Goal: Task Accomplishment & Management: Manage account settings

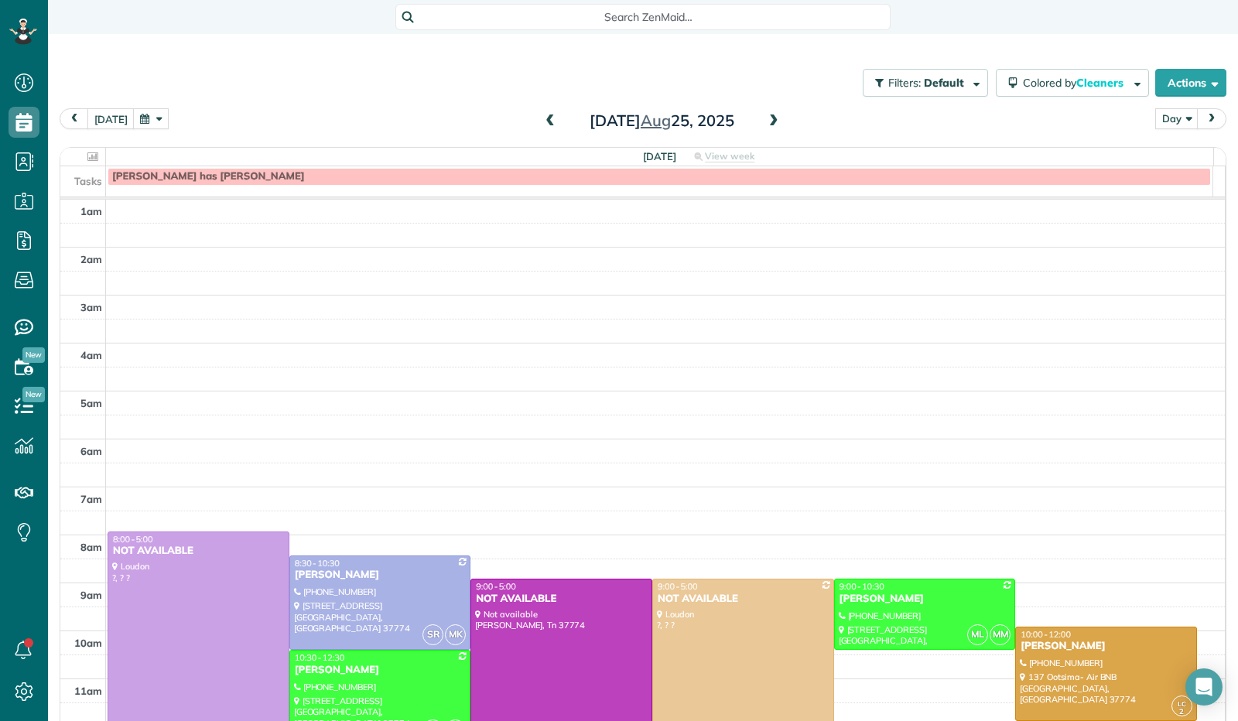
scroll to position [280, 0]
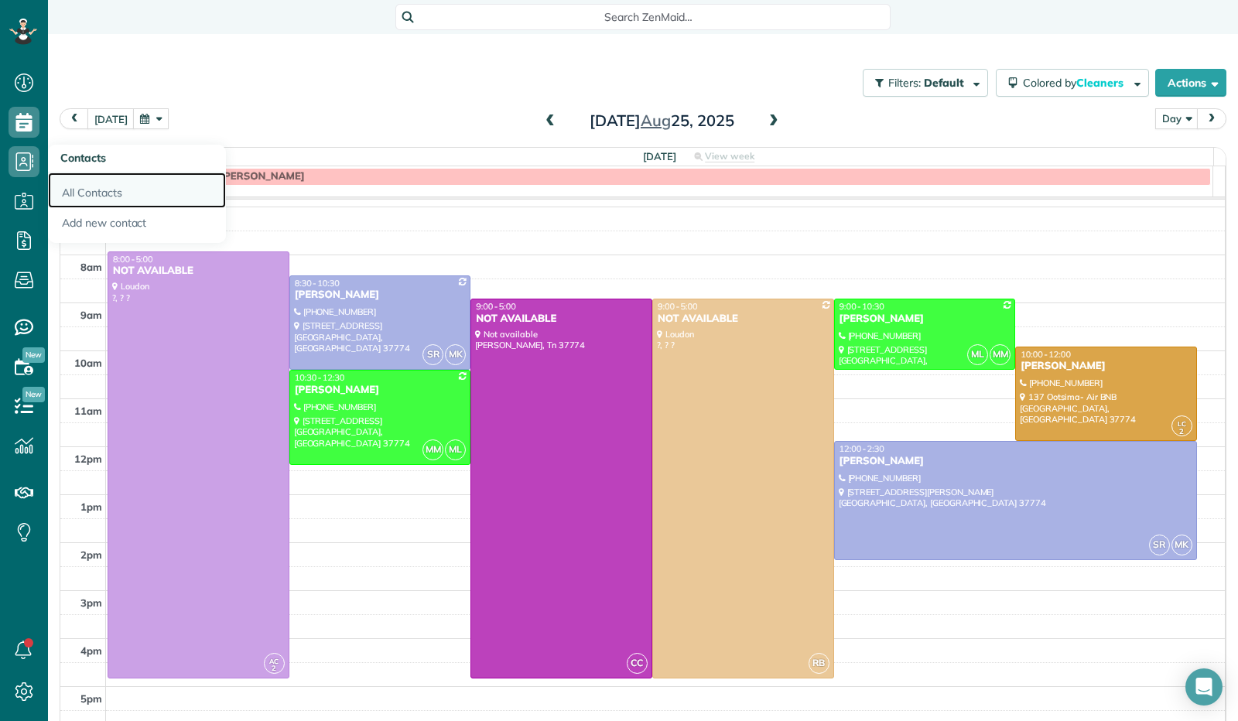
click at [89, 188] on link "All Contacts" at bounding box center [137, 191] width 178 height 36
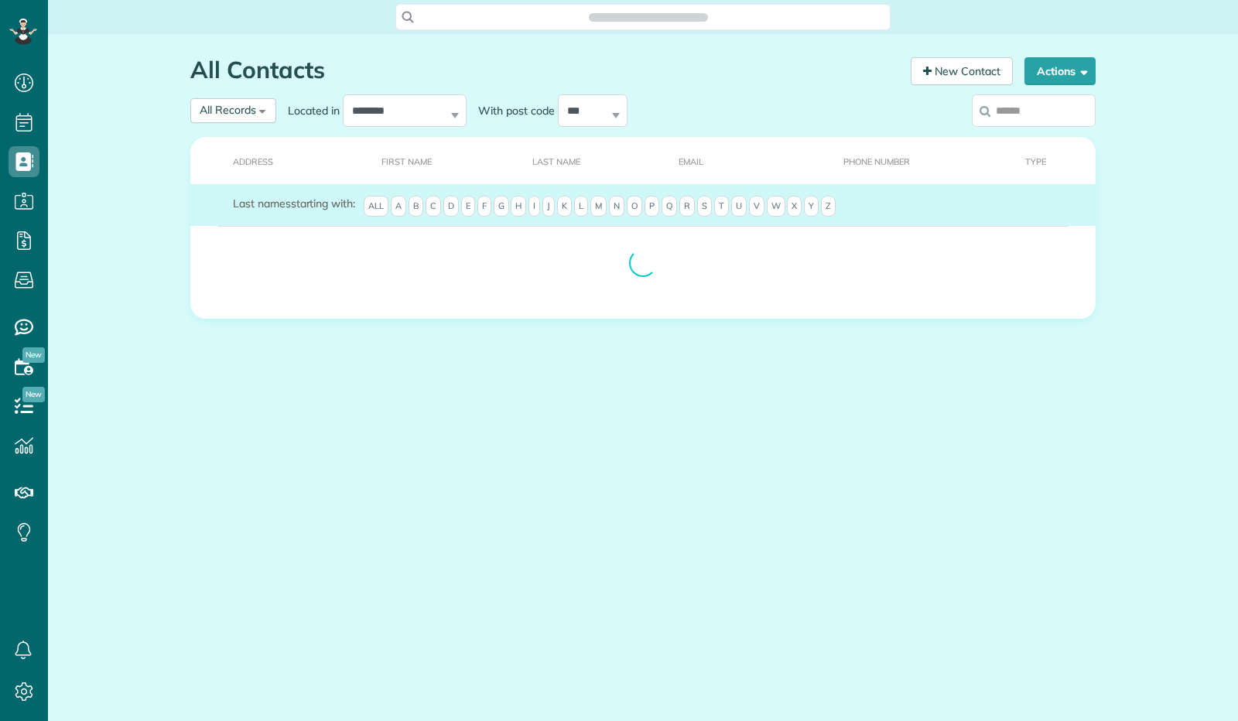
scroll to position [6, 6]
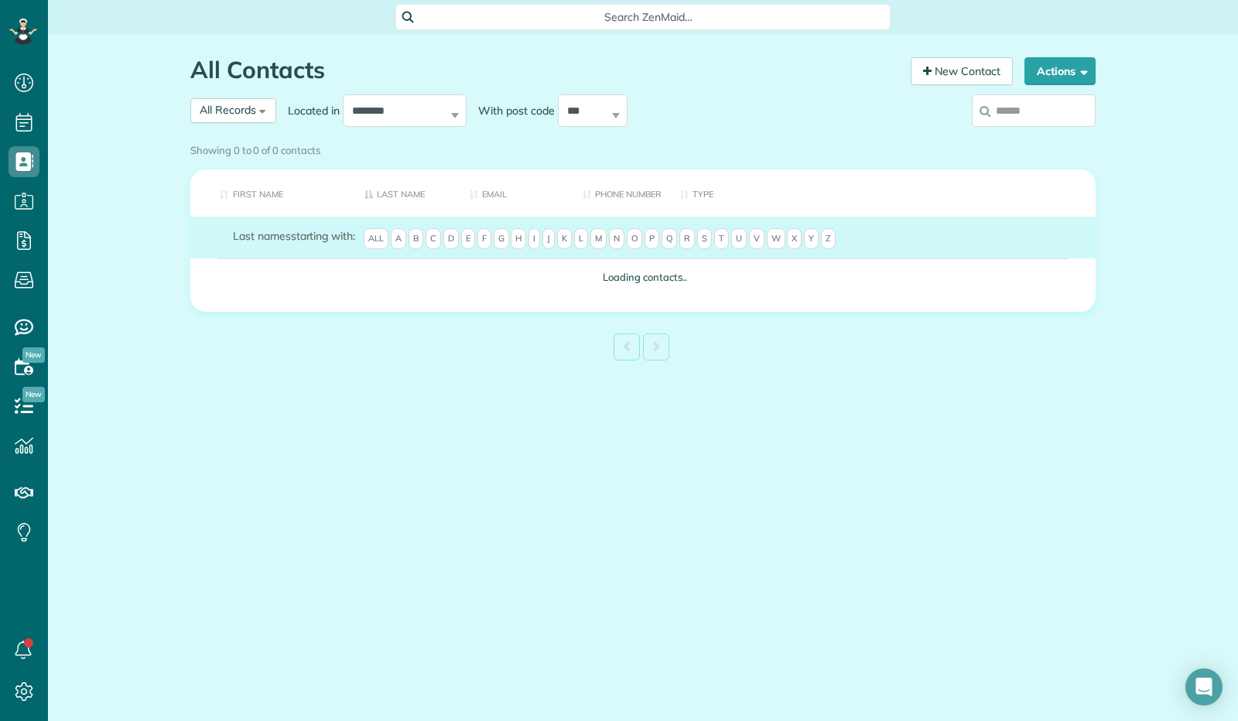
click at [642, 250] on span "O" at bounding box center [634, 239] width 15 height 22
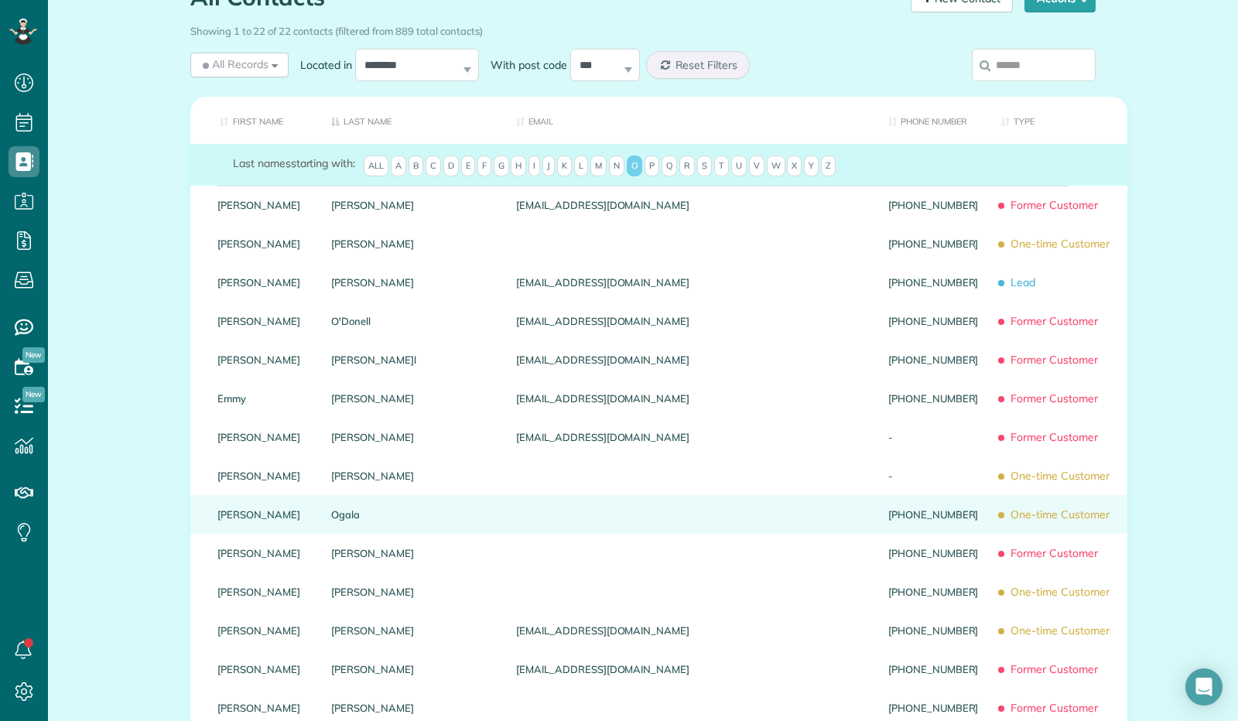
scroll to position [77, 0]
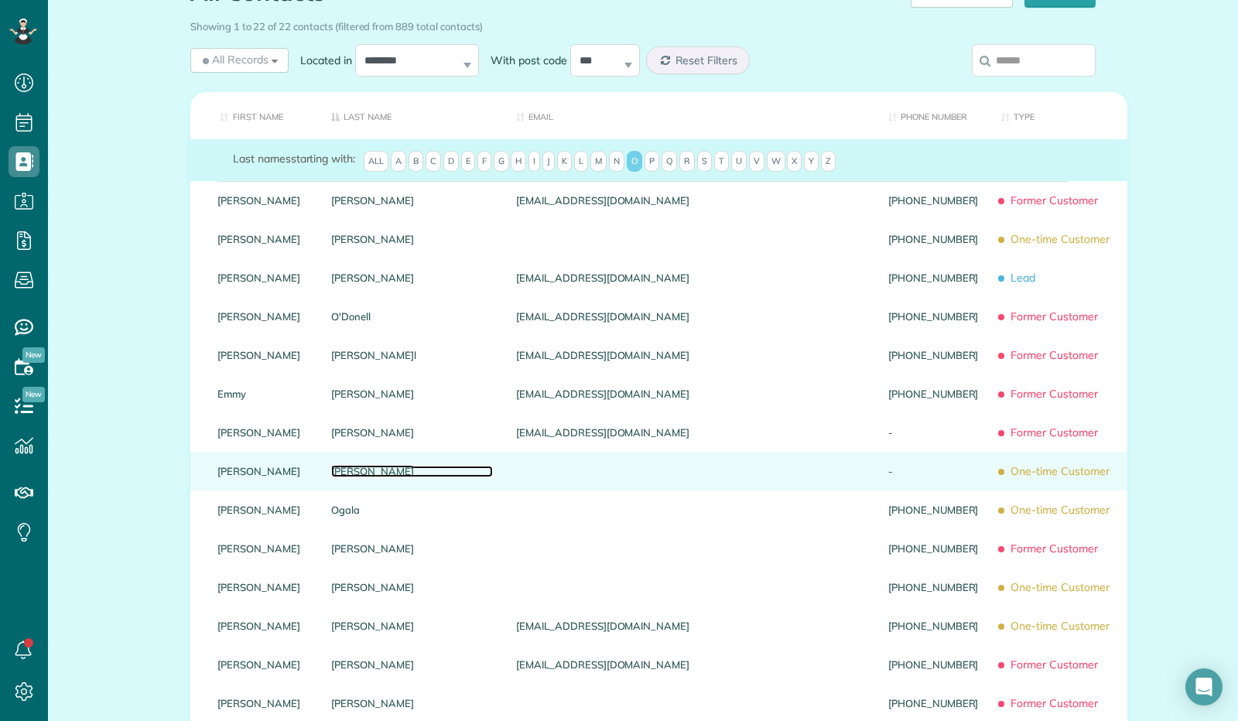
click at [385, 477] on link "Offenberger" at bounding box center [412, 471] width 162 height 11
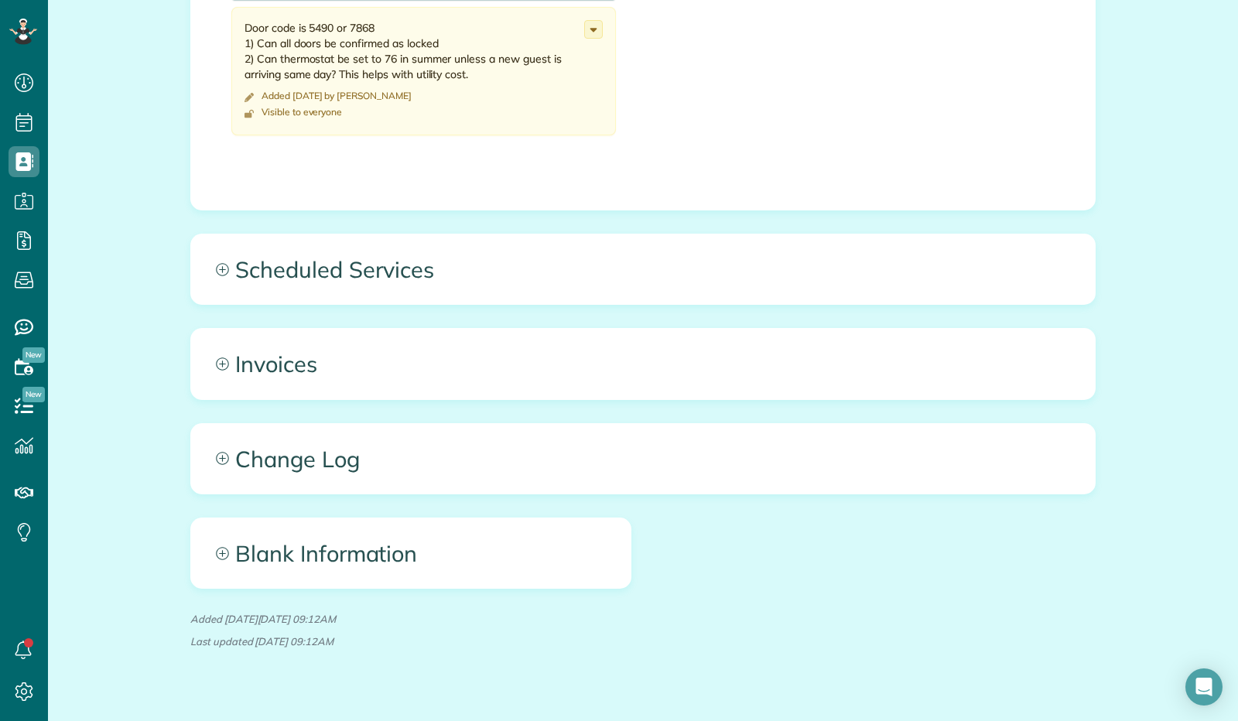
scroll to position [608, 0]
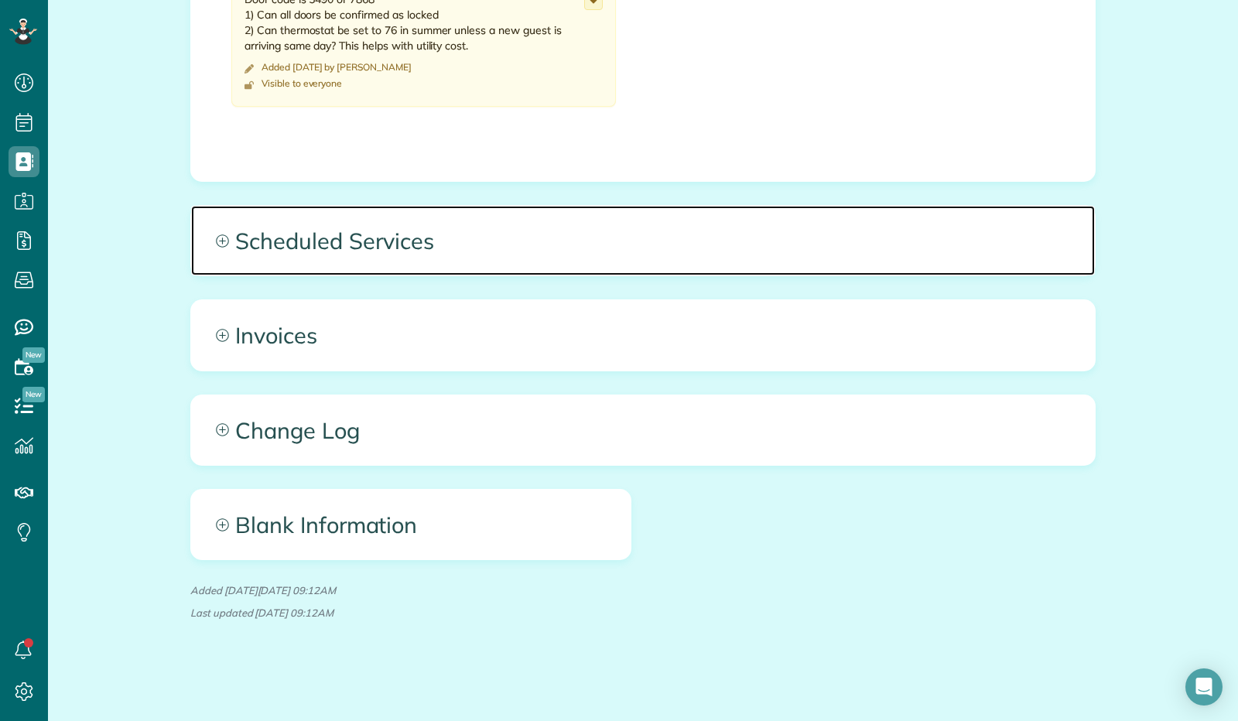
click at [343, 242] on span "Scheduled Services" at bounding box center [643, 241] width 904 height 70
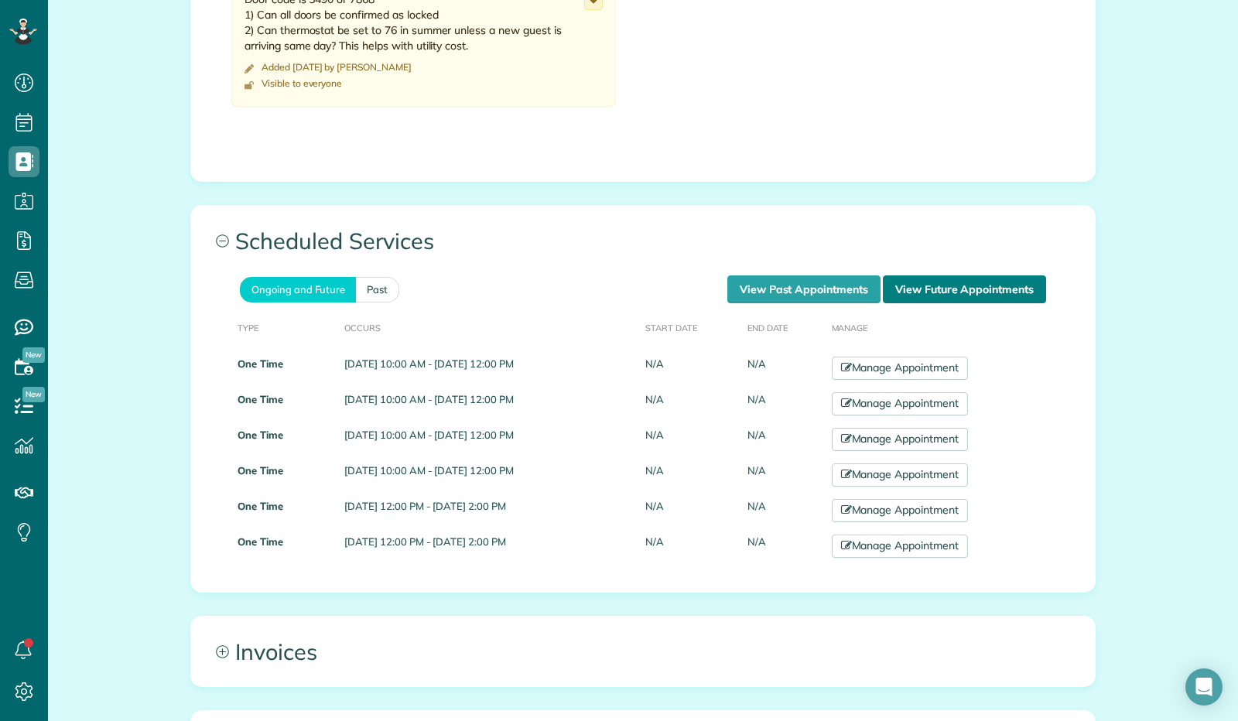
click at [972, 292] on link "View Future Appointments" at bounding box center [964, 289] width 163 height 28
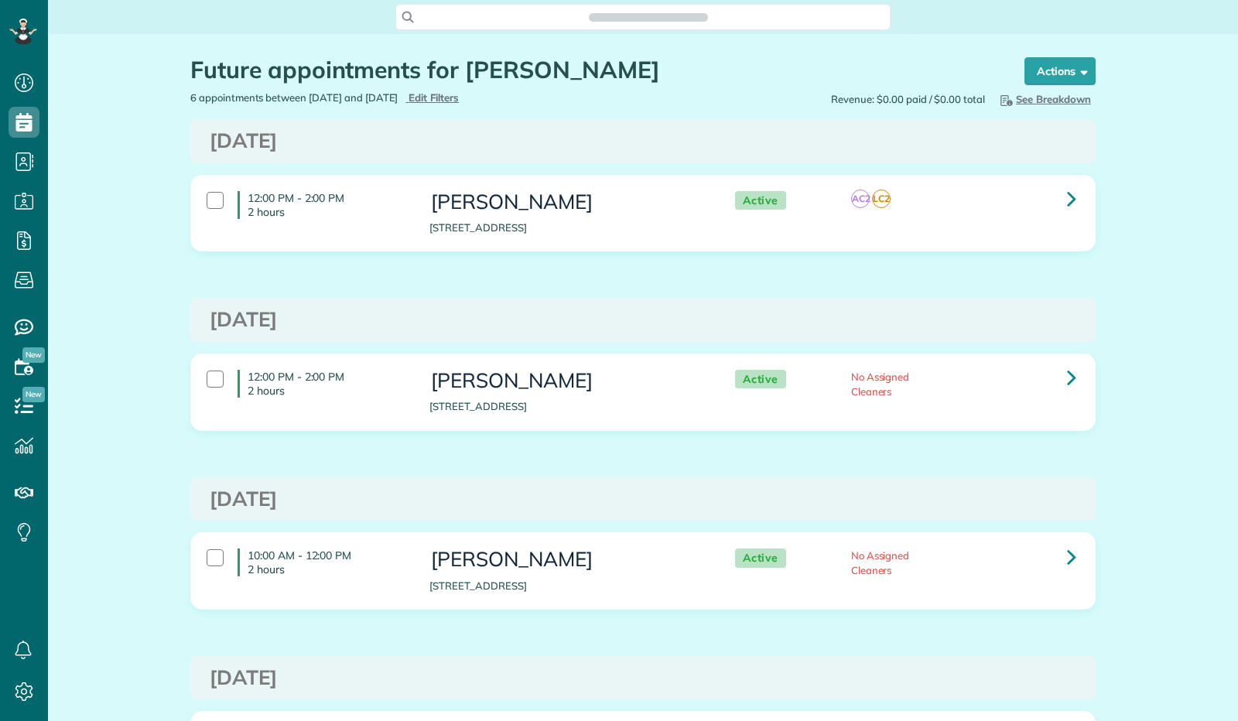
scroll to position [6, 6]
click at [1067, 196] on icon at bounding box center [1071, 198] width 9 height 27
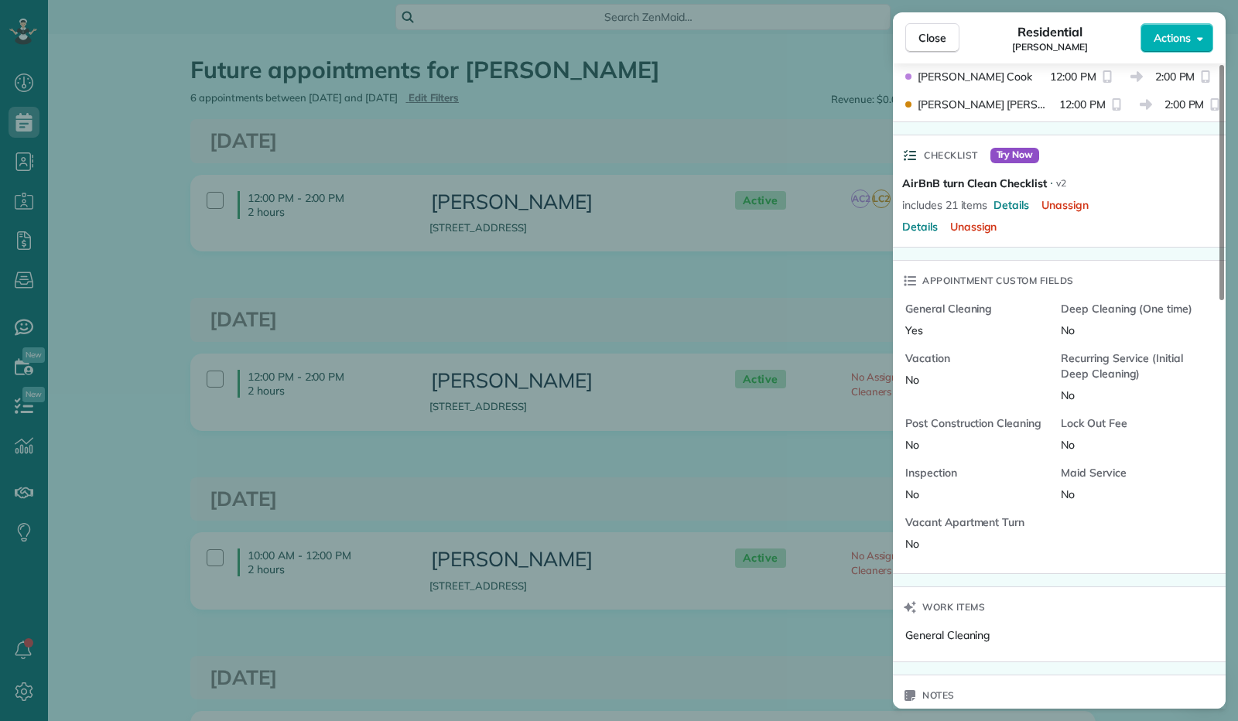
scroll to position [697, 0]
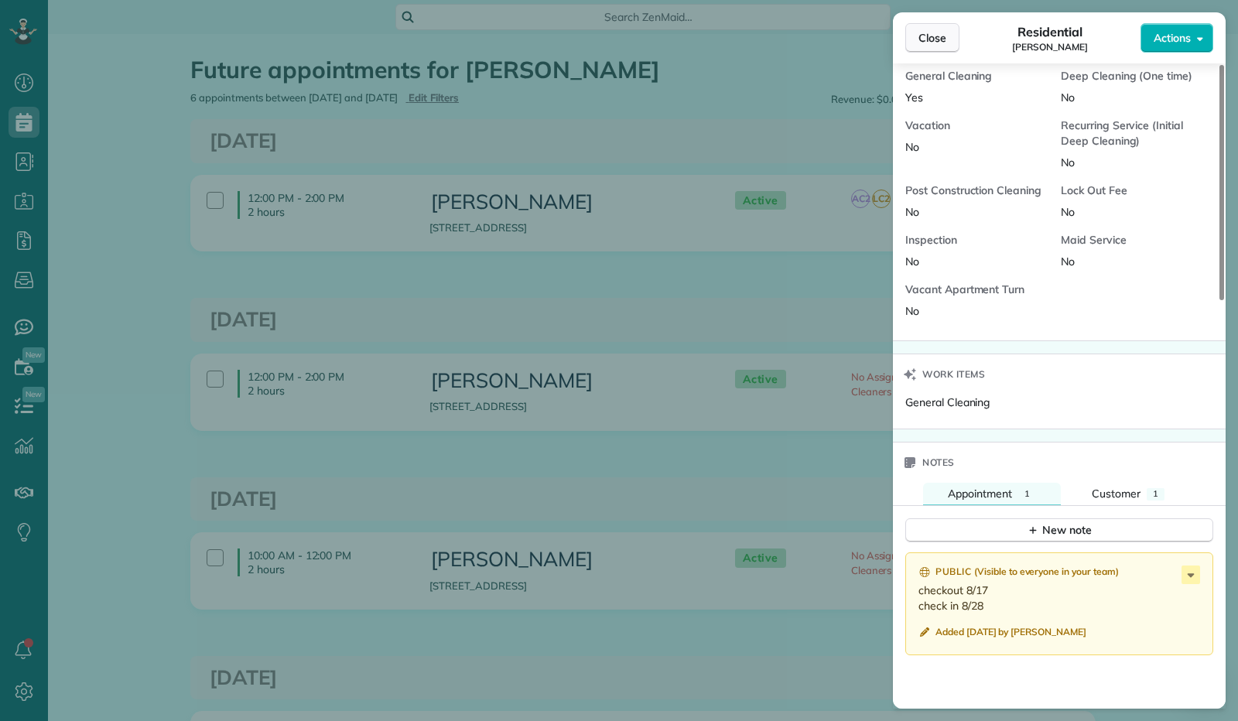
click at [928, 41] on span "Close" at bounding box center [932, 37] width 28 height 15
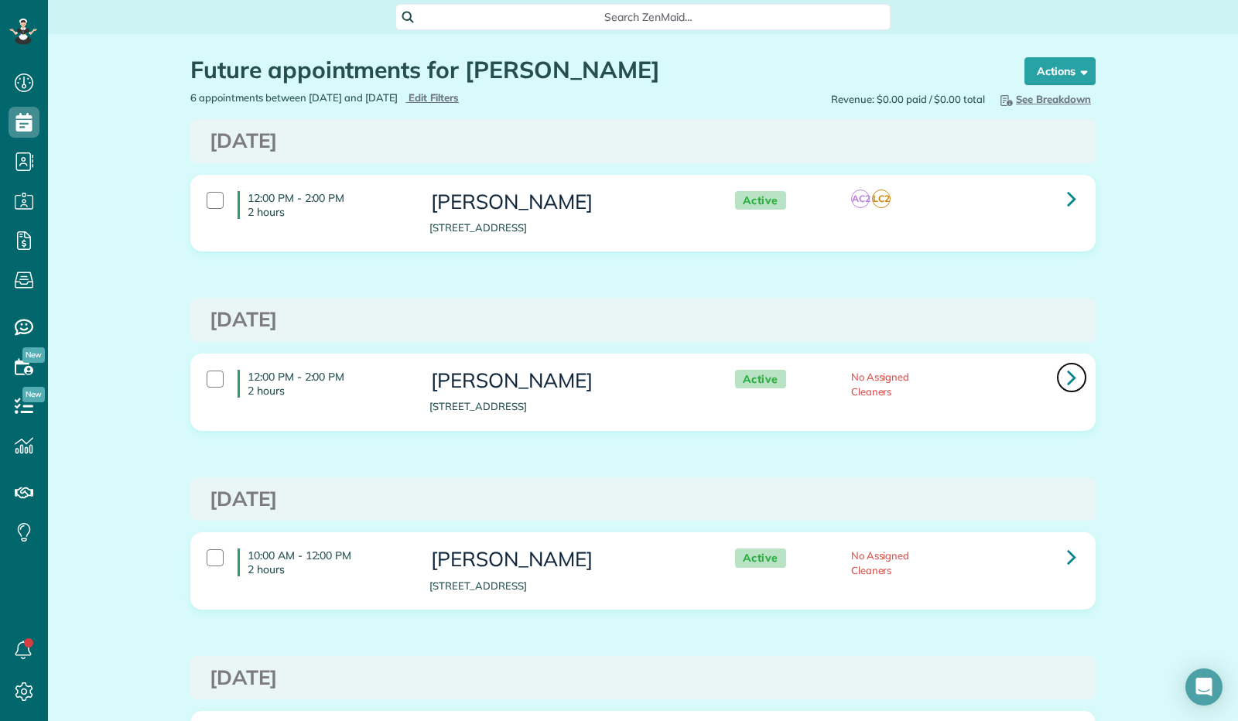
click at [1067, 371] on icon at bounding box center [1071, 377] width 9 height 27
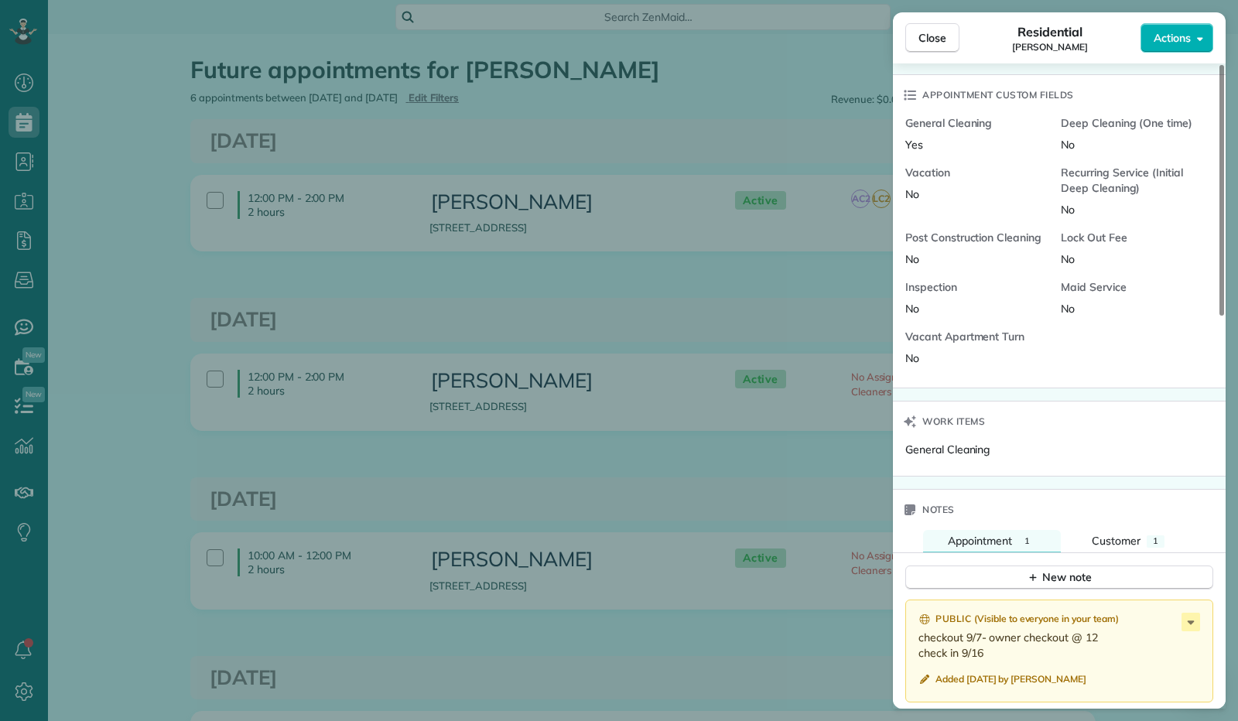
scroll to position [697, 0]
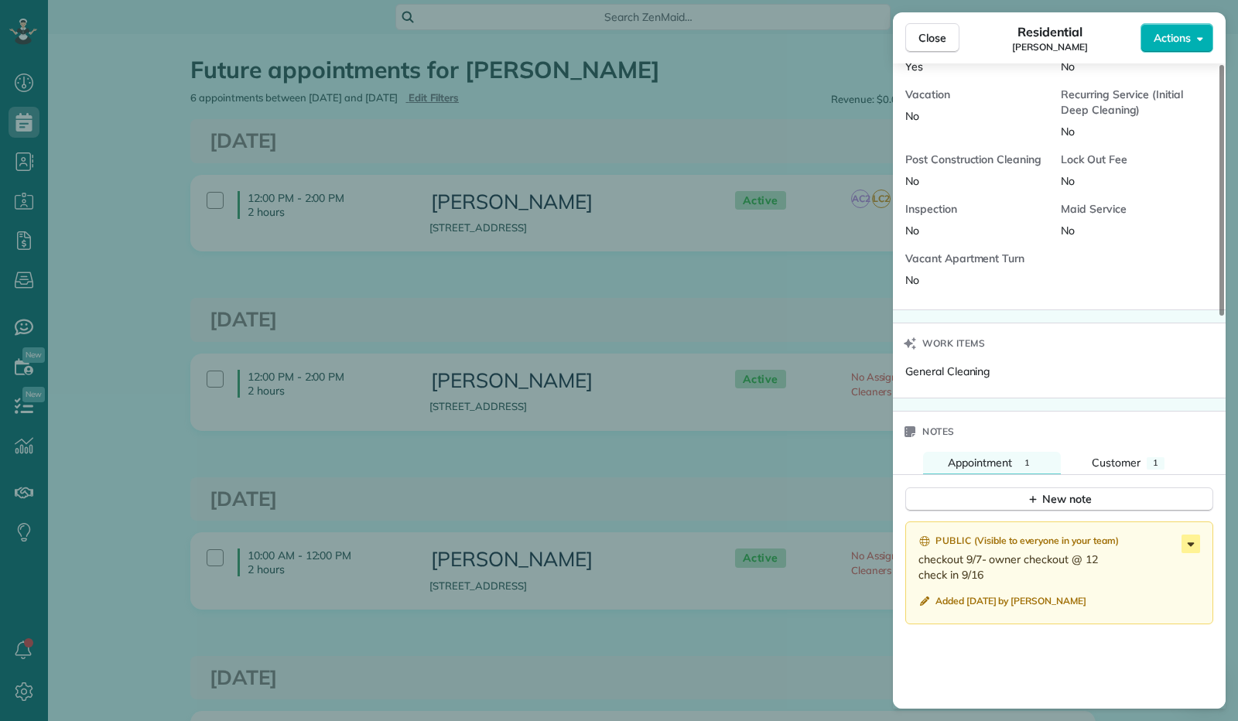
click at [1186, 542] on icon at bounding box center [1190, 544] width 19 height 19
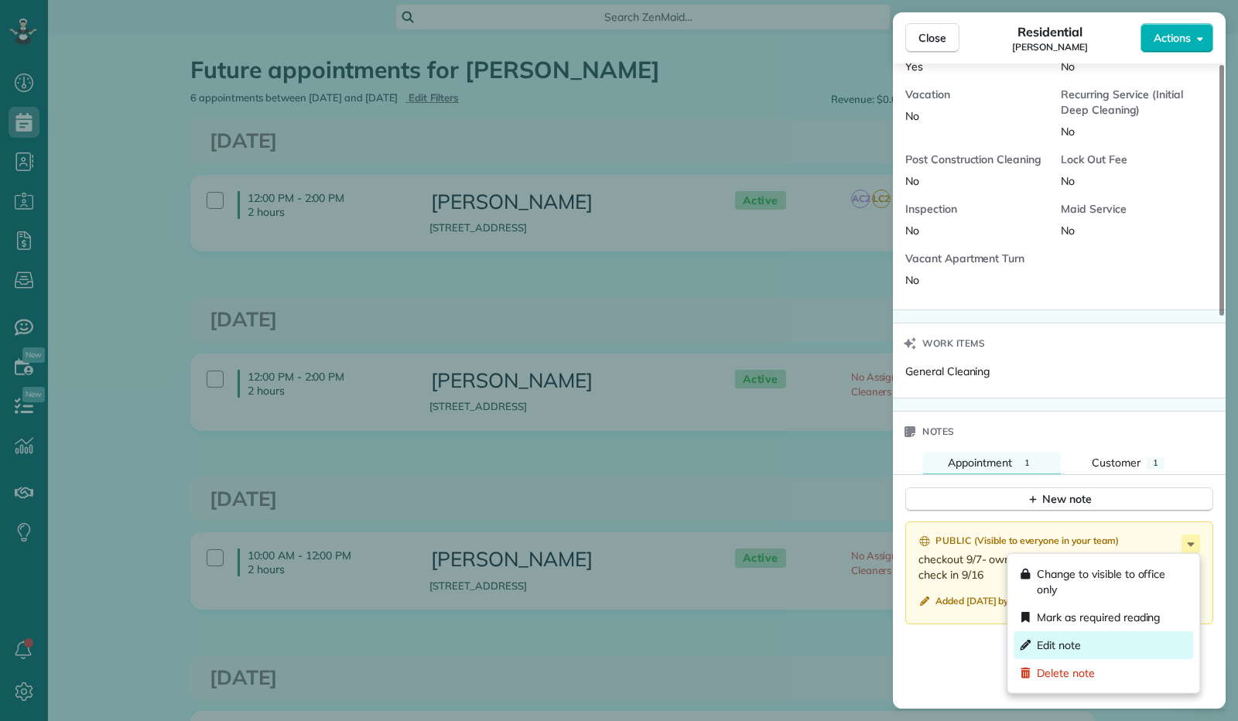
click at [1112, 643] on div "Edit note" at bounding box center [1102, 645] width 179 height 28
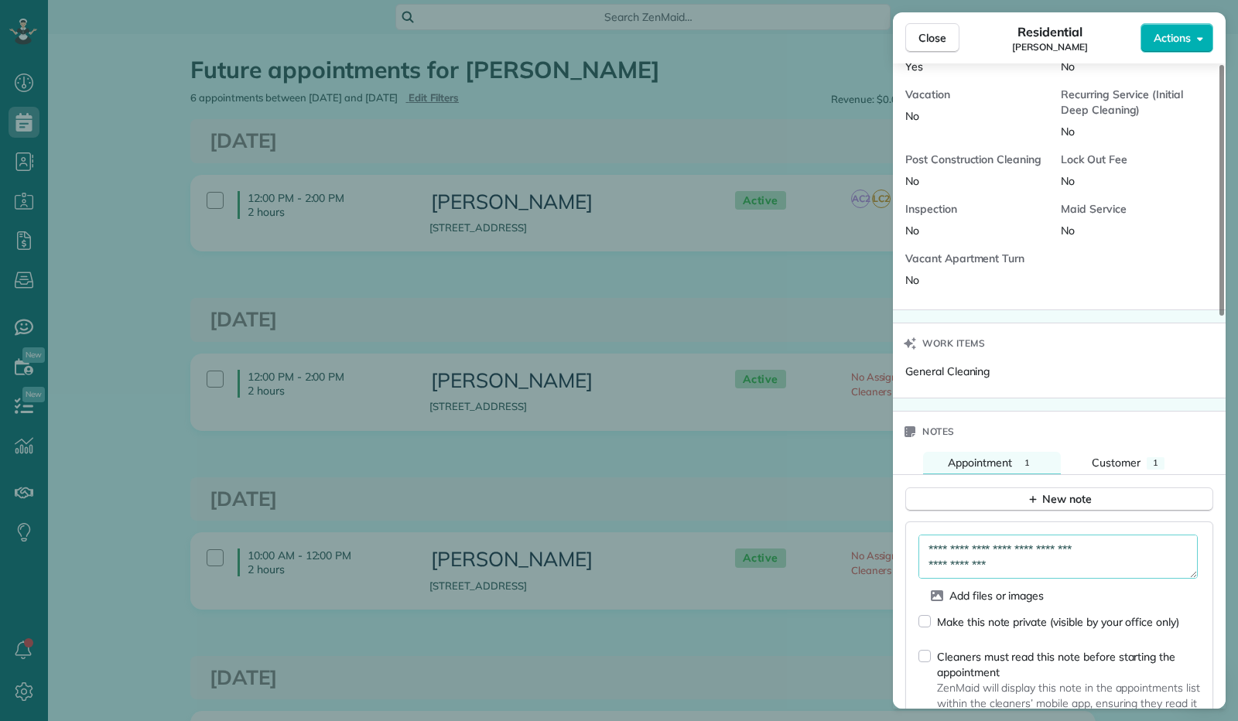
click at [990, 546] on textarea "**********" at bounding box center [1057, 557] width 279 height 44
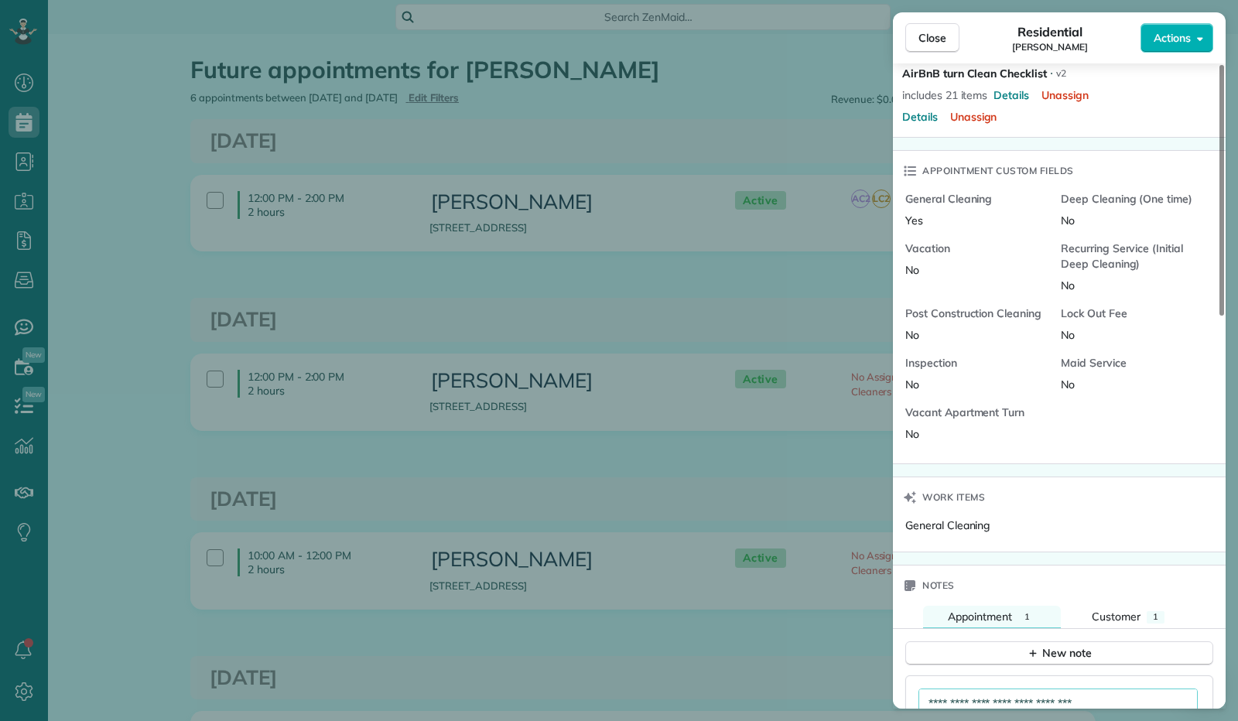
scroll to position [853, 0]
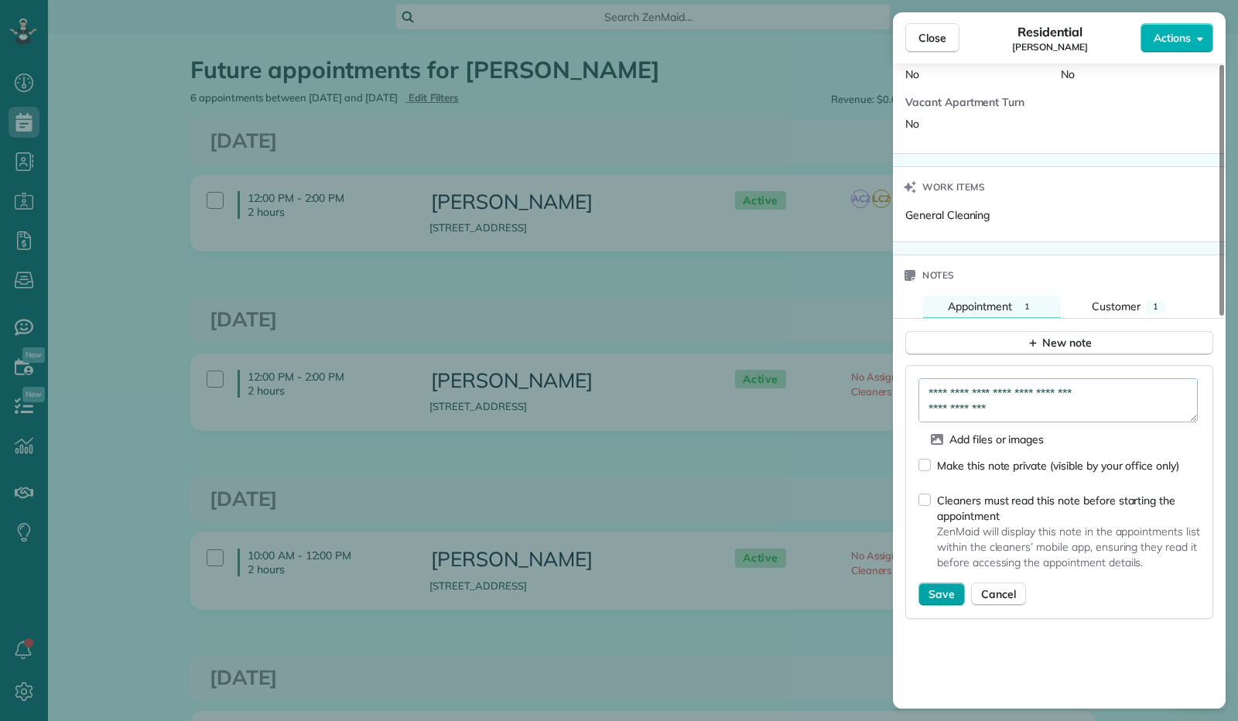
type textarea "**********"
click at [941, 592] on span "Save" at bounding box center [941, 593] width 26 height 15
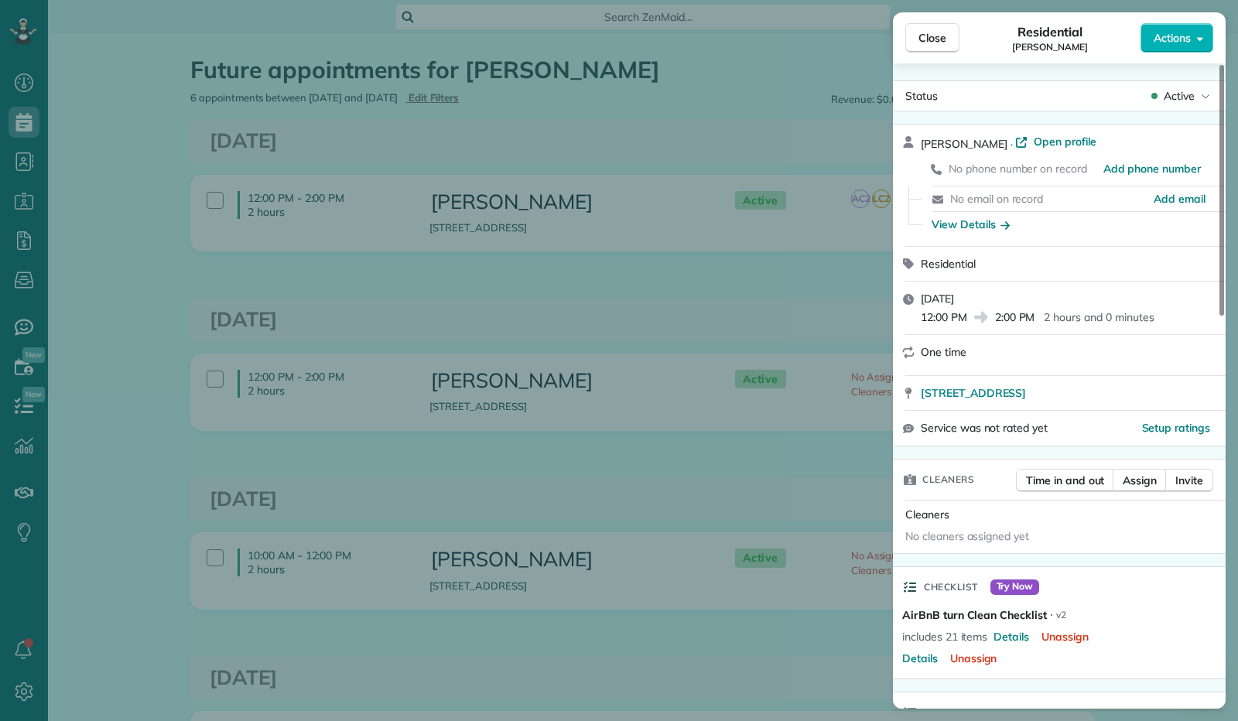
scroll to position [0, 0]
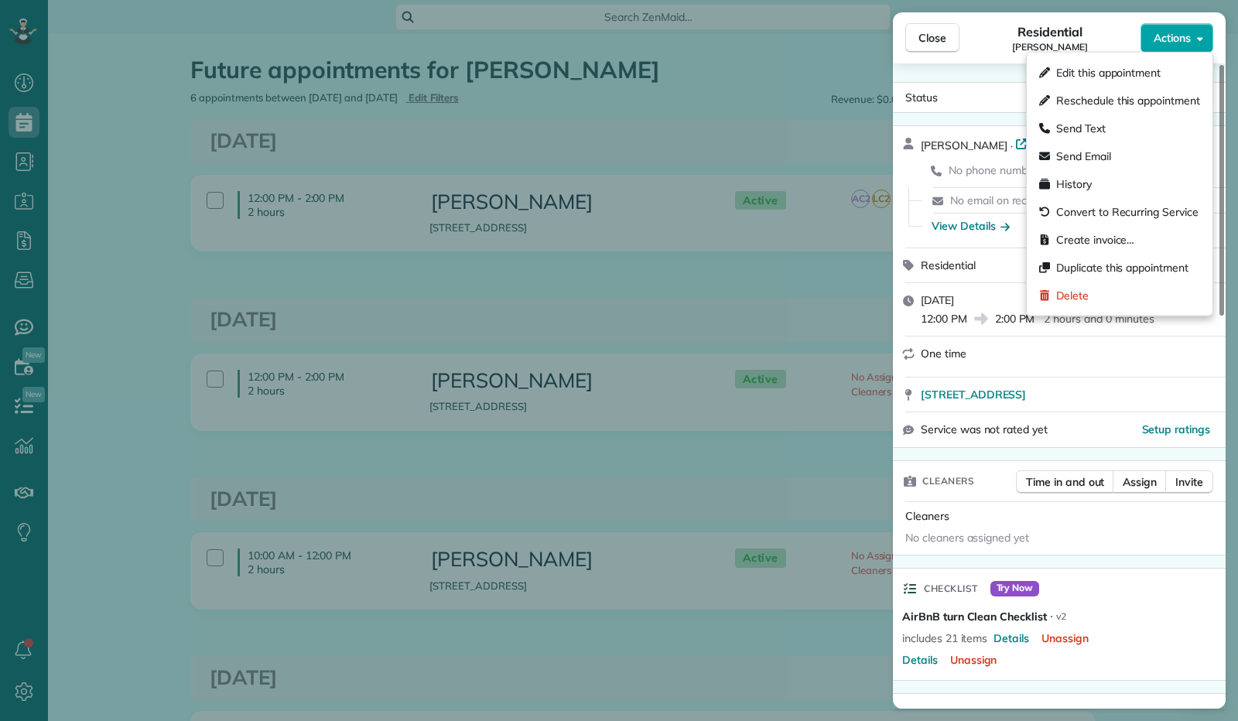
click at [1199, 43] on icon "button" at bounding box center [1200, 38] width 6 height 12
click at [1187, 69] on div "Edit this appointment" at bounding box center [1119, 73] width 173 height 28
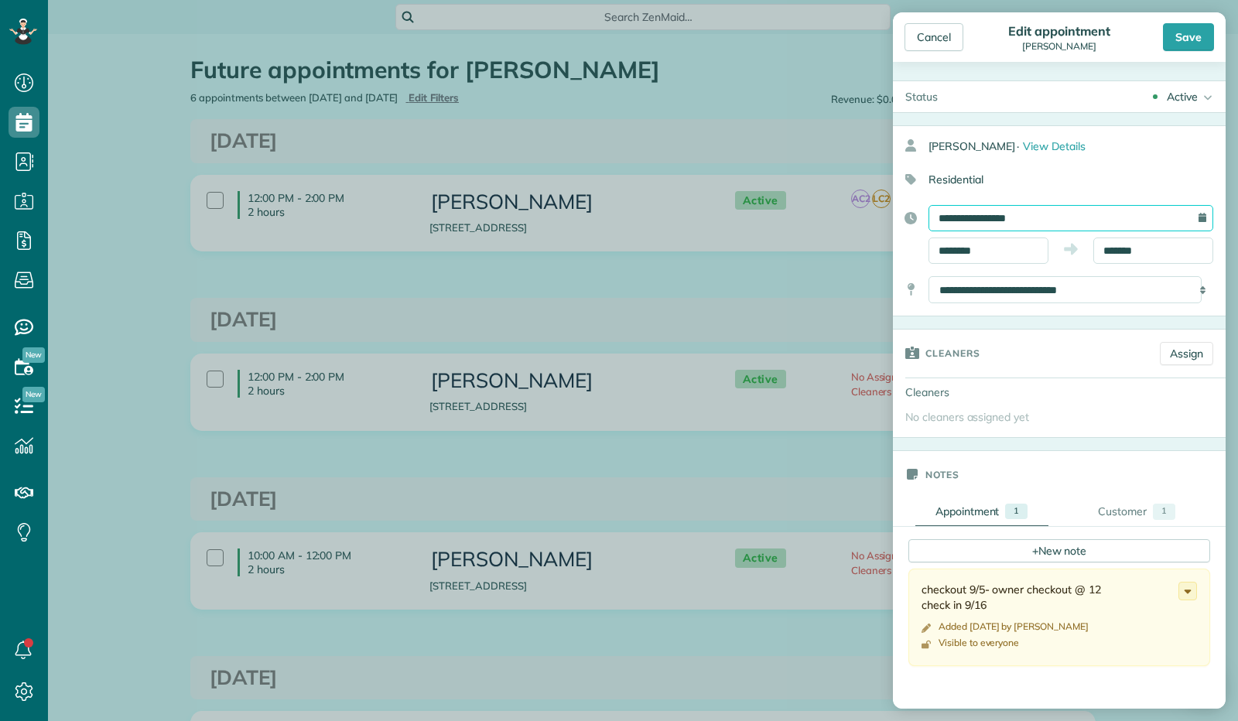
click at [1003, 222] on input "**********" at bounding box center [1070, 218] width 285 height 26
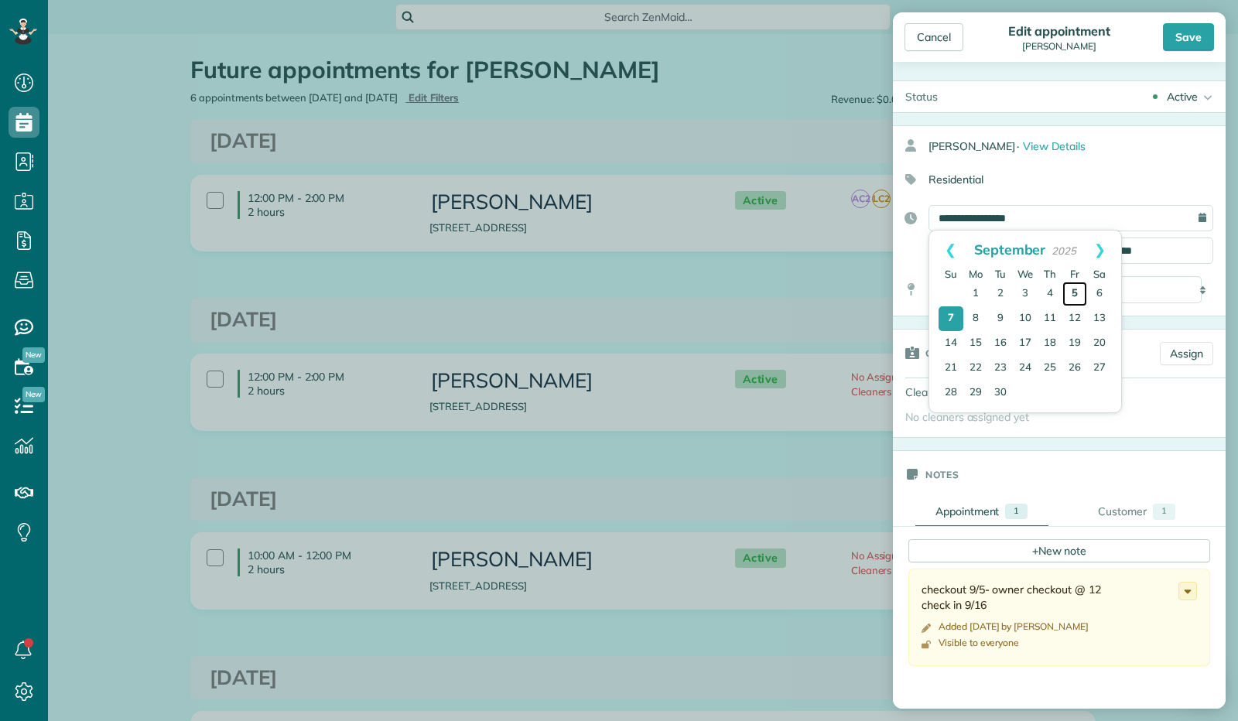
click at [1071, 297] on link "5" at bounding box center [1074, 294] width 25 height 25
type input "**********"
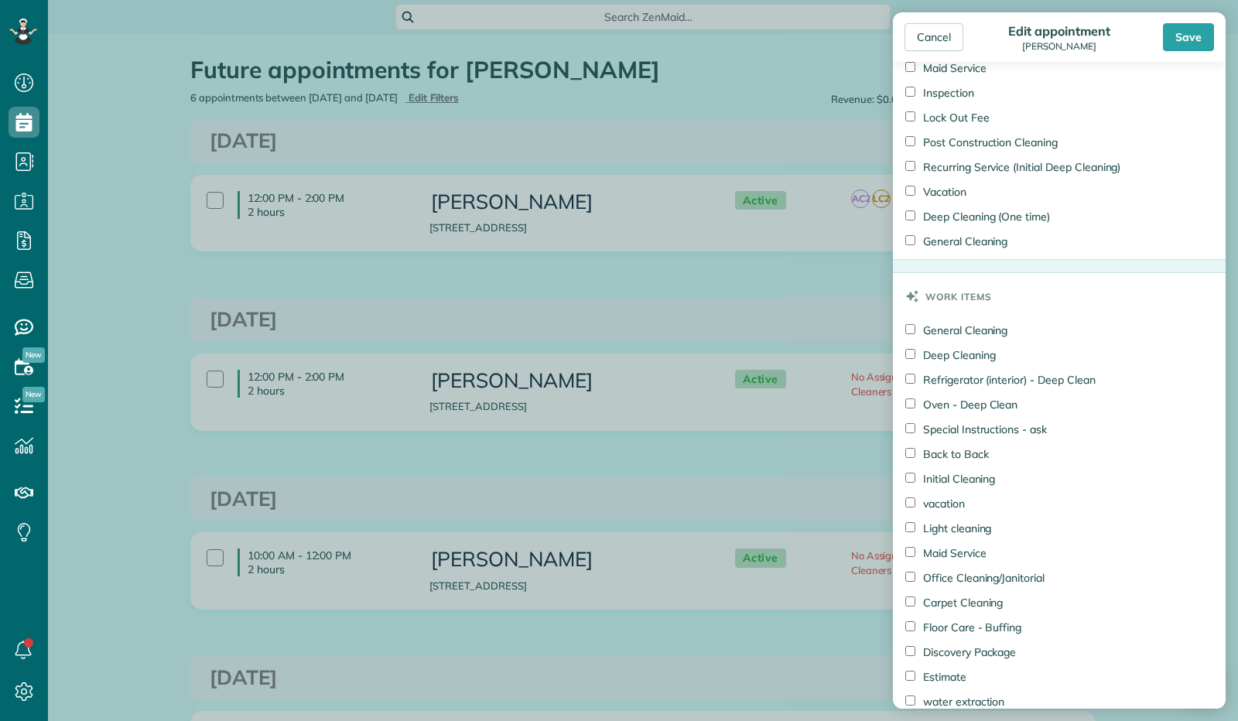
scroll to position [774, 0]
click at [1177, 32] on div "Save" at bounding box center [1188, 37] width 51 height 28
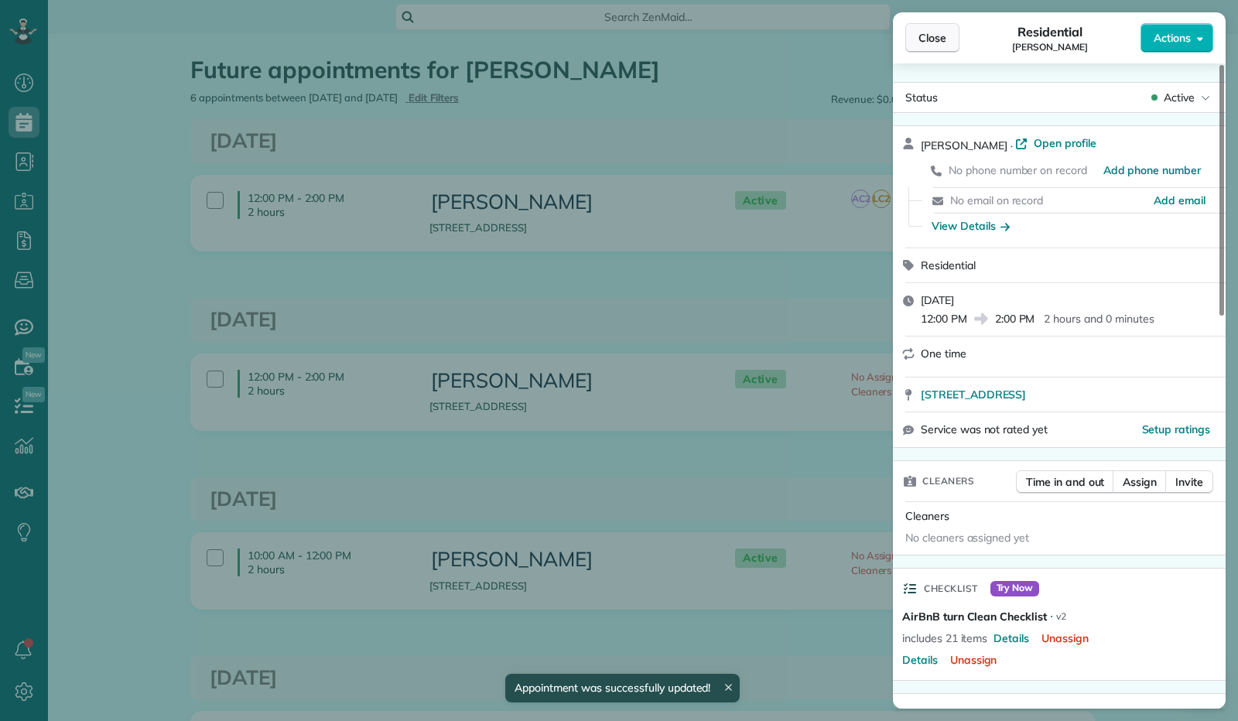
click at [942, 50] on button "Close" at bounding box center [932, 37] width 54 height 29
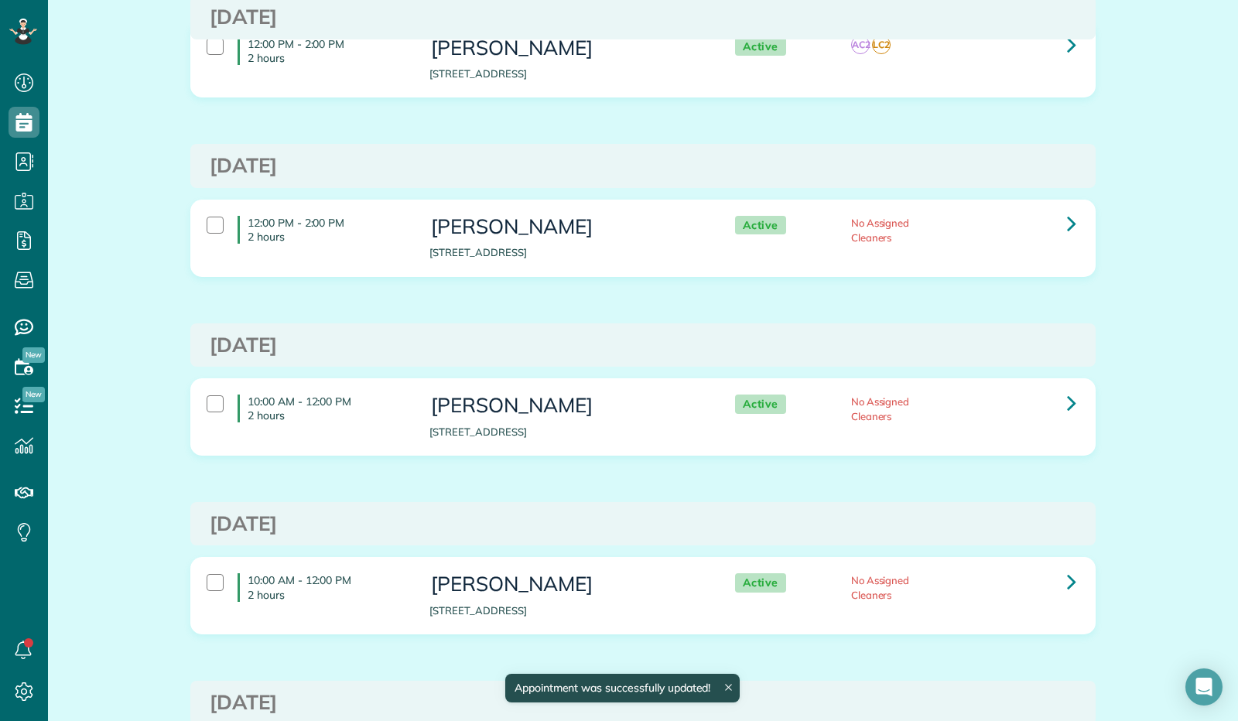
scroll to position [155, 0]
click at [1058, 405] on link at bounding box center [1071, 401] width 31 height 31
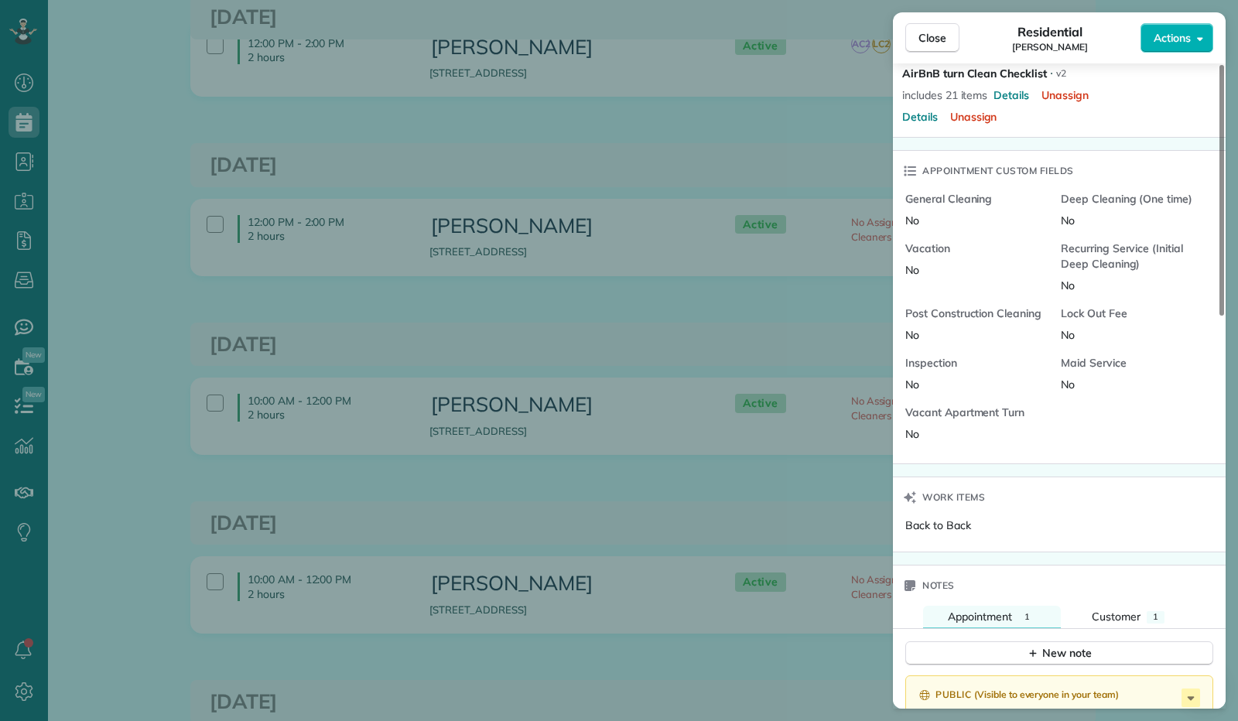
scroll to position [853, 0]
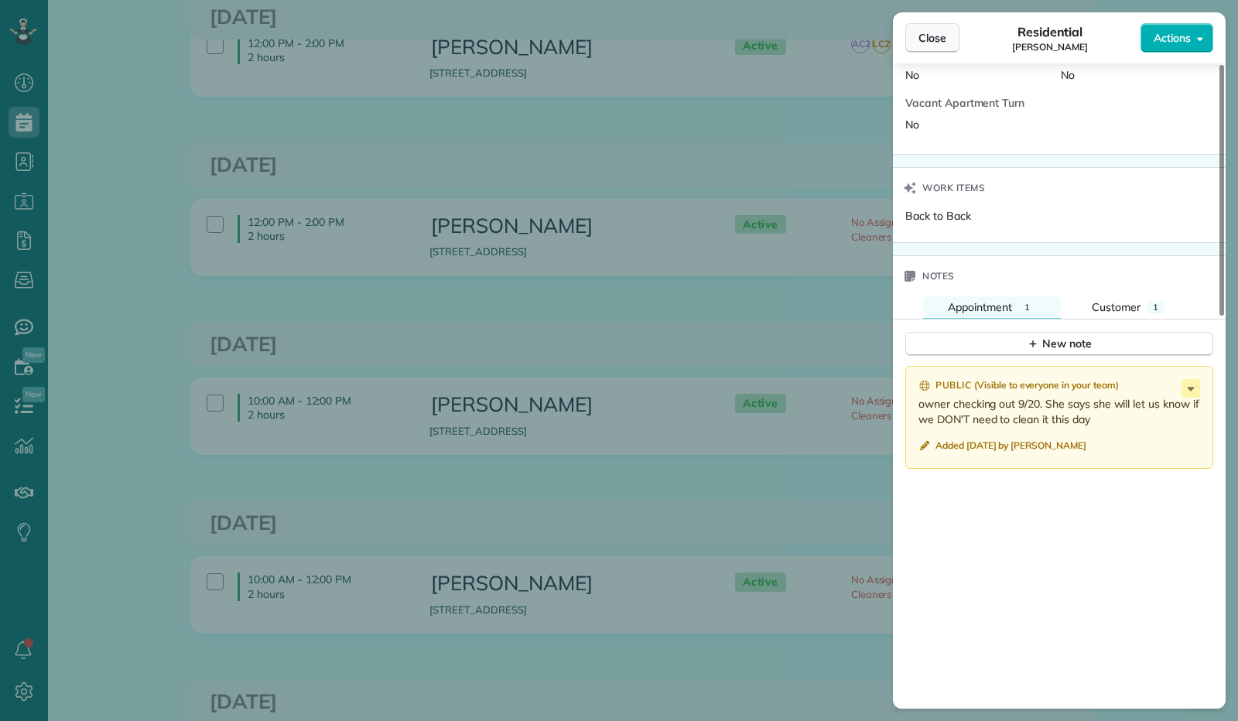
click at [941, 44] on span "Close" at bounding box center [932, 37] width 28 height 15
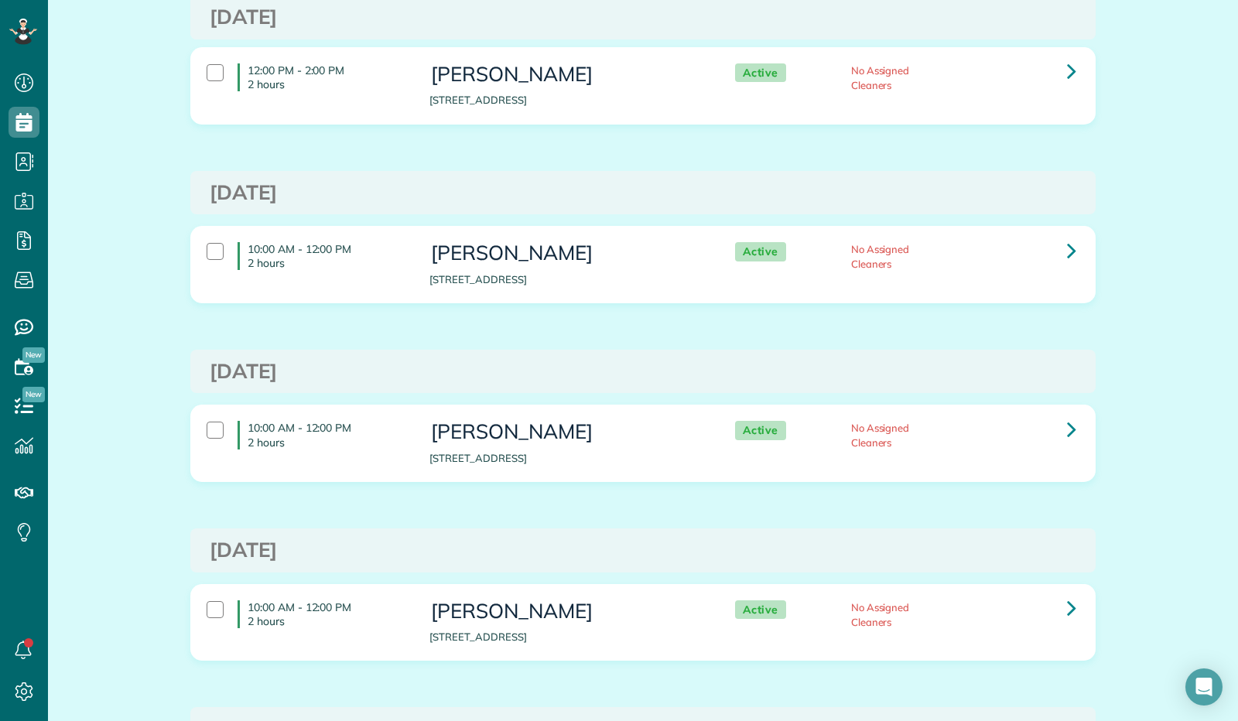
scroll to position [309, 0]
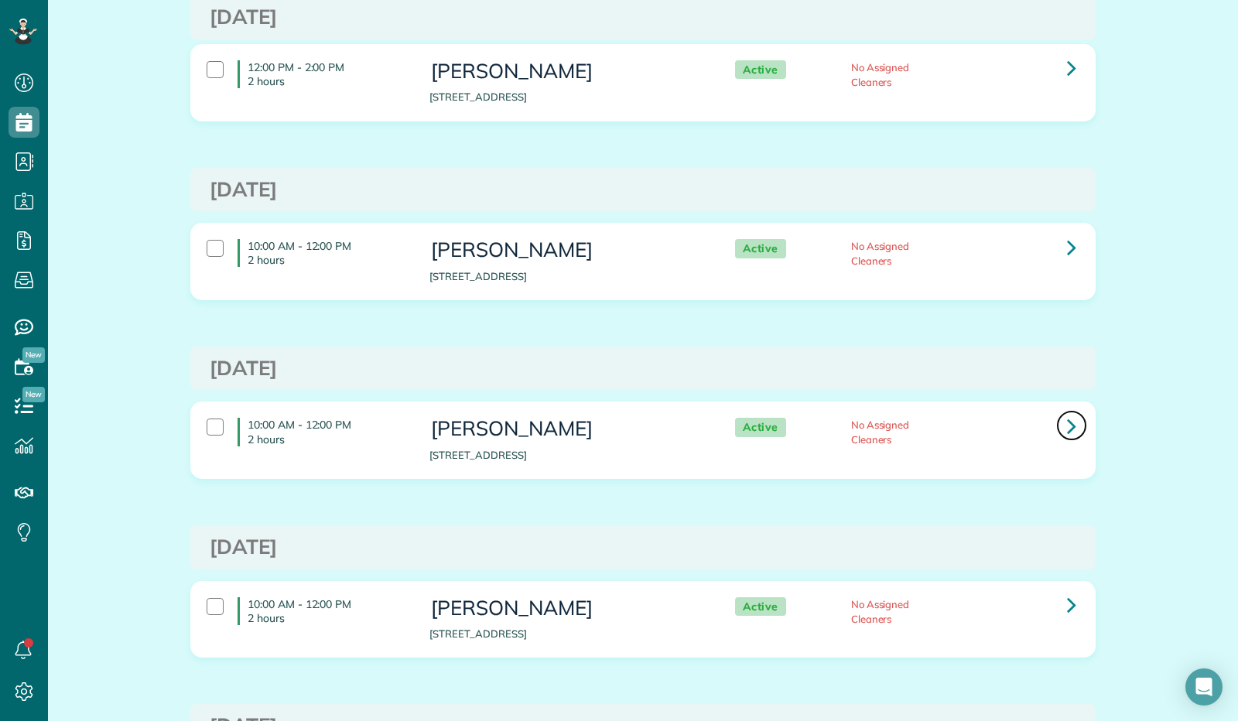
click at [1067, 416] on icon at bounding box center [1071, 425] width 9 height 27
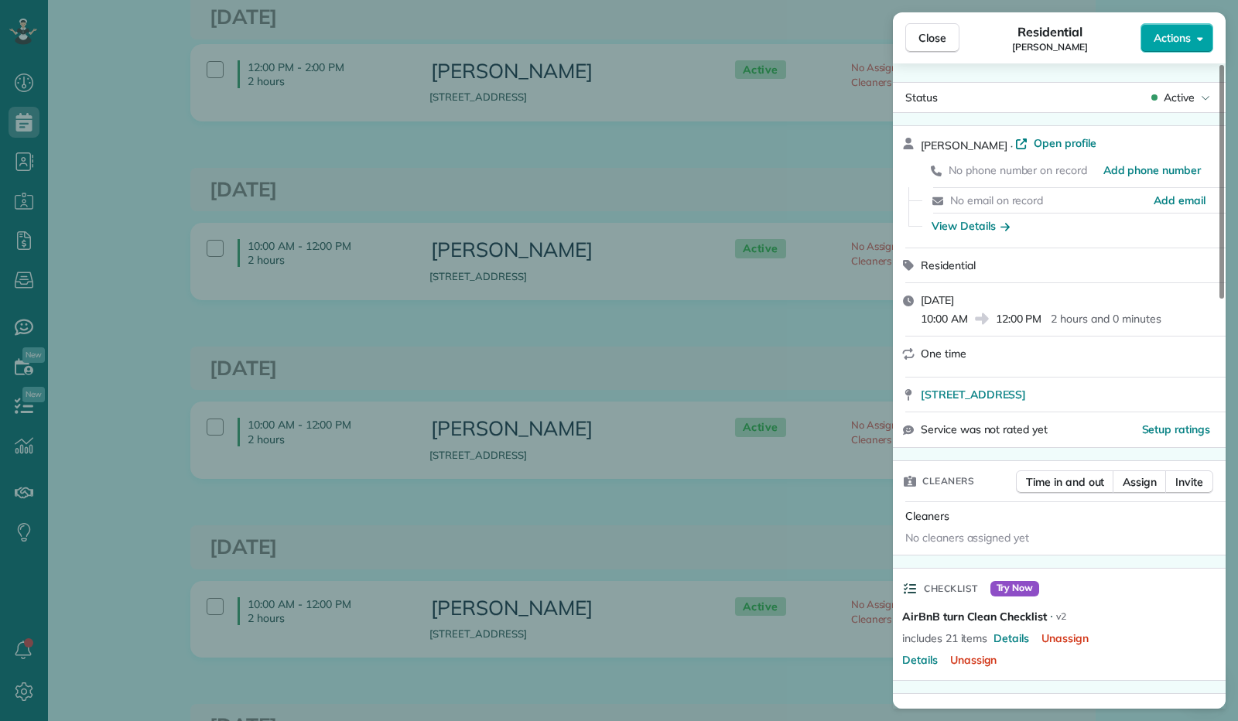
click at [1196, 44] on button "Actions" at bounding box center [1176, 37] width 73 height 29
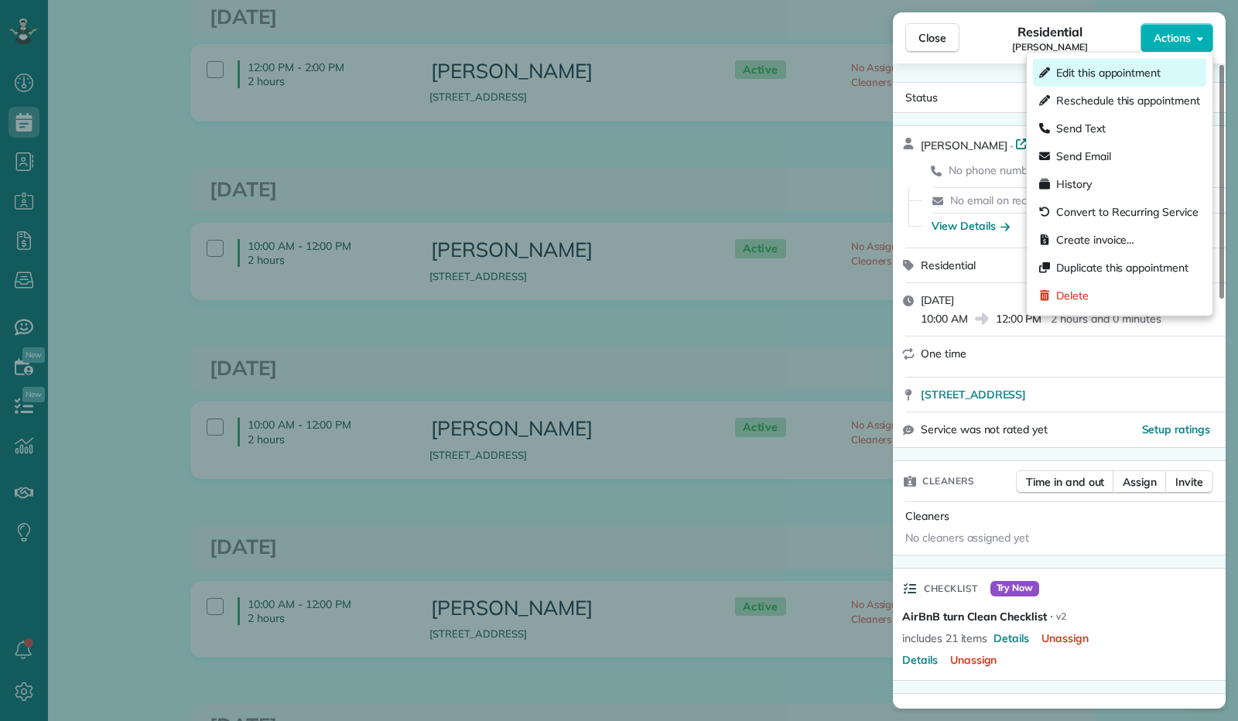
click at [1174, 75] on div "Edit this appointment" at bounding box center [1119, 73] width 173 height 28
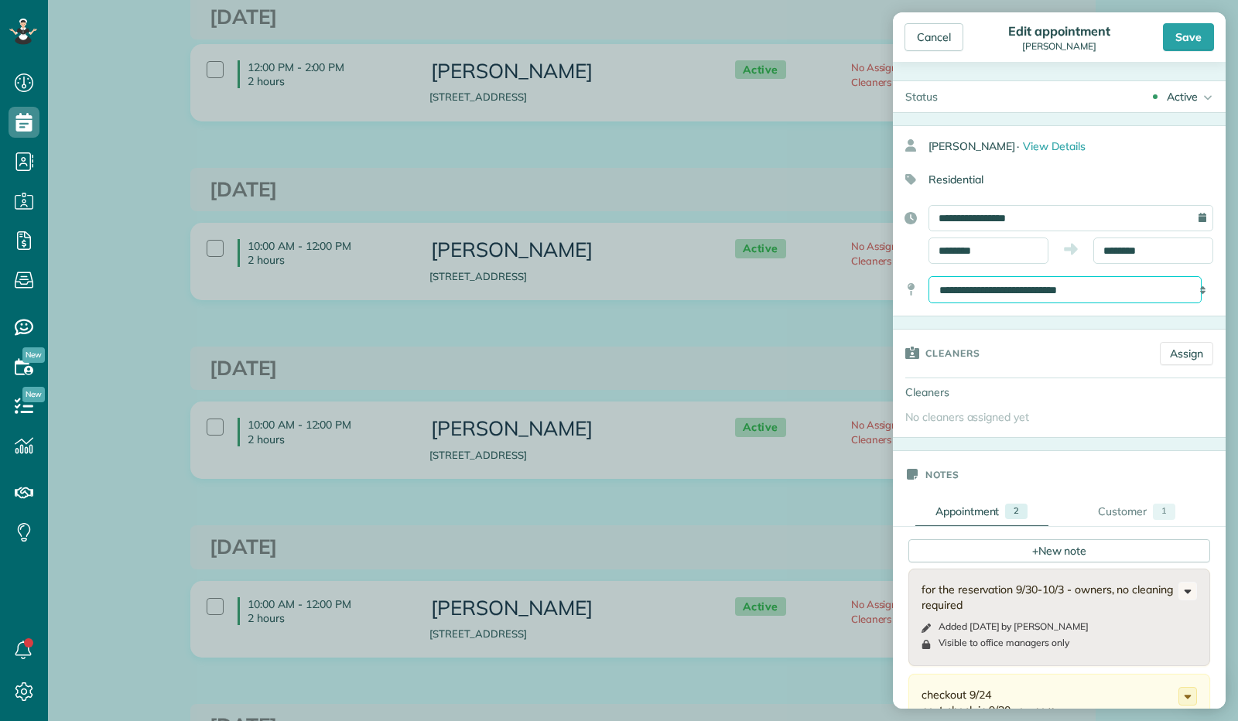
click at [1040, 287] on select "**********" at bounding box center [1064, 289] width 273 height 27
select select "*******"
click at [928, 276] on select "**********" at bounding box center [1064, 289] width 273 height 27
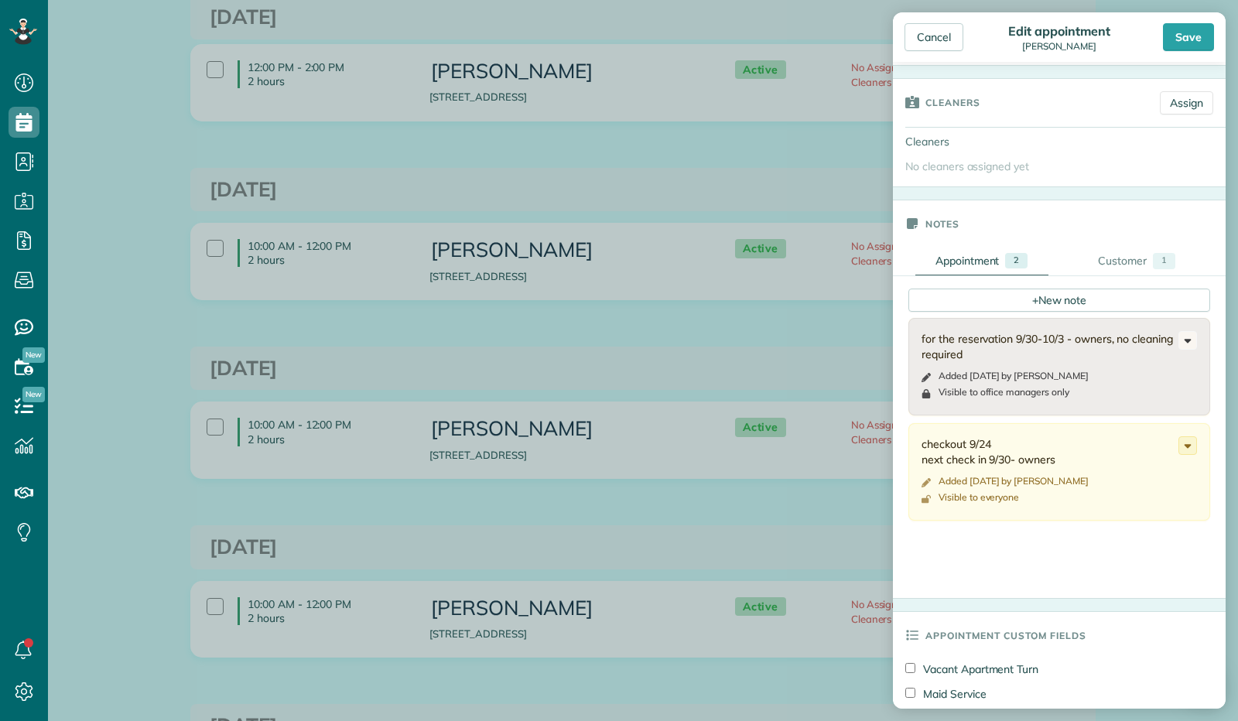
scroll to position [309, 0]
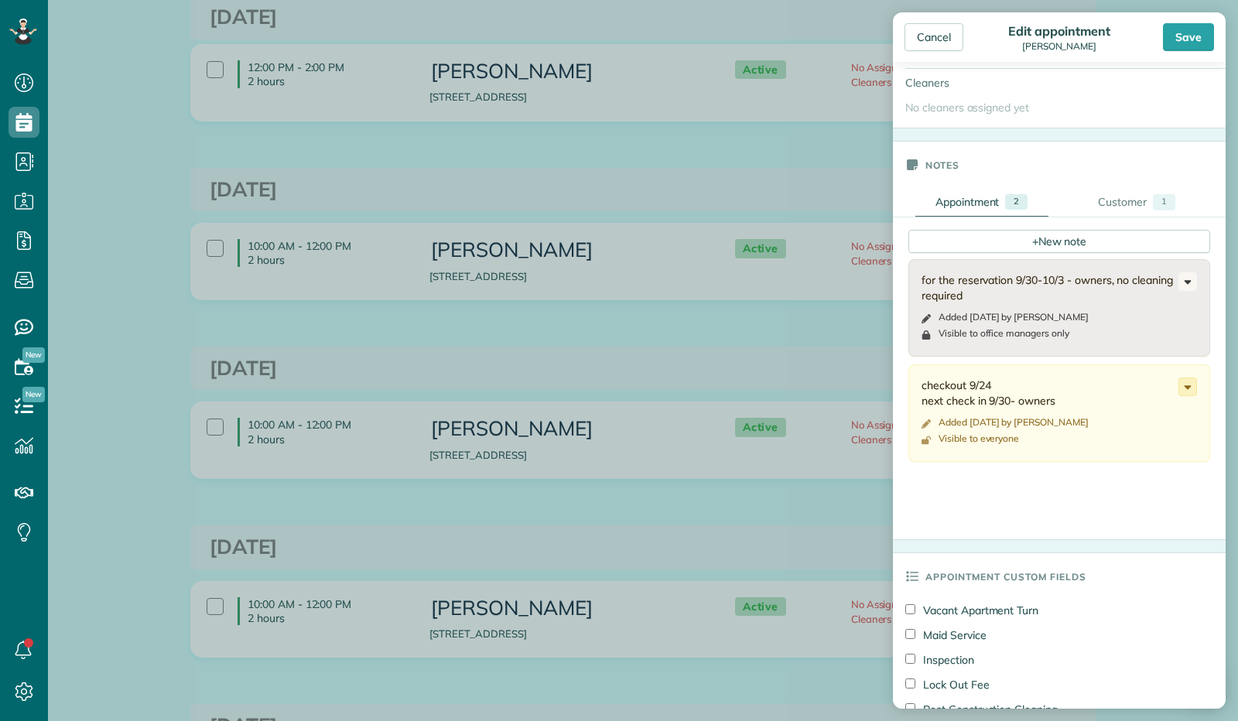
click at [1179, 381] on icon at bounding box center [1187, 386] width 17 height 17
click at [1144, 442] on link "Edit note" at bounding box center [1129, 447] width 133 height 29
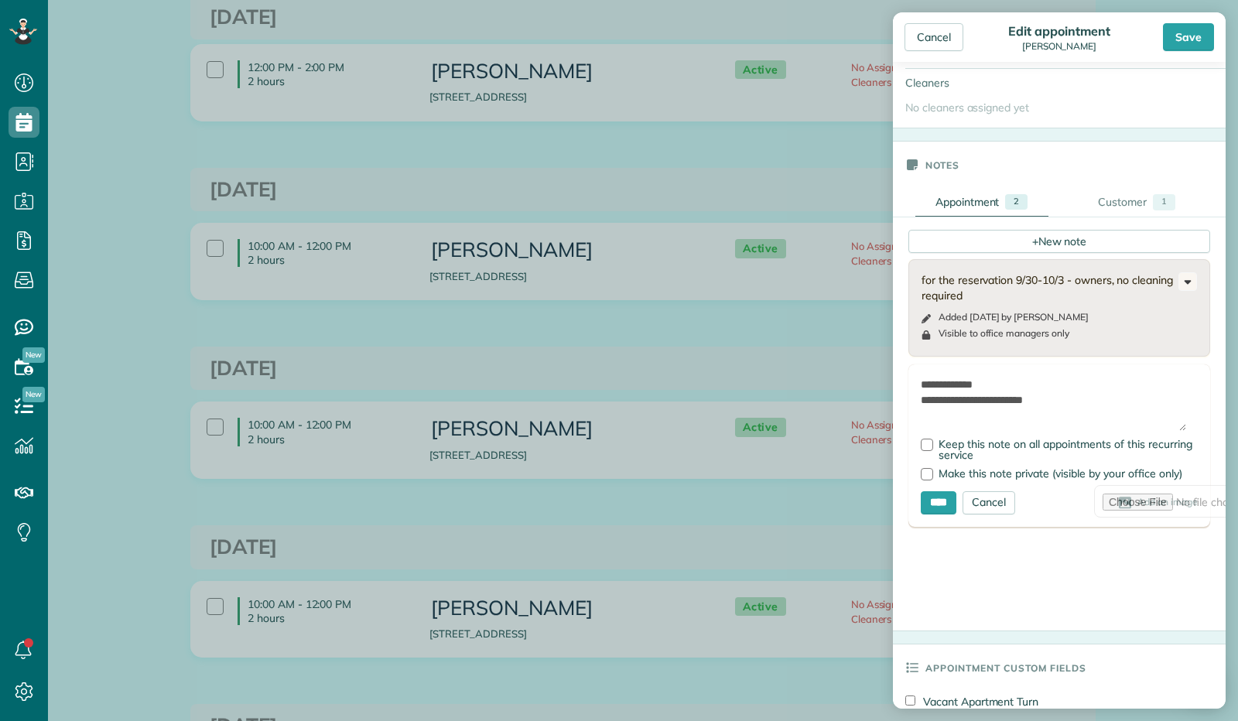
click at [1010, 392] on textarea "**********" at bounding box center [1053, 404] width 265 height 54
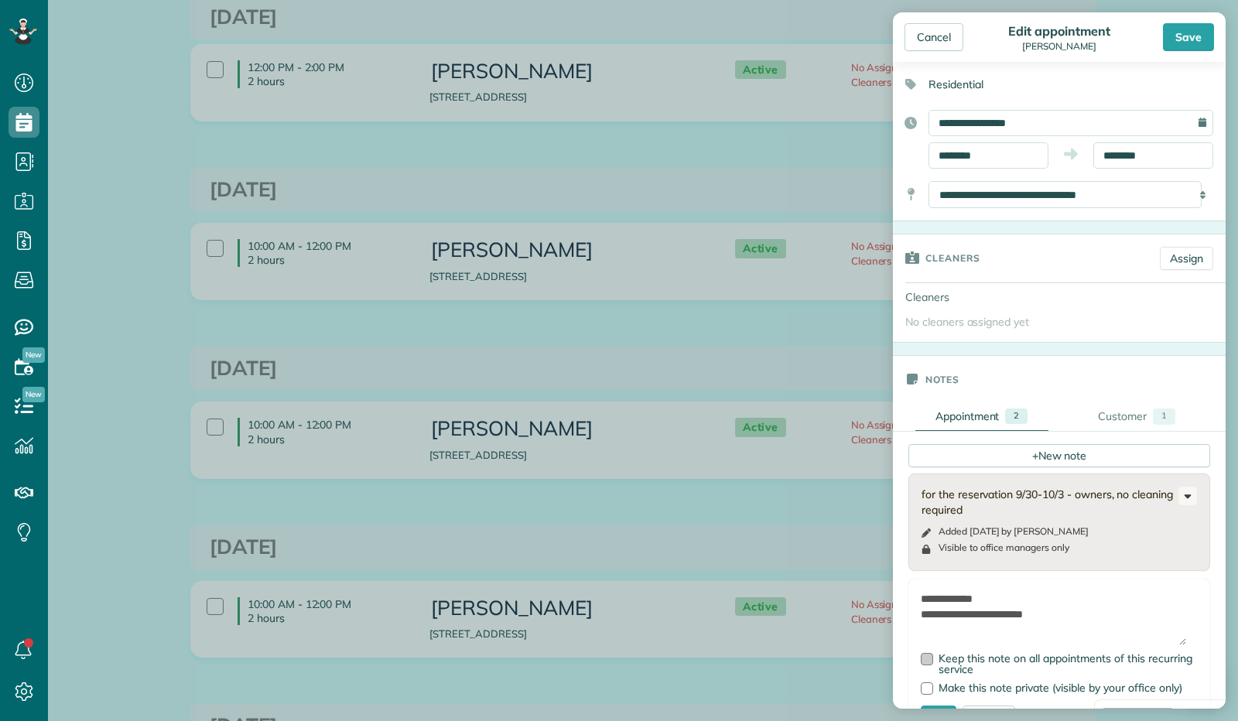
scroll to position [155, 0]
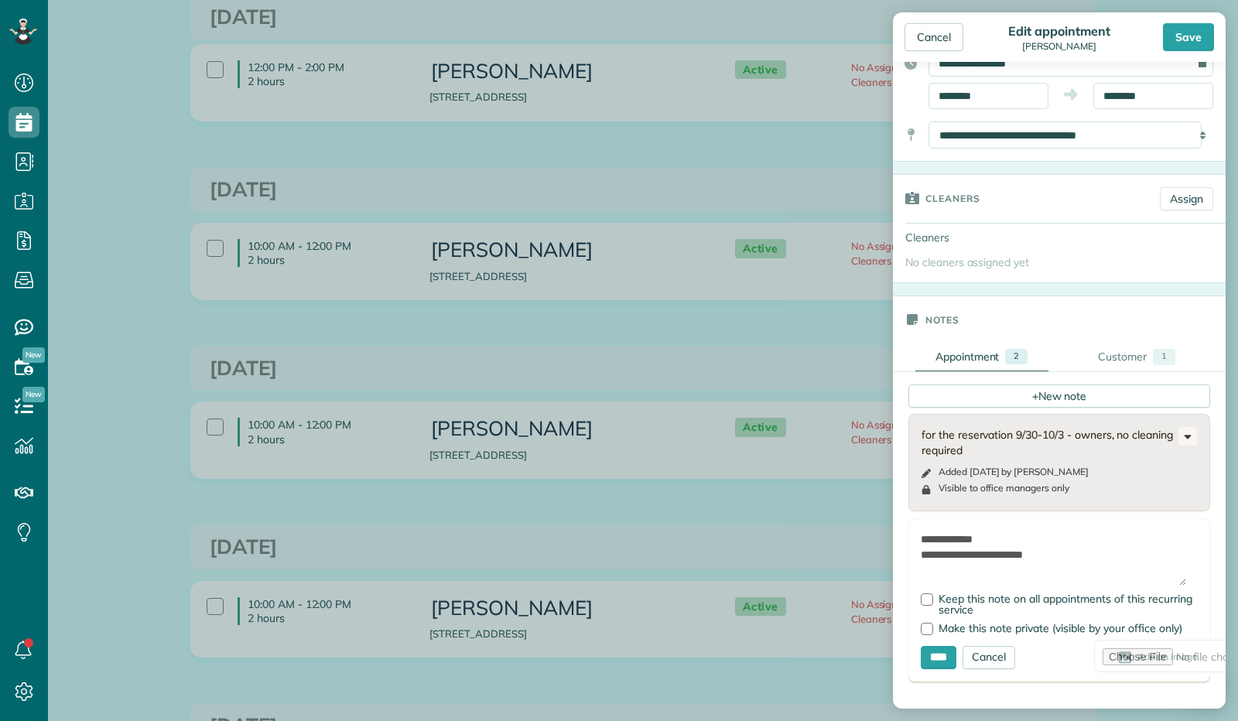
drag, startPoint x: 1082, startPoint y: 559, endPoint x: 863, endPoint y: 535, distance: 221.1
click at [863, 535] on div "Cancel Edit appointment Renee Offenberger Save Status Active Active Stand-By Ca…" at bounding box center [619, 360] width 1238 height 721
type textarea "**********"
click at [950, 655] on input "****" at bounding box center [939, 657] width 36 height 23
type input "**********"
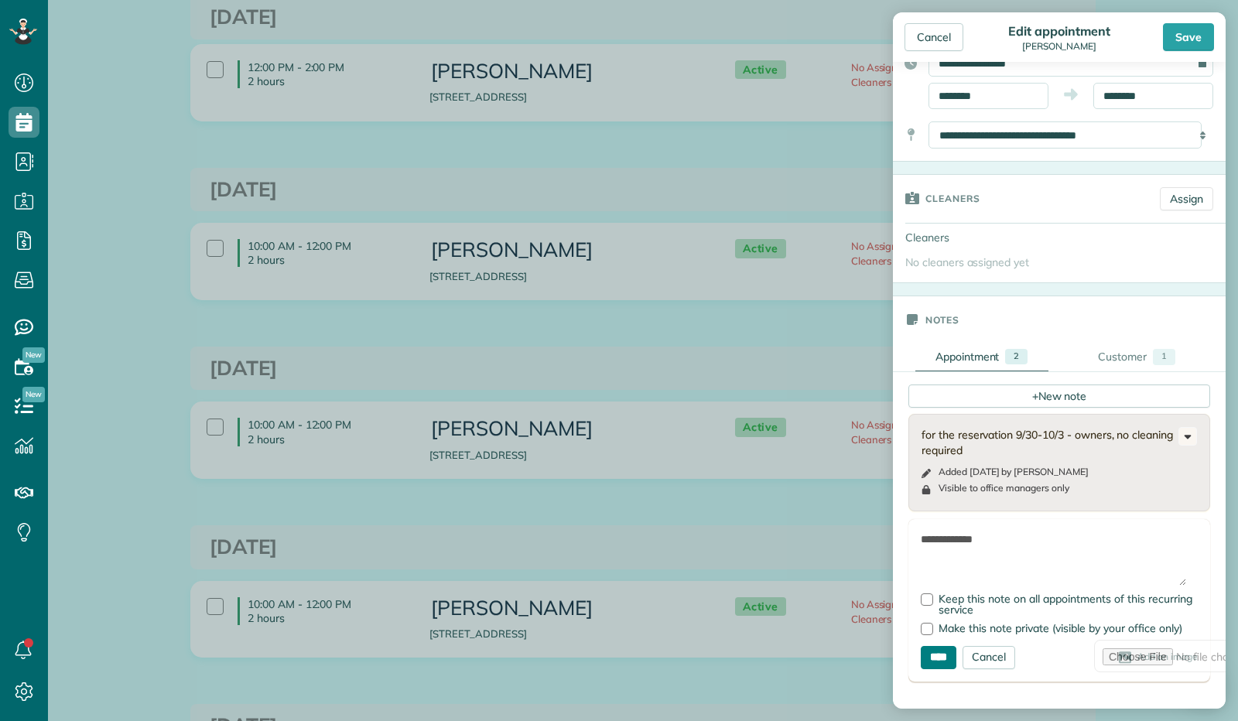
type input "**********"
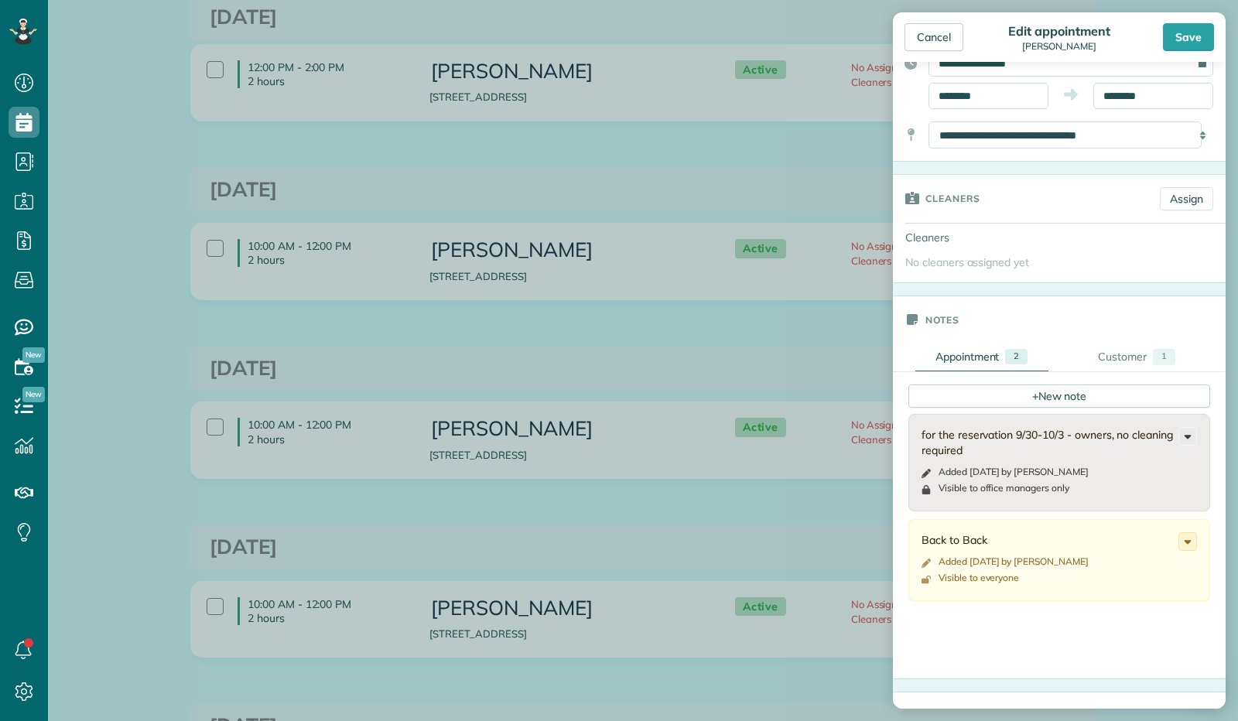
click at [1179, 436] on icon at bounding box center [1187, 436] width 17 height 17
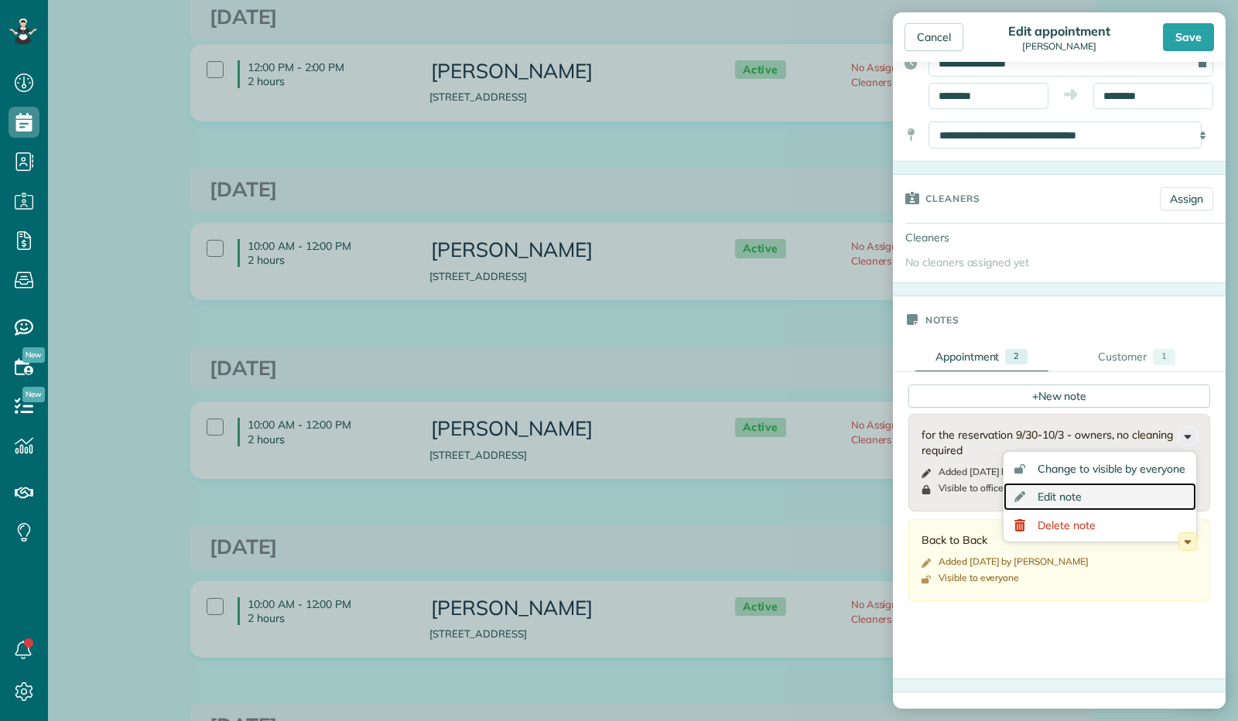
click at [1114, 486] on link "Edit note" at bounding box center [1099, 497] width 193 height 29
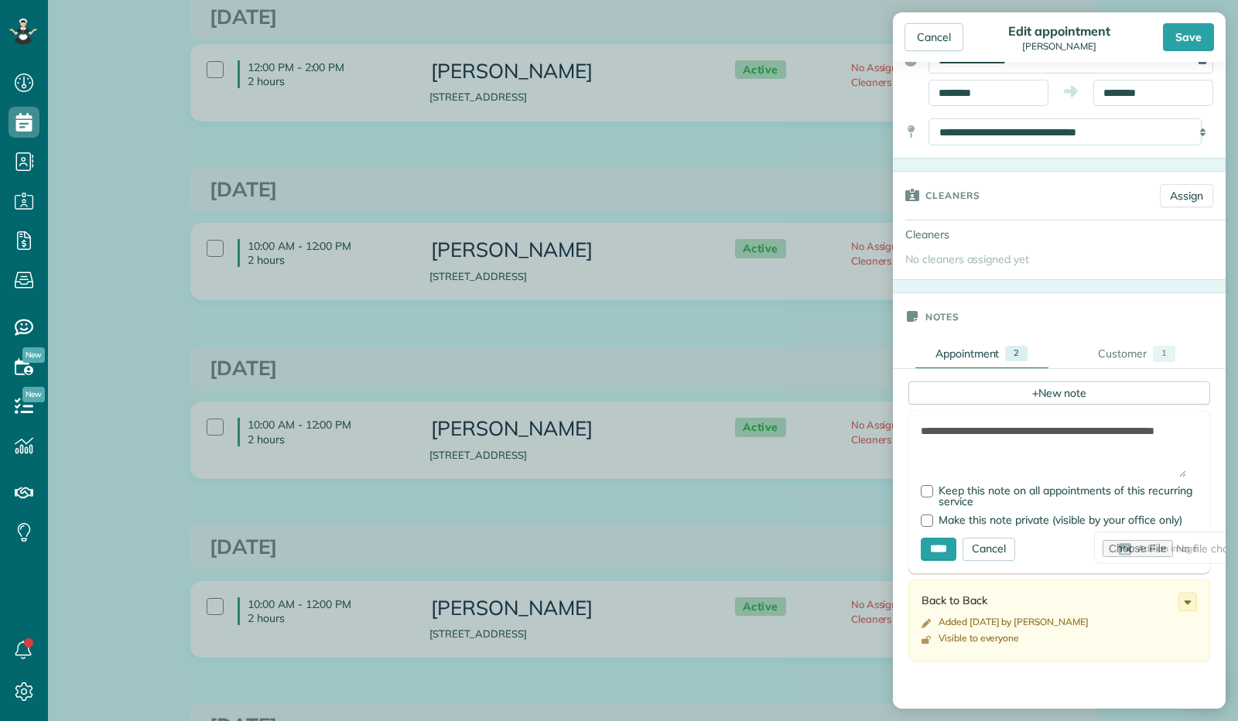
scroll to position [101, 0]
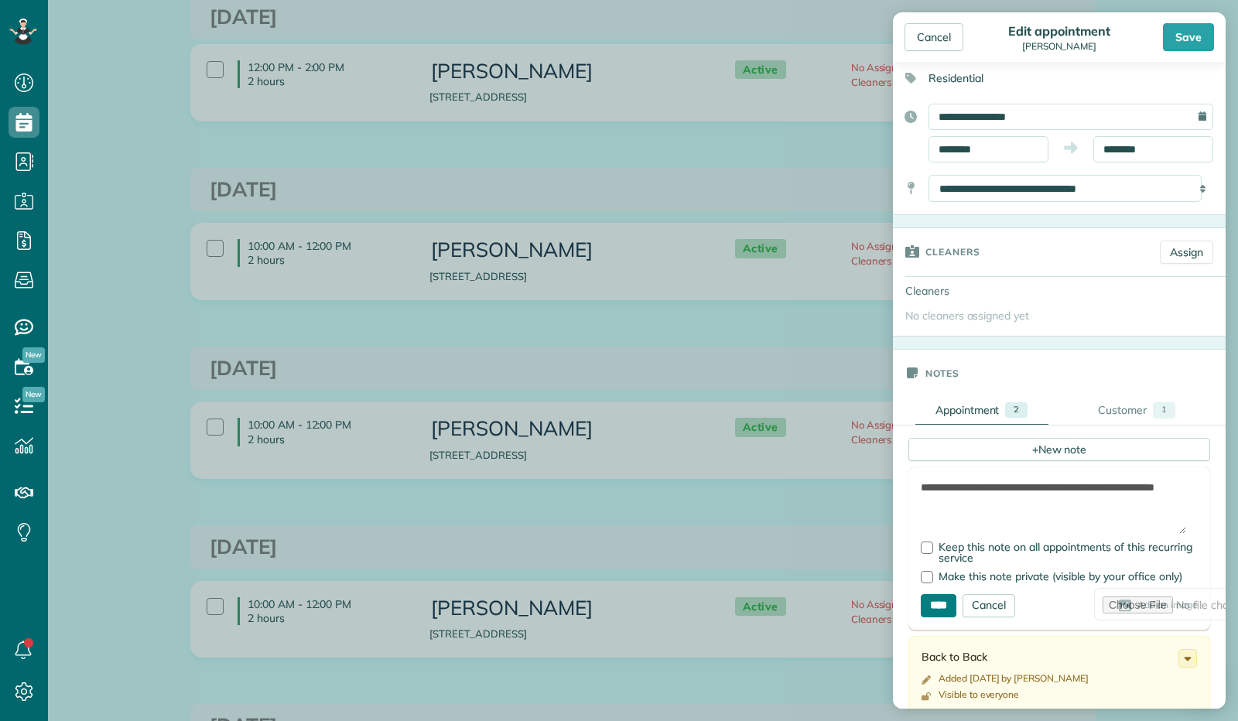
click at [938, 603] on input "****" at bounding box center [939, 605] width 36 height 23
type input "**********"
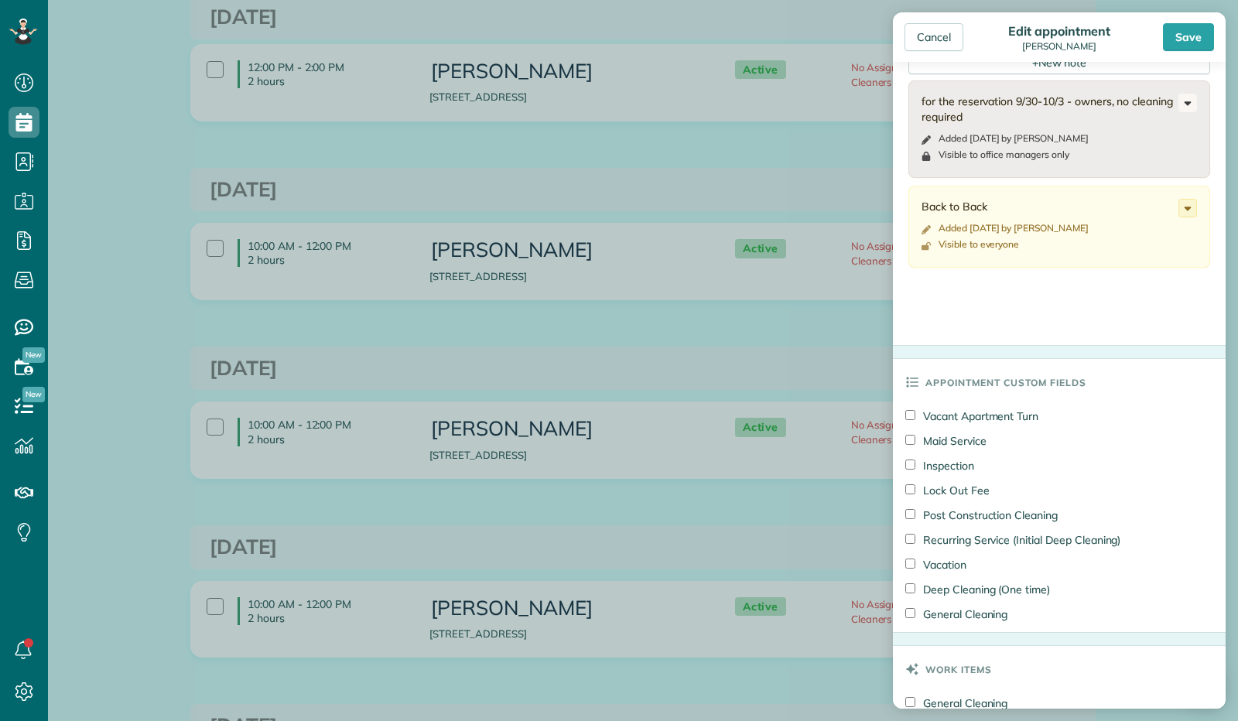
scroll to position [256, 0]
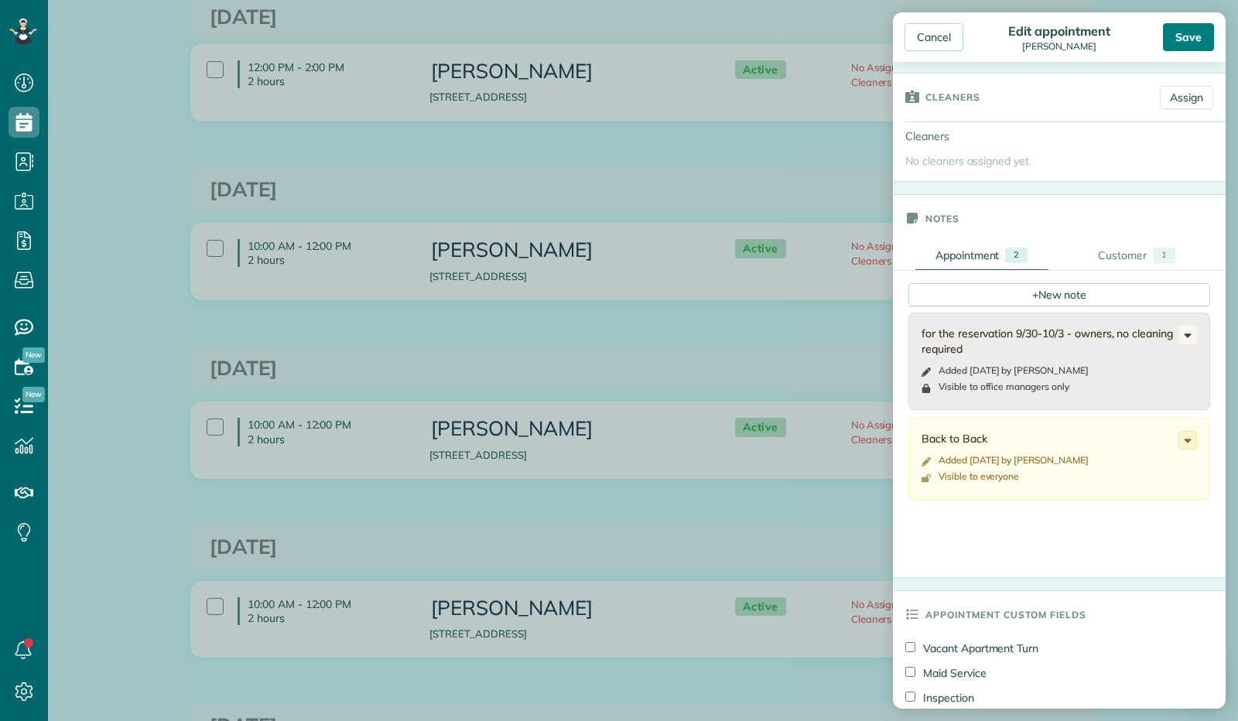
click at [1181, 43] on div "Save" at bounding box center [1188, 37] width 51 height 28
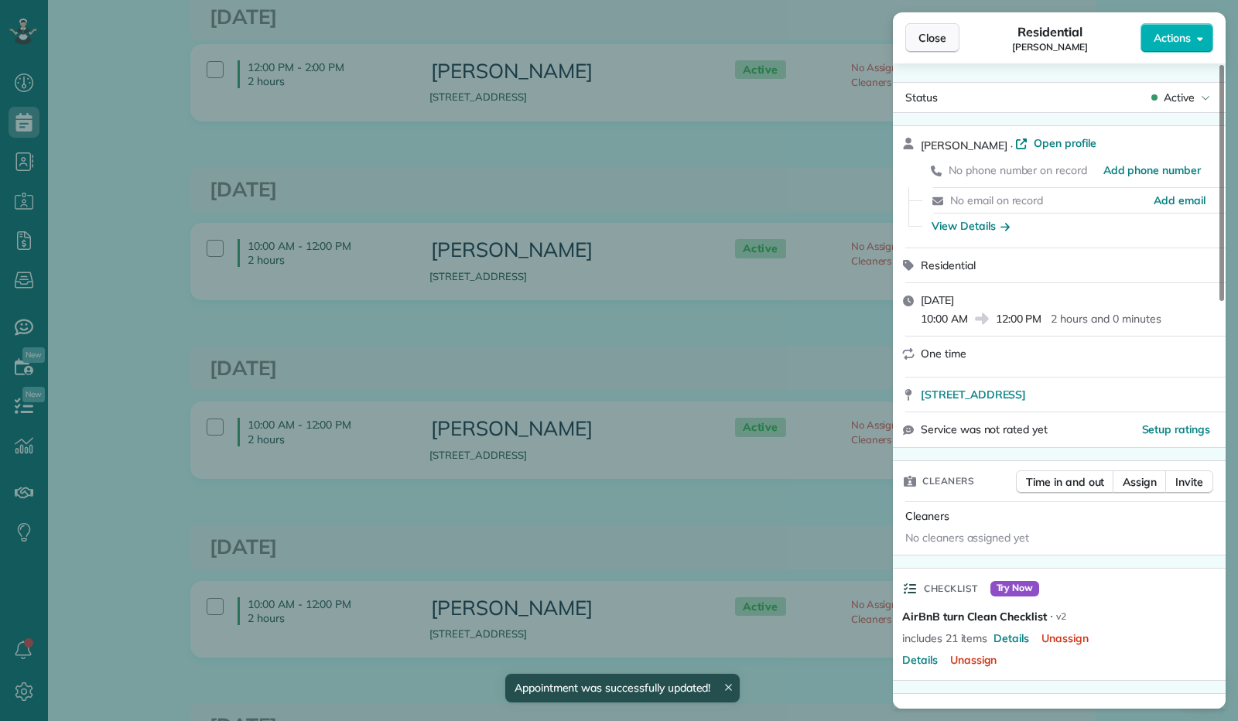
click at [922, 41] on span "Close" at bounding box center [932, 37] width 28 height 15
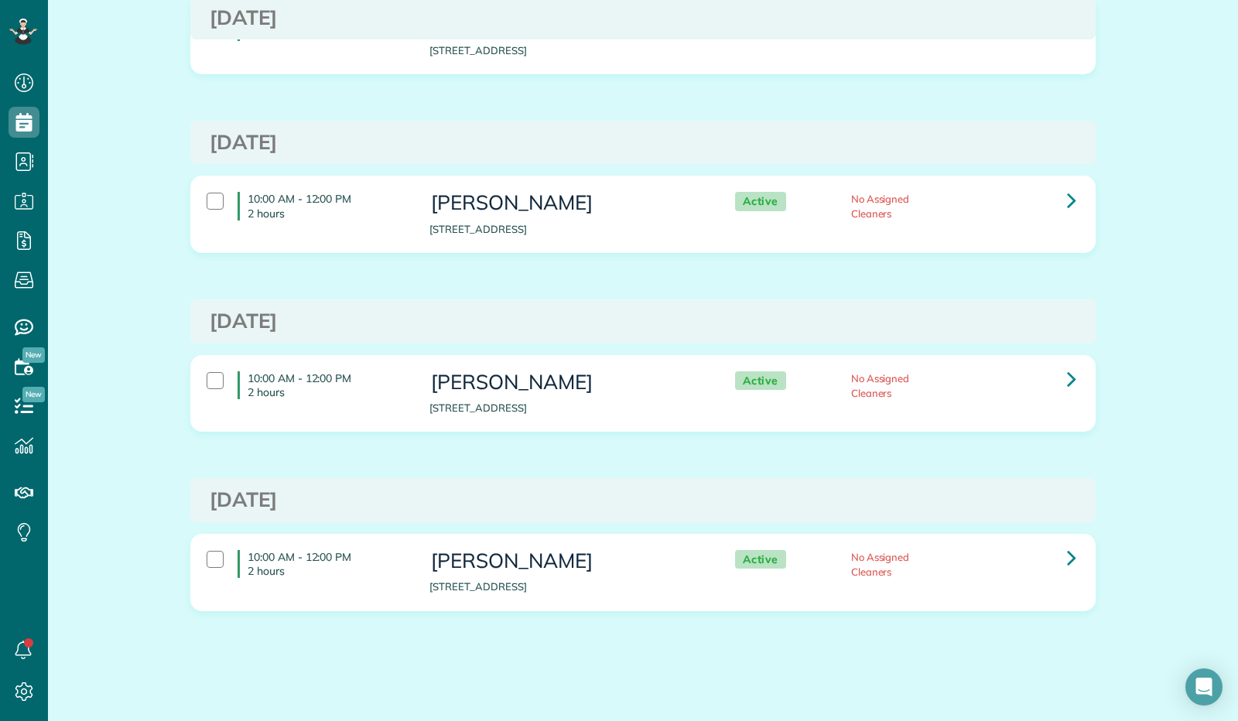
scroll to position [538, 0]
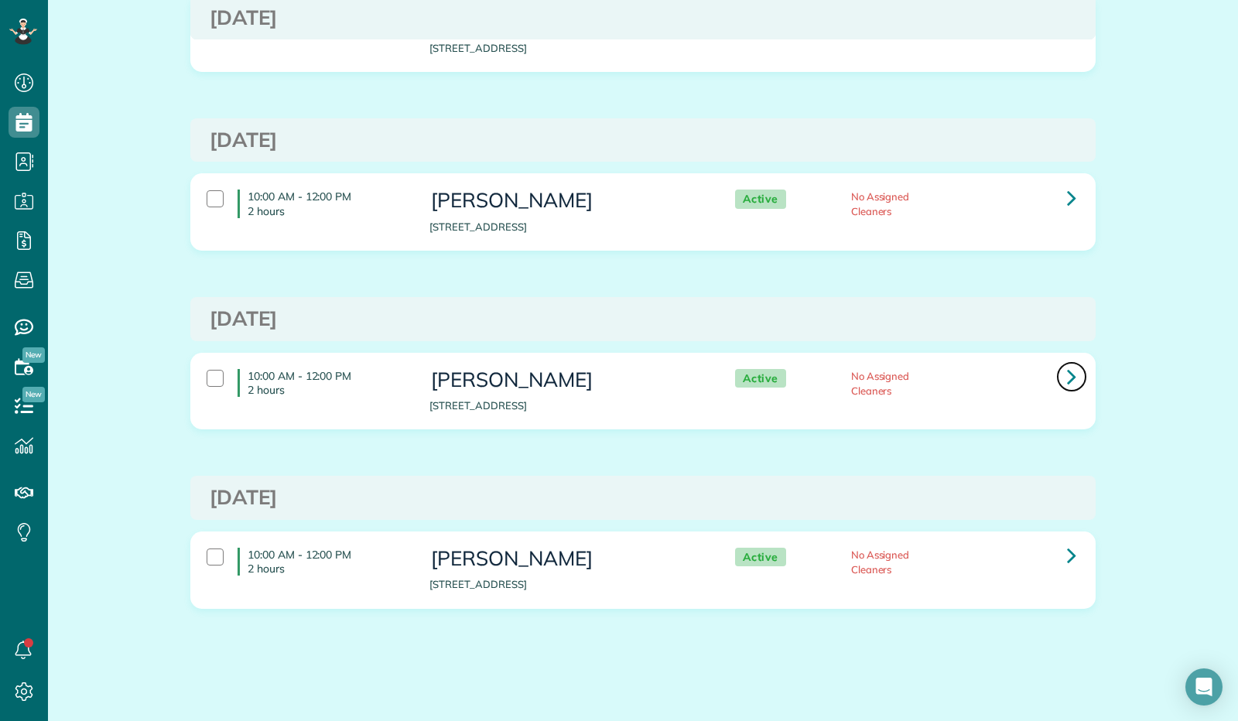
click at [1067, 372] on icon at bounding box center [1071, 376] width 9 height 27
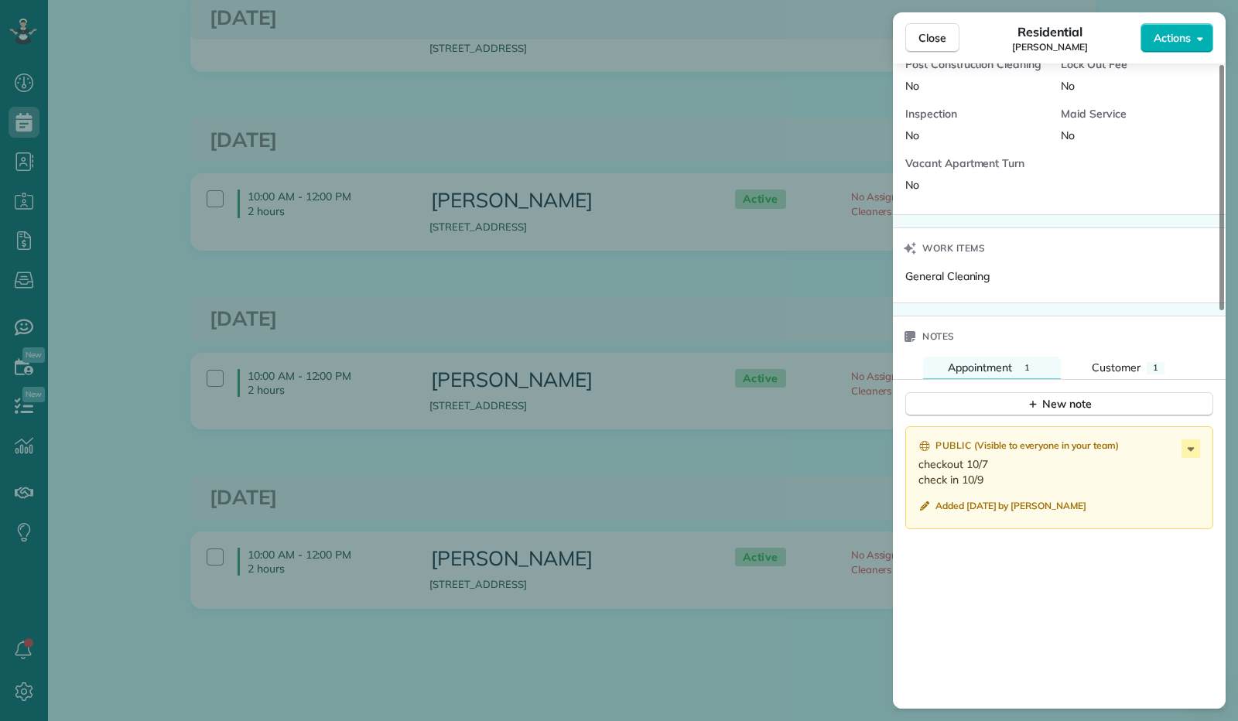
scroll to position [774, 0]
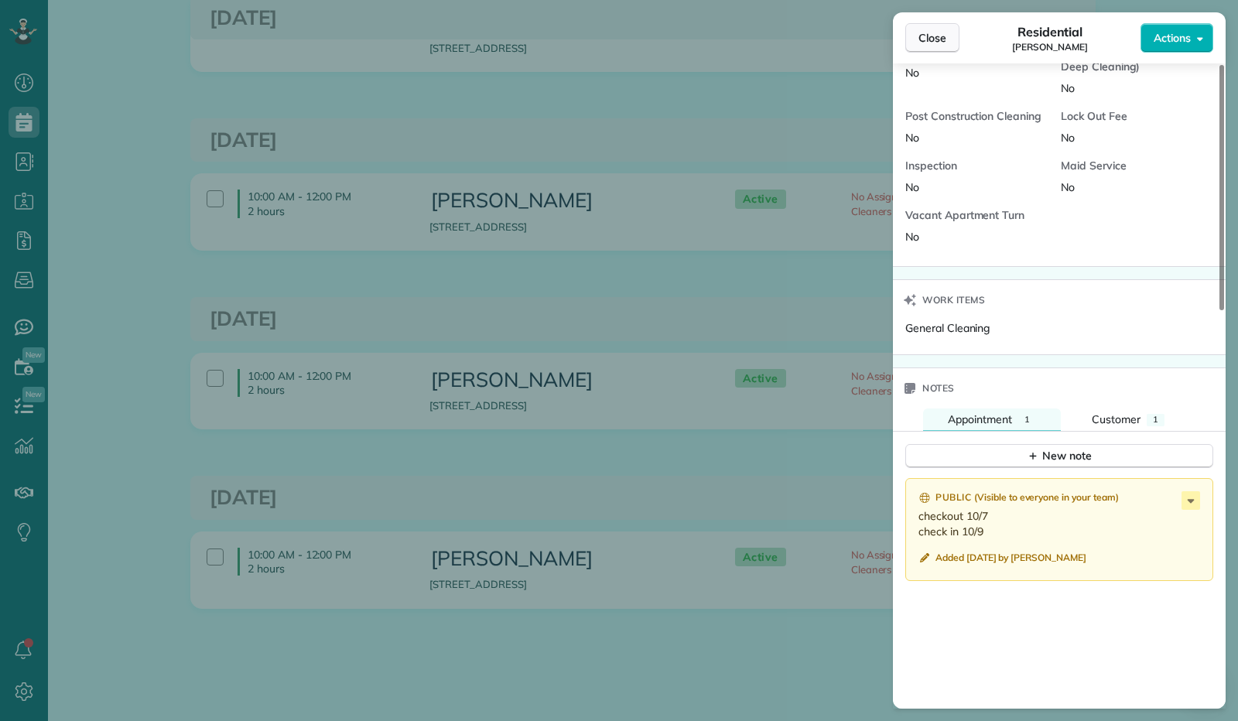
click at [948, 33] on button "Close" at bounding box center [932, 37] width 54 height 29
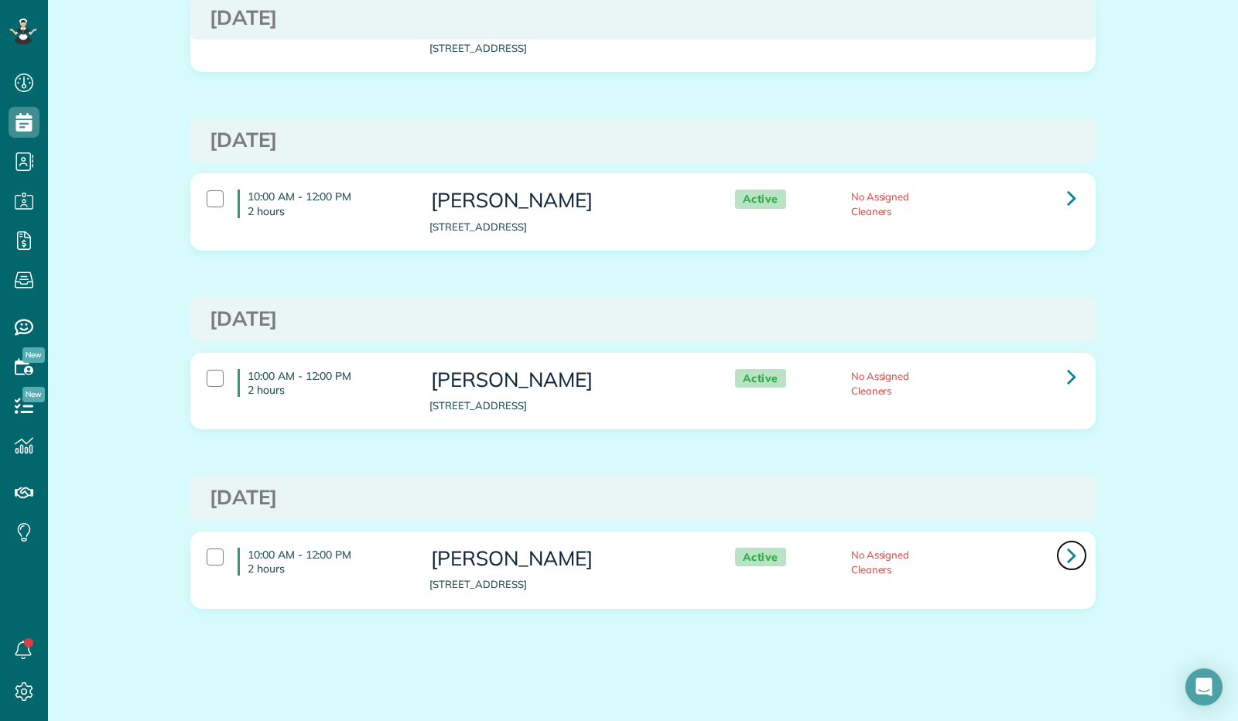
click at [1067, 547] on icon at bounding box center [1071, 555] width 9 height 27
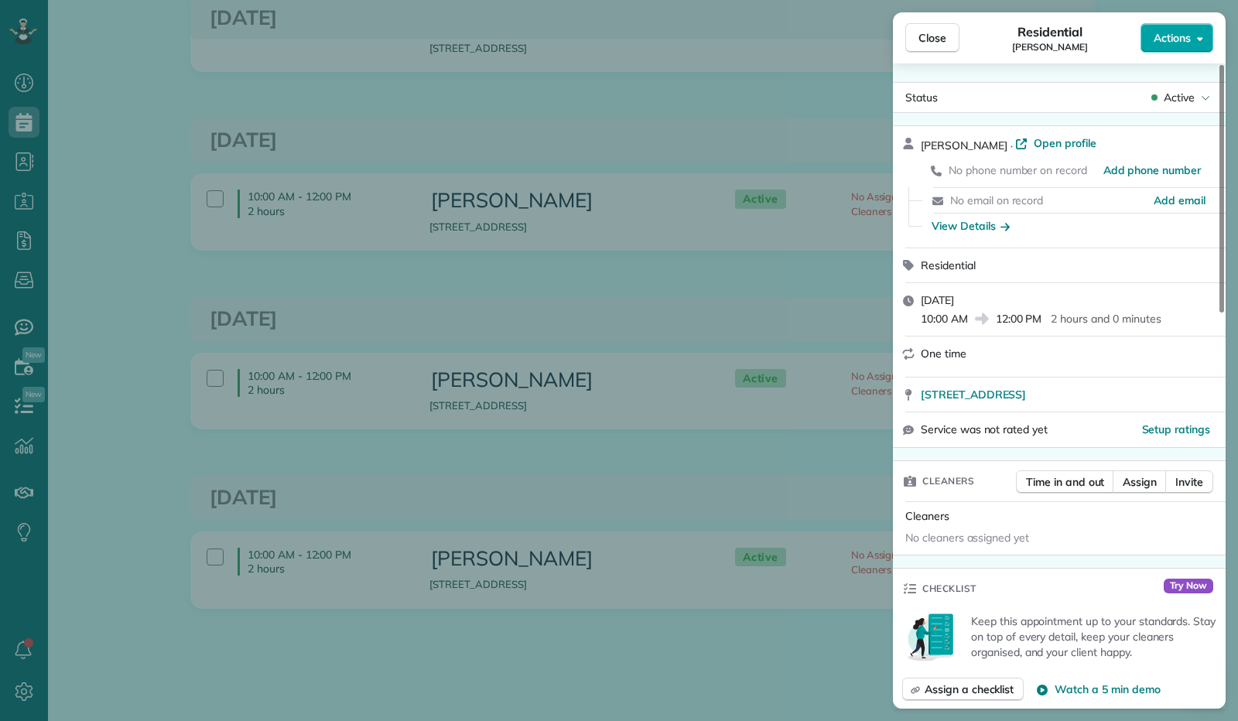
click at [1204, 38] on button "Actions" at bounding box center [1176, 37] width 73 height 29
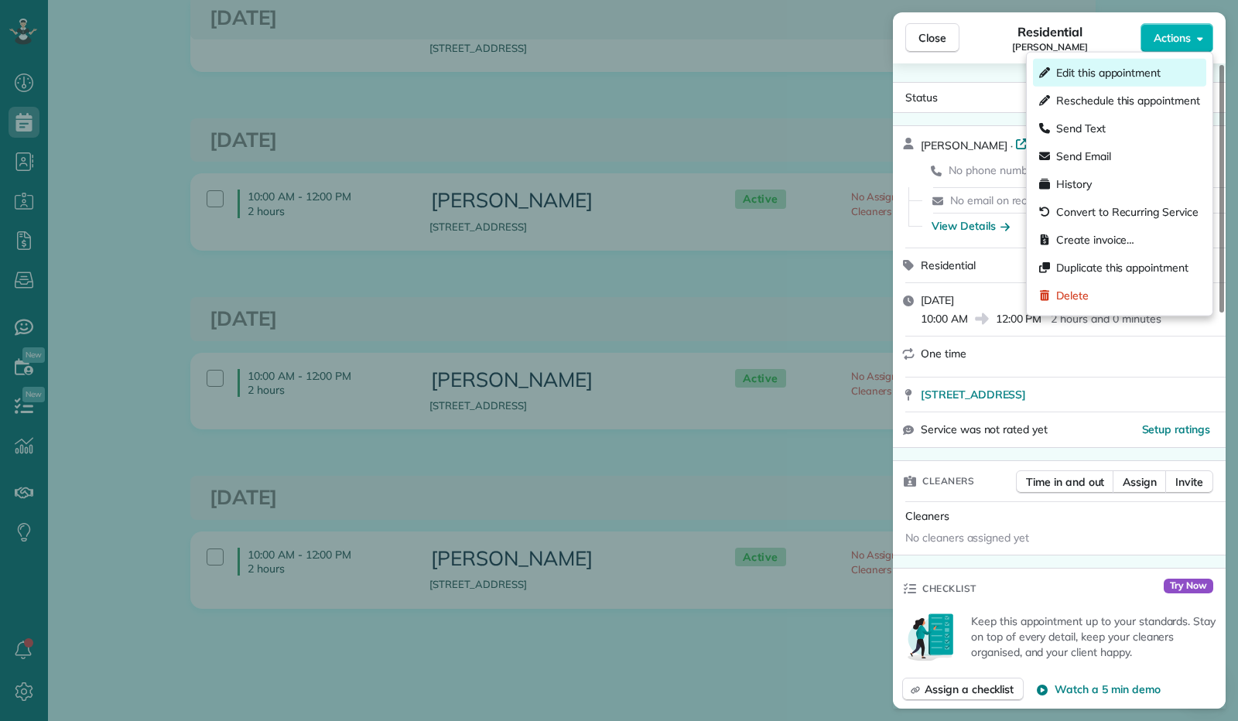
click at [1164, 75] on div "Edit this appointment" at bounding box center [1119, 73] width 173 height 28
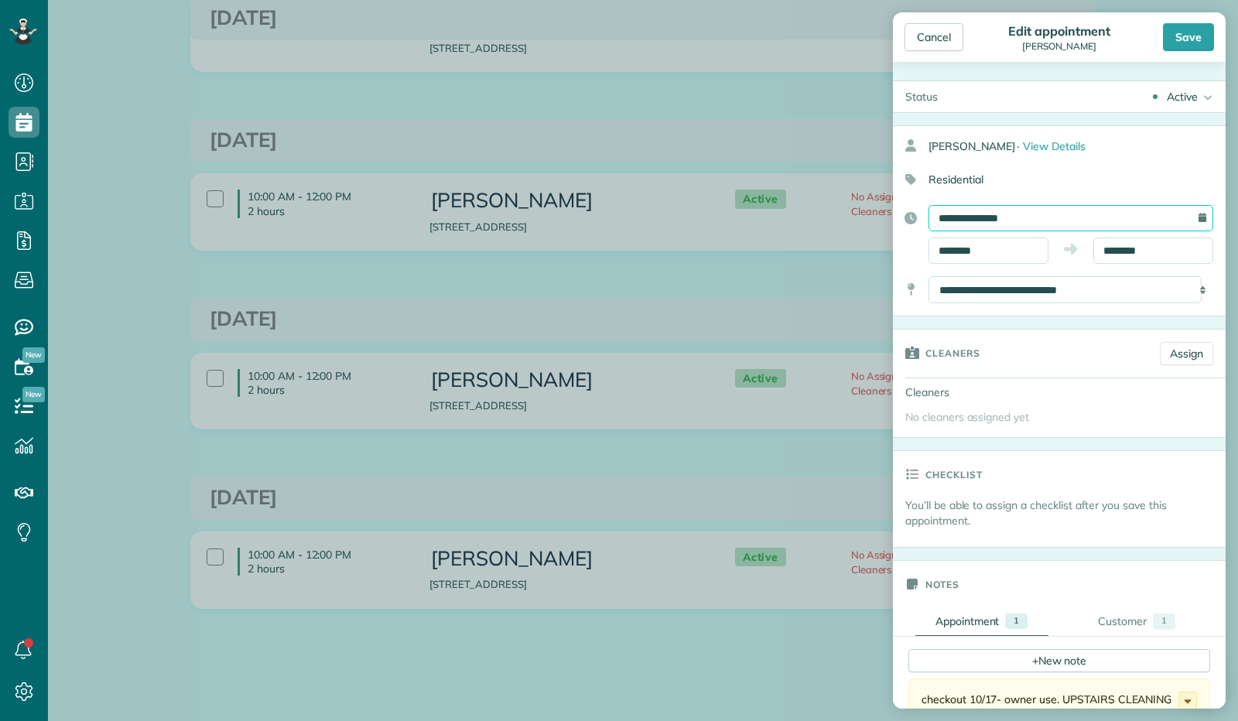
click at [999, 214] on input "**********" at bounding box center [1070, 218] width 285 height 26
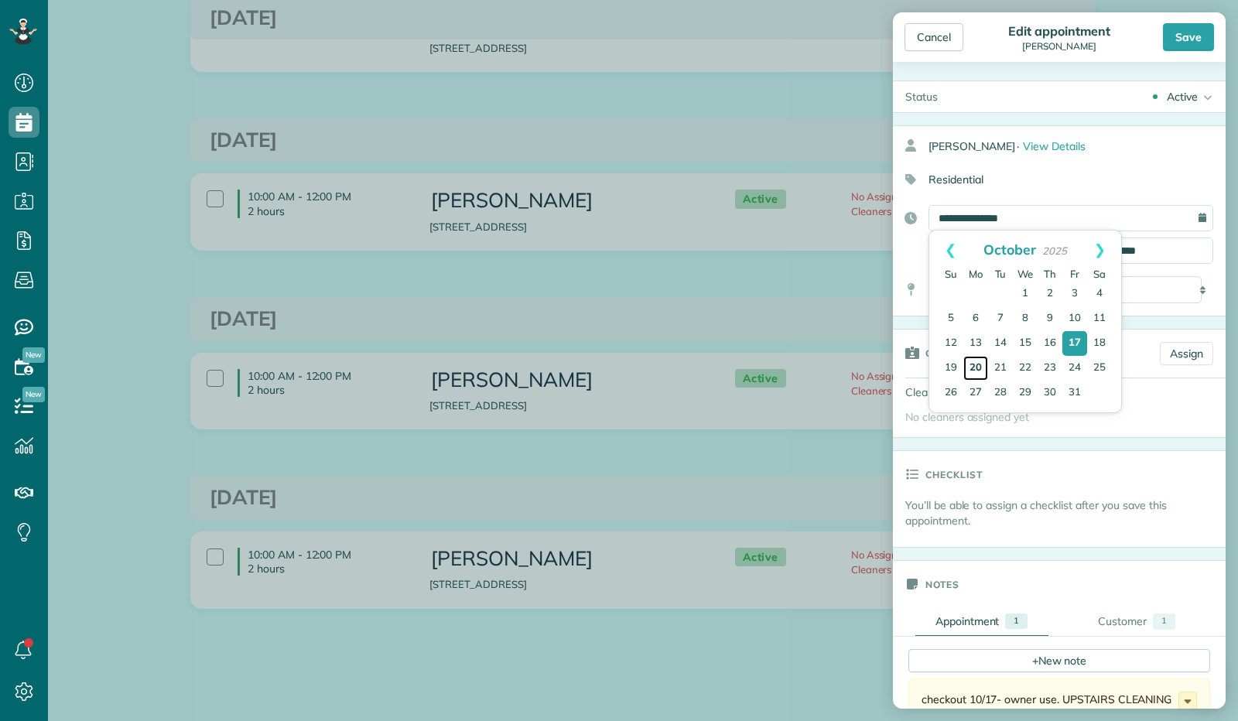
click at [979, 366] on link "20" at bounding box center [975, 368] width 25 height 25
type input "**********"
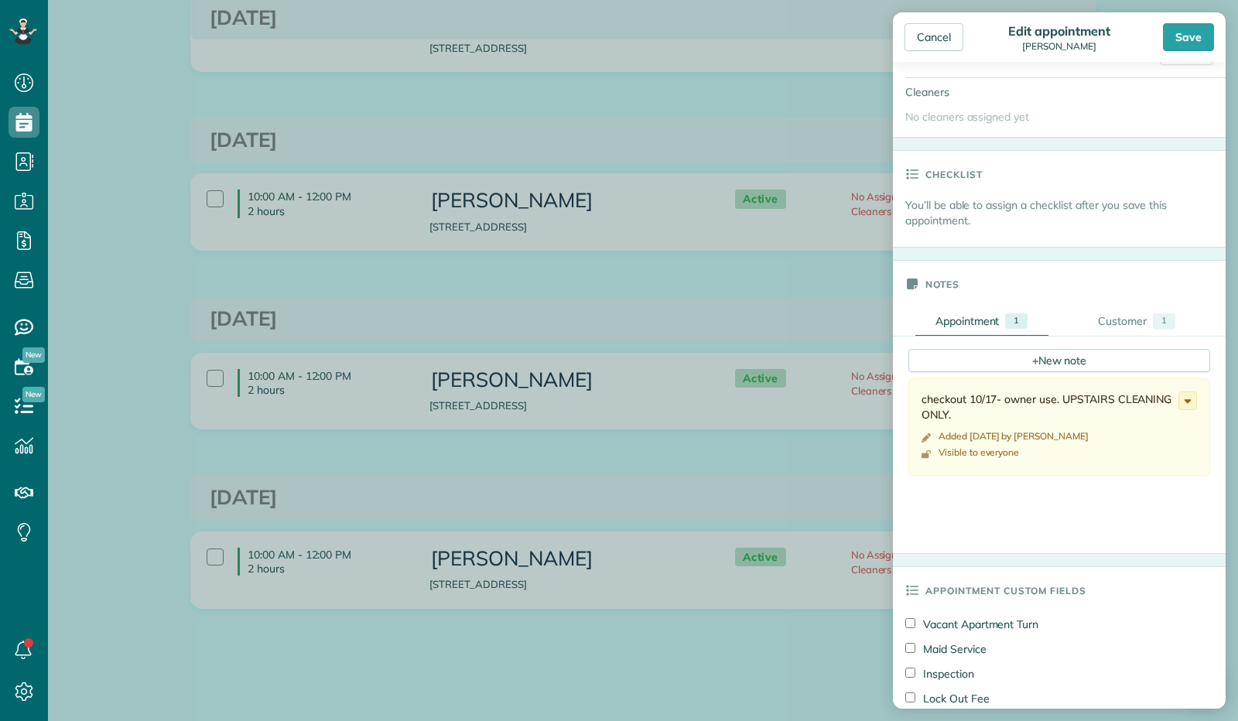
scroll to position [309, 0]
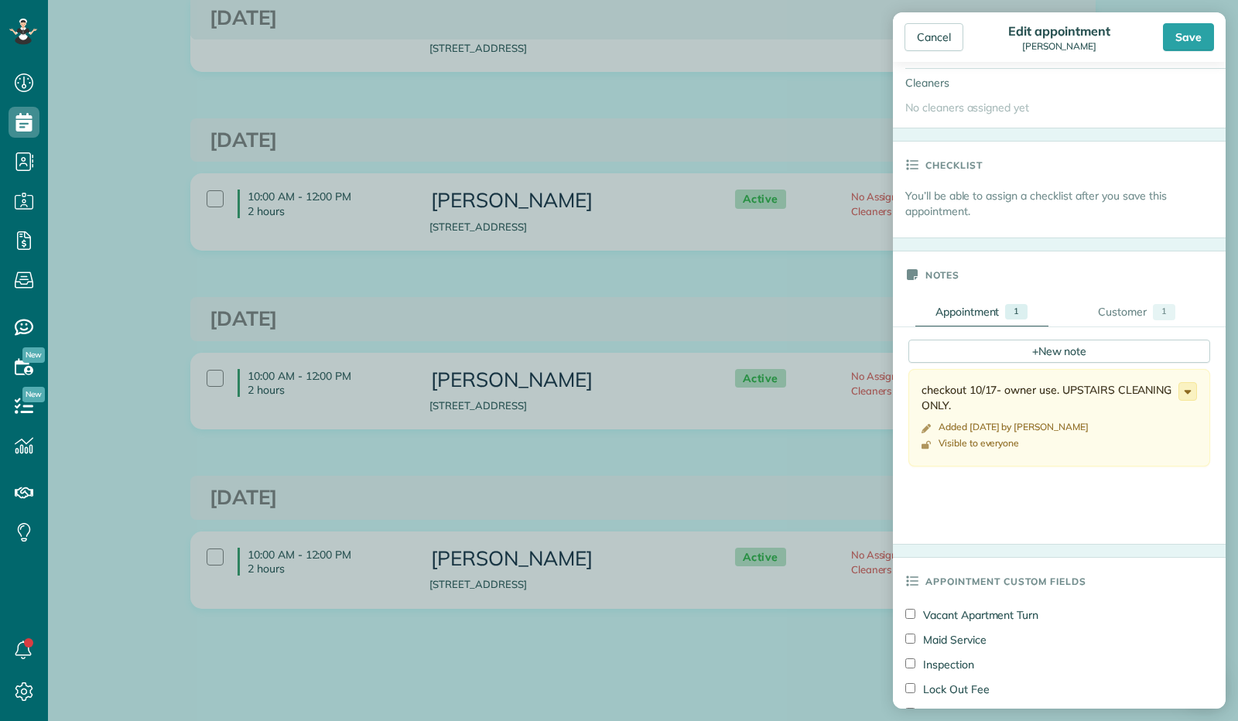
click at [1180, 391] on icon at bounding box center [1187, 391] width 17 height 17
click at [1132, 449] on link "Edit note" at bounding box center [1129, 452] width 133 height 29
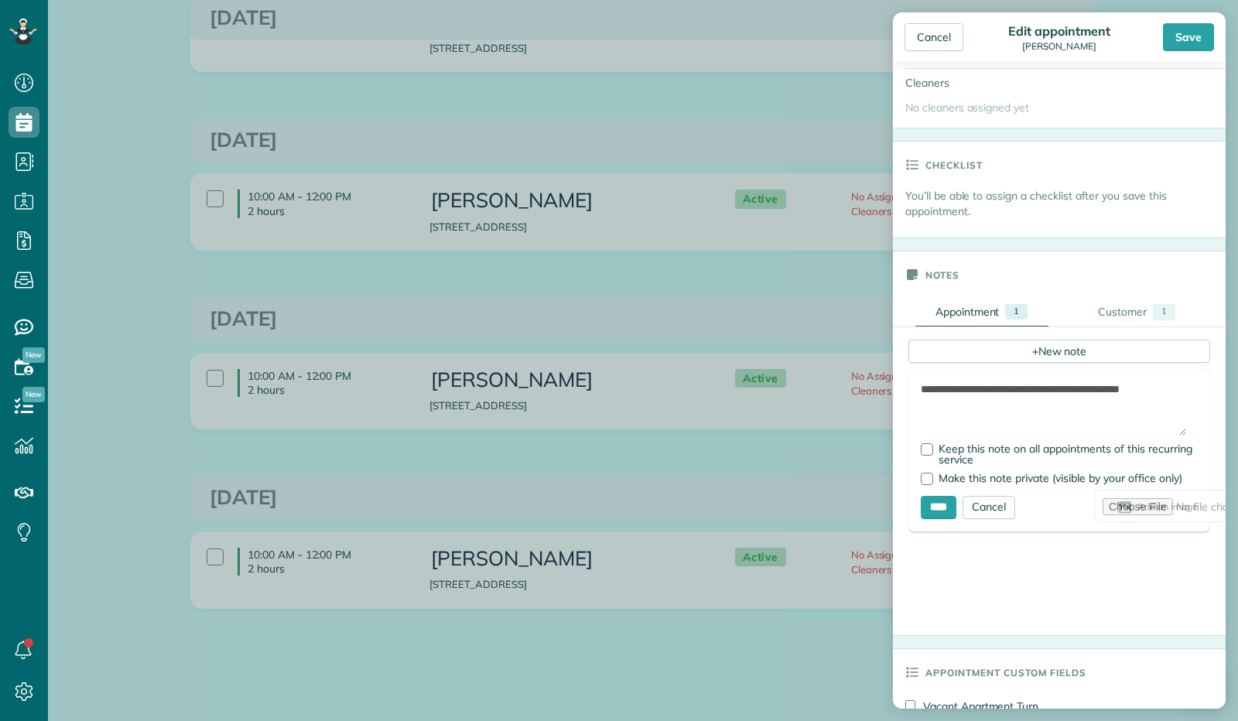
drag, startPoint x: 1017, startPoint y: 411, endPoint x: 888, endPoint y: 394, distance: 129.5
click at [888, 394] on aside "Cancel Edit appointment Renee Offenberger Save Status Active Active Stand-By Ca…" at bounding box center [1058, 360] width 357 height 721
type textarea "**********"
click at [930, 497] on input "****" at bounding box center [939, 507] width 36 height 23
type input "**********"
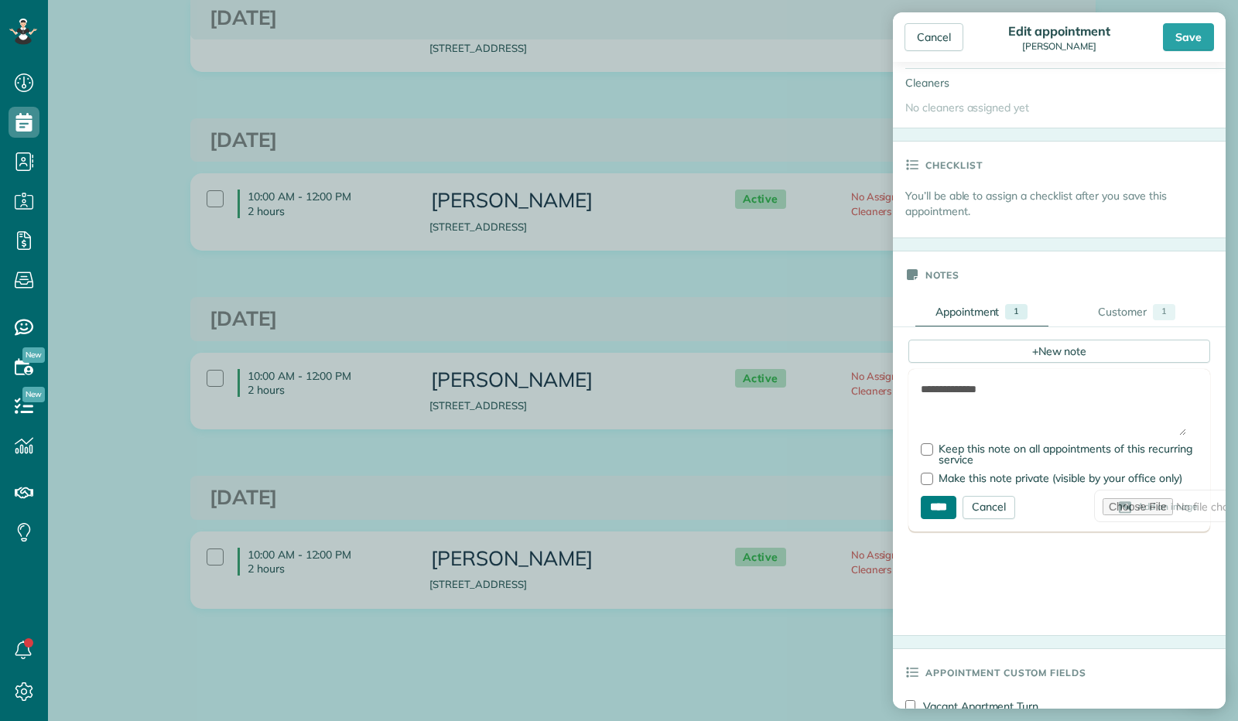
type input "**********"
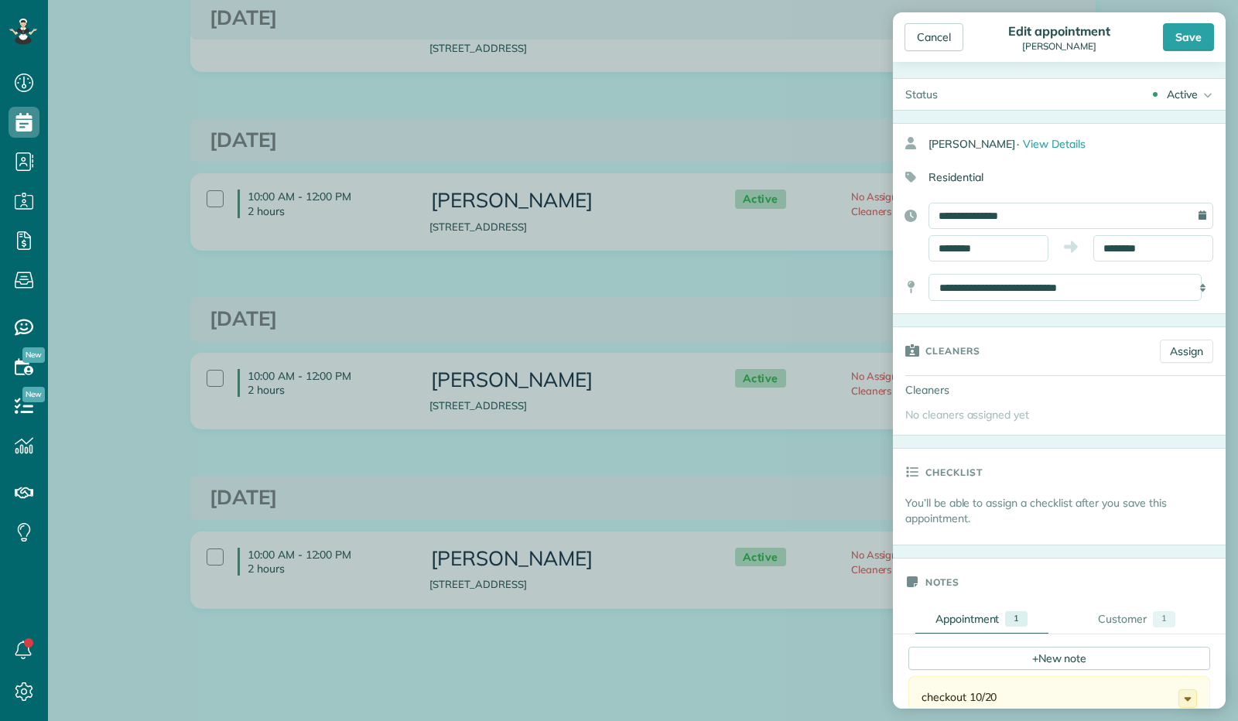
scroll to position [0, 0]
click at [1182, 35] on div "Save" at bounding box center [1188, 37] width 51 height 28
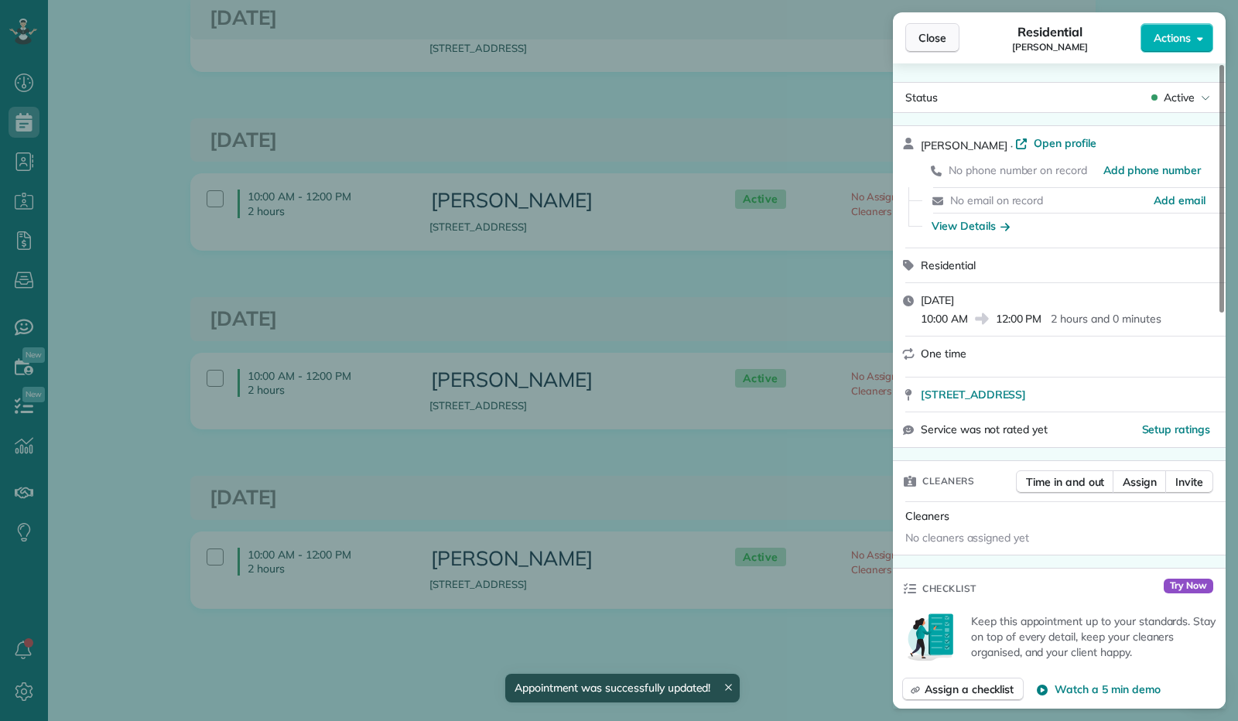
click at [937, 50] on button "Close" at bounding box center [932, 37] width 54 height 29
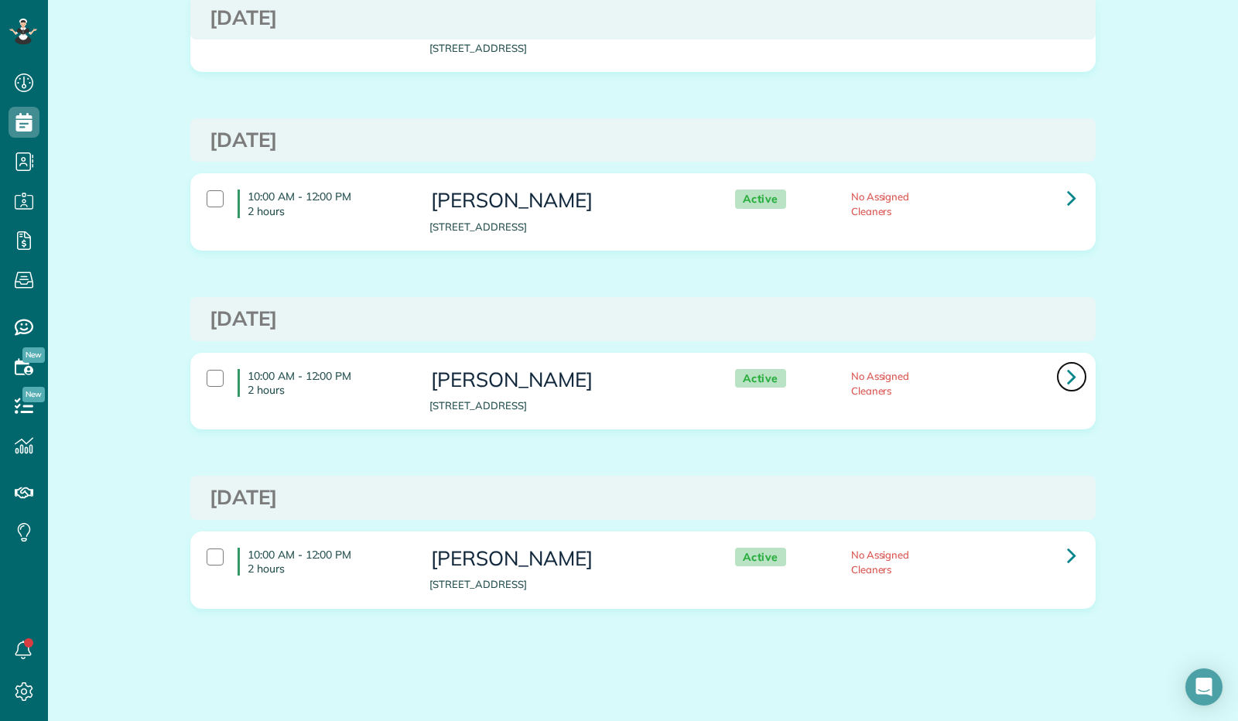
click at [1068, 372] on icon at bounding box center [1071, 376] width 9 height 27
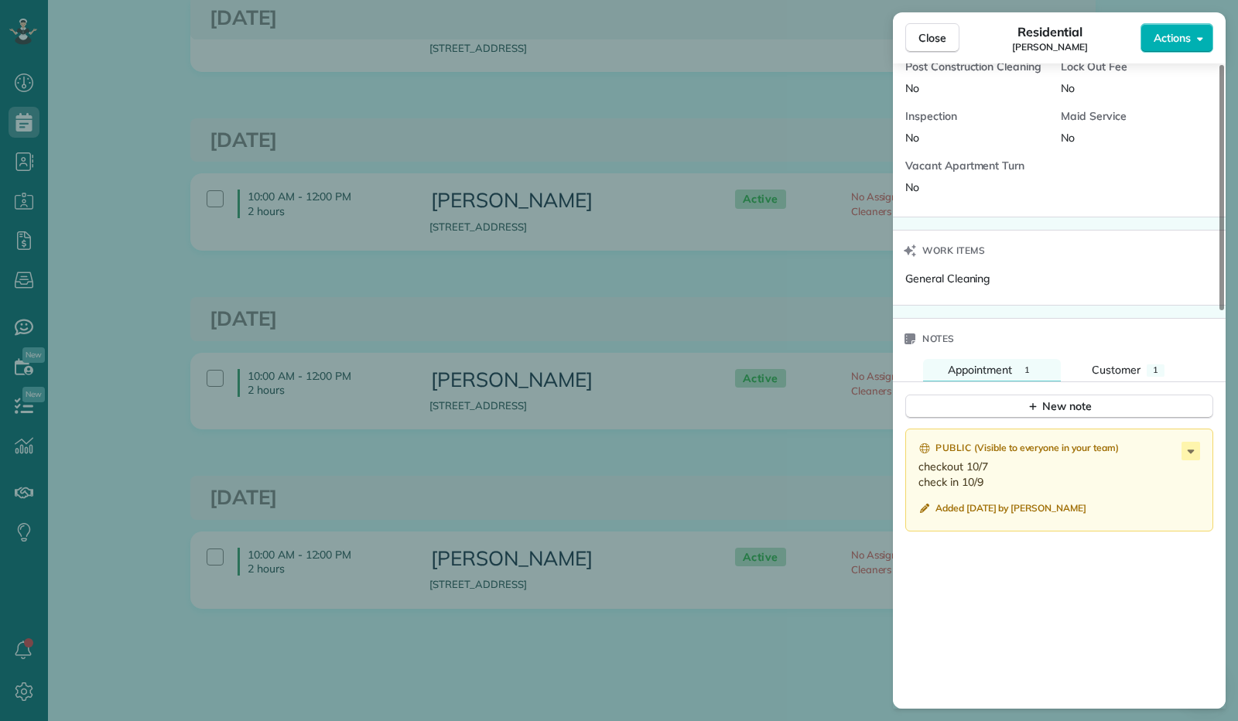
scroll to position [852, 0]
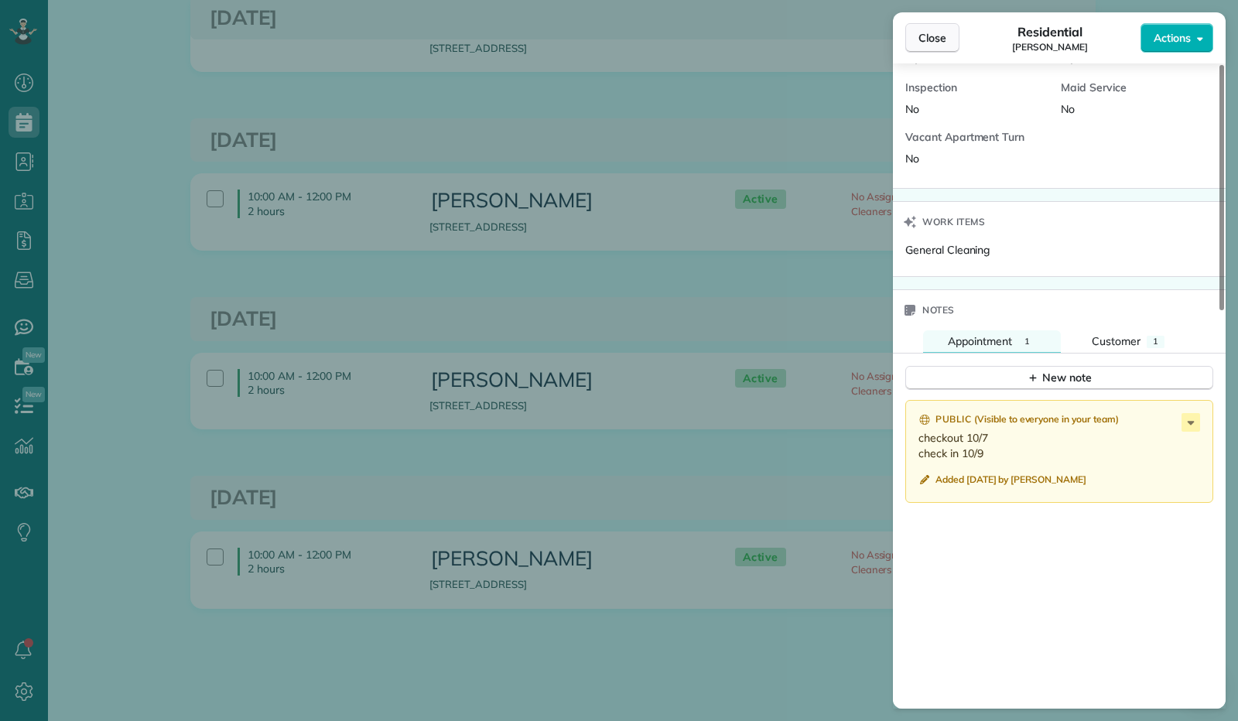
click at [929, 37] on span "Close" at bounding box center [932, 37] width 28 height 15
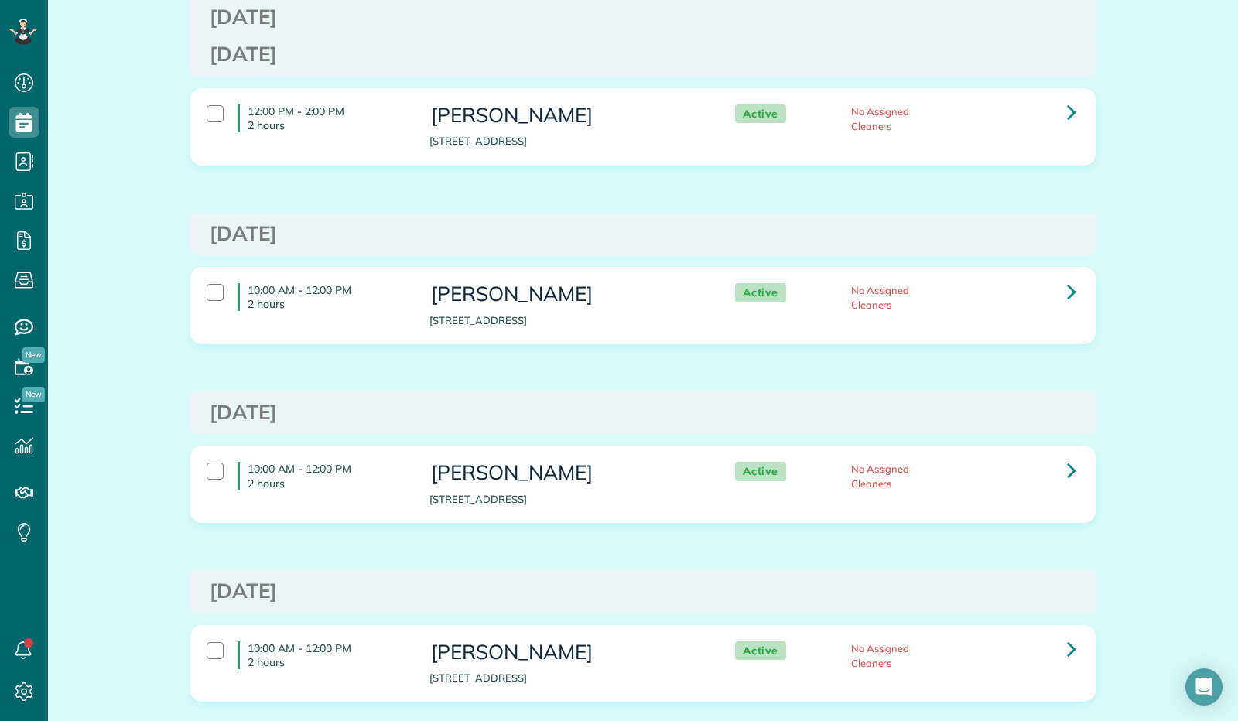
scroll to position [309, 0]
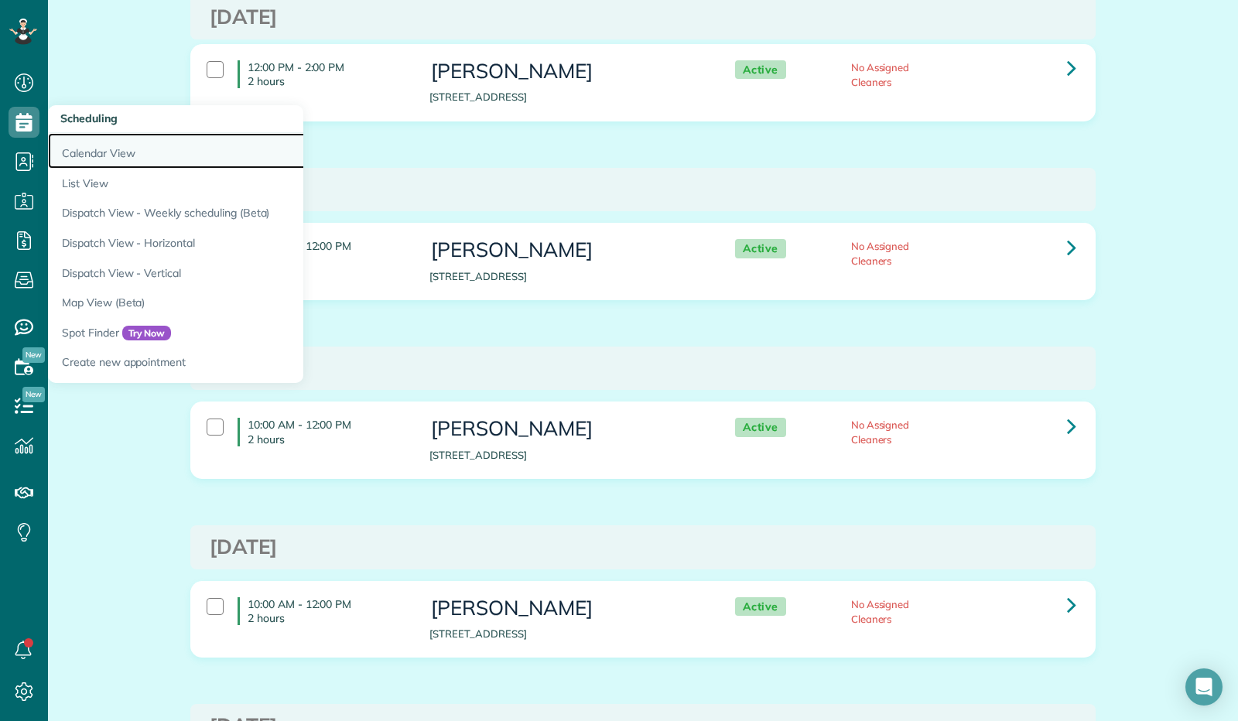
click at [111, 152] on link "Calendar View" at bounding box center [241, 151] width 387 height 36
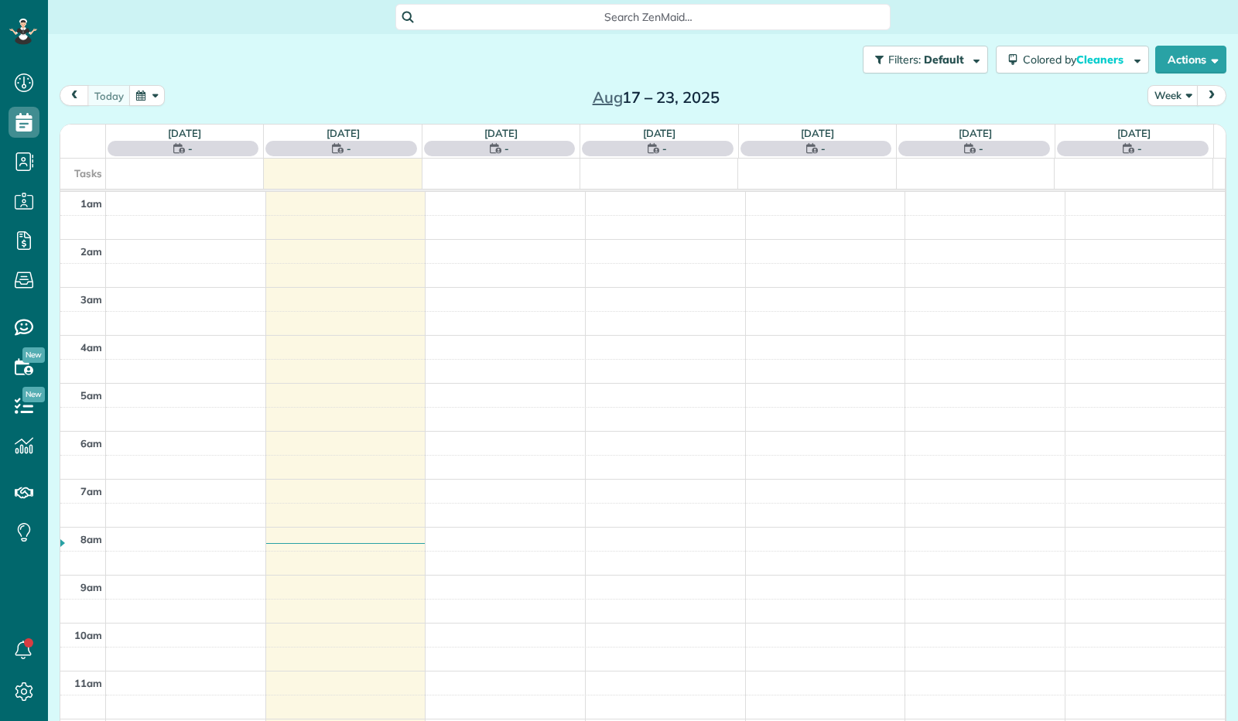
scroll to position [285, 0]
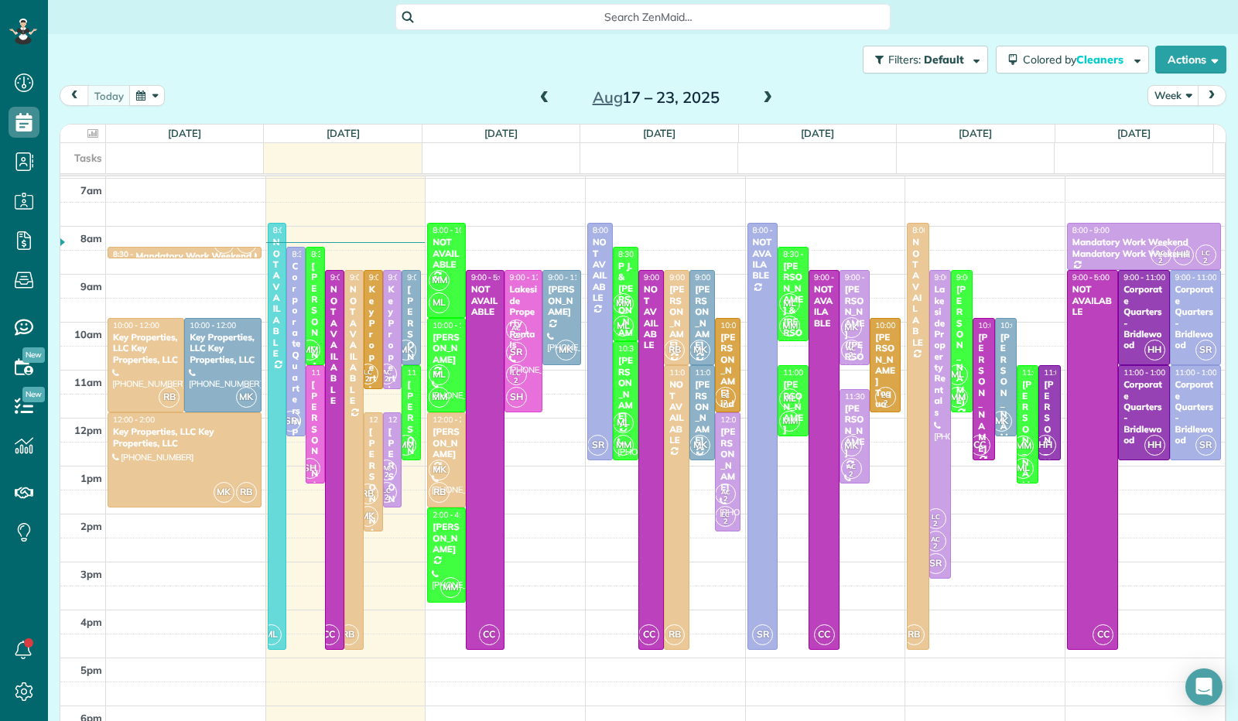
click at [1181, 103] on button "Week" at bounding box center [1172, 95] width 51 height 21
click at [1161, 124] on link "Day" at bounding box center [1209, 131] width 122 height 31
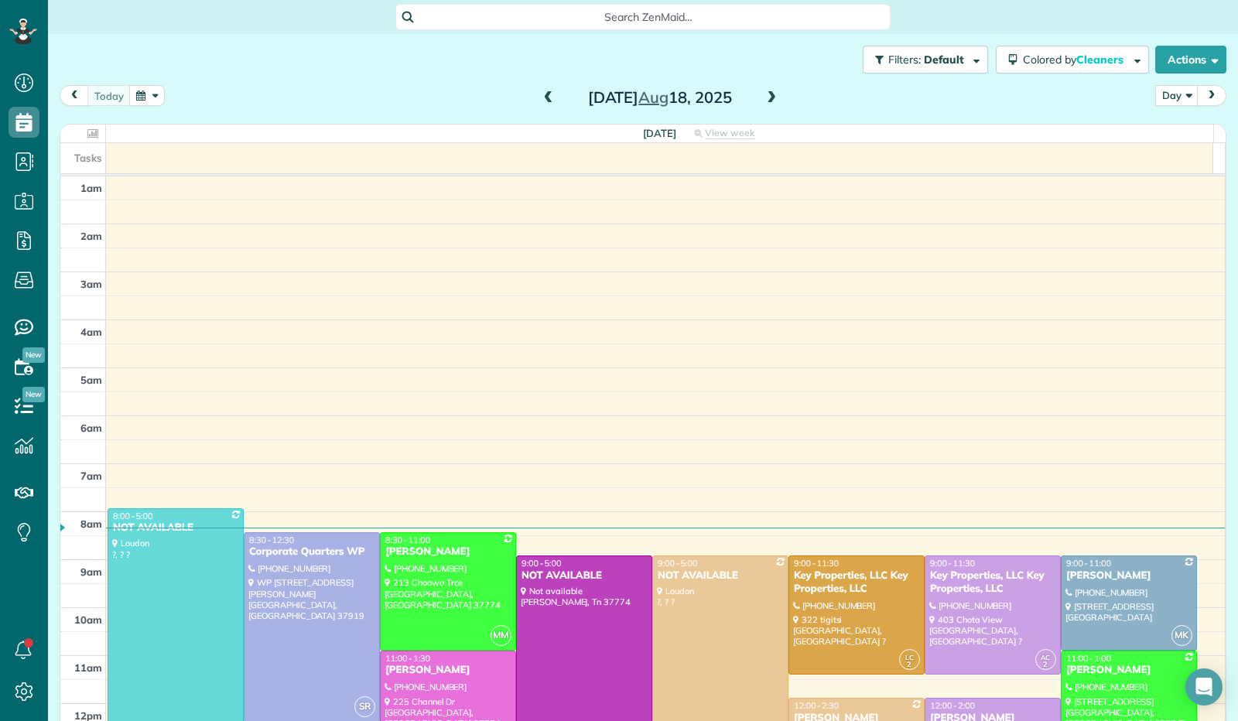
scroll to position [285, 0]
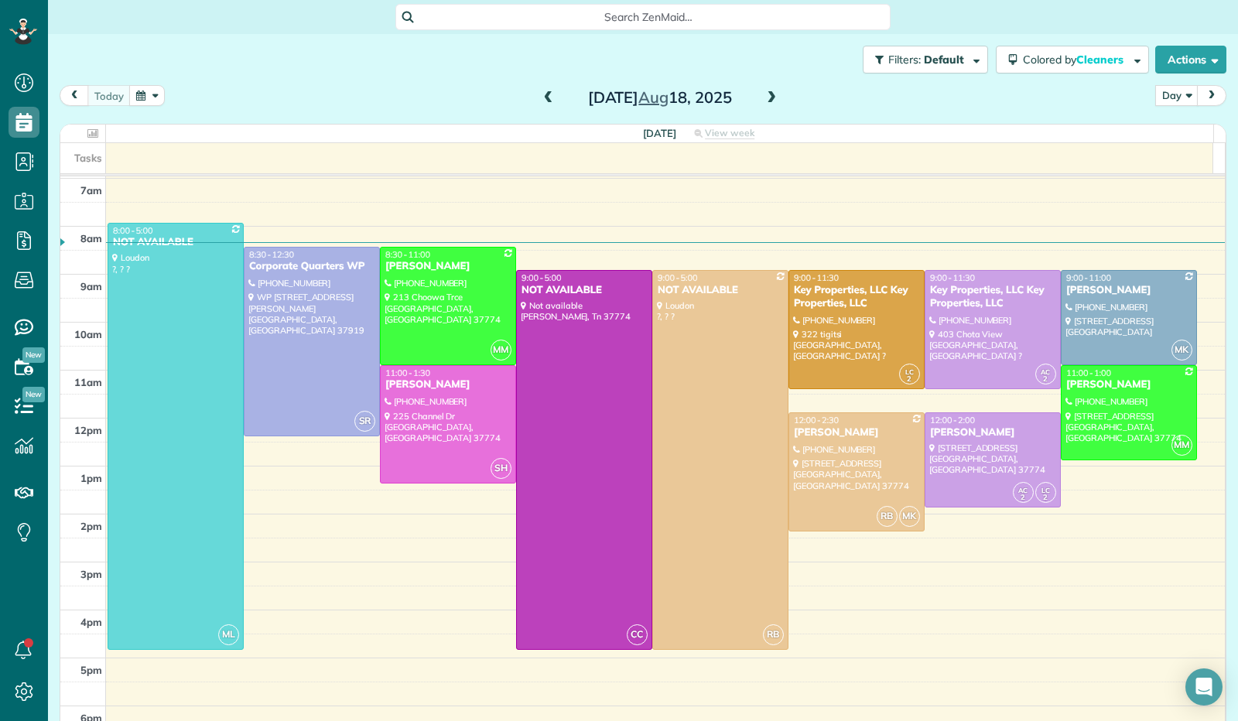
click at [145, 97] on button "button" at bounding box center [147, 95] width 36 height 21
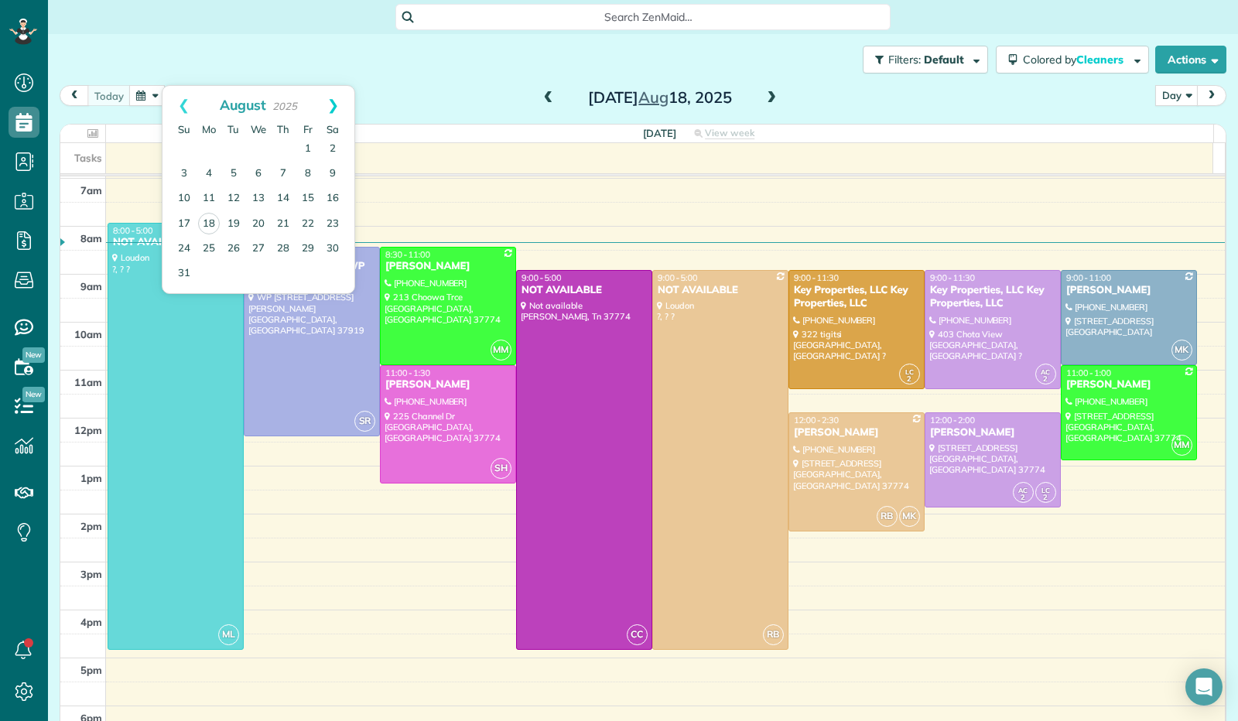
click at [323, 99] on link "Next" at bounding box center [333, 105] width 43 height 39
click at [265, 221] on link "24" at bounding box center [258, 223] width 25 height 25
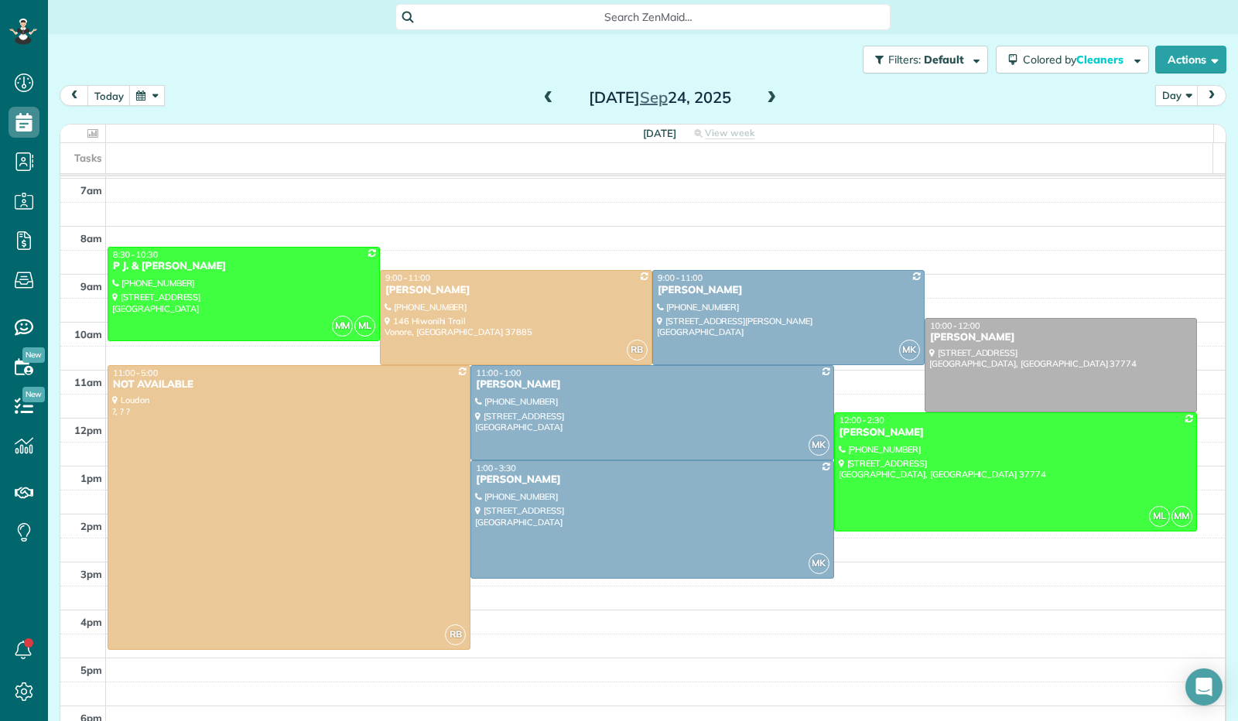
click at [763, 103] on span at bounding box center [771, 98] width 17 height 14
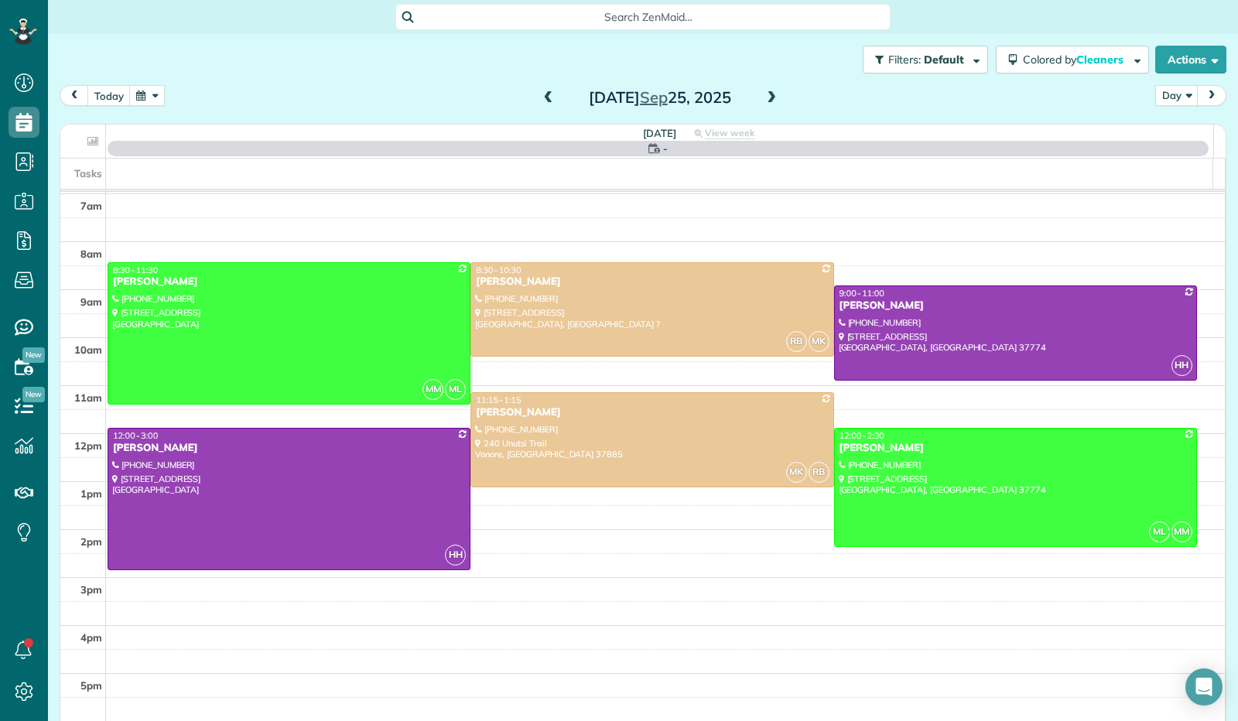
click at [764, 104] on span at bounding box center [771, 98] width 17 height 14
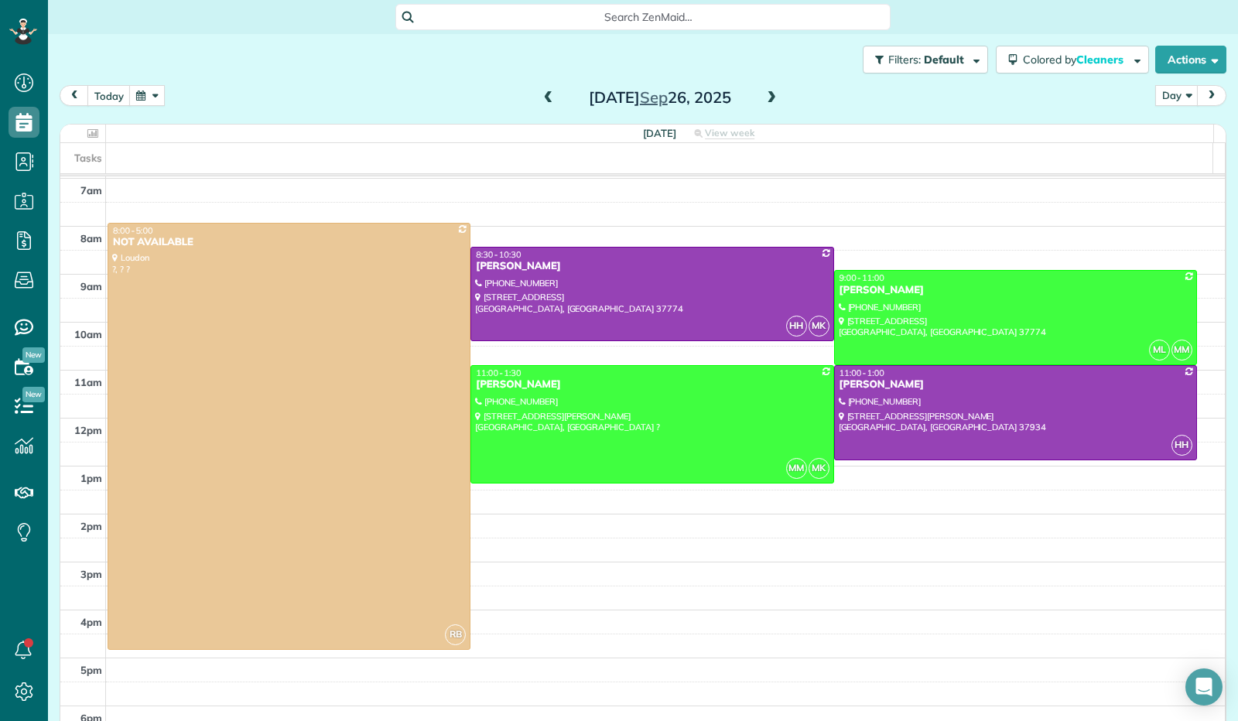
click at [764, 104] on span at bounding box center [771, 98] width 17 height 14
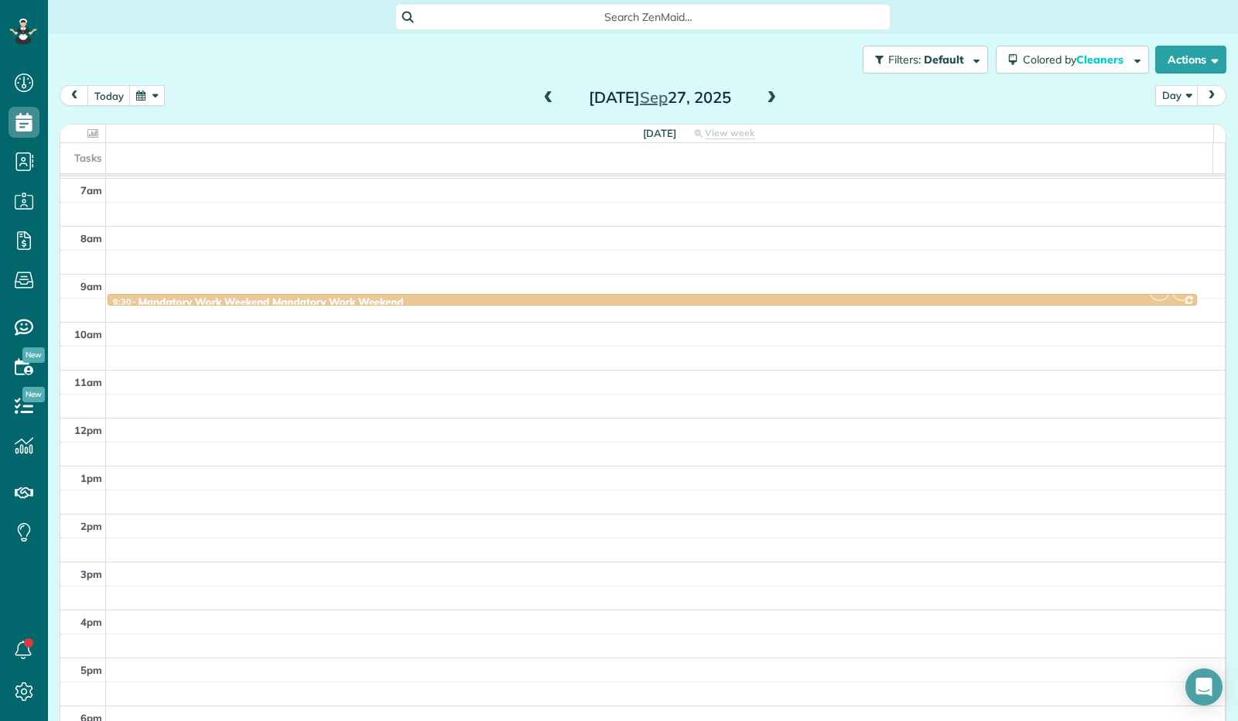
click at [766, 104] on span at bounding box center [771, 98] width 17 height 14
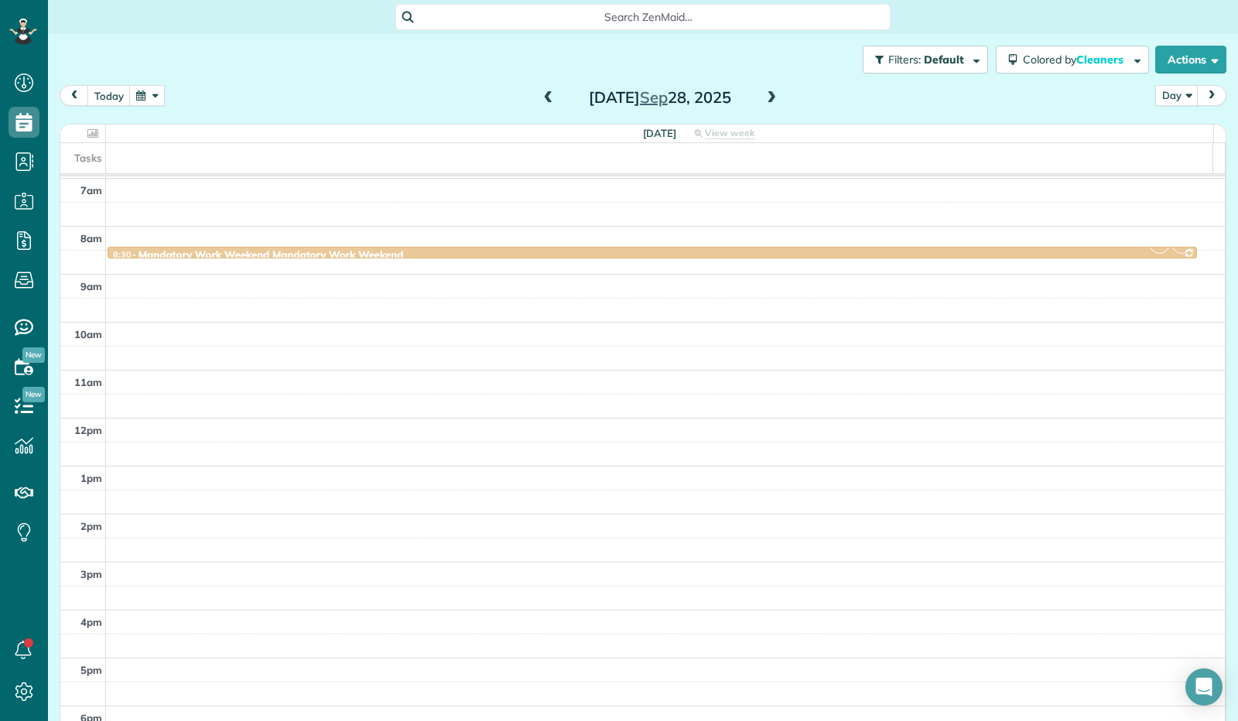
scroll to position [303, 0]
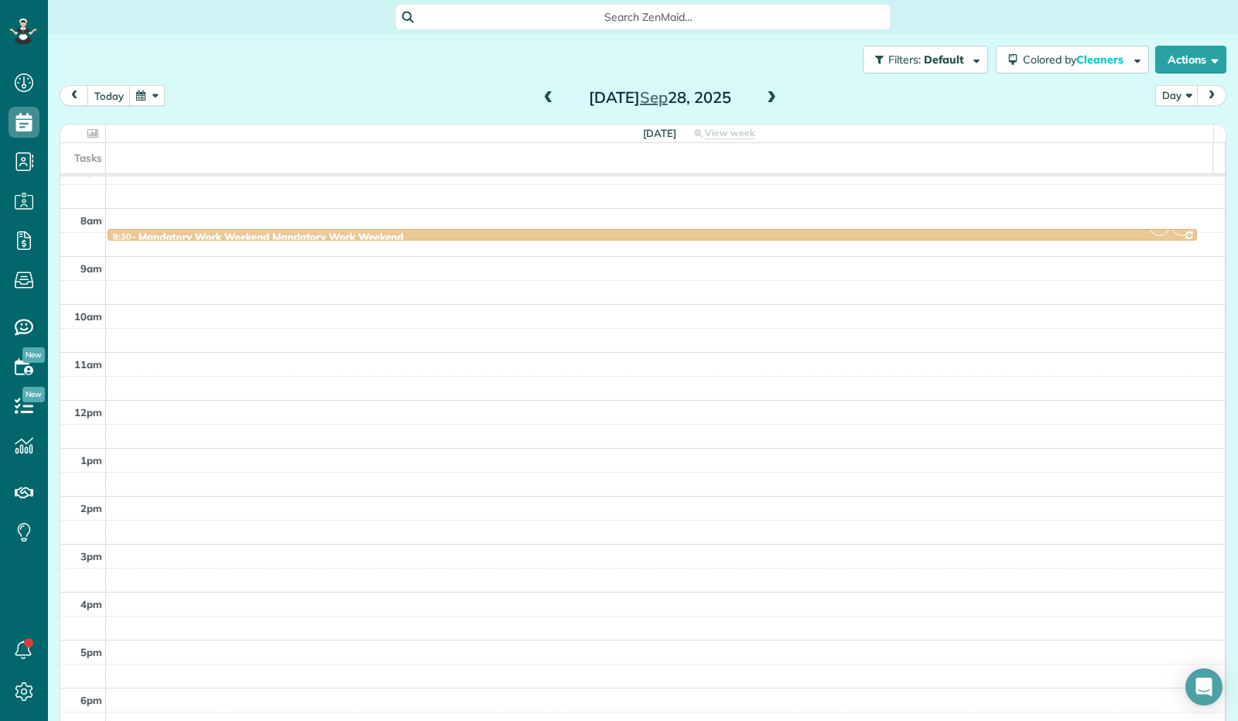
click at [767, 103] on span at bounding box center [771, 98] width 17 height 14
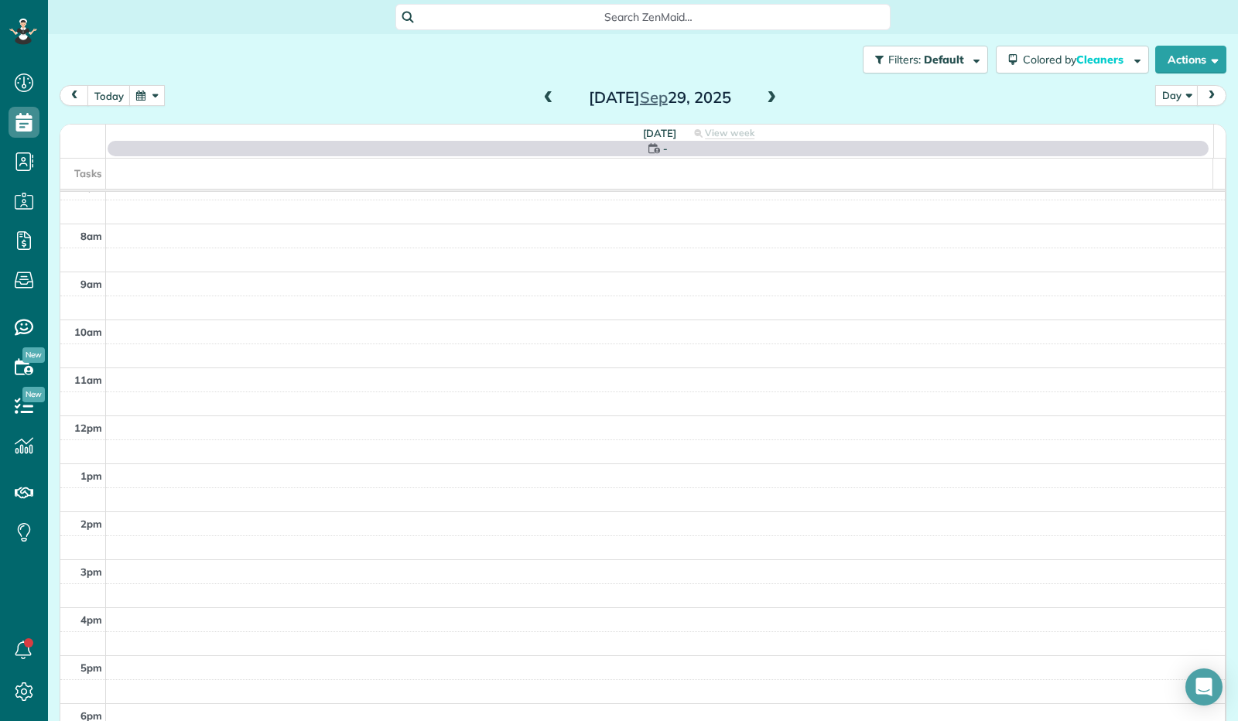
scroll to position [285, 0]
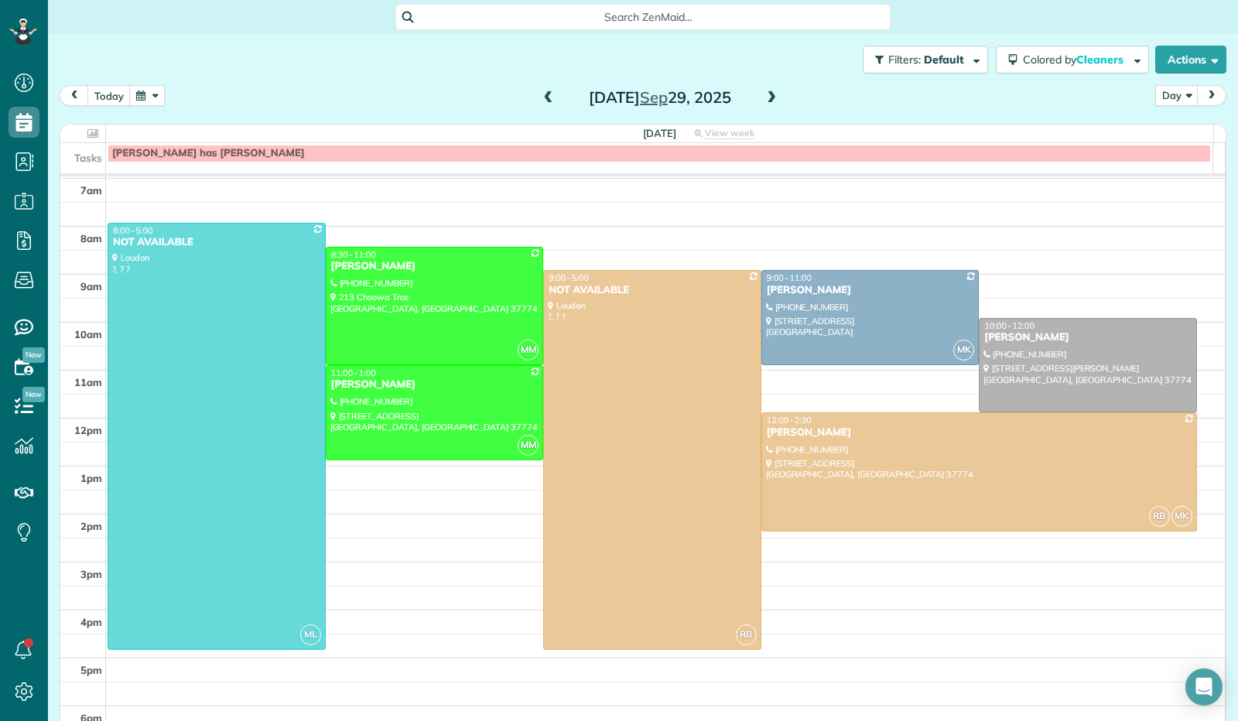
click at [545, 104] on span at bounding box center [548, 98] width 17 height 14
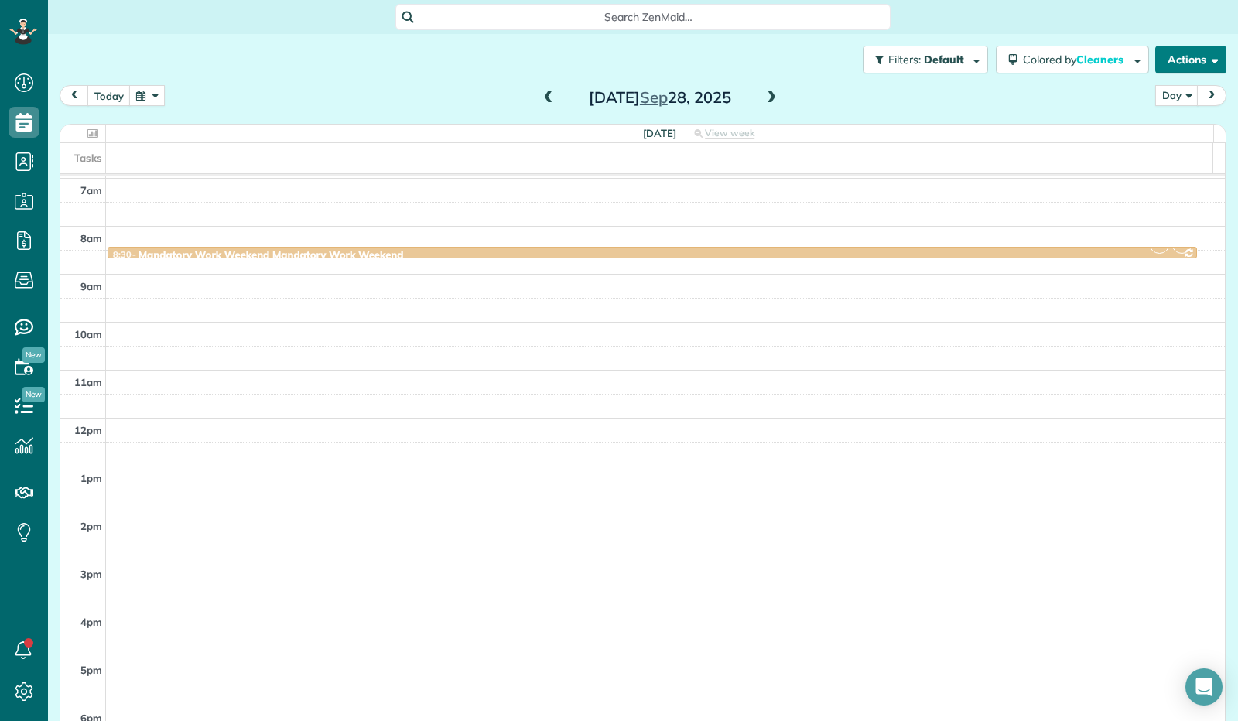
click at [1206, 55] on span "button" at bounding box center [1212, 59] width 12 height 12
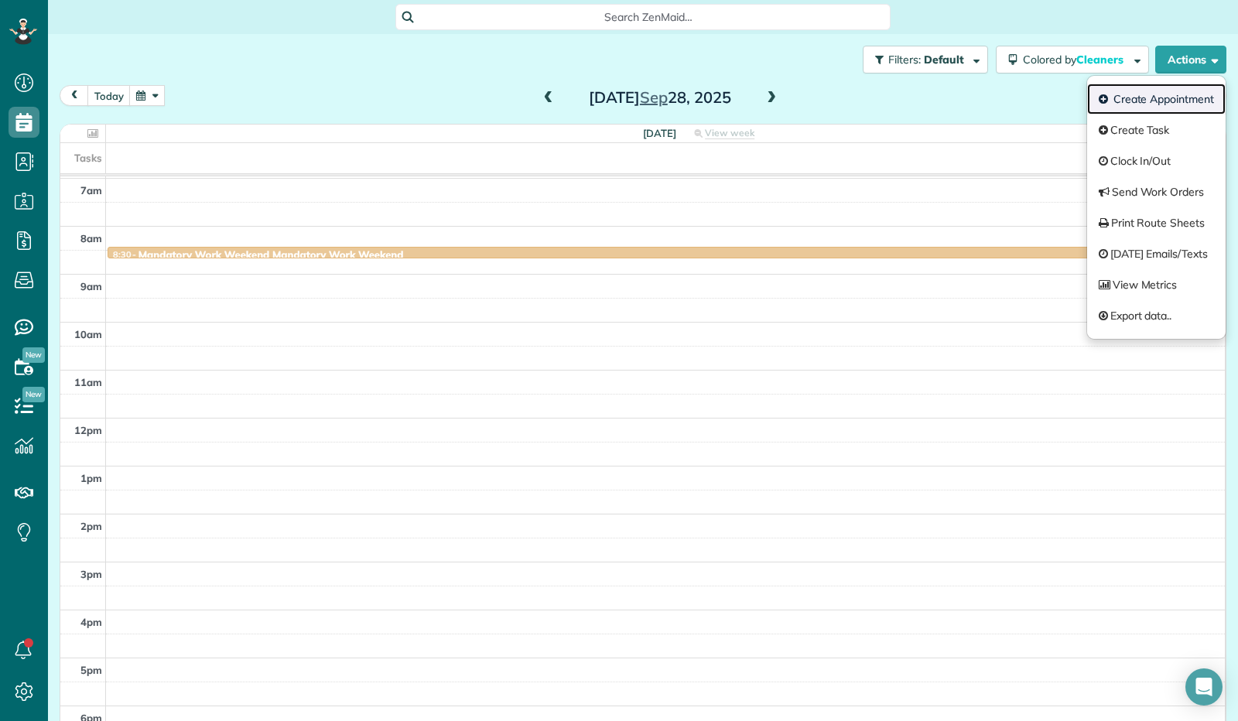
click at [1169, 96] on link "Create Appointment" at bounding box center [1156, 99] width 138 height 31
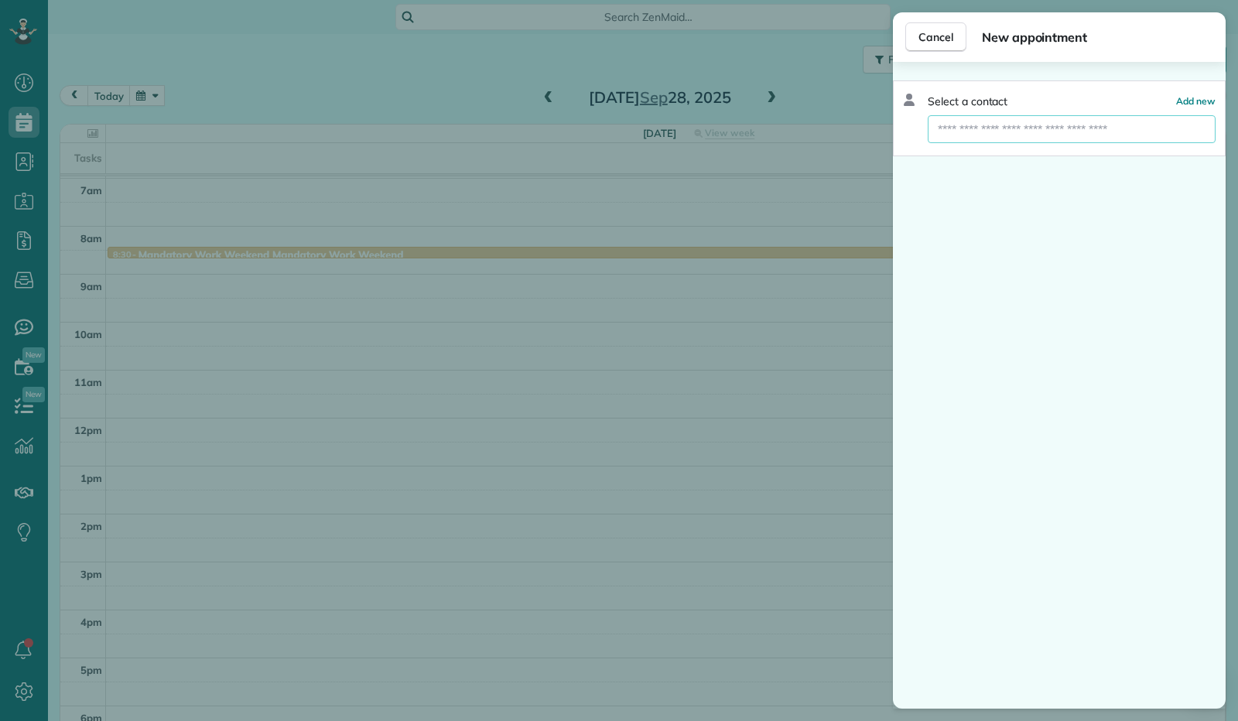
click at [1088, 135] on input "text" at bounding box center [1072, 129] width 288 height 28
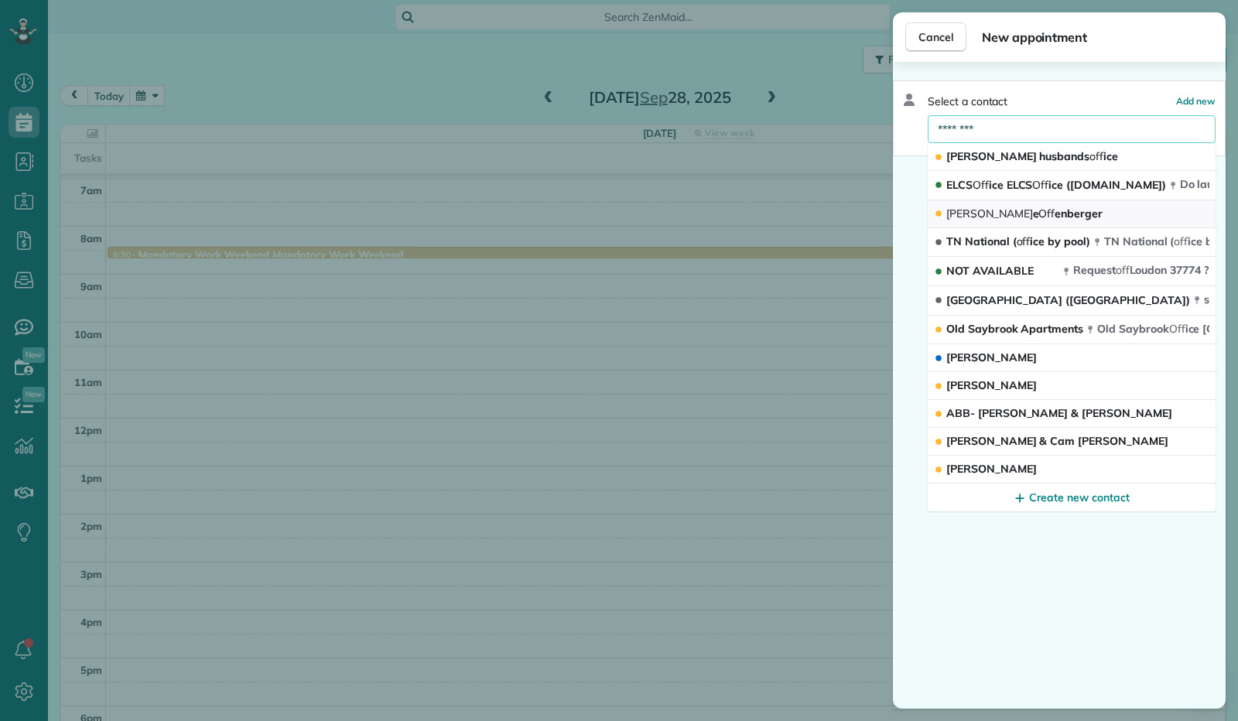
type input "********"
click at [1017, 215] on span "[PERSON_NAME] e Off enberger" at bounding box center [1024, 214] width 156 height 14
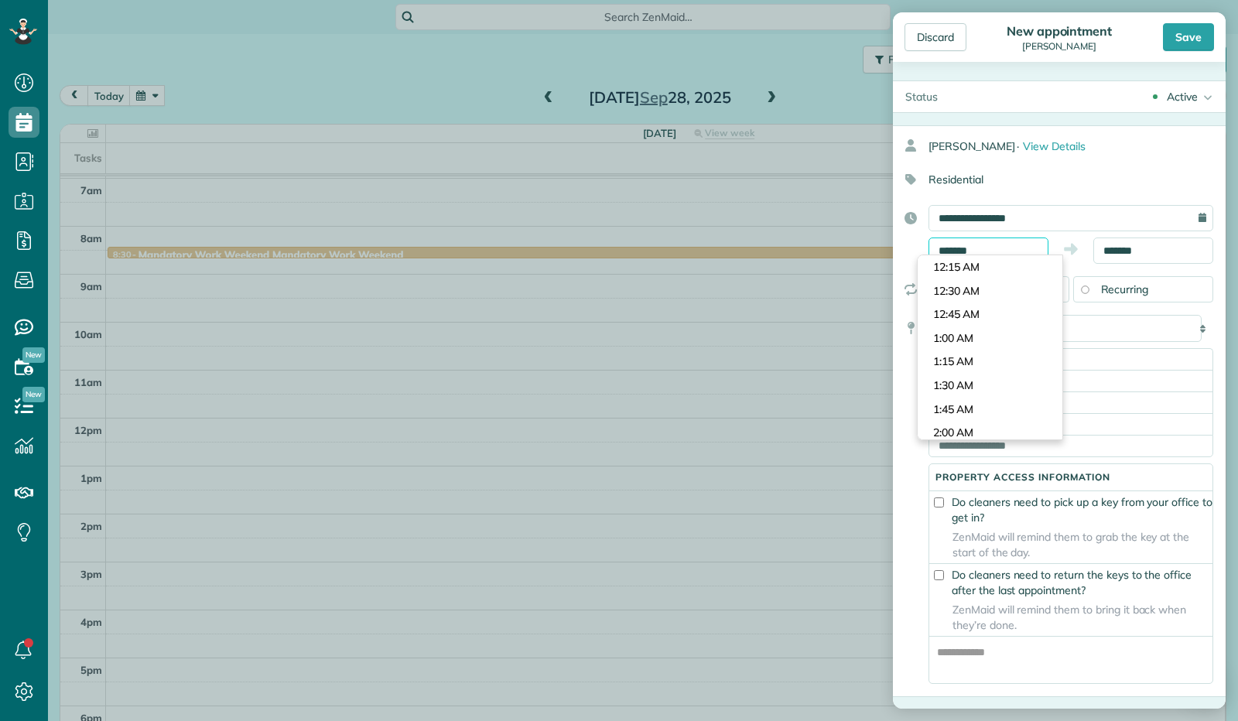
click at [973, 246] on input "*******" at bounding box center [988, 250] width 120 height 26
type input "********"
click at [980, 298] on body "Dashboard Scheduling Calendar View List View Dispatch View - Weekly scheduling …" at bounding box center [619, 360] width 1238 height 721
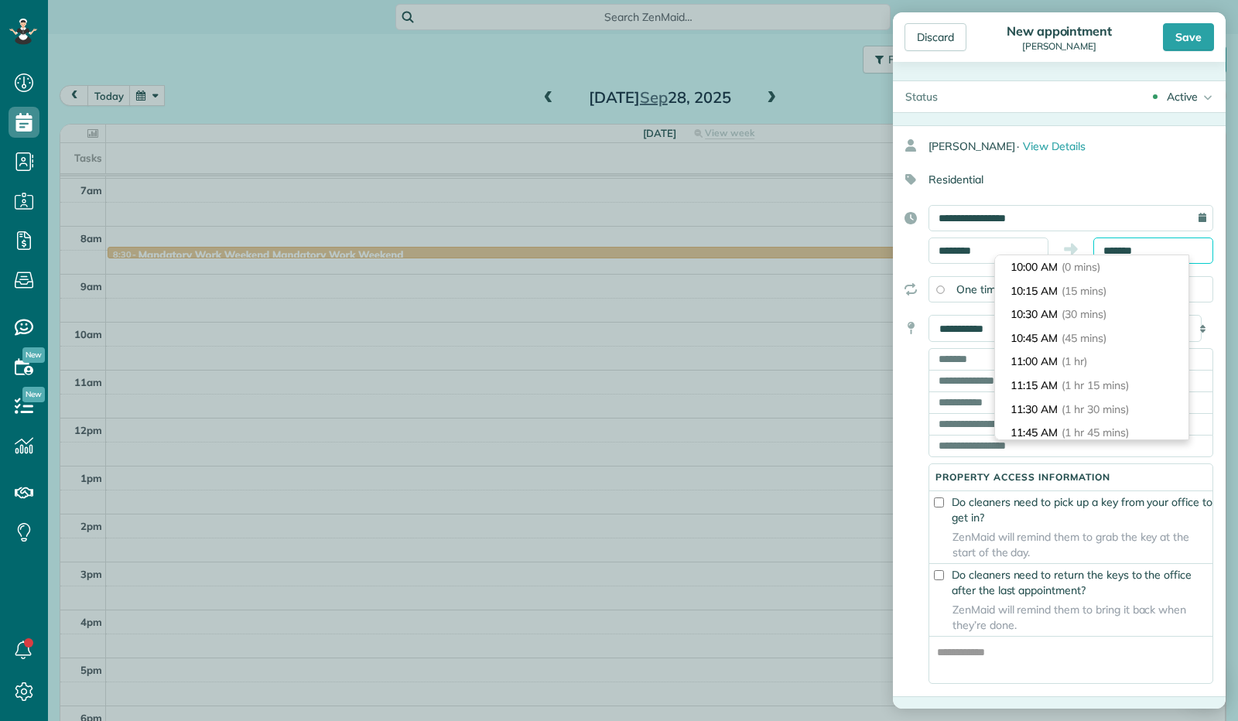
click at [1102, 251] on input "*******" at bounding box center [1153, 250] width 120 height 26
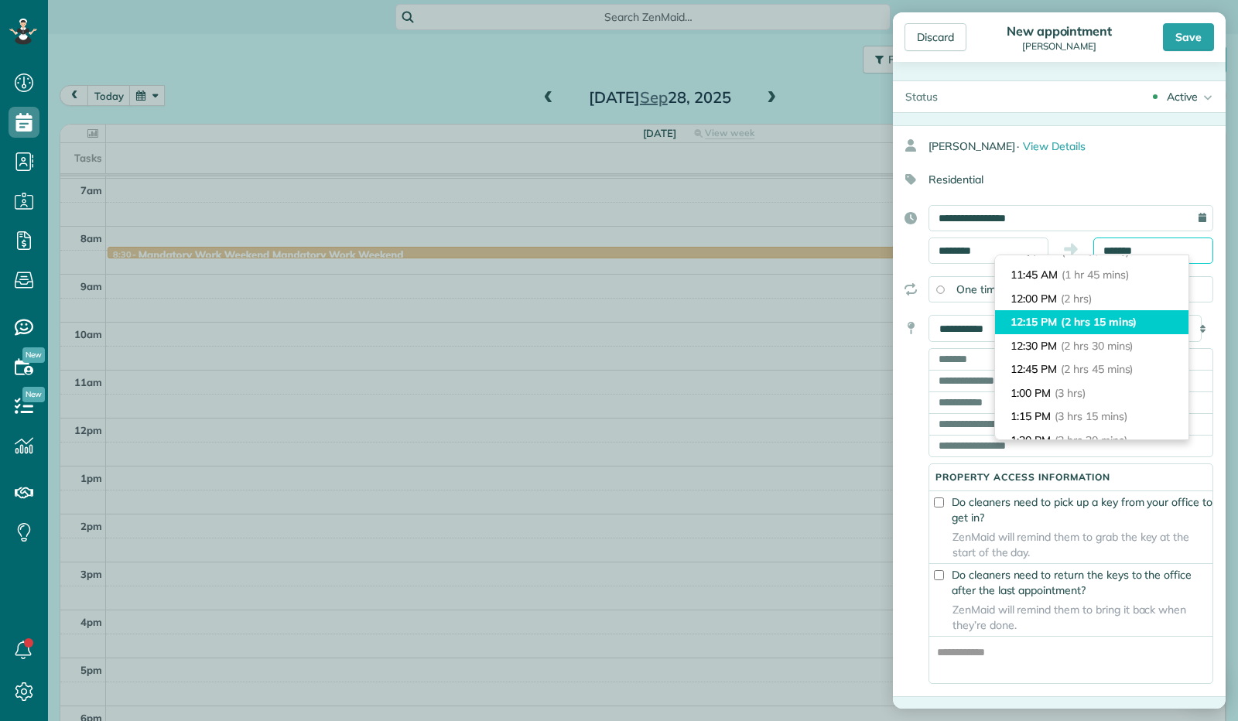
scroll to position [156, 0]
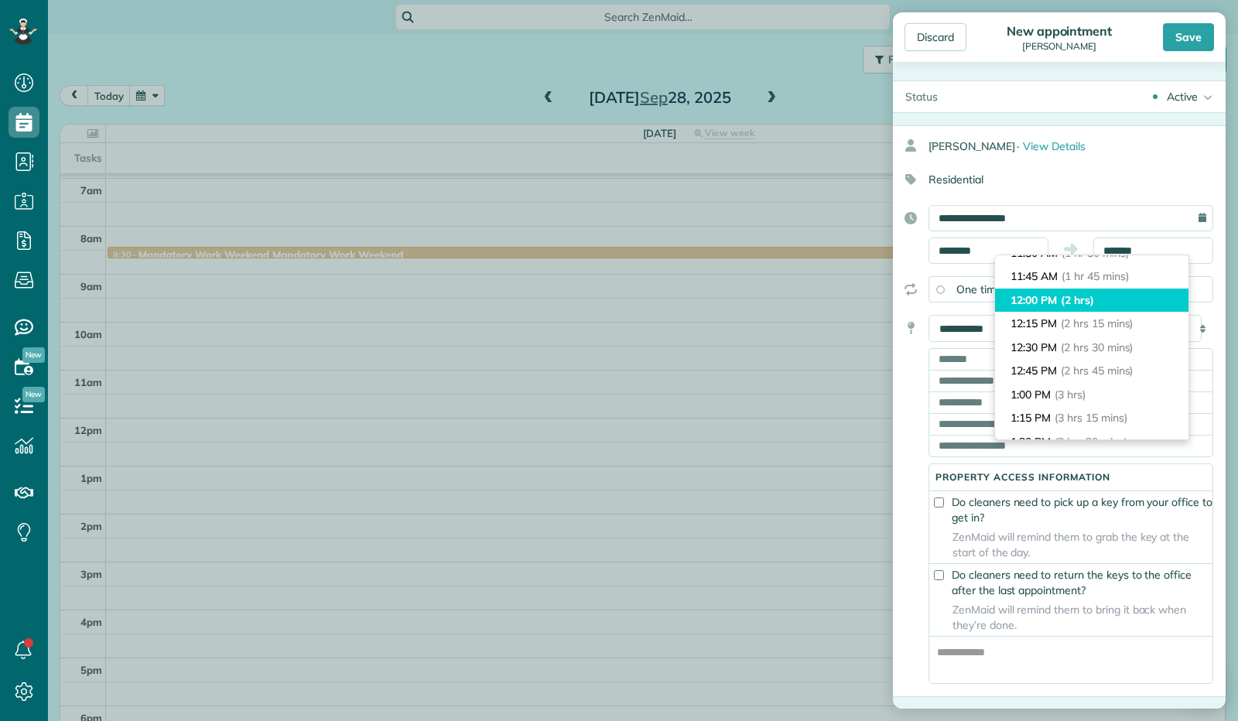
type input "********"
click at [1098, 306] on li "12:00 PM (2 hrs)" at bounding box center [1091, 301] width 193 height 24
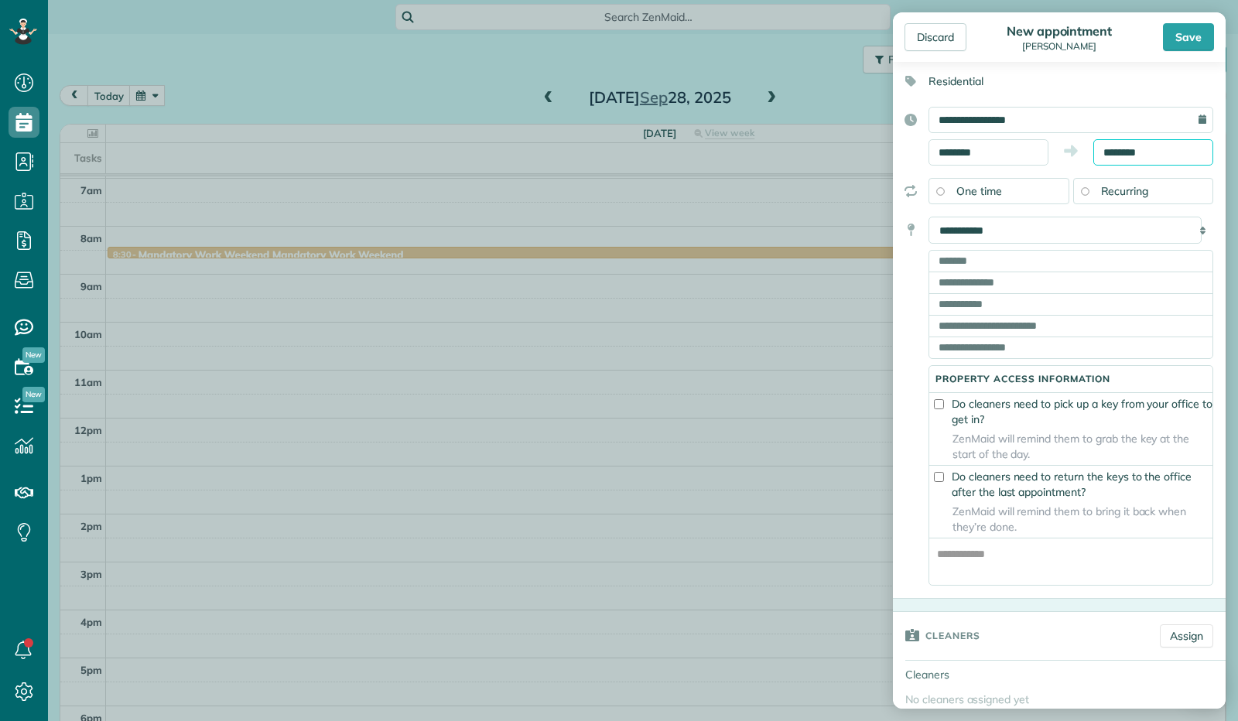
scroll to position [77, 0]
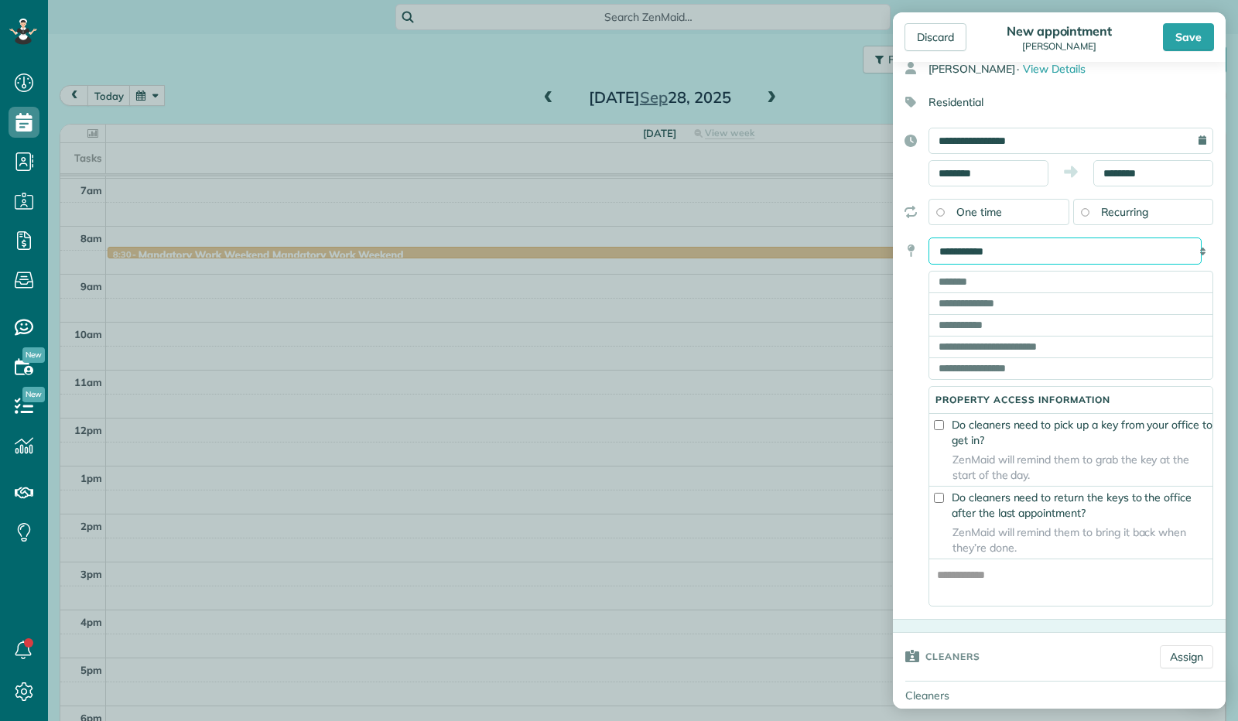
click at [989, 255] on select "**********" at bounding box center [1064, 250] width 273 height 27
select select "******"
click at [928, 237] on select "**********" at bounding box center [1064, 250] width 273 height 27
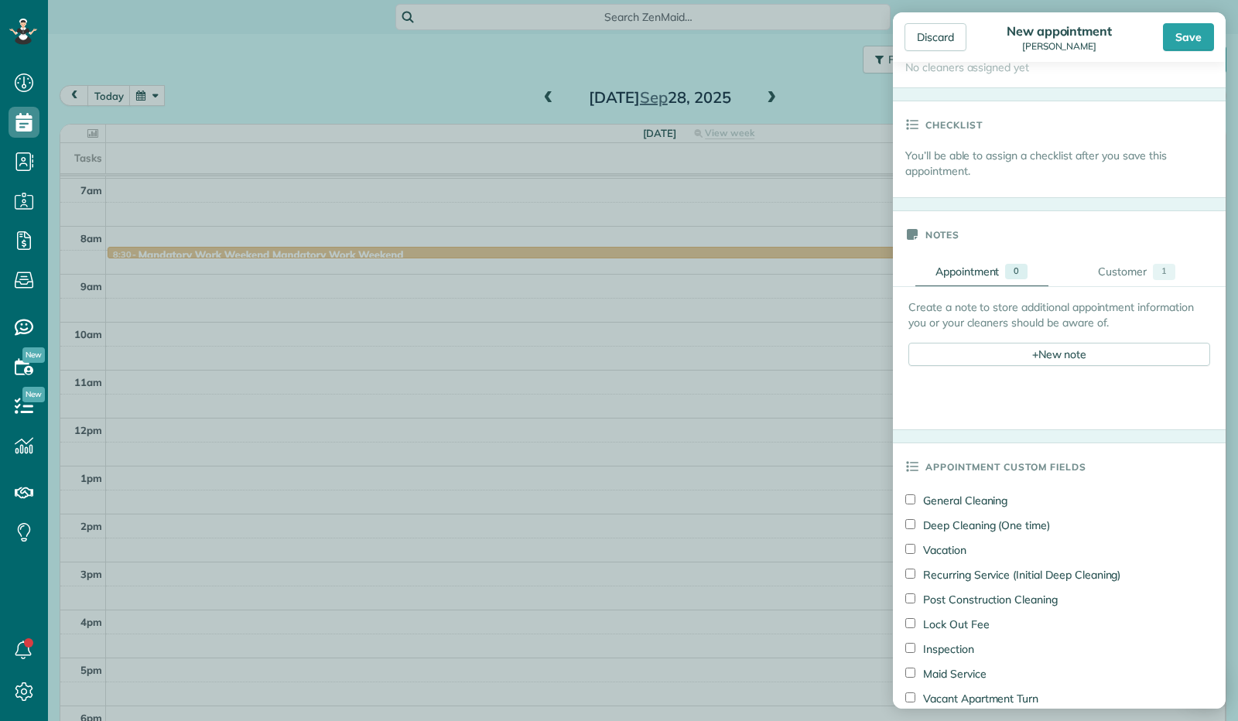
scroll to position [387, 0]
click at [1046, 347] on div "+ New note" at bounding box center [1059, 355] width 302 height 23
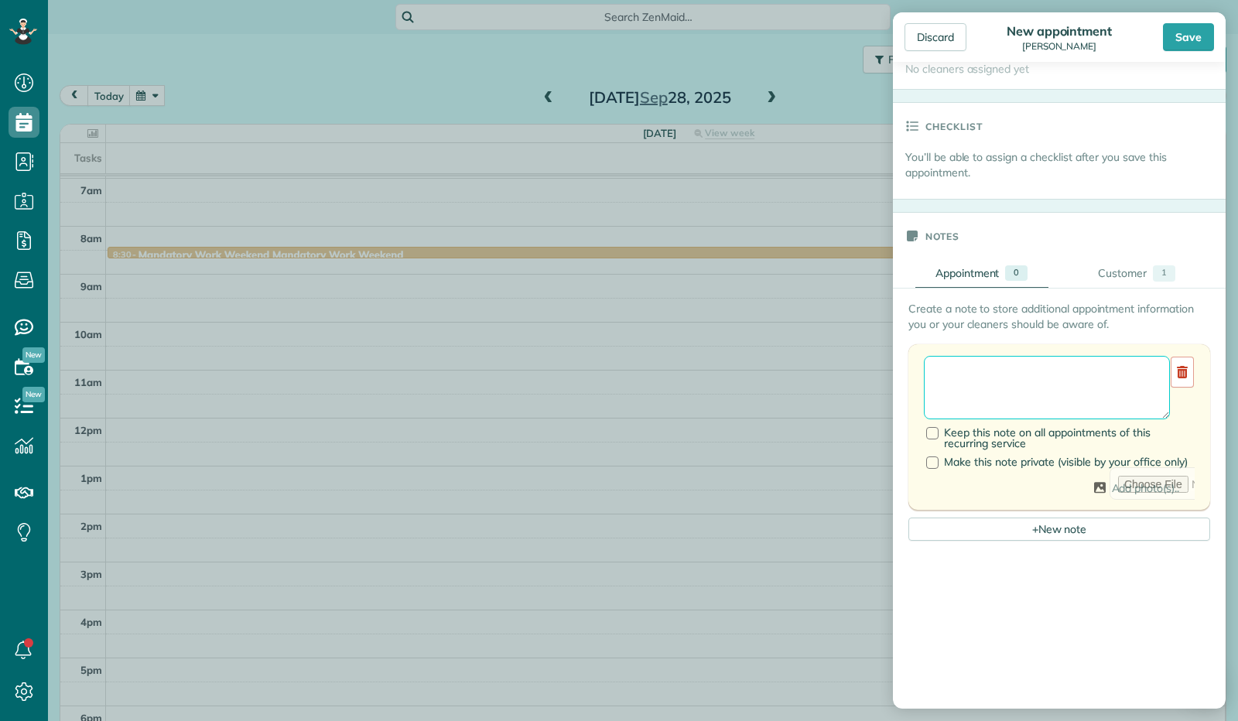
click at [1041, 361] on textarea at bounding box center [1047, 387] width 246 height 63
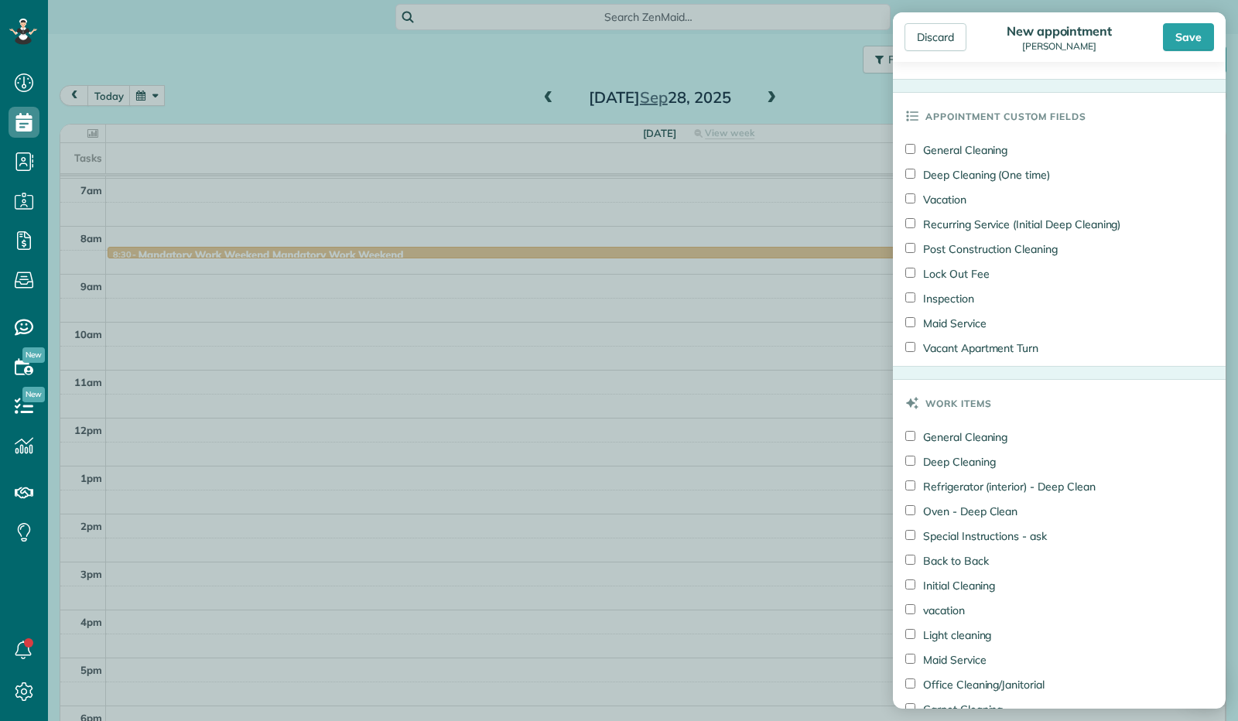
scroll to position [1160, 0]
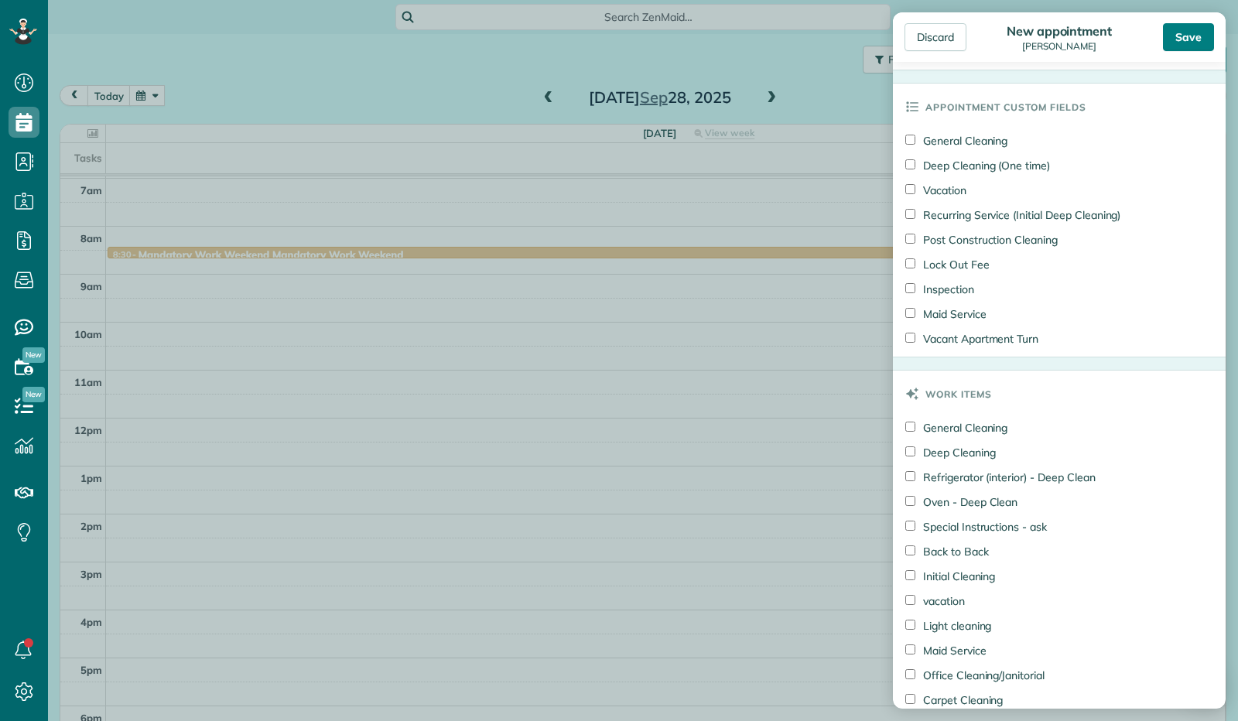
type textarea "**********"
click at [1179, 39] on div "Save" at bounding box center [1188, 37] width 51 height 28
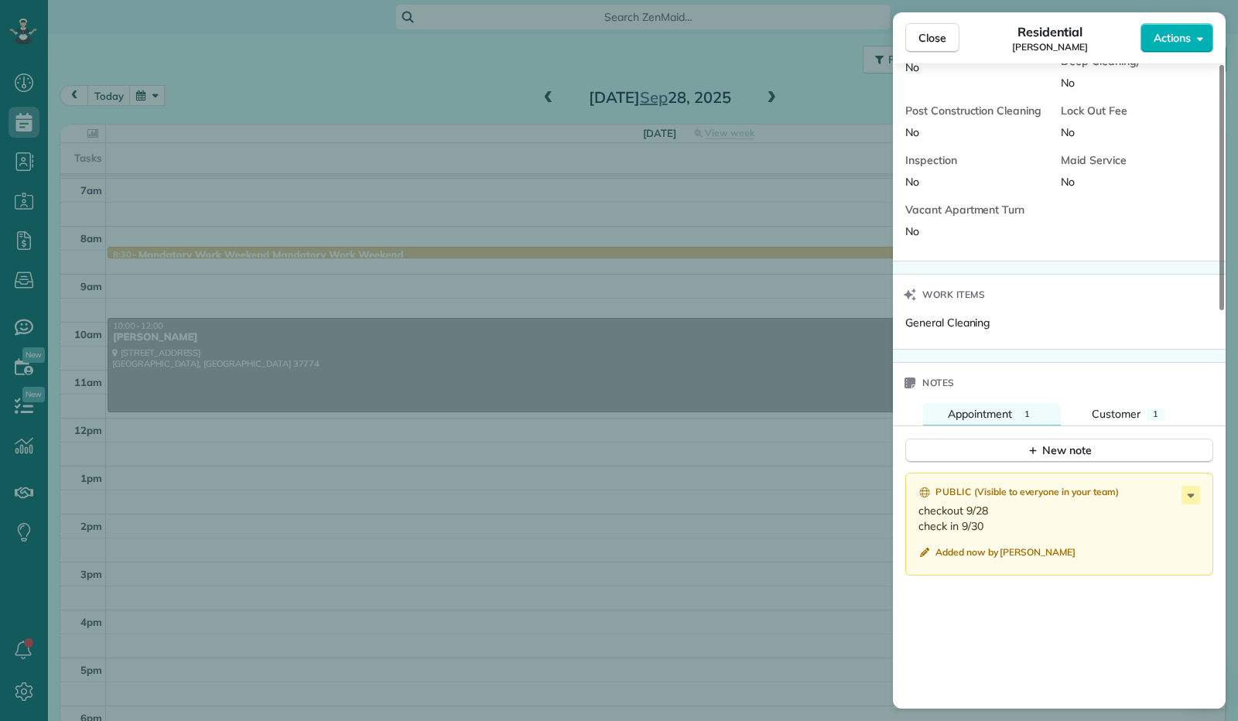
scroll to position [856, 0]
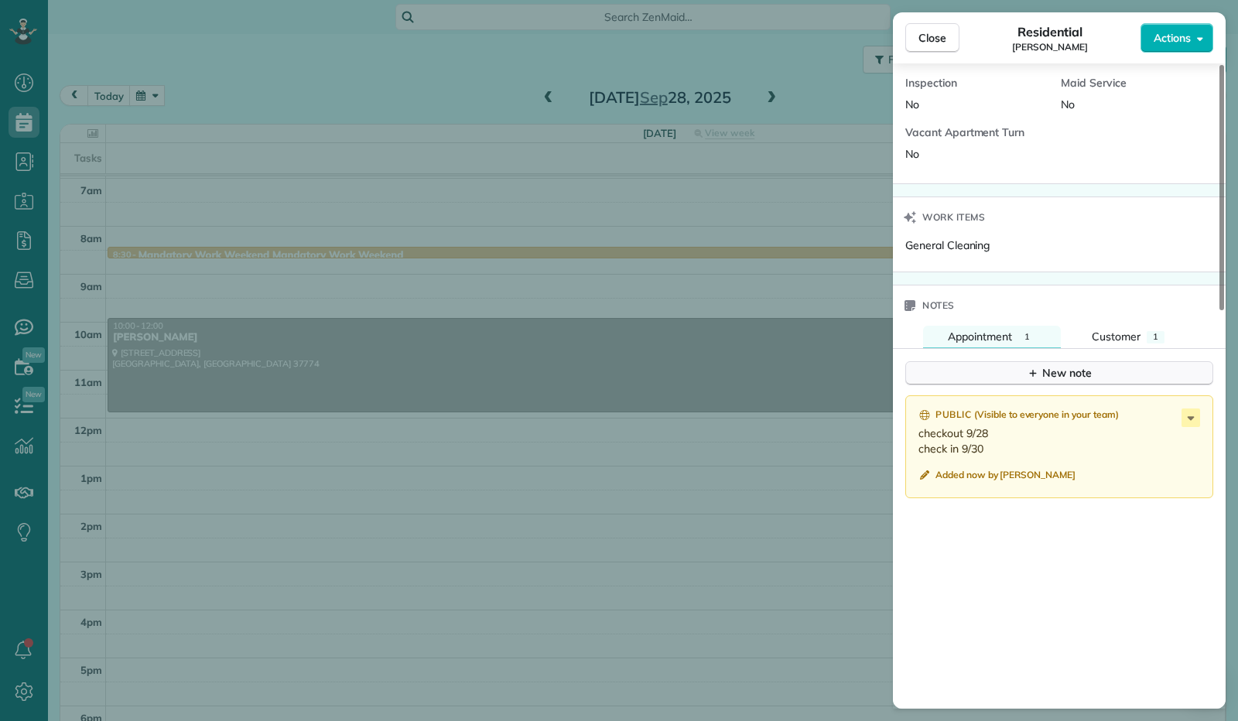
click at [1085, 371] on div "New note" at bounding box center [1059, 373] width 65 height 16
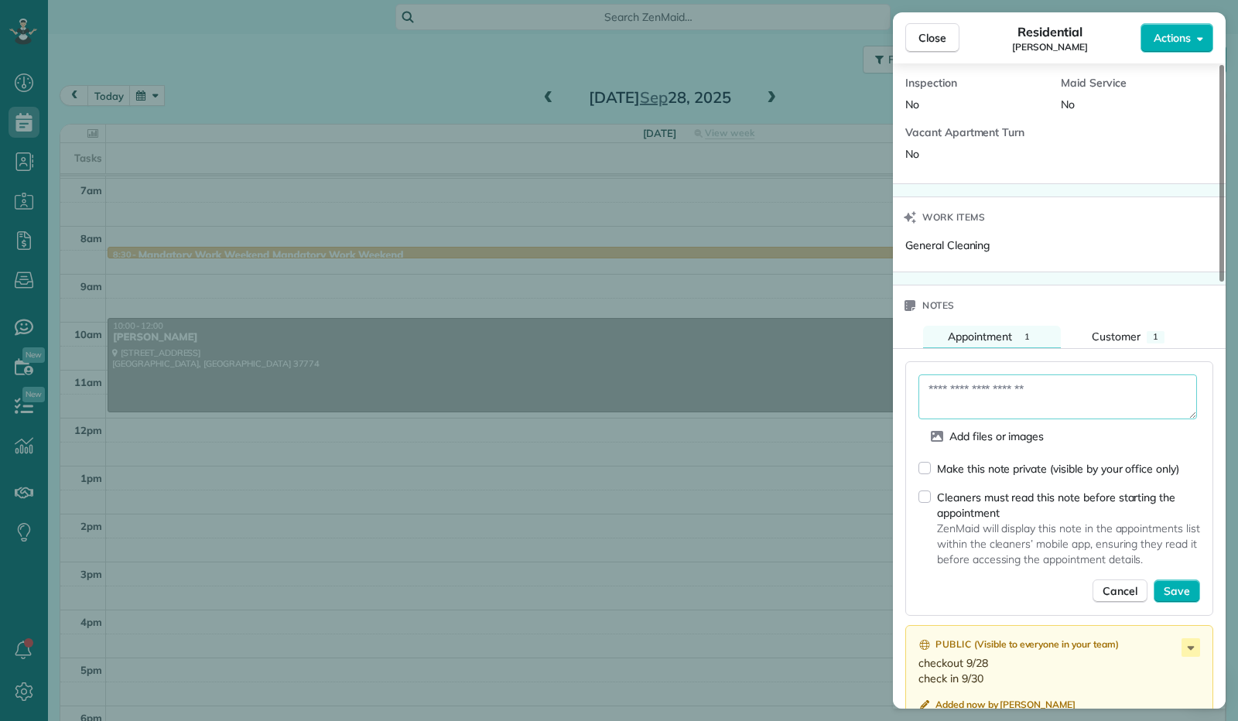
click at [1084, 391] on textarea at bounding box center [1057, 396] width 278 height 45
type textarea "**********"
click at [1181, 584] on span "Save" at bounding box center [1177, 590] width 26 height 15
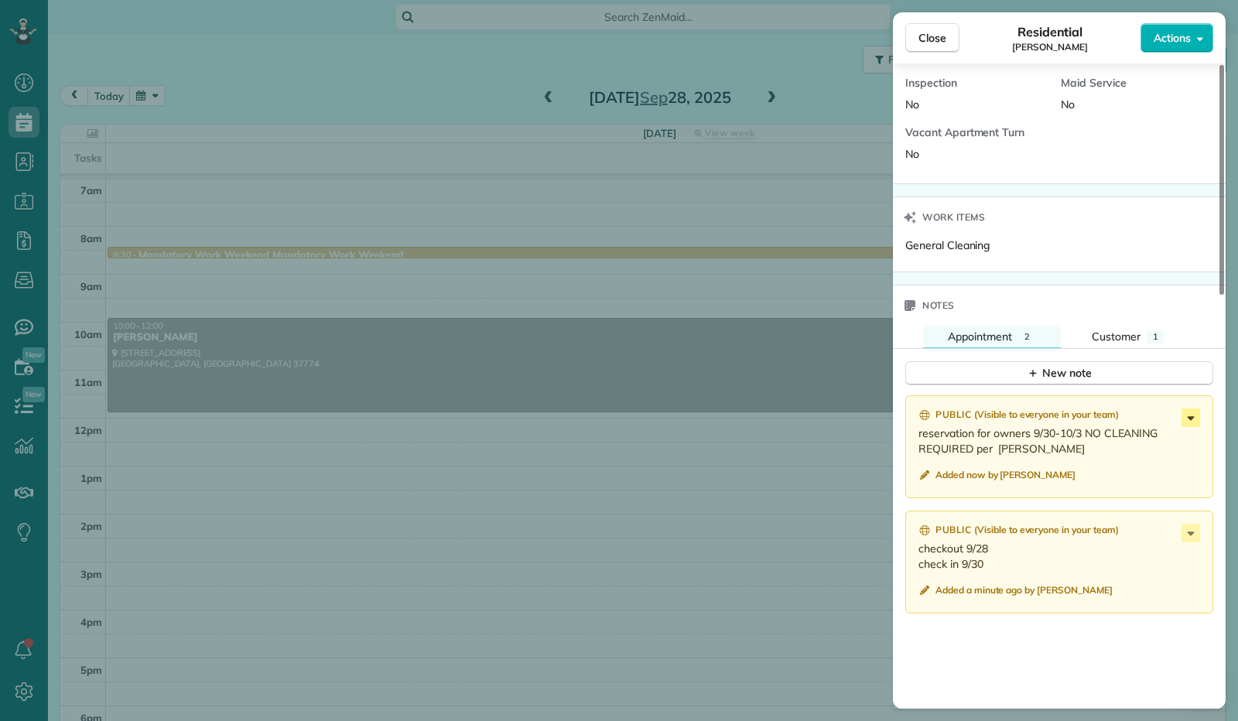
click at [1198, 418] on icon at bounding box center [1190, 417] width 19 height 19
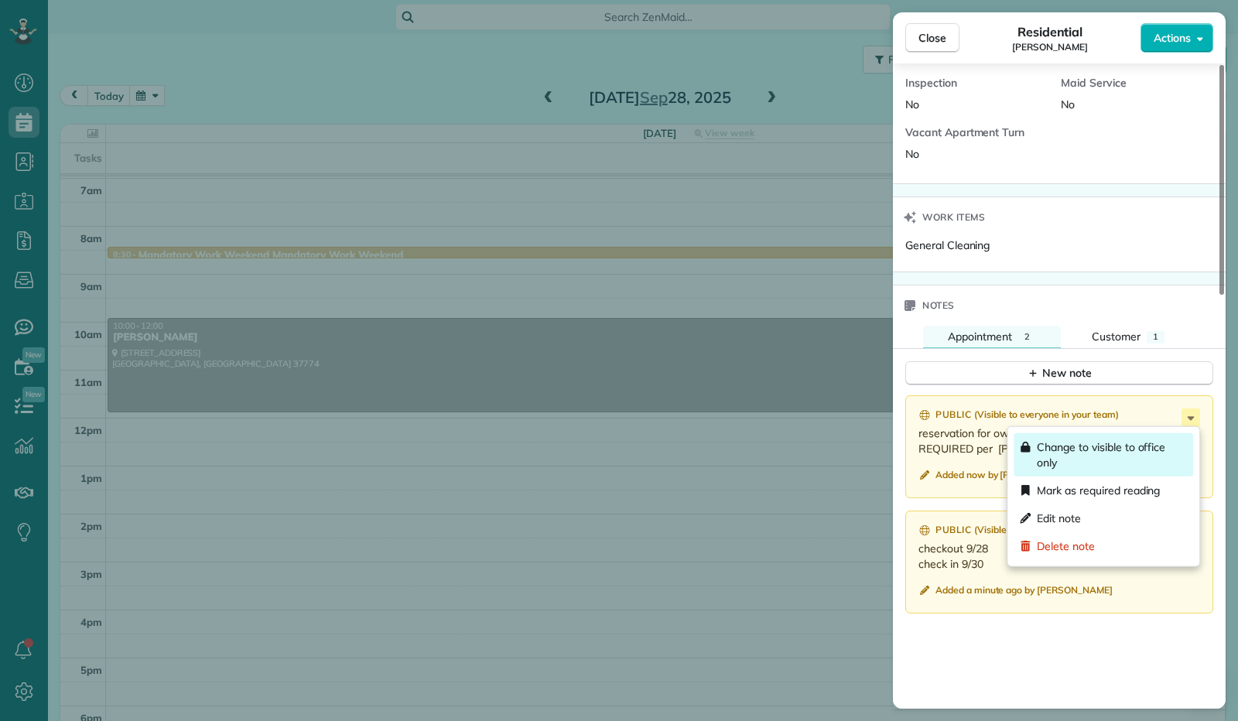
click at [1131, 448] on span "Change to visible to office only" at bounding box center [1112, 454] width 150 height 31
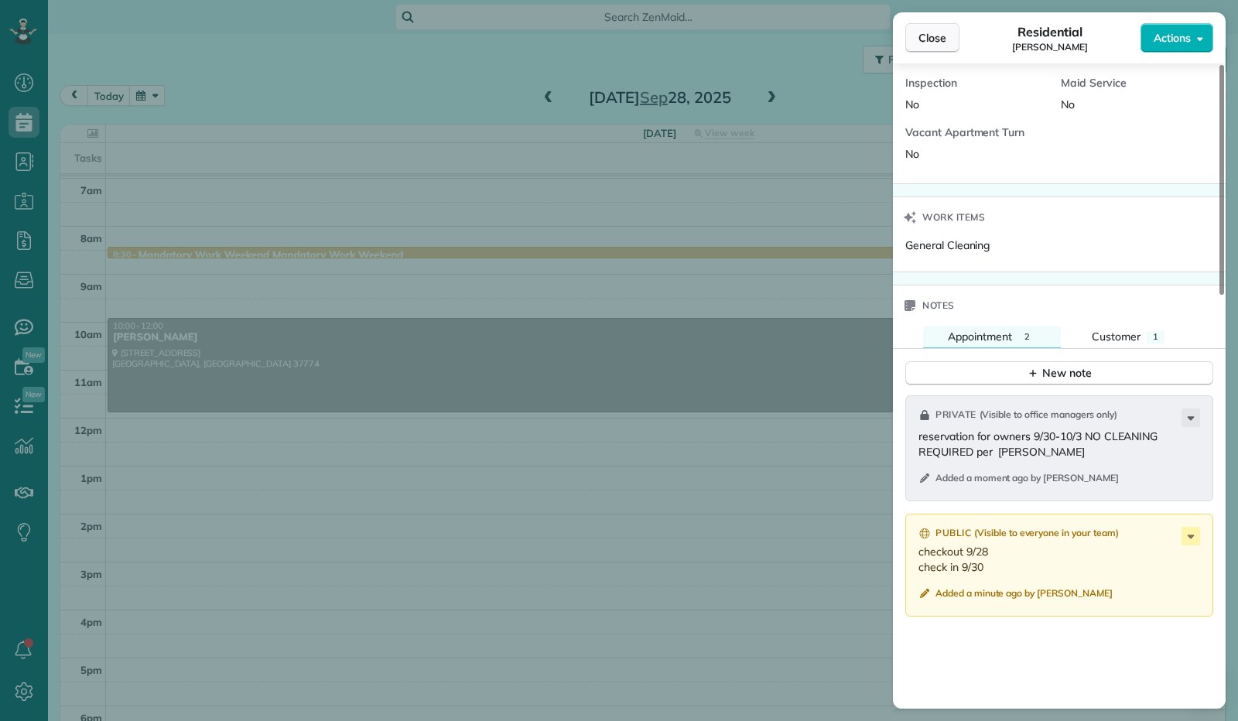
click at [930, 39] on span "Close" at bounding box center [932, 37] width 28 height 15
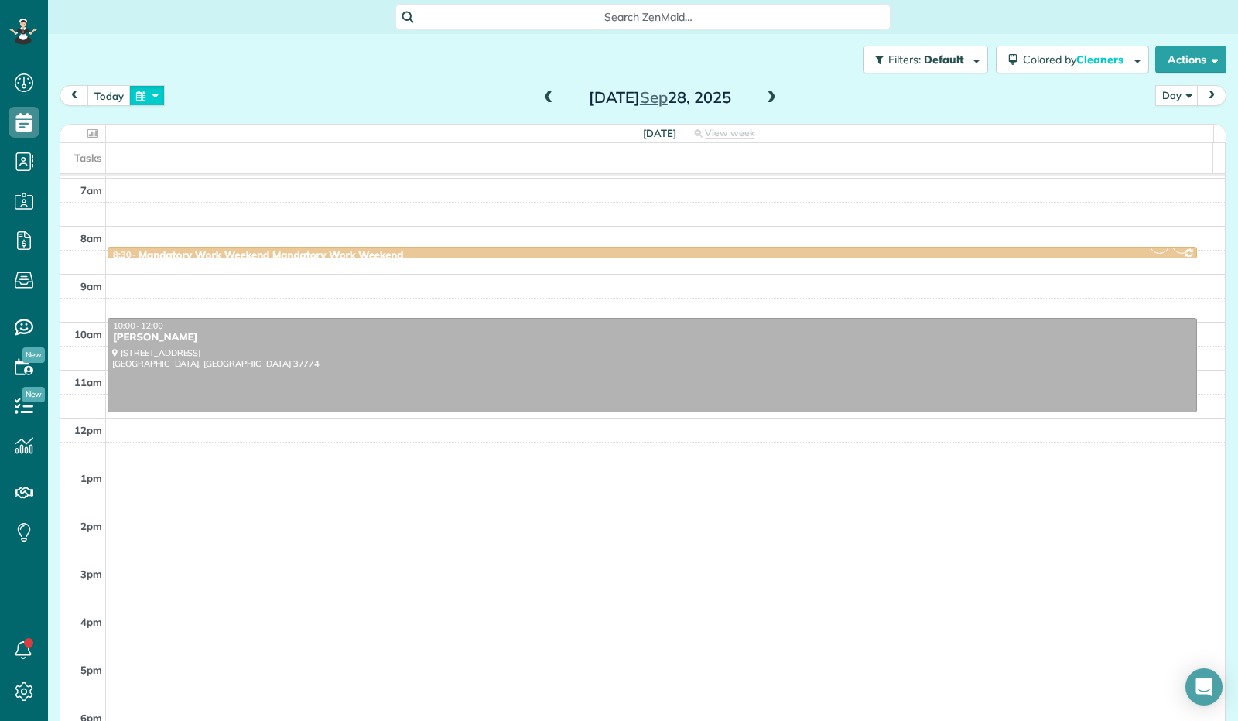
click at [142, 93] on button "button" at bounding box center [147, 95] width 36 height 21
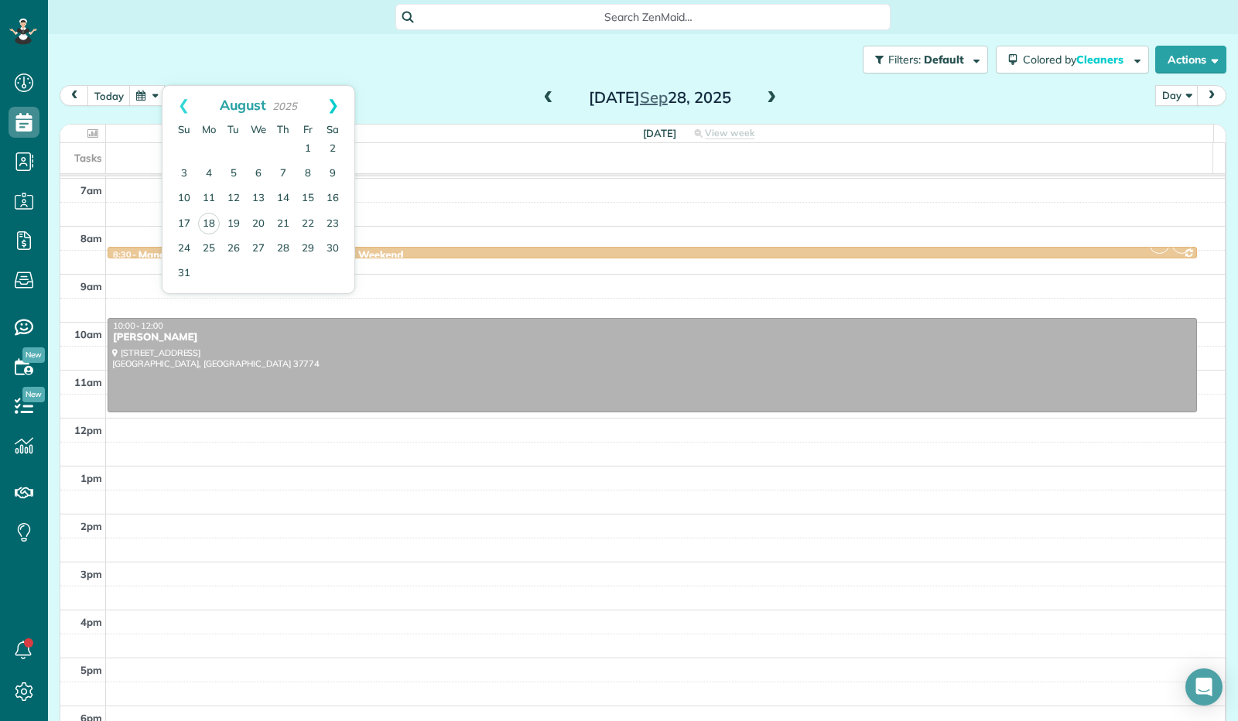
click at [332, 96] on link "Next" at bounding box center [333, 105] width 43 height 39
click at [305, 147] on link "5" at bounding box center [308, 149] width 25 height 25
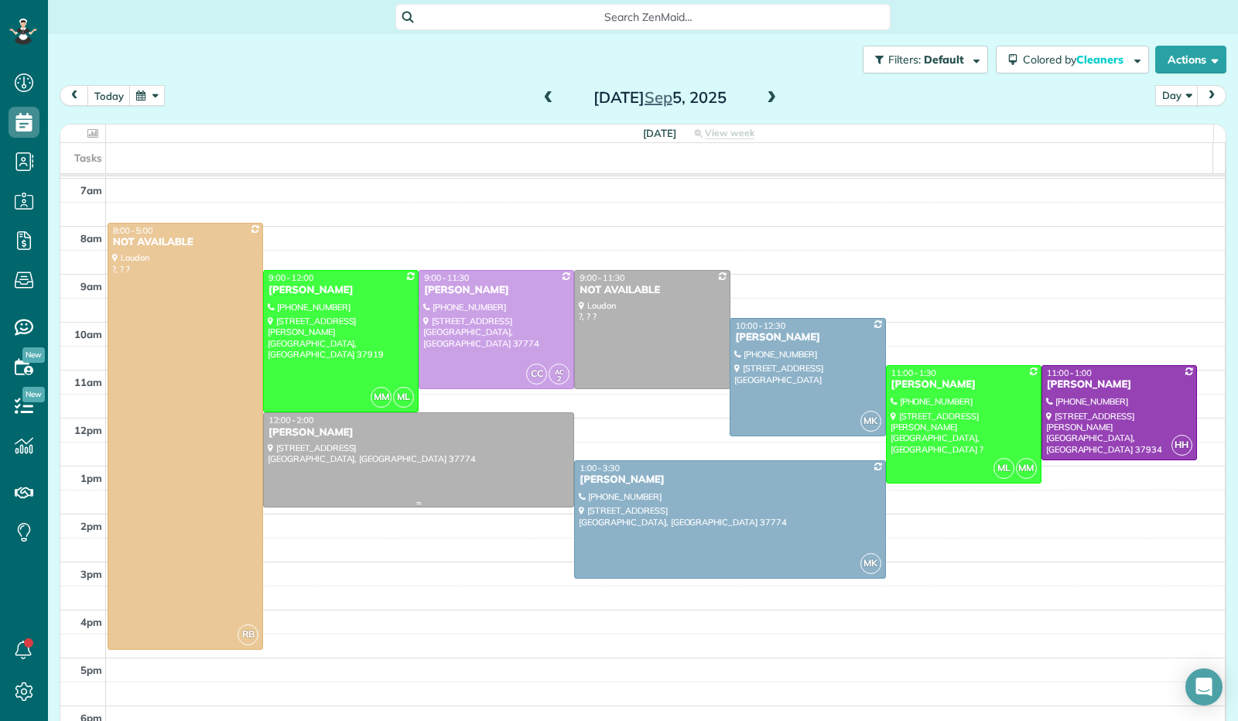
click at [425, 460] on div at bounding box center [418, 460] width 309 height 94
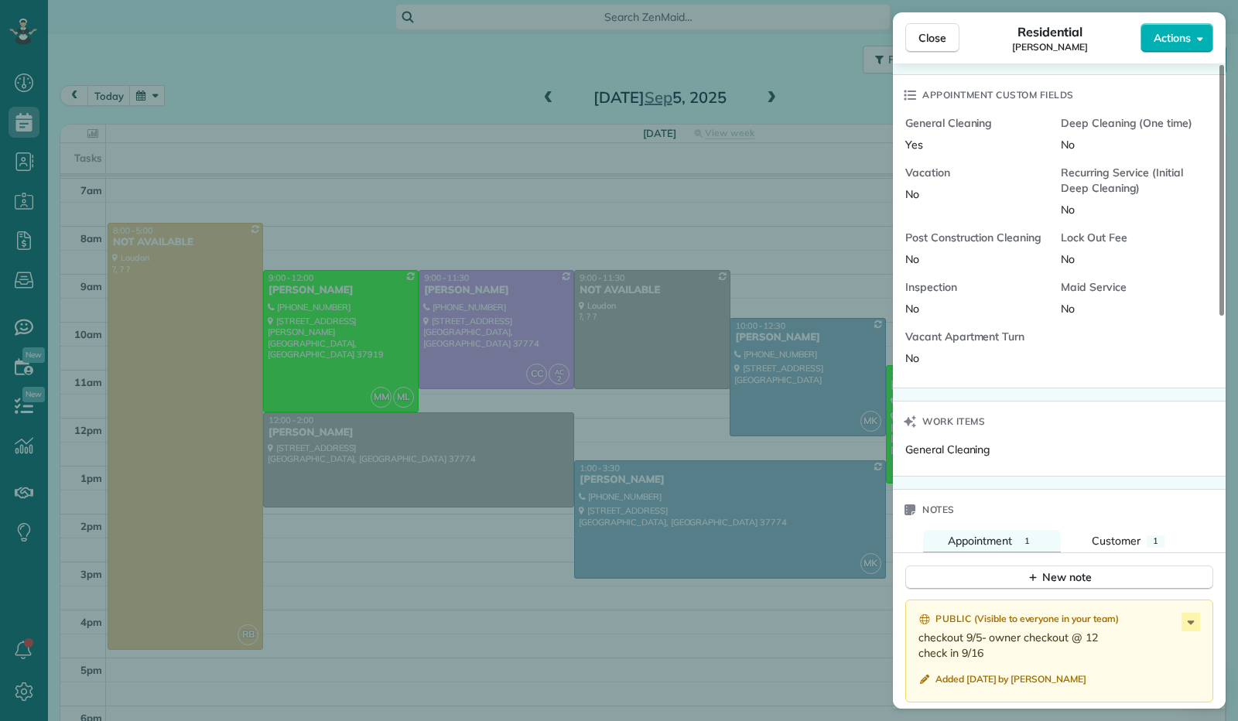
scroll to position [851, 0]
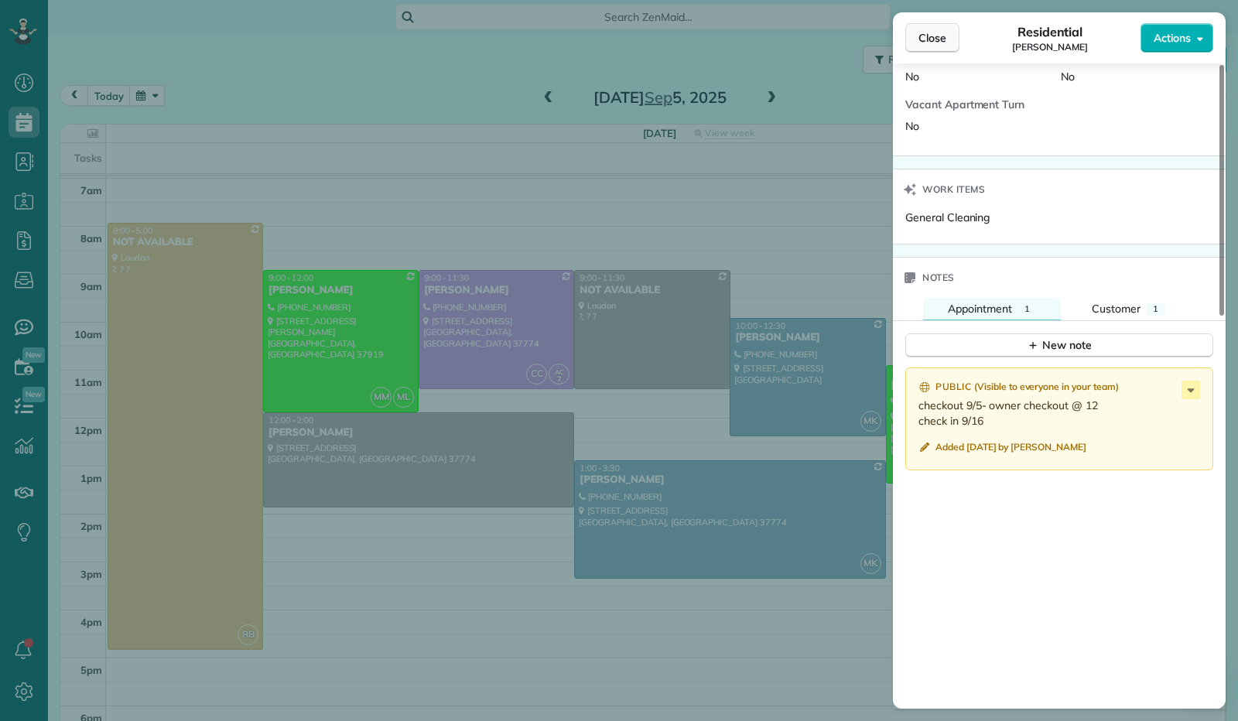
click at [930, 42] on span "Close" at bounding box center [932, 37] width 28 height 15
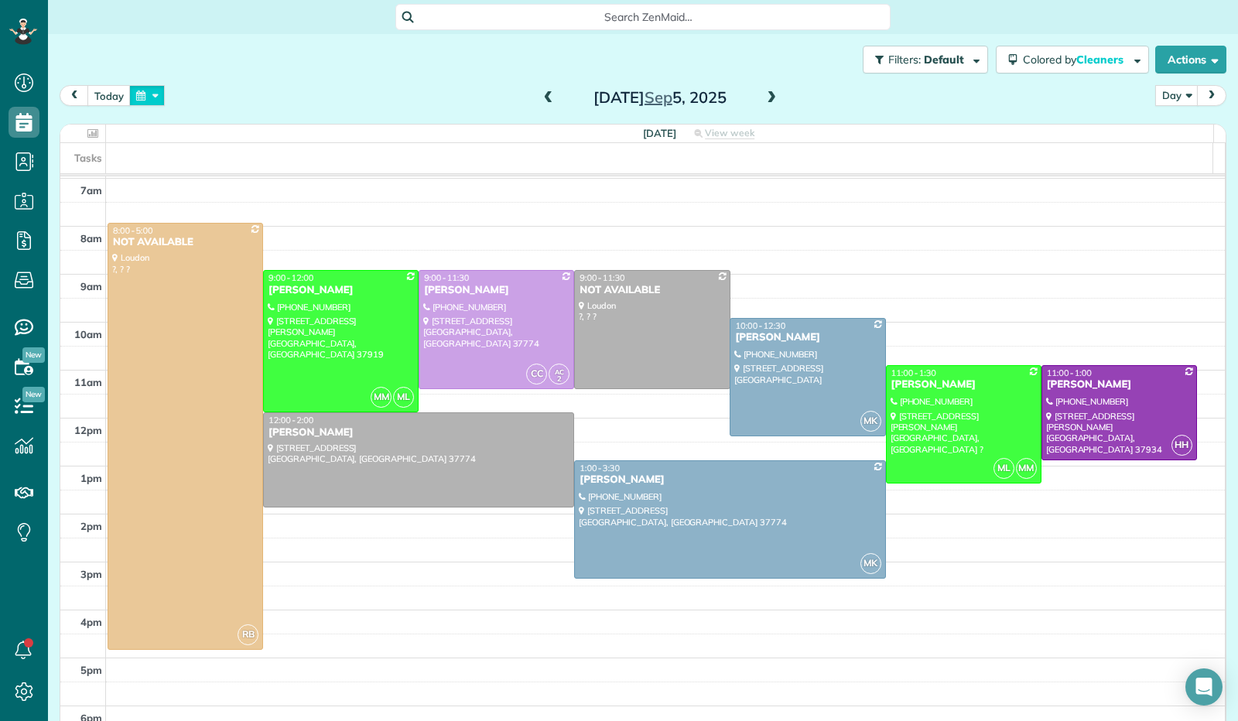
click at [144, 98] on button "button" at bounding box center [147, 95] width 36 height 21
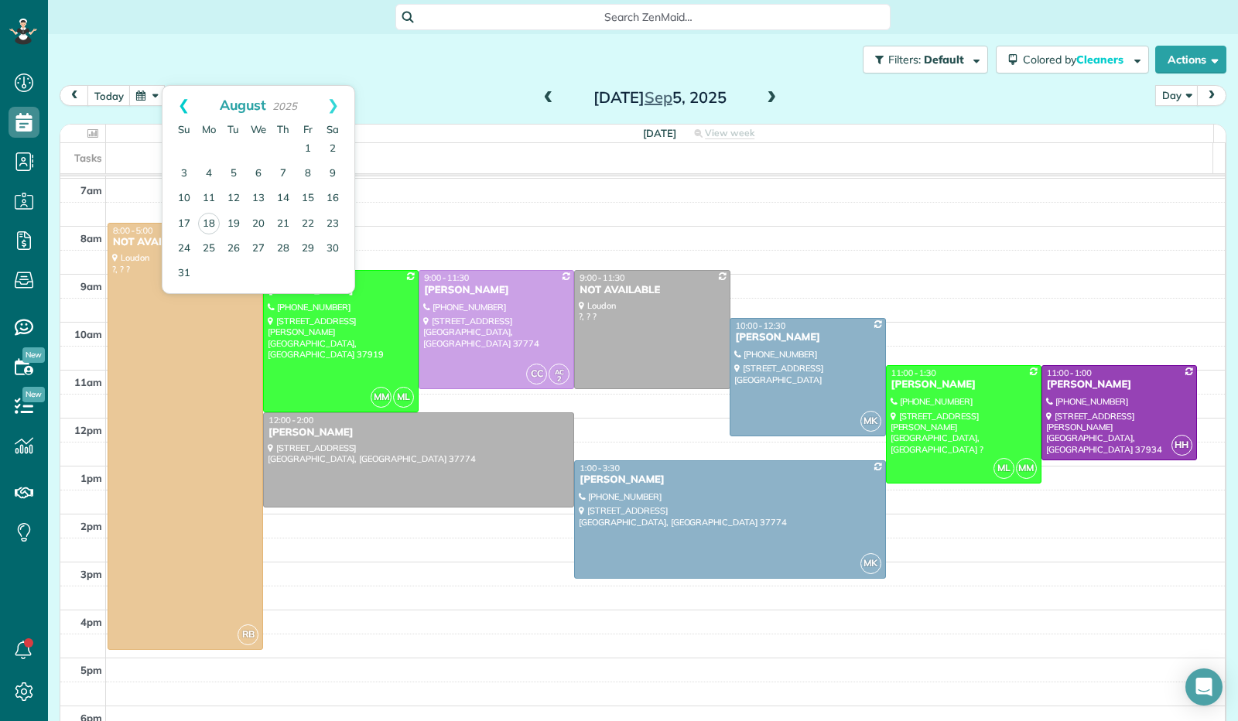
click at [186, 104] on link "Prev" at bounding box center [183, 105] width 43 height 39
click at [287, 234] on link "24" at bounding box center [283, 223] width 25 height 25
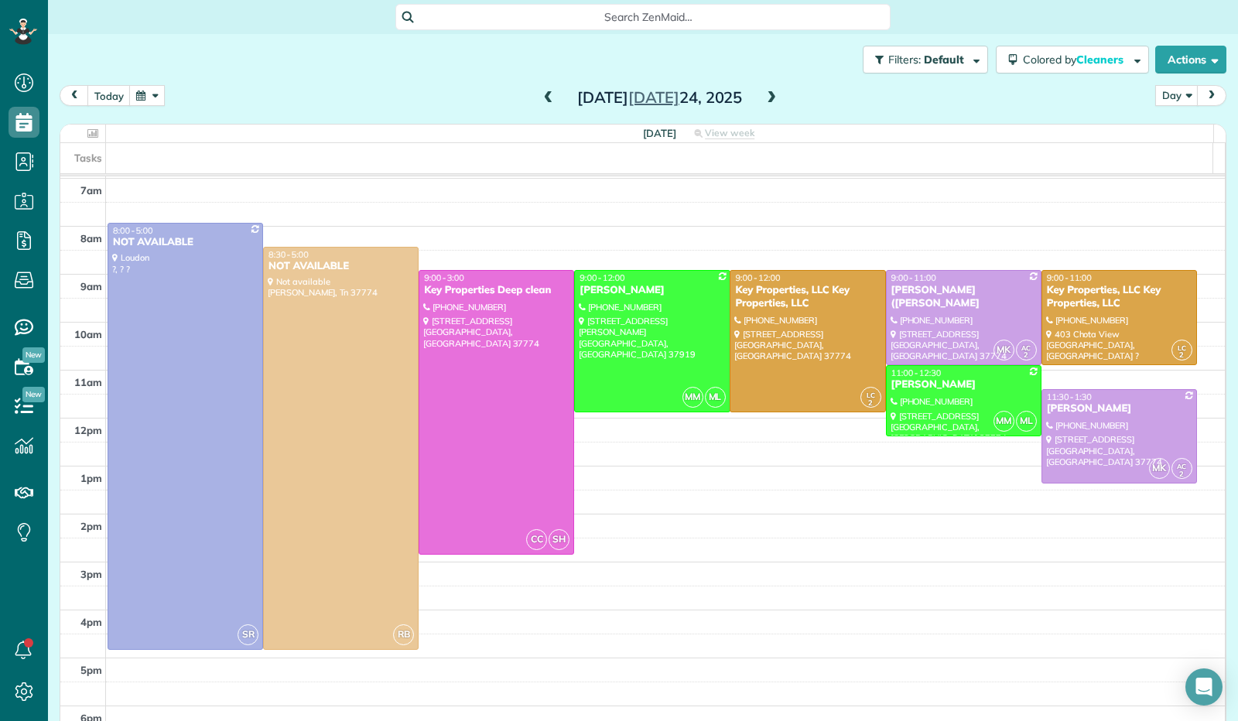
click at [775, 103] on div "[DATE]" at bounding box center [660, 97] width 248 height 25
click at [770, 98] on span at bounding box center [771, 98] width 17 height 14
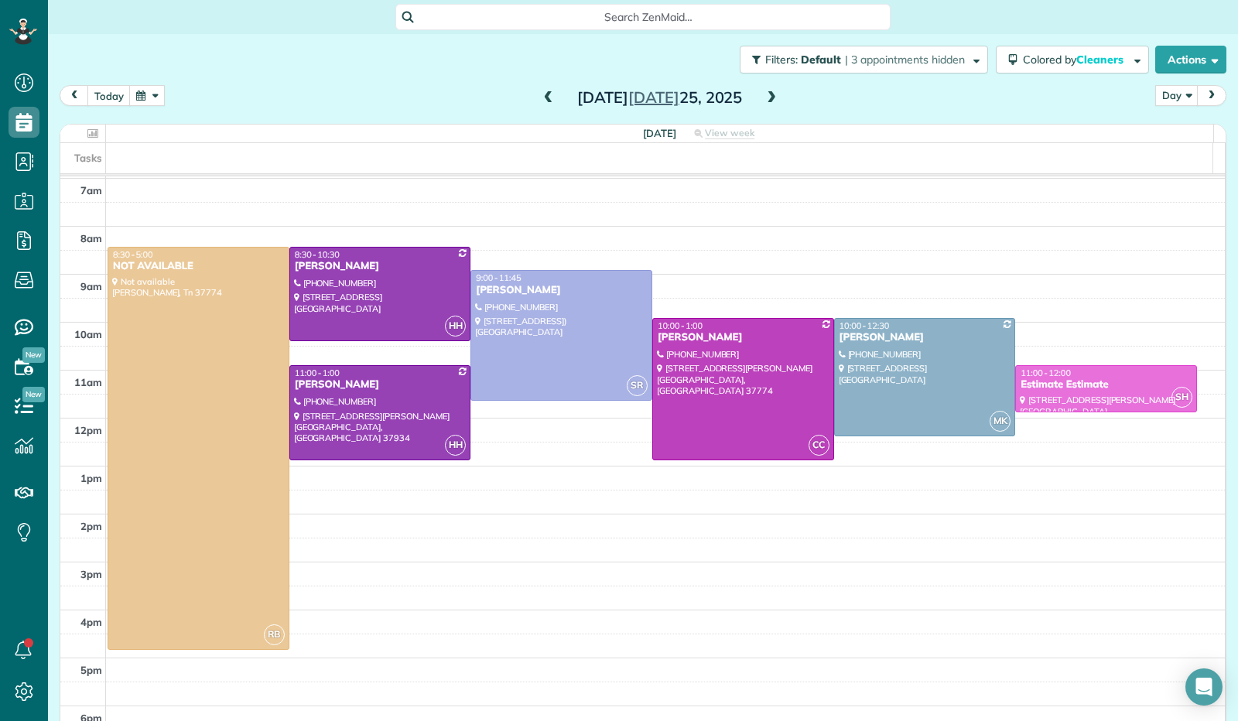
click at [770, 98] on span at bounding box center [771, 98] width 17 height 14
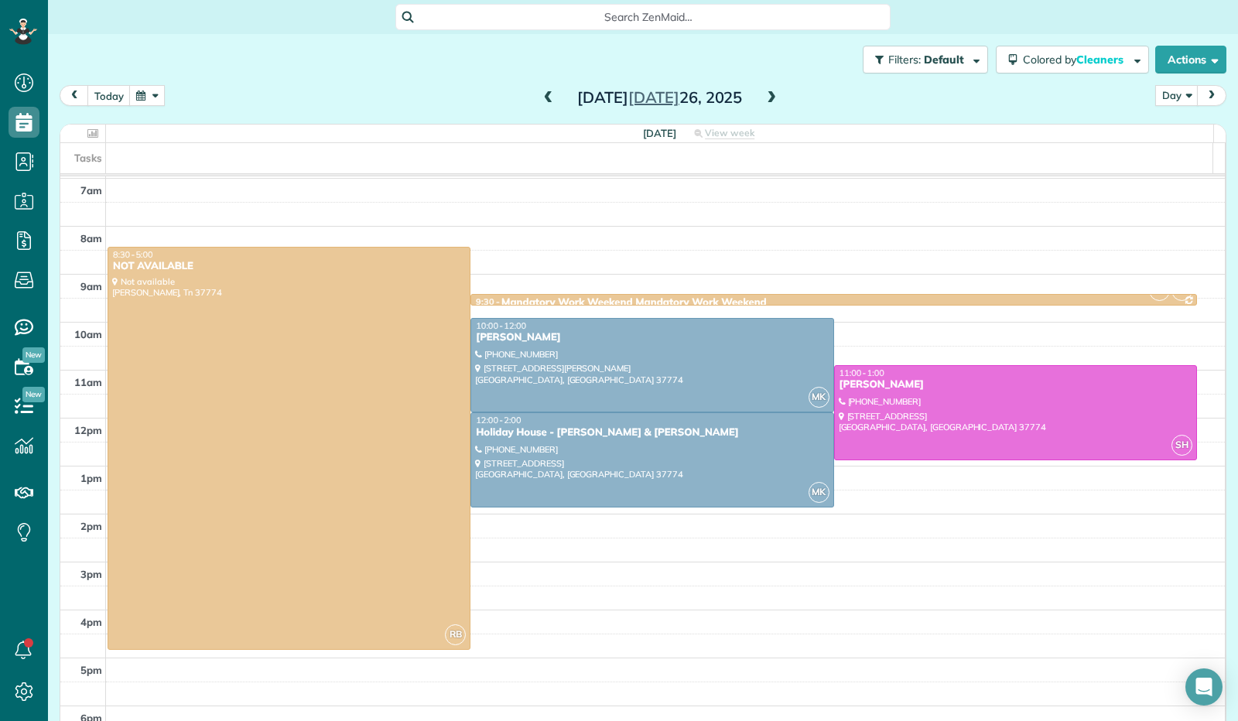
click at [764, 98] on span at bounding box center [771, 98] width 17 height 14
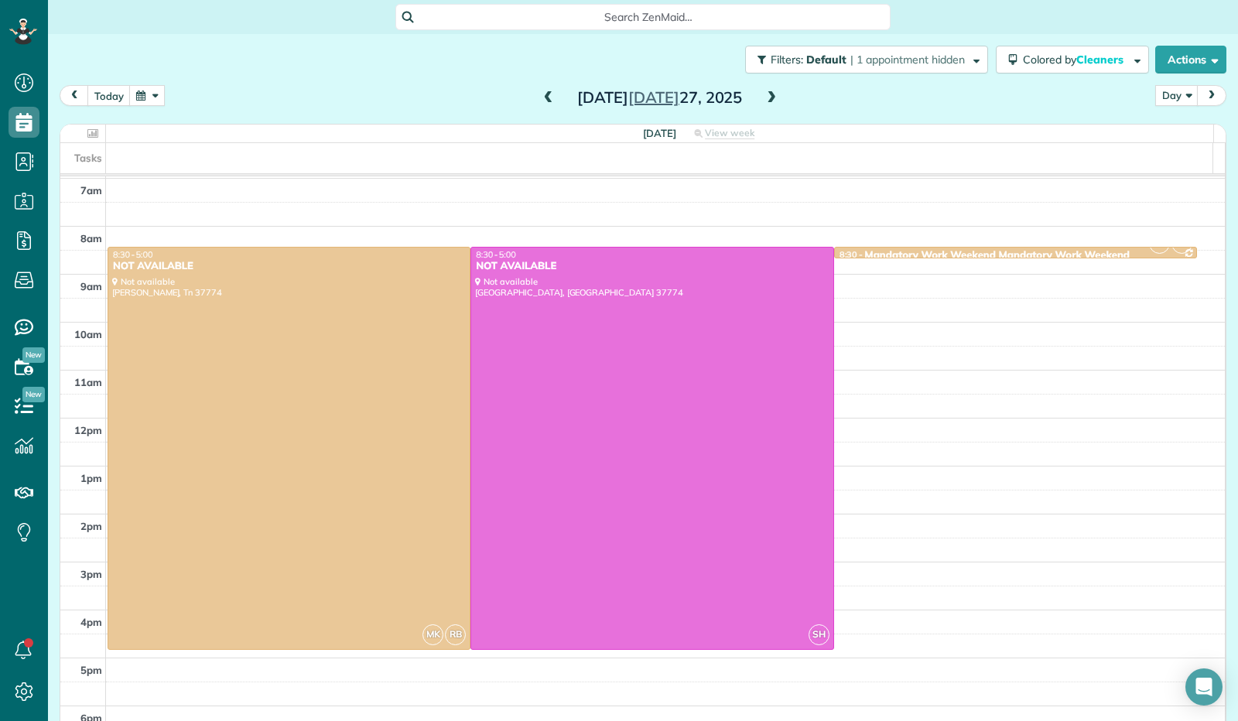
click at [764, 98] on span at bounding box center [771, 98] width 17 height 14
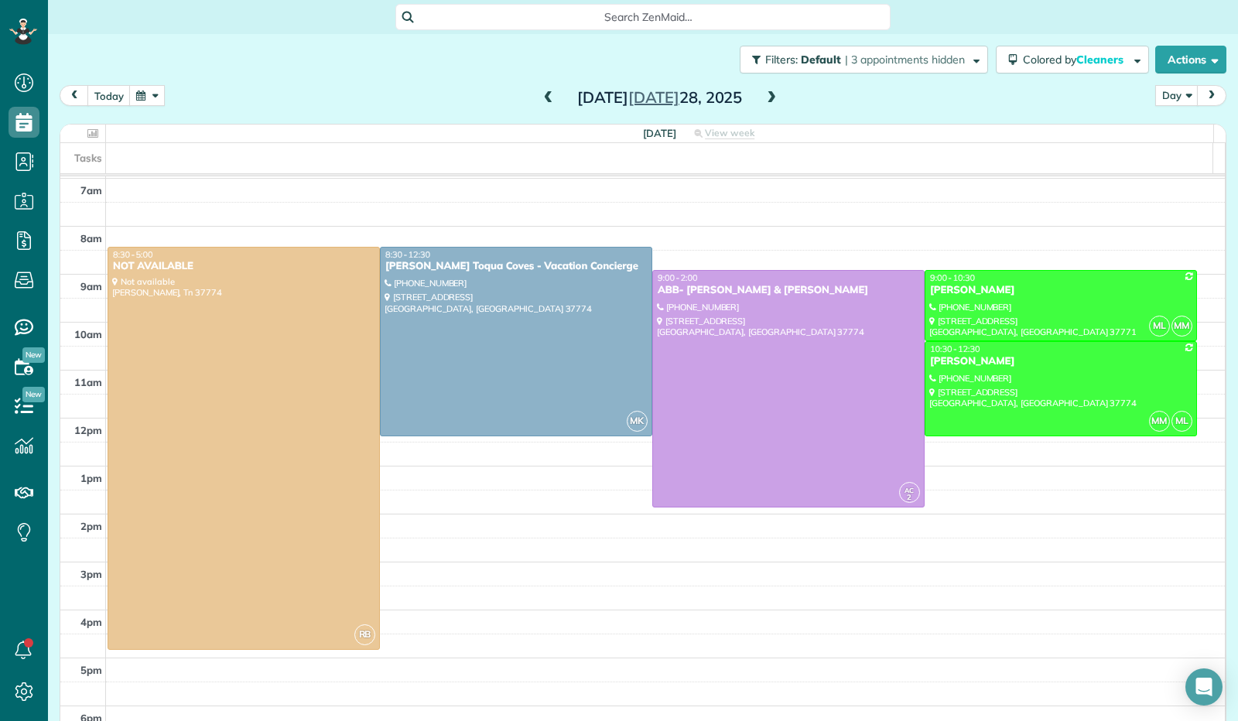
click at [764, 98] on span at bounding box center [771, 98] width 17 height 14
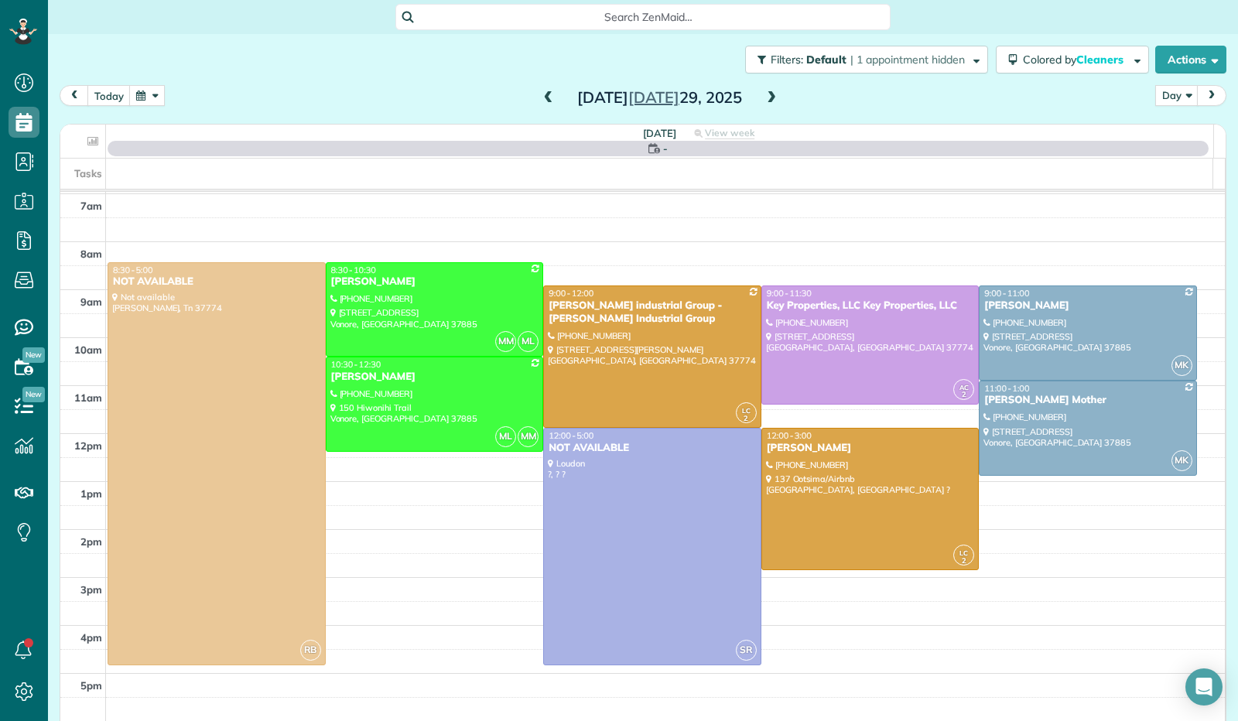
click at [764, 98] on span at bounding box center [771, 98] width 17 height 14
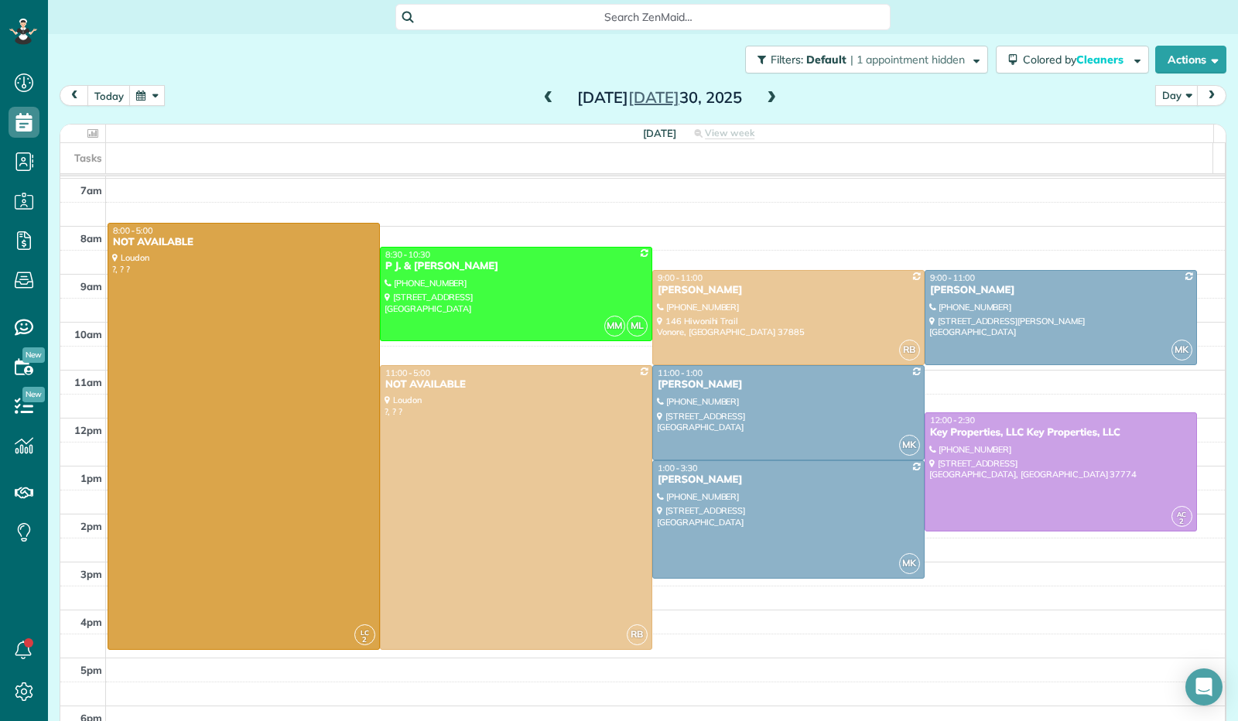
click at [764, 98] on span at bounding box center [771, 98] width 17 height 14
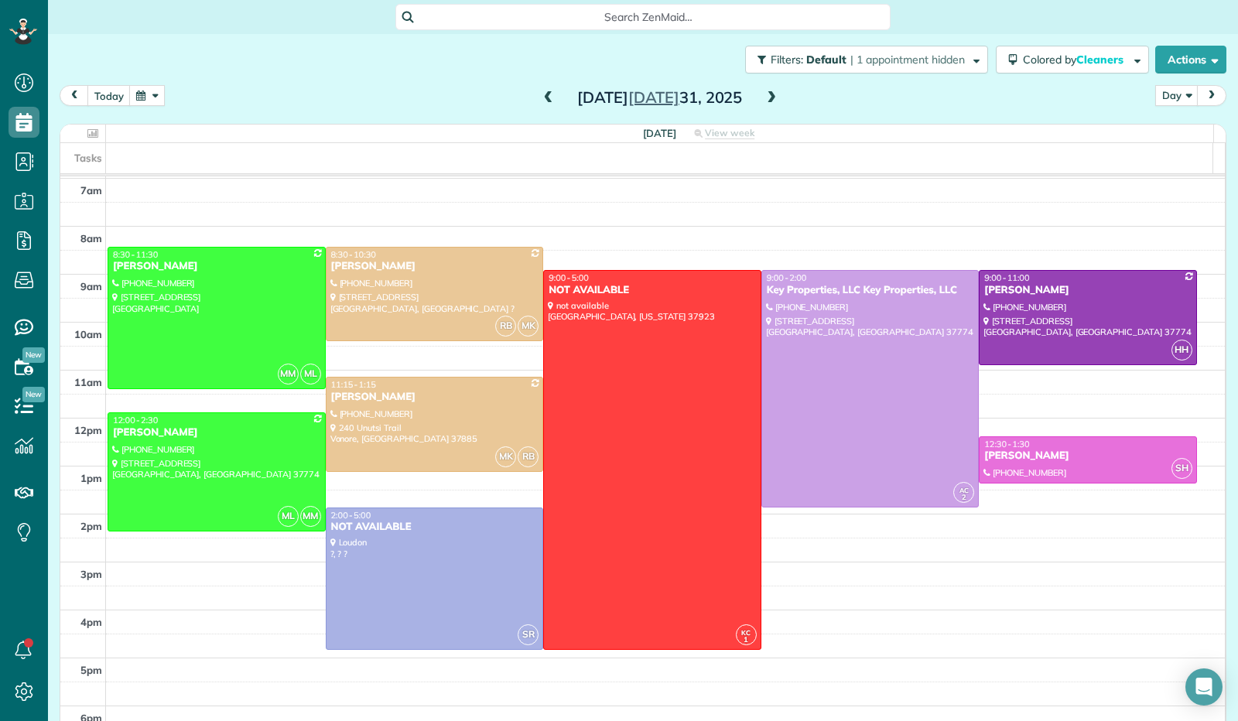
click at [764, 98] on span at bounding box center [771, 98] width 17 height 14
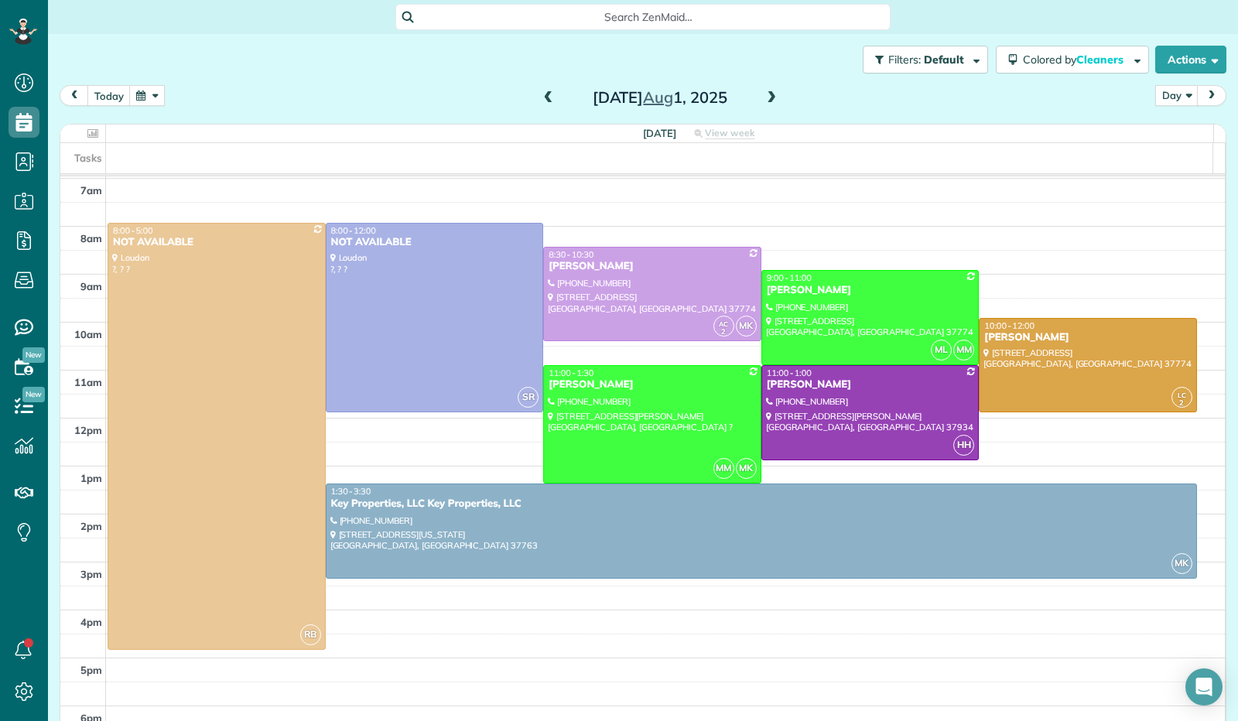
click at [764, 98] on span at bounding box center [771, 98] width 17 height 14
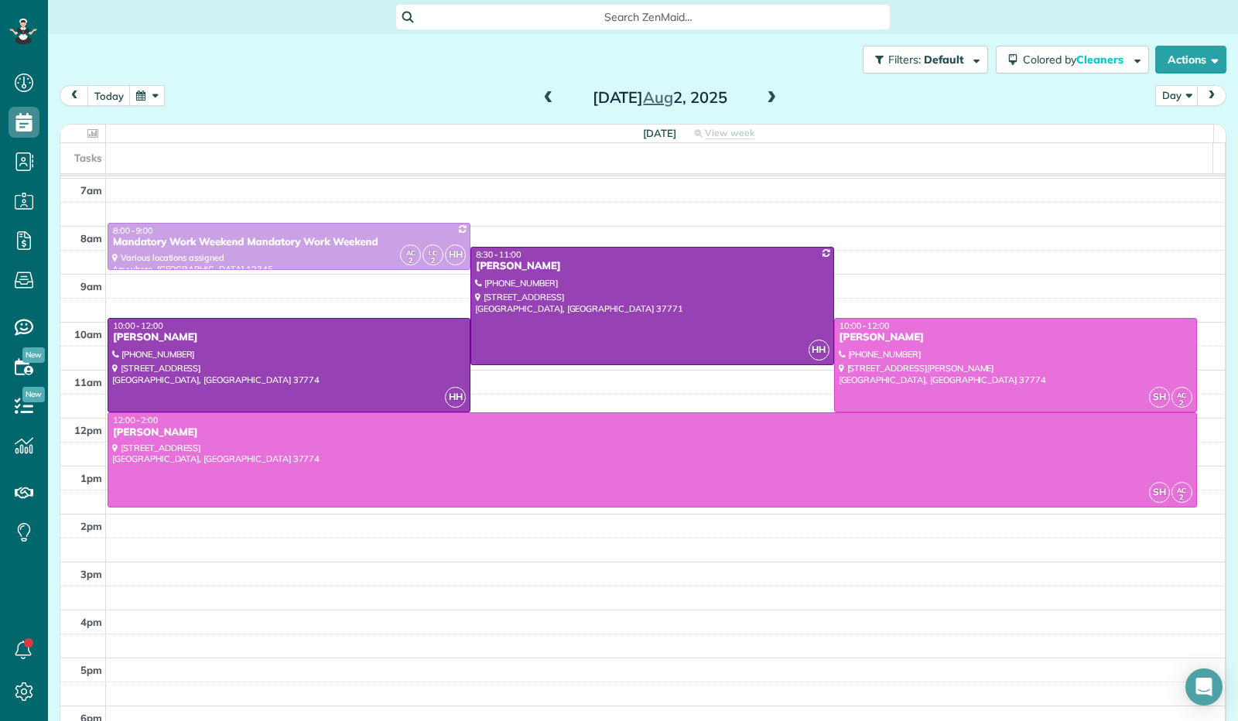
click at [764, 98] on span at bounding box center [771, 98] width 17 height 14
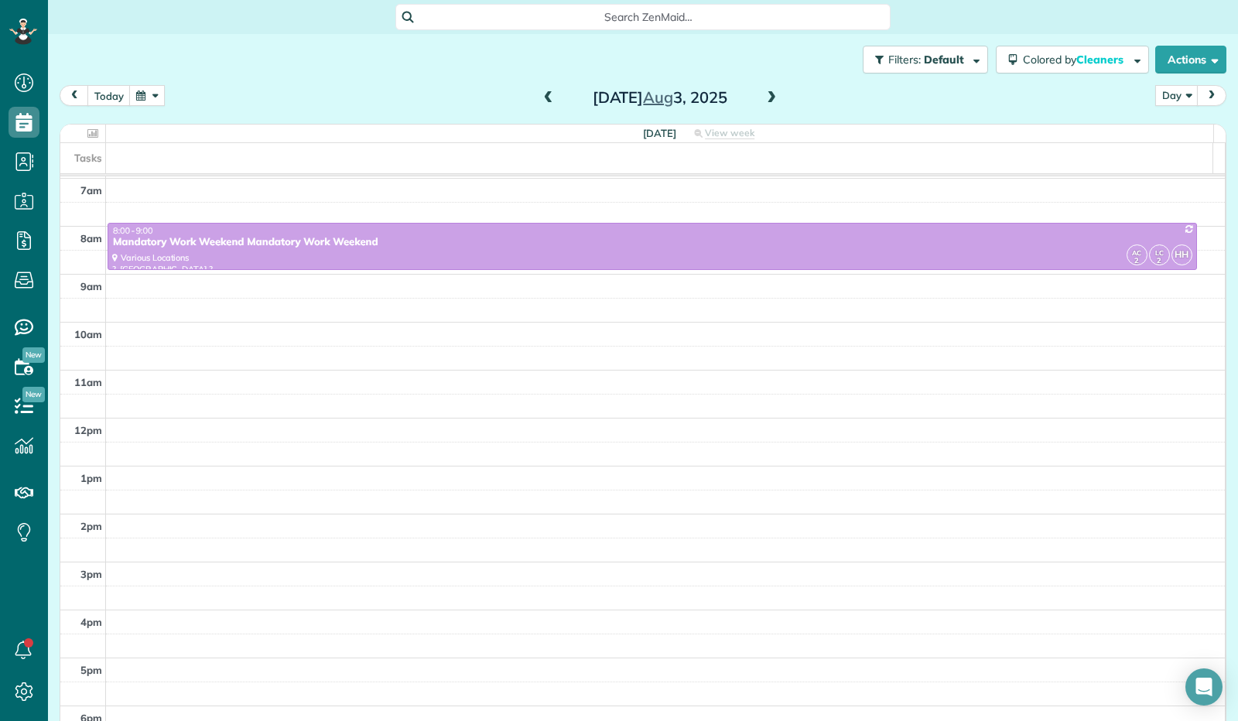
click at [764, 98] on span at bounding box center [771, 98] width 17 height 14
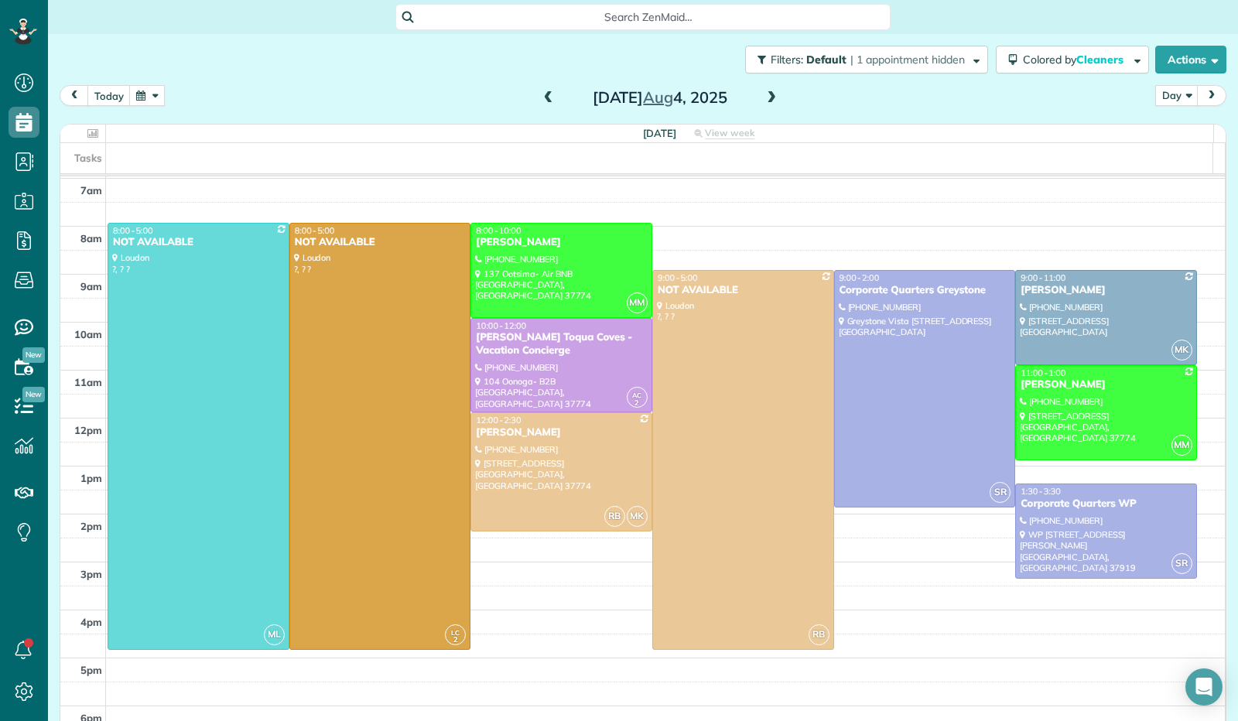
click at [764, 98] on span at bounding box center [771, 98] width 17 height 14
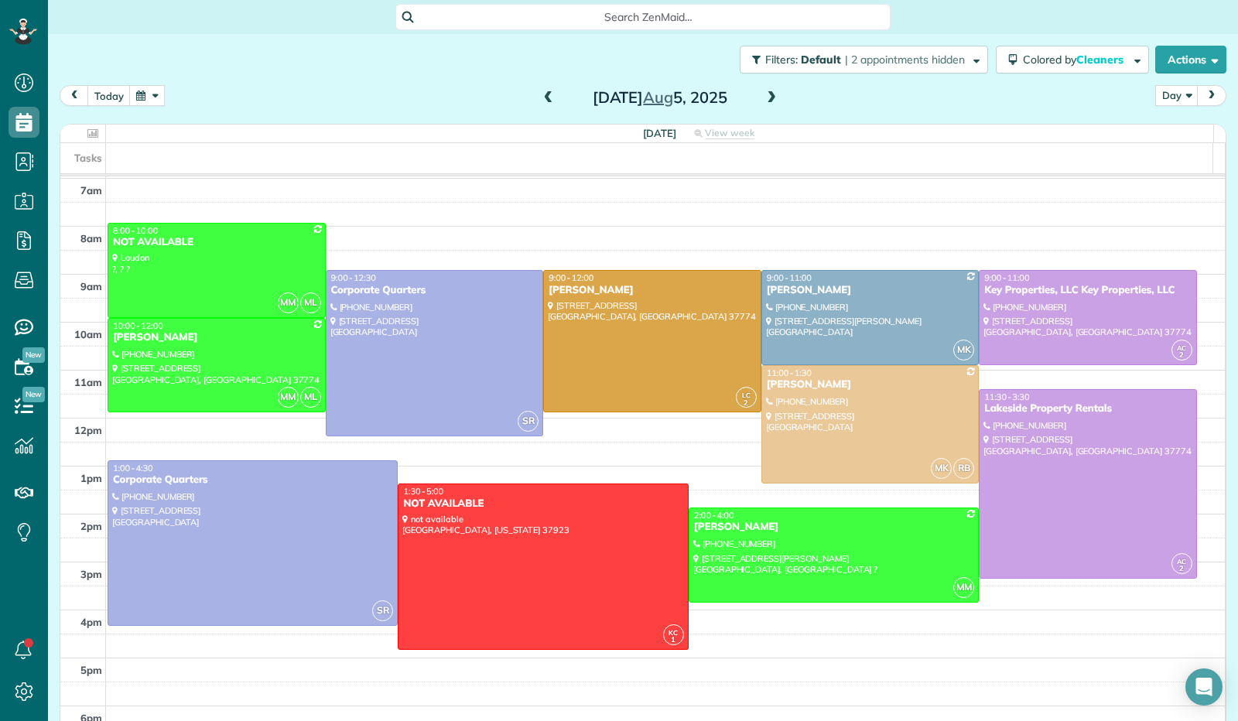
click at [540, 98] on span at bounding box center [548, 98] width 17 height 14
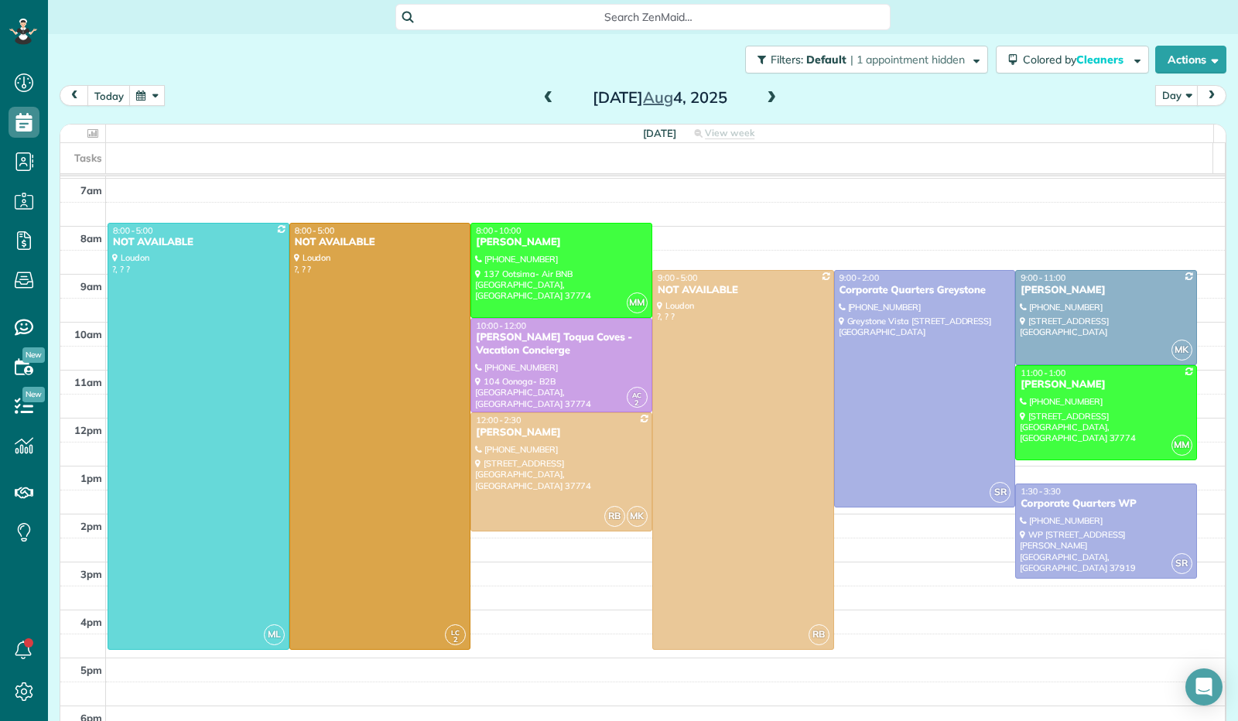
click at [766, 97] on span at bounding box center [771, 98] width 17 height 14
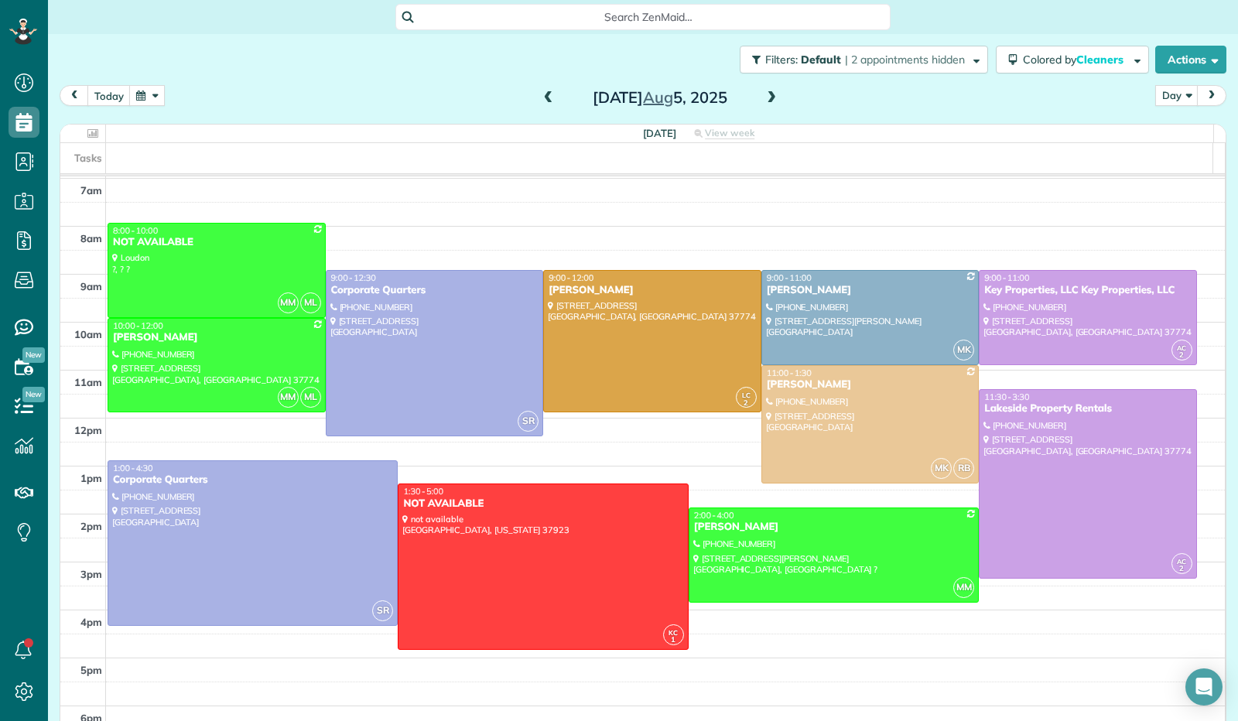
click at [763, 99] on span at bounding box center [771, 98] width 17 height 14
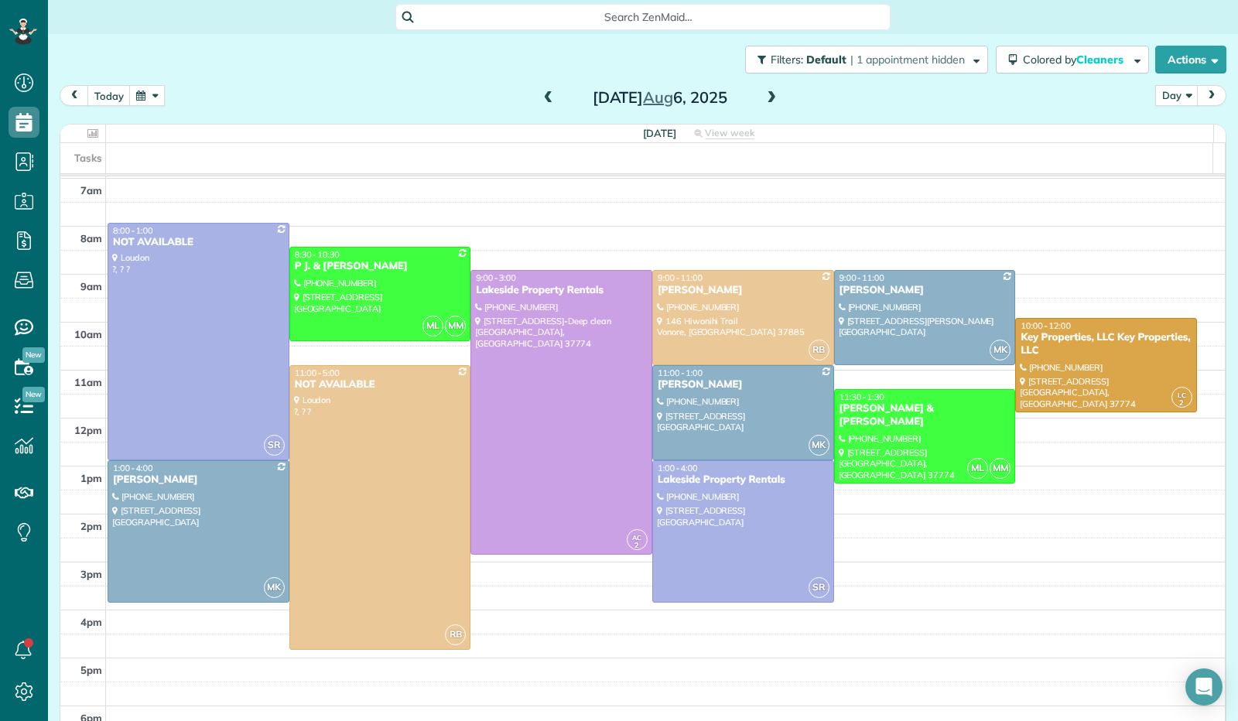
click at [142, 94] on button "button" at bounding box center [147, 95] width 36 height 21
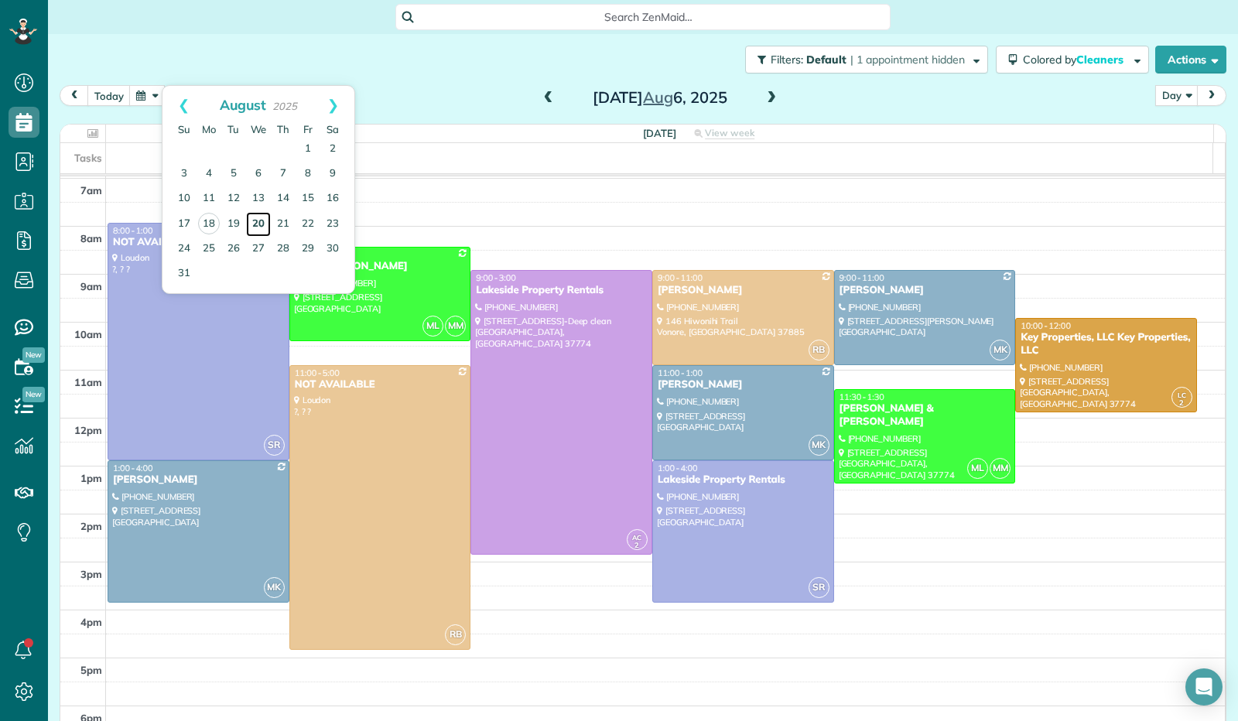
click at [263, 224] on link "20" at bounding box center [258, 224] width 25 height 25
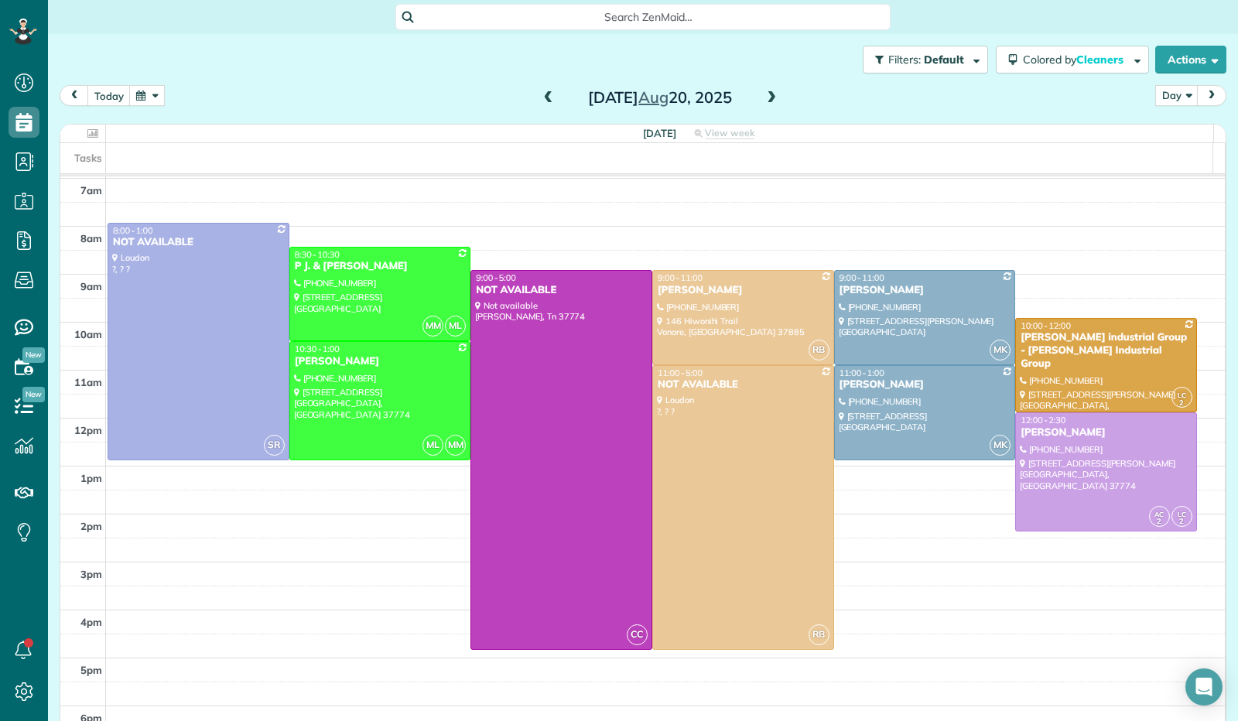
click at [767, 100] on span at bounding box center [771, 98] width 17 height 14
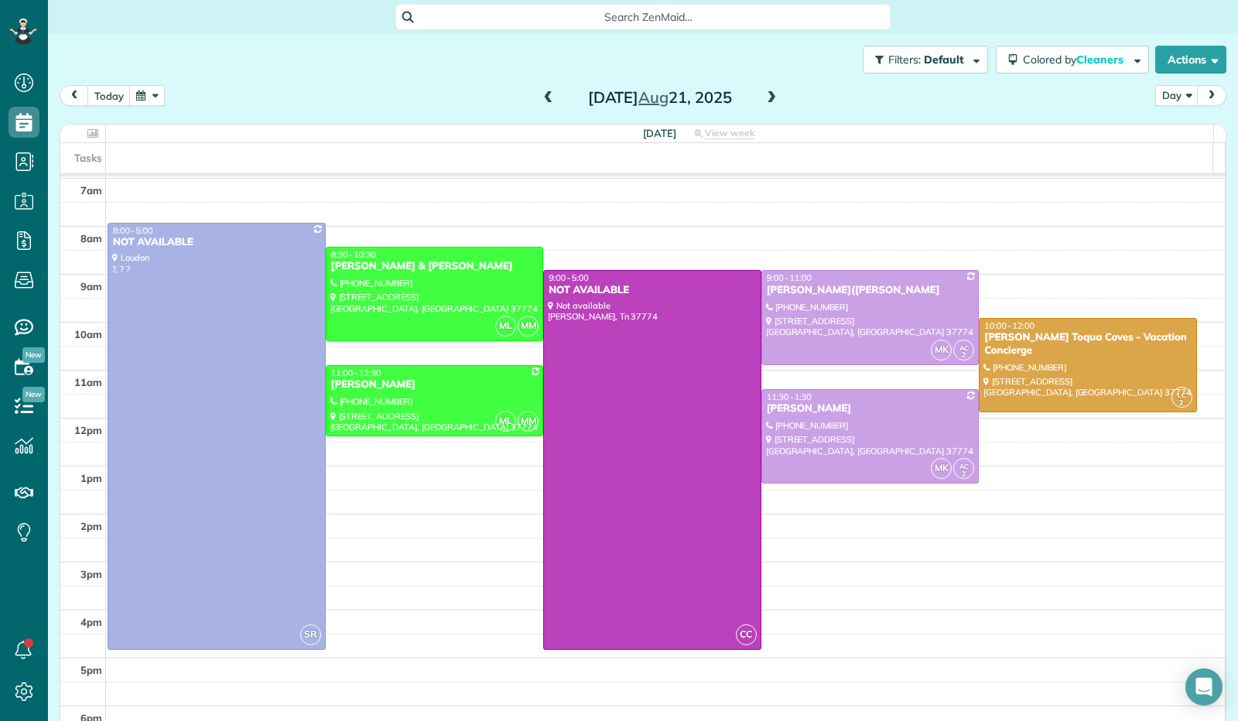
click at [767, 98] on span at bounding box center [771, 98] width 17 height 14
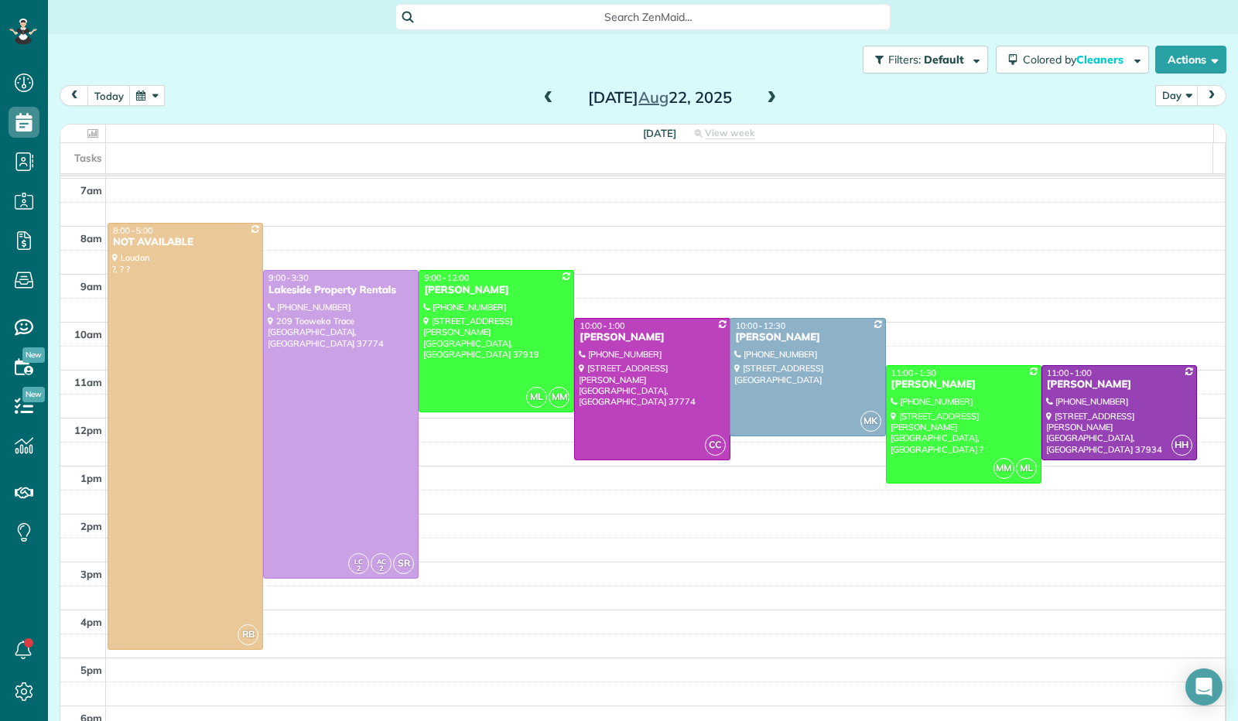
click at [540, 95] on span at bounding box center [548, 98] width 17 height 14
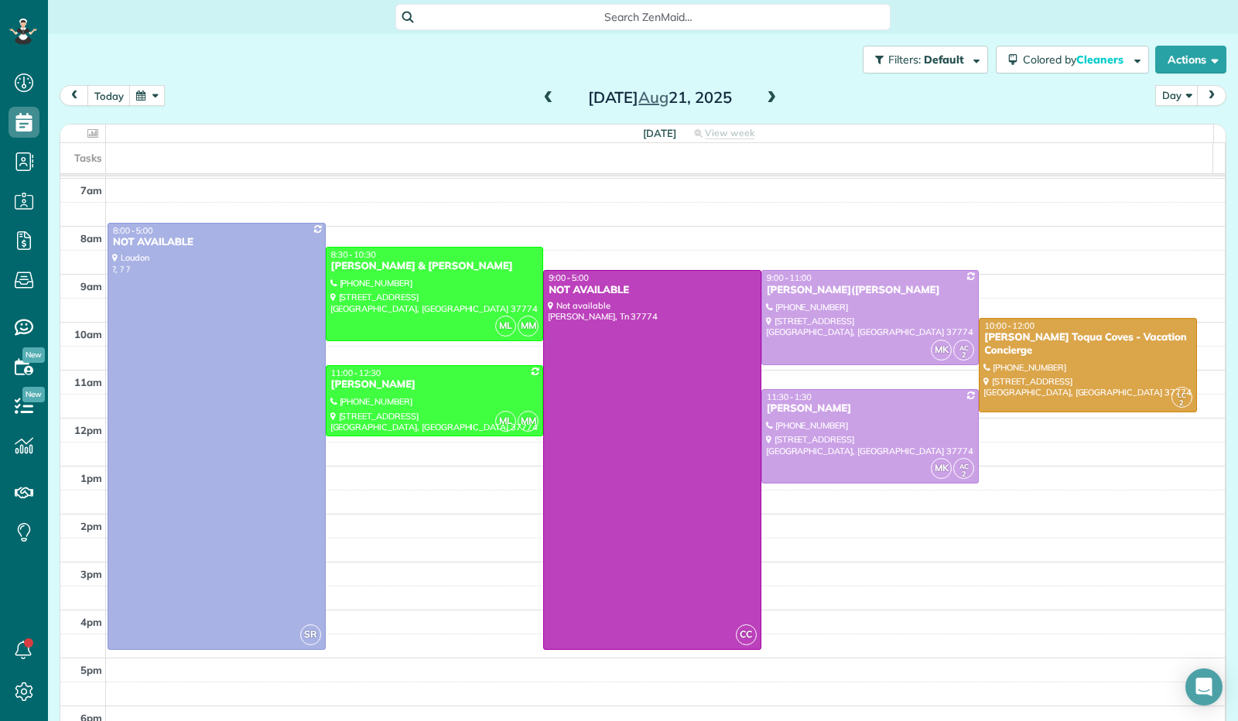
click at [540, 95] on span at bounding box center [548, 98] width 17 height 14
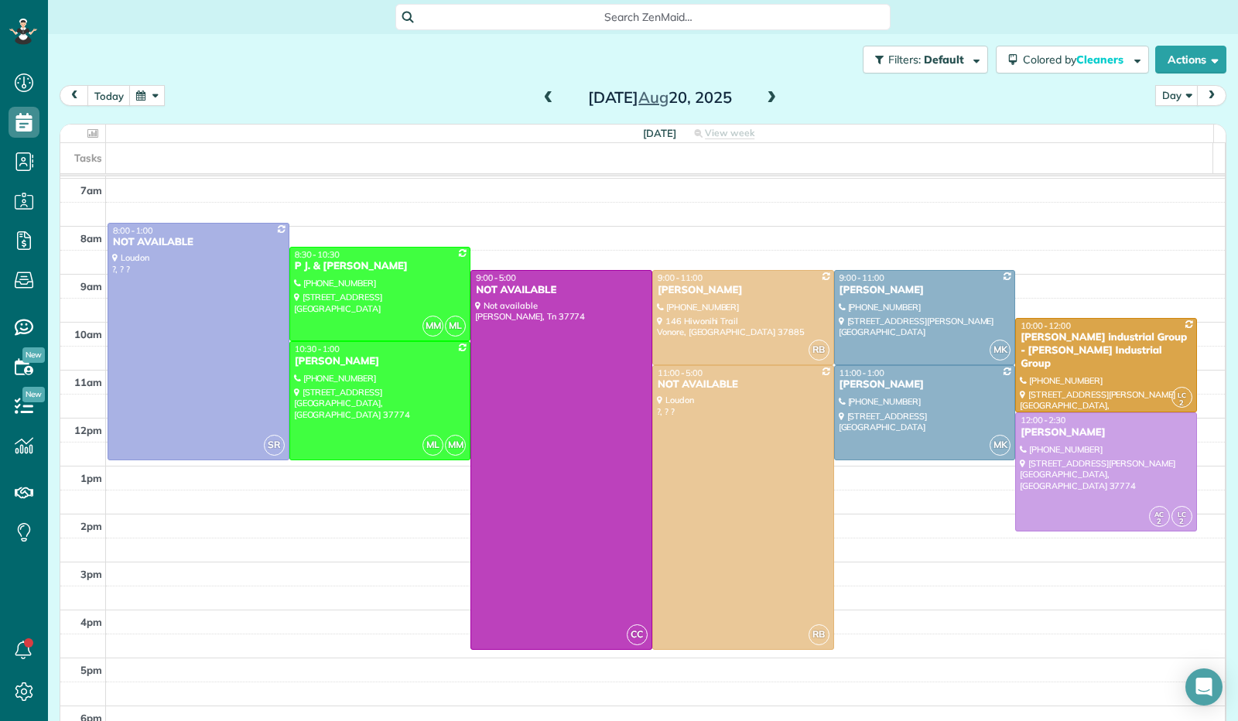
click at [766, 104] on span at bounding box center [771, 98] width 17 height 14
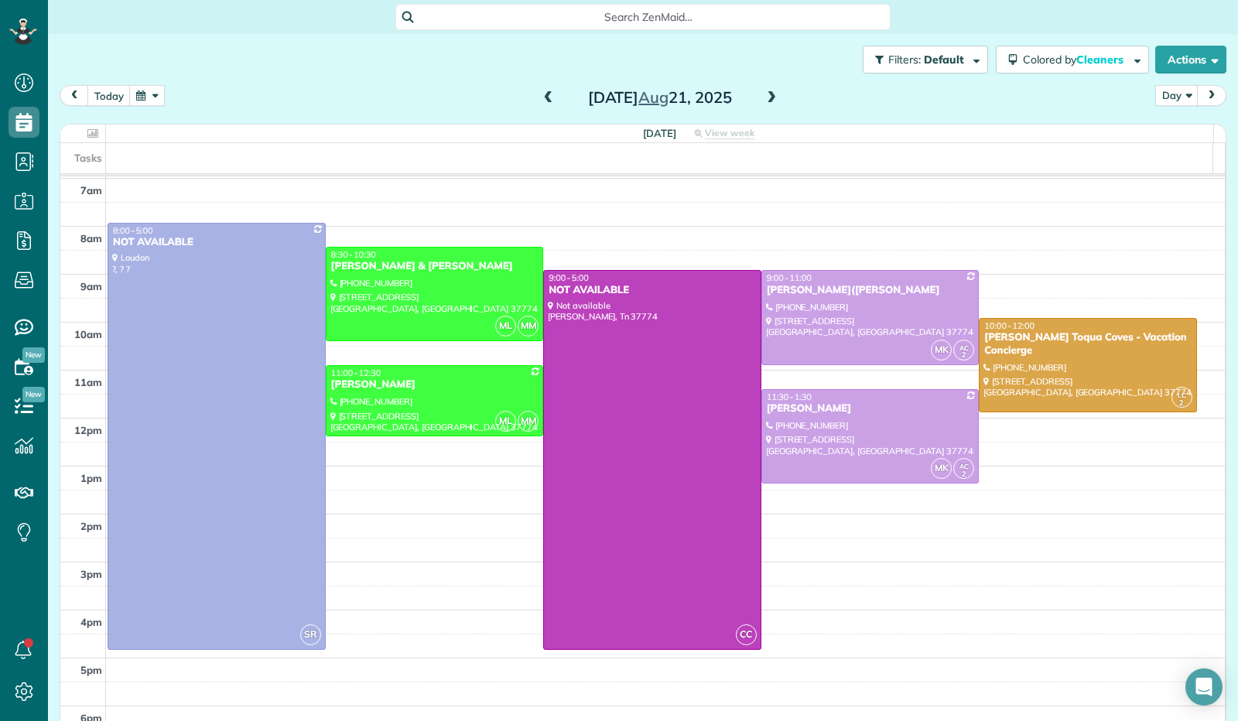
click at [766, 104] on span at bounding box center [771, 98] width 17 height 14
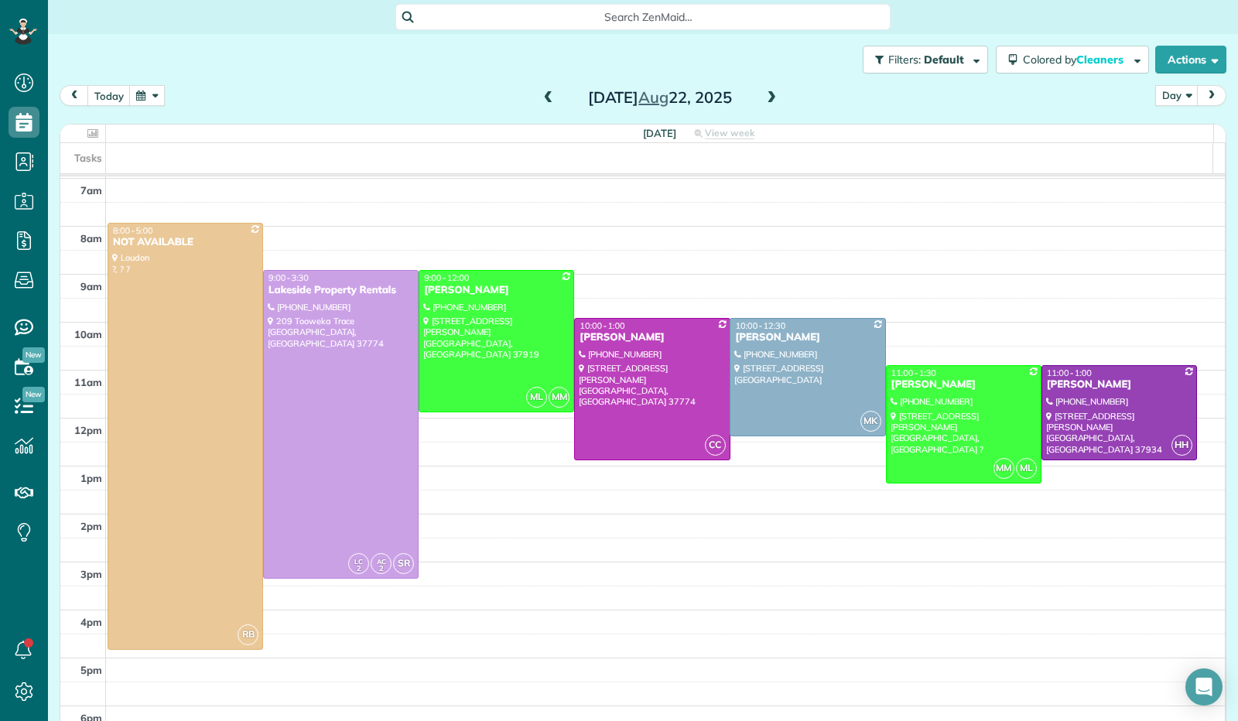
click at [545, 101] on span at bounding box center [548, 98] width 17 height 14
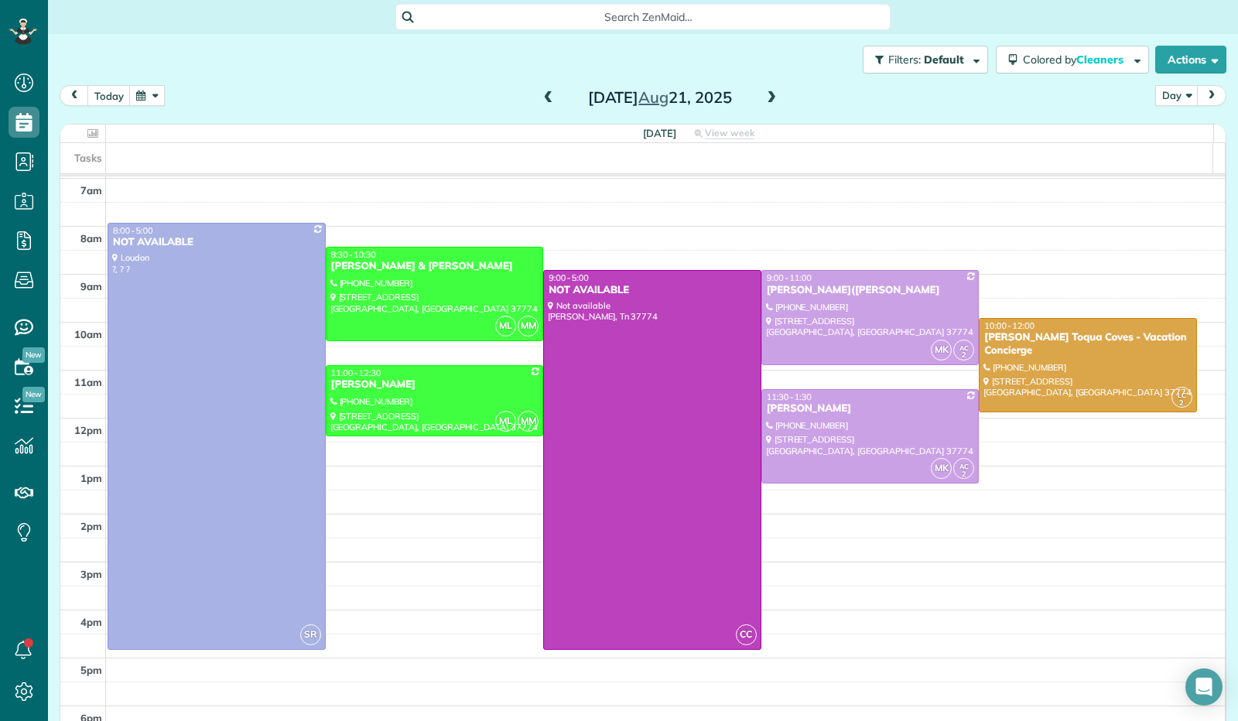
click at [545, 101] on span at bounding box center [548, 98] width 17 height 14
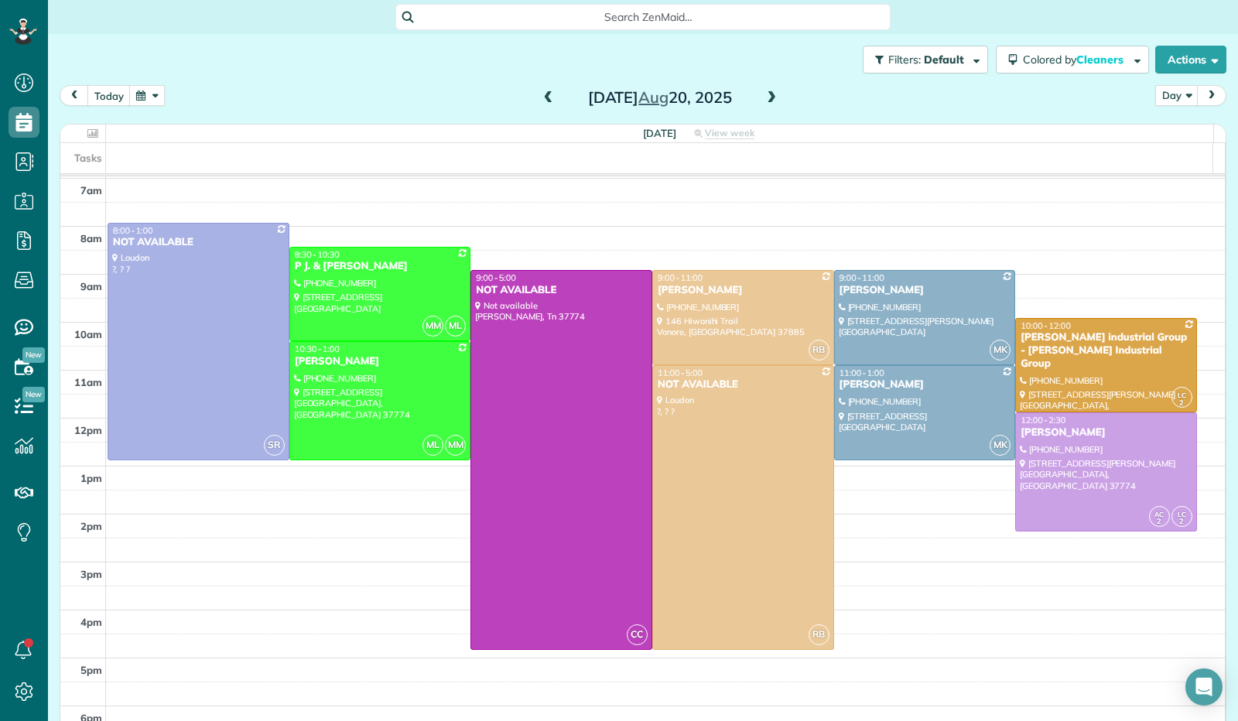
click at [770, 103] on span at bounding box center [771, 98] width 17 height 14
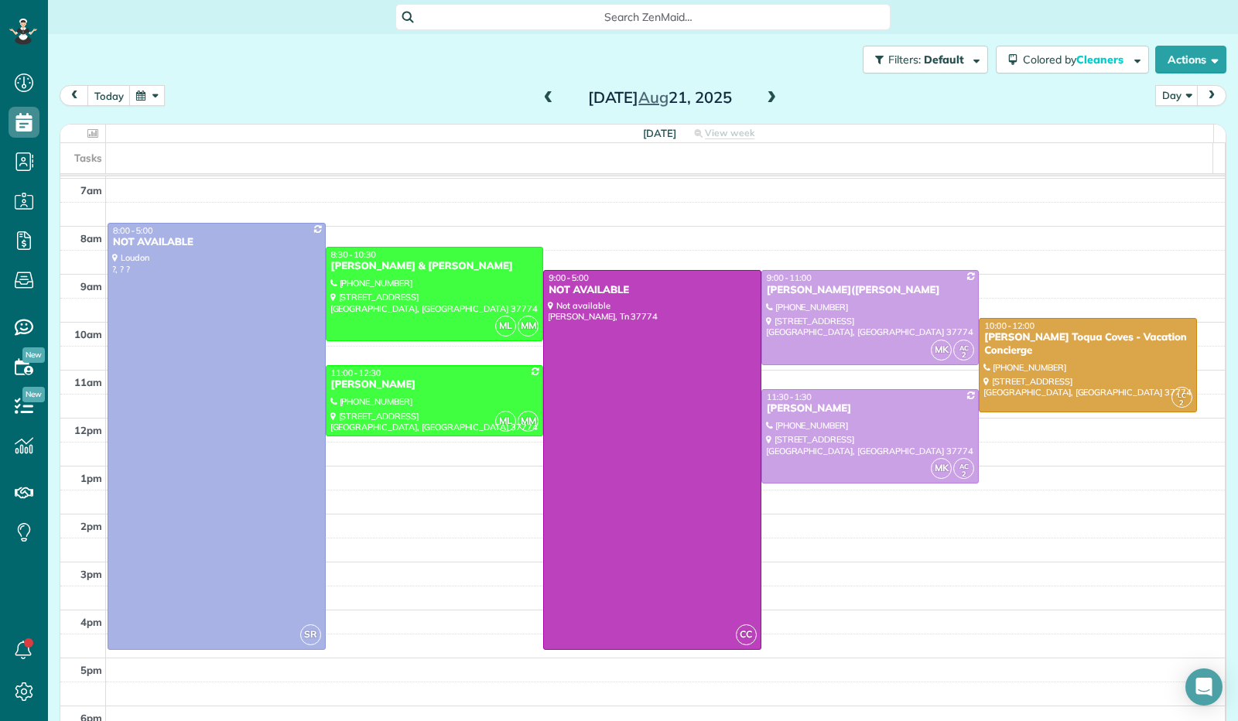
click at [770, 103] on span at bounding box center [771, 98] width 17 height 14
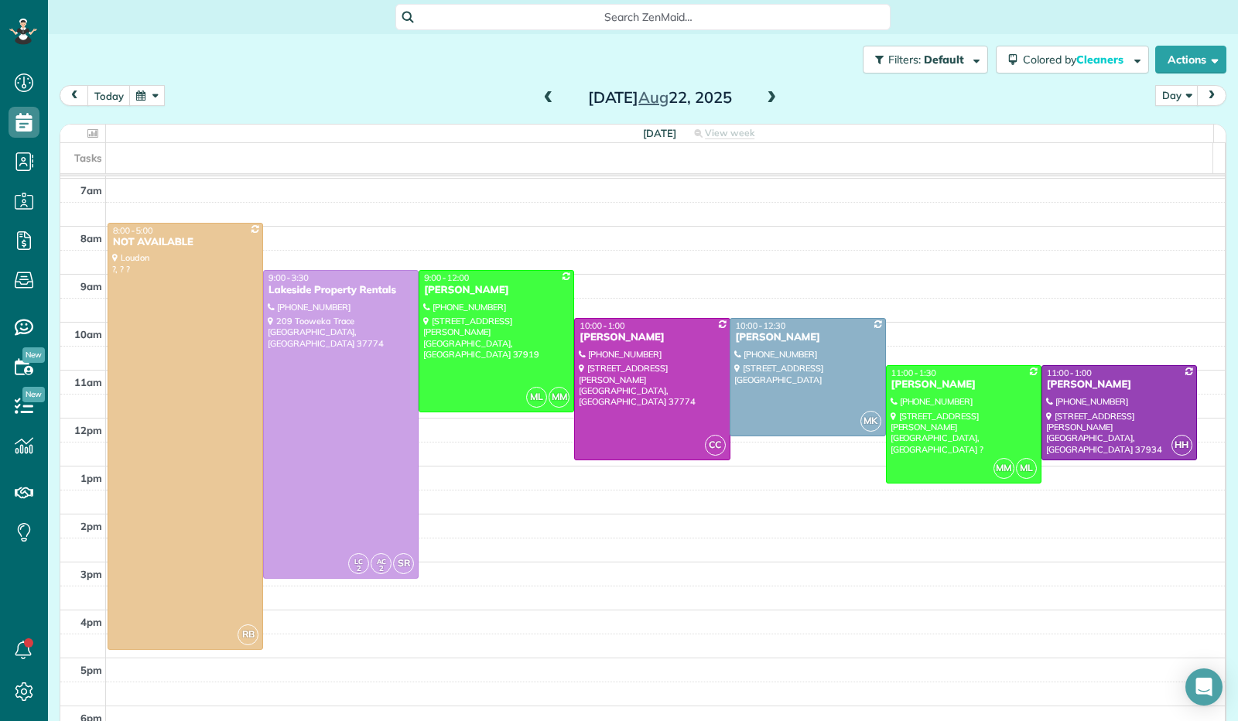
click at [540, 97] on span at bounding box center [548, 98] width 17 height 14
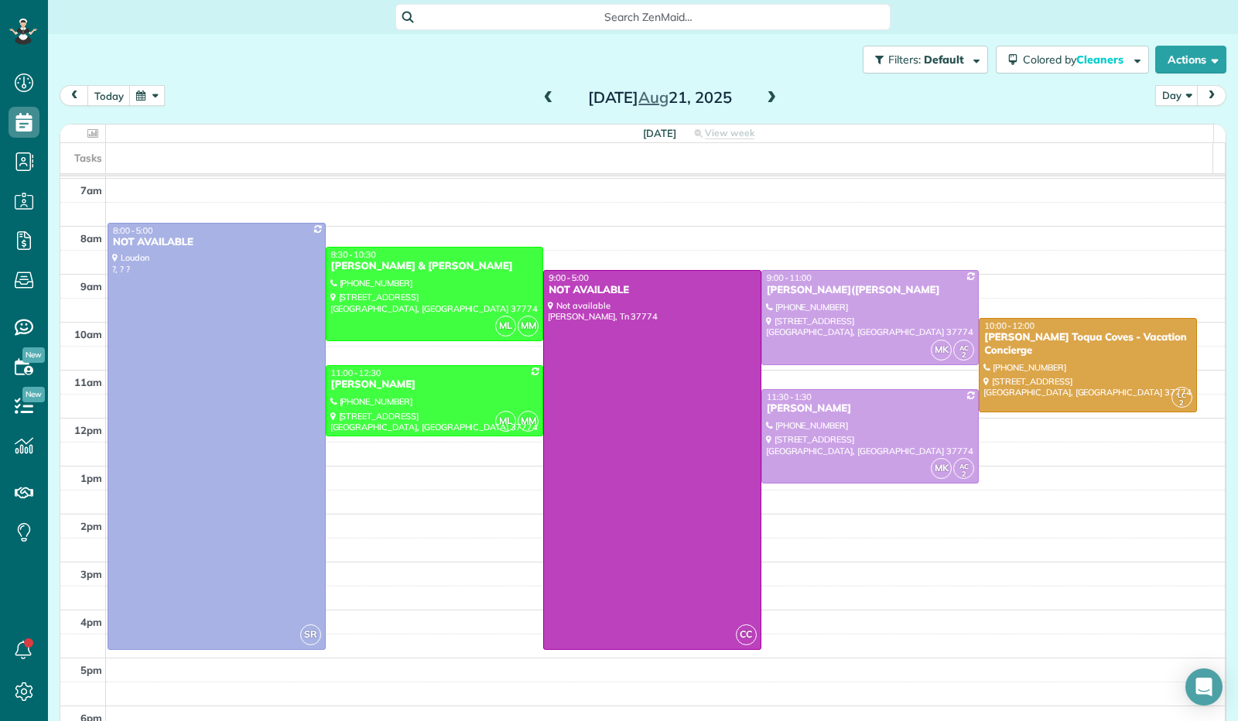
click at [540, 98] on span at bounding box center [548, 98] width 17 height 14
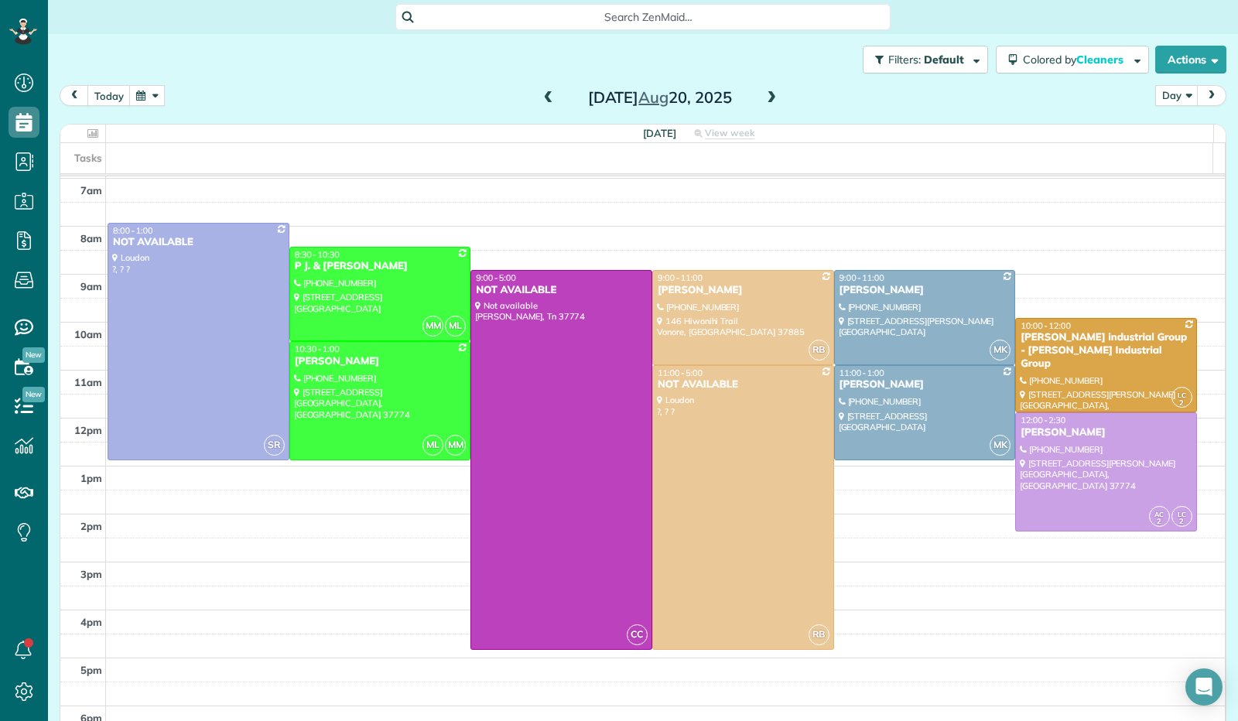
click at [540, 98] on span at bounding box center [548, 98] width 17 height 14
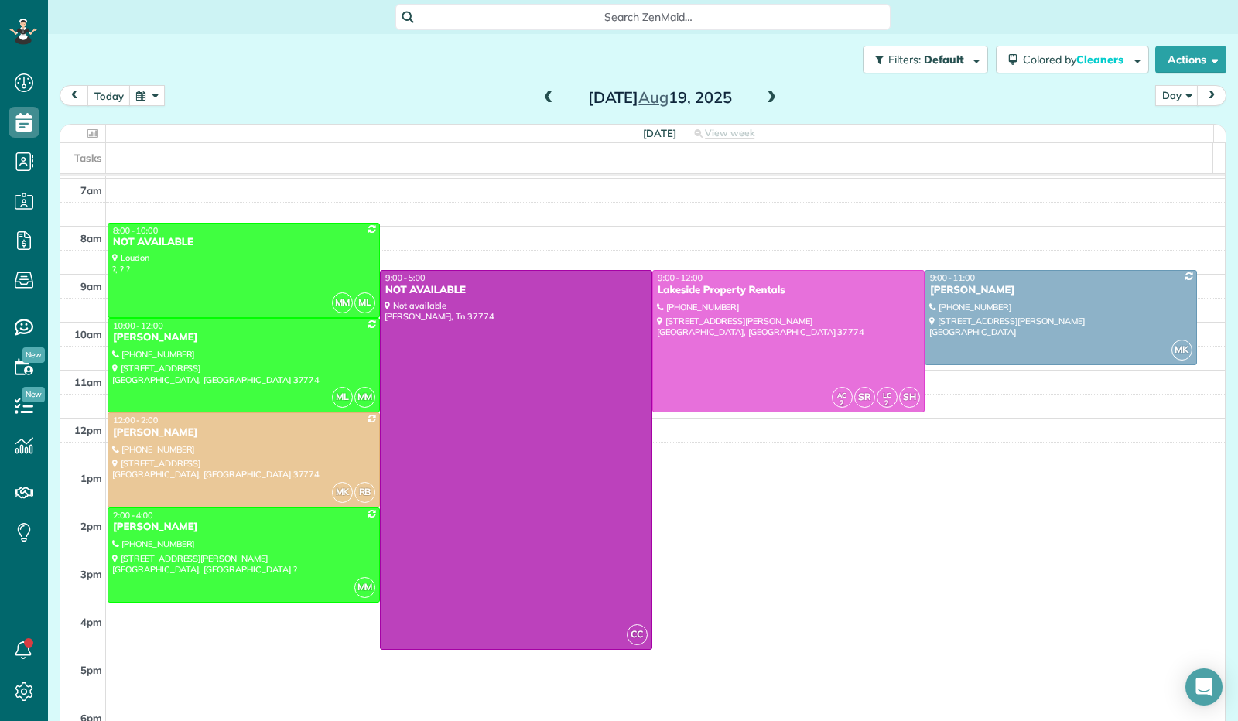
click at [766, 97] on span at bounding box center [771, 98] width 17 height 14
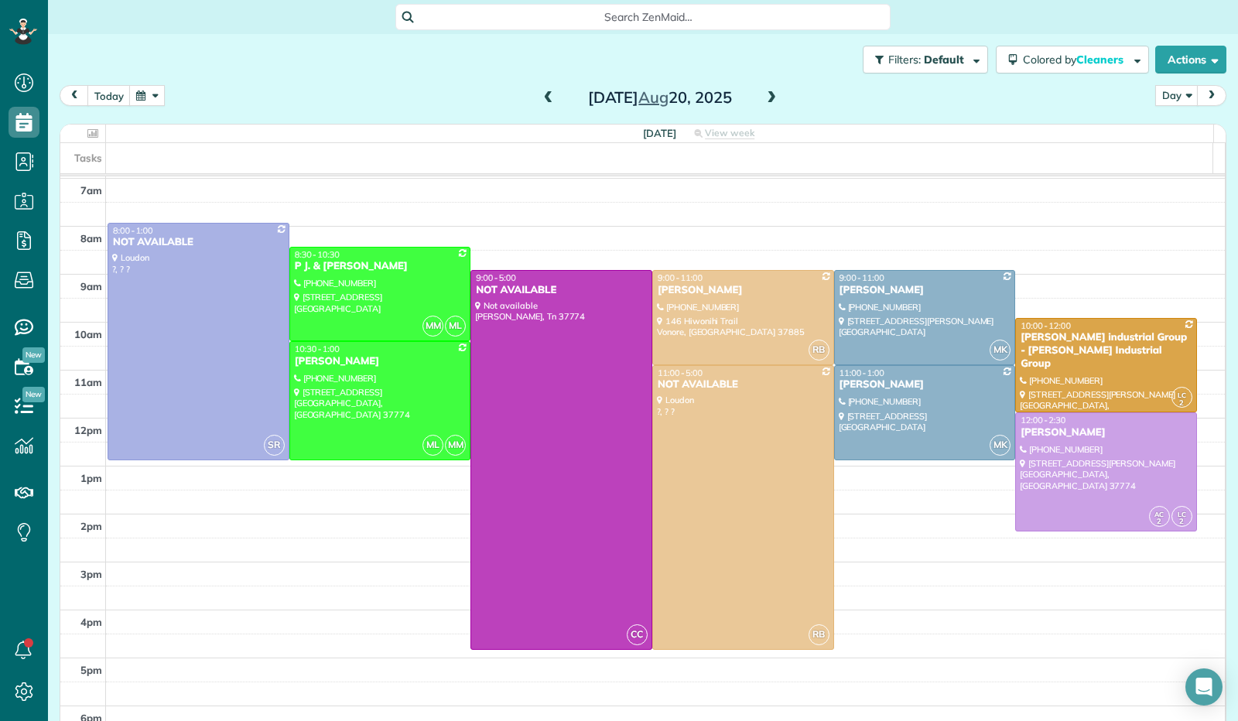
click at [769, 93] on span at bounding box center [771, 98] width 17 height 14
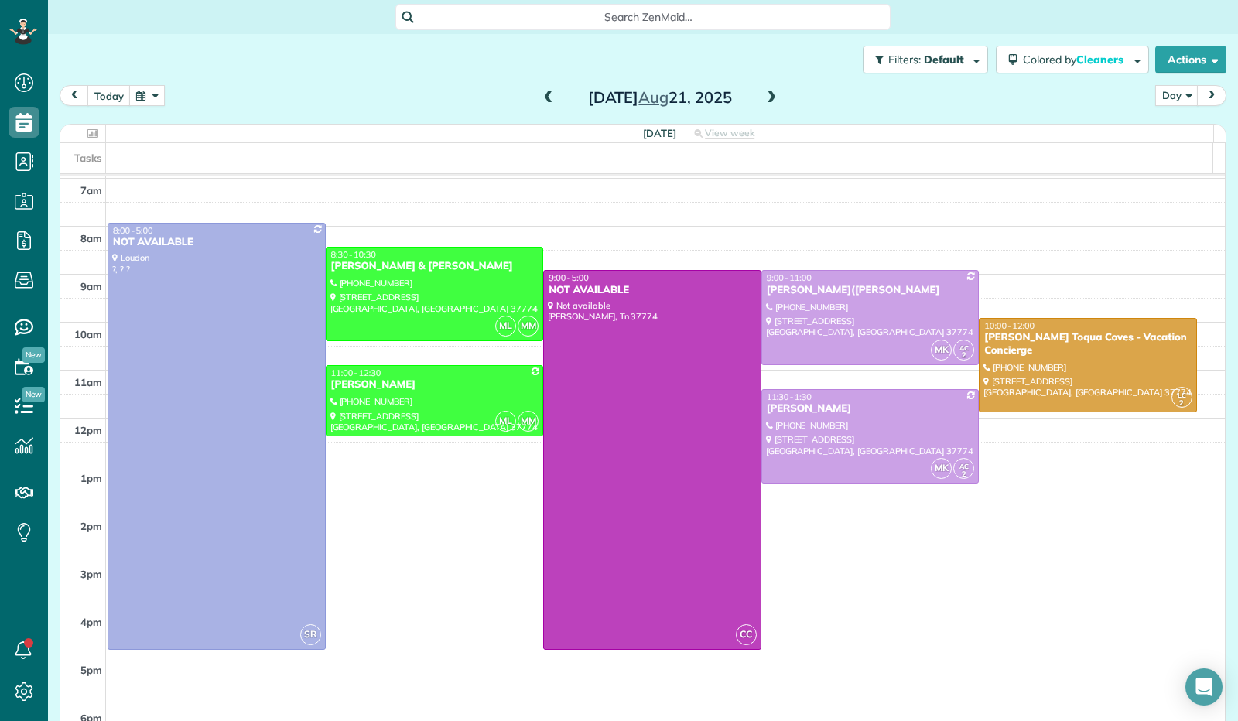
click at [775, 92] on div "[DATE]" at bounding box center [660, 97] width 248 height 25
click at [769, 98] on span at bounding box center [771, 98] width 17 height 14
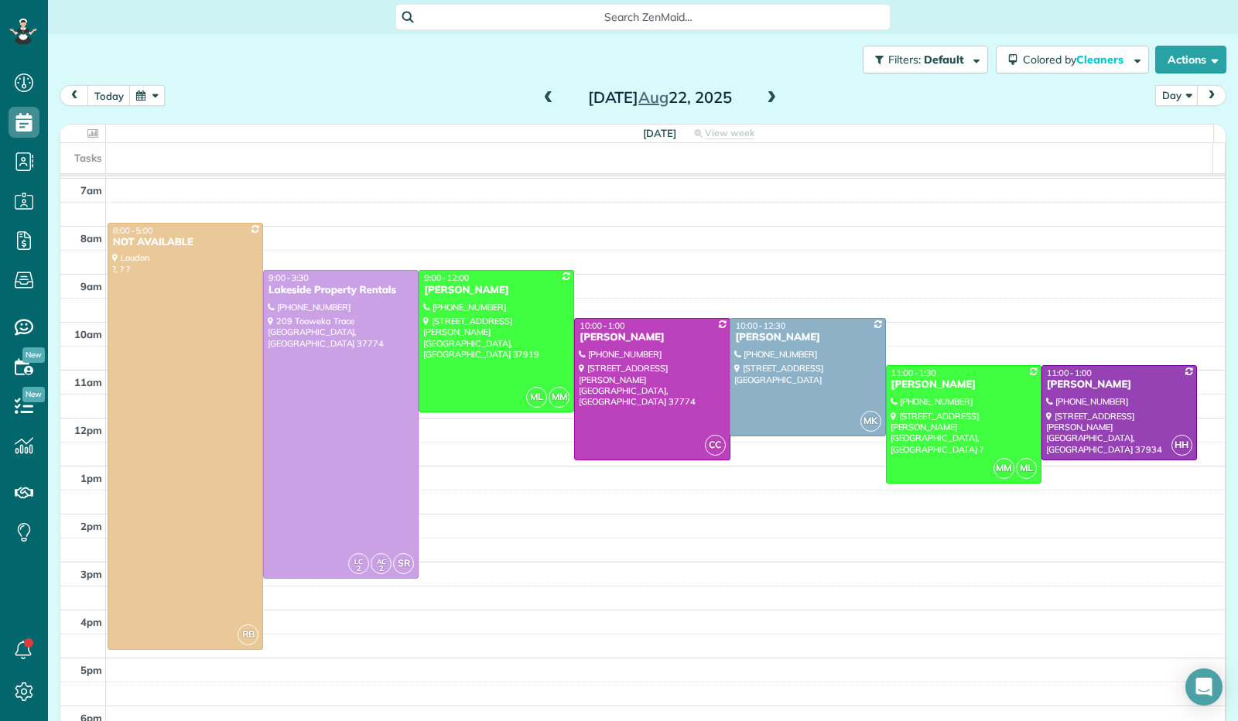
click at [155, 96] on button "button" at bounding box center [147, 95] width 36 height 21
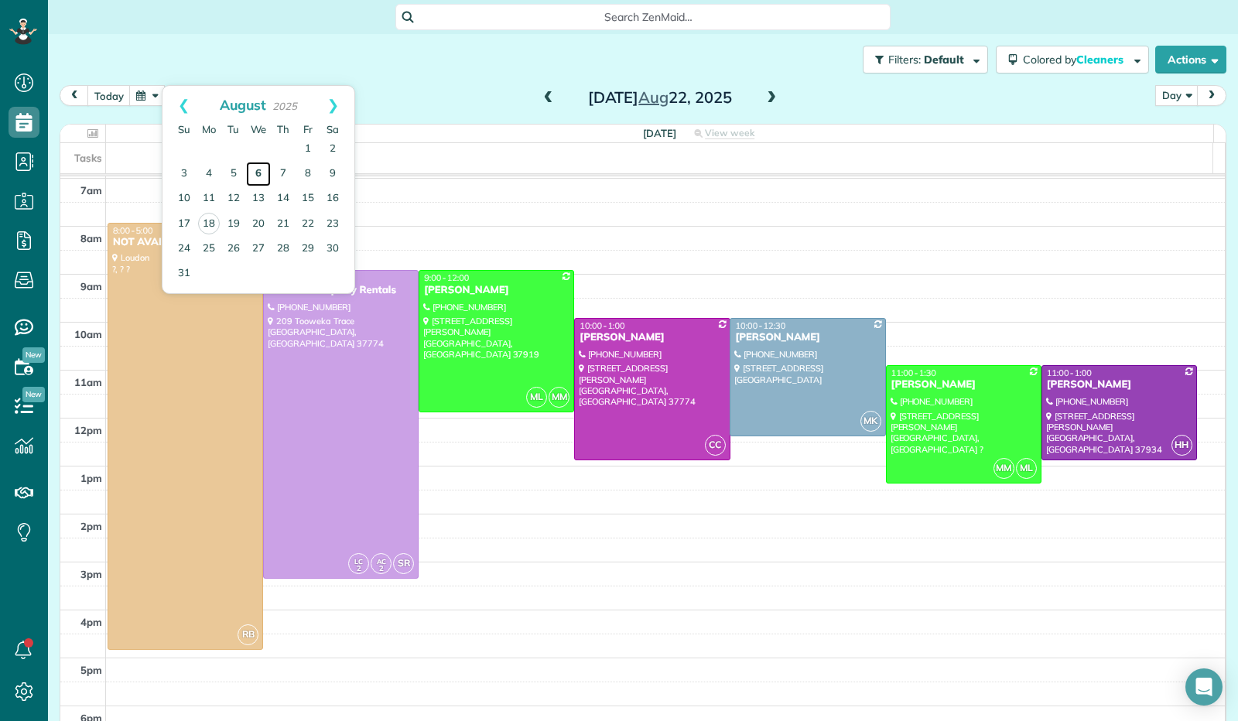
click at [257, 174] on link "6" at bounding box center [258, 174] width 25 height 25
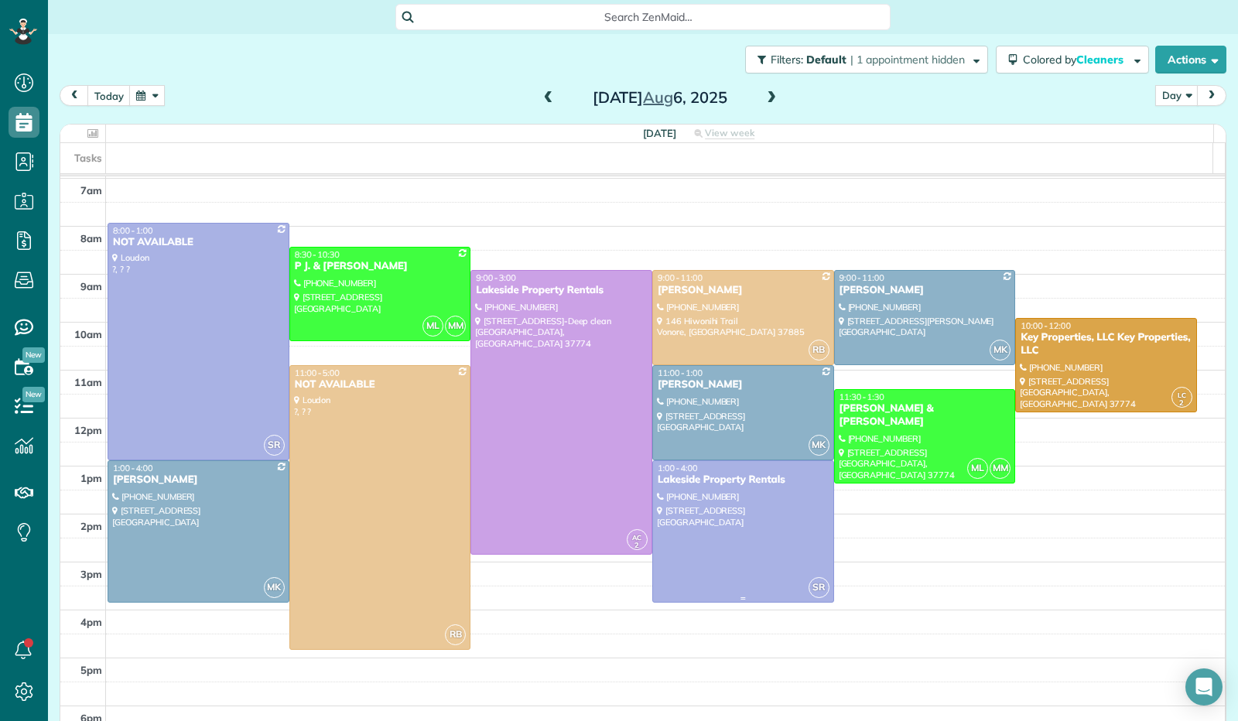
click at [707, 550] on div at bounding box center [743, 531] width 180 height 141
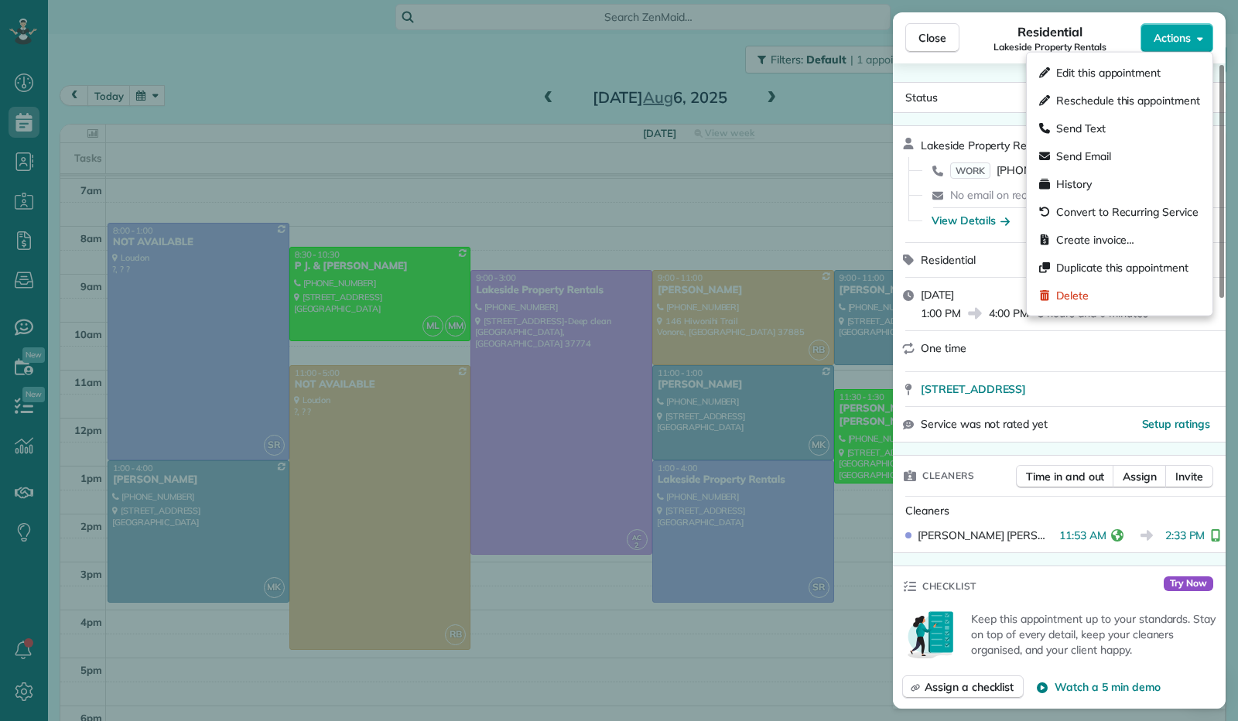
click at [1197, 39] on icon "button" at bounding box center [1200, 38] width 6 height 12
click at [1096, 265] on span "Duplicate this appointment" at bounding box center [1122, 267] width 132 height 15
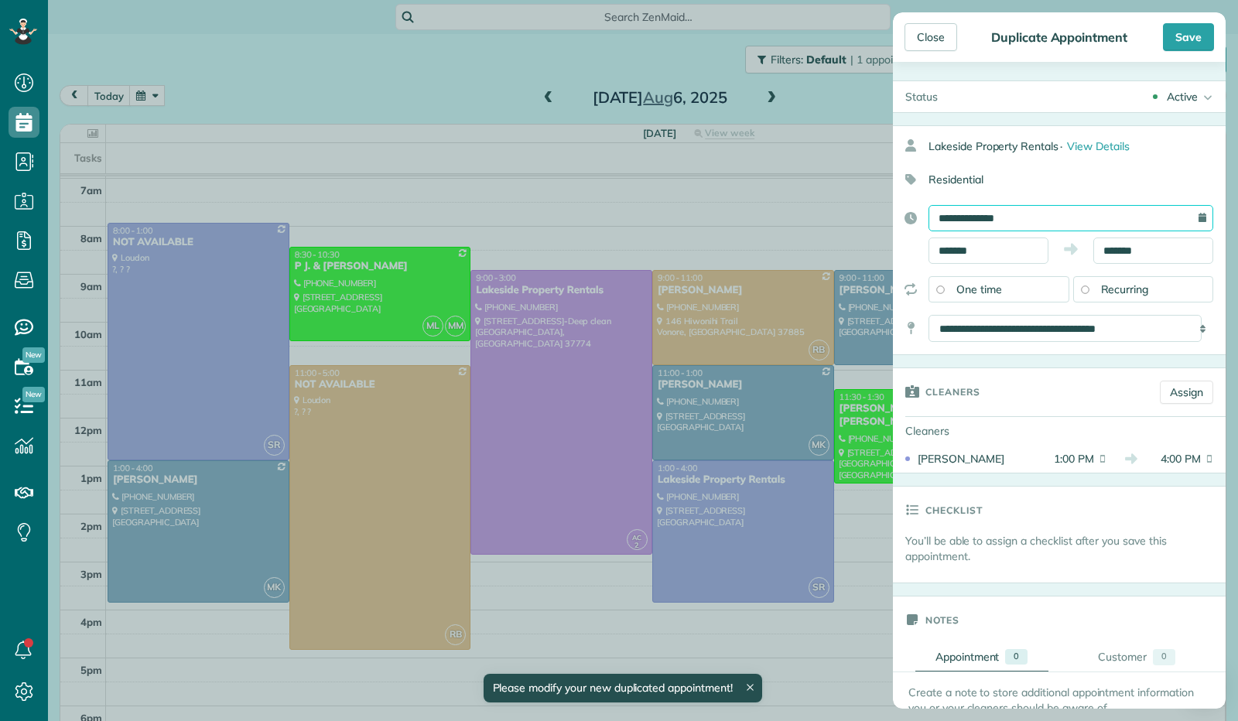
click at [992, 214] on input "**********" at bounding box center [1070, 218] width 285 height 26
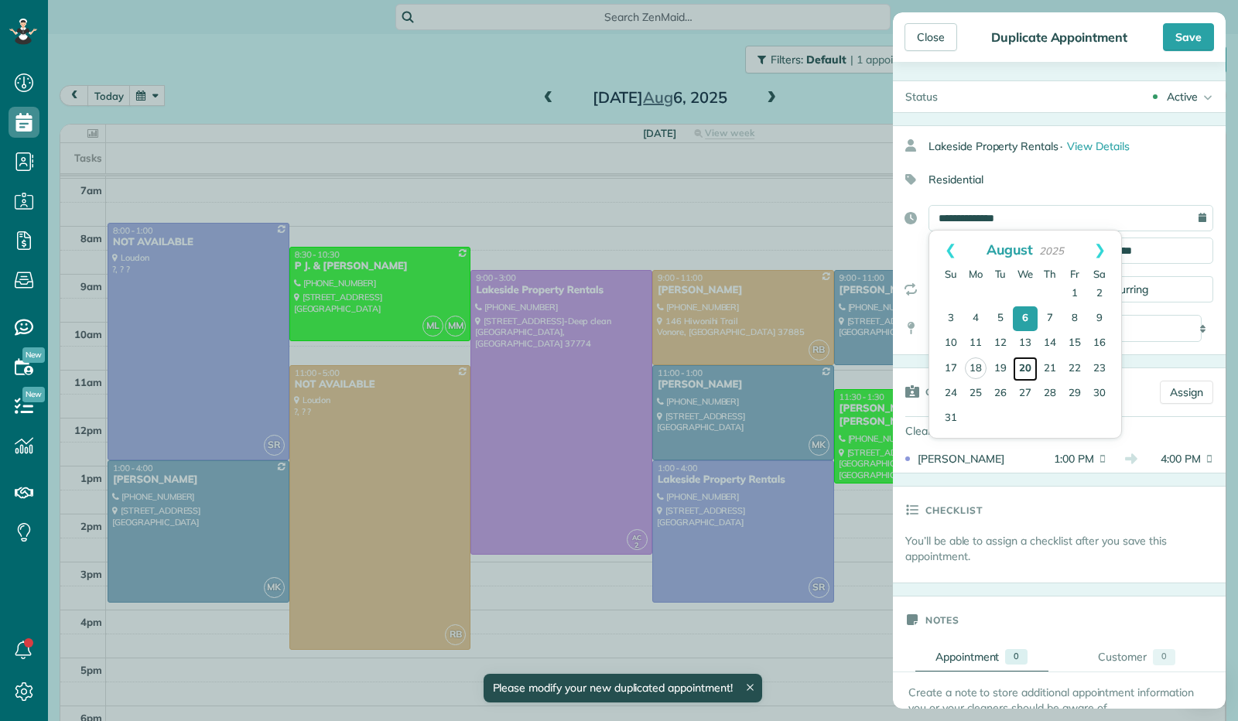
click at [1023, 366] on link "20" at bounding box center [1025, 369] width 25 height 25
type input "**********"
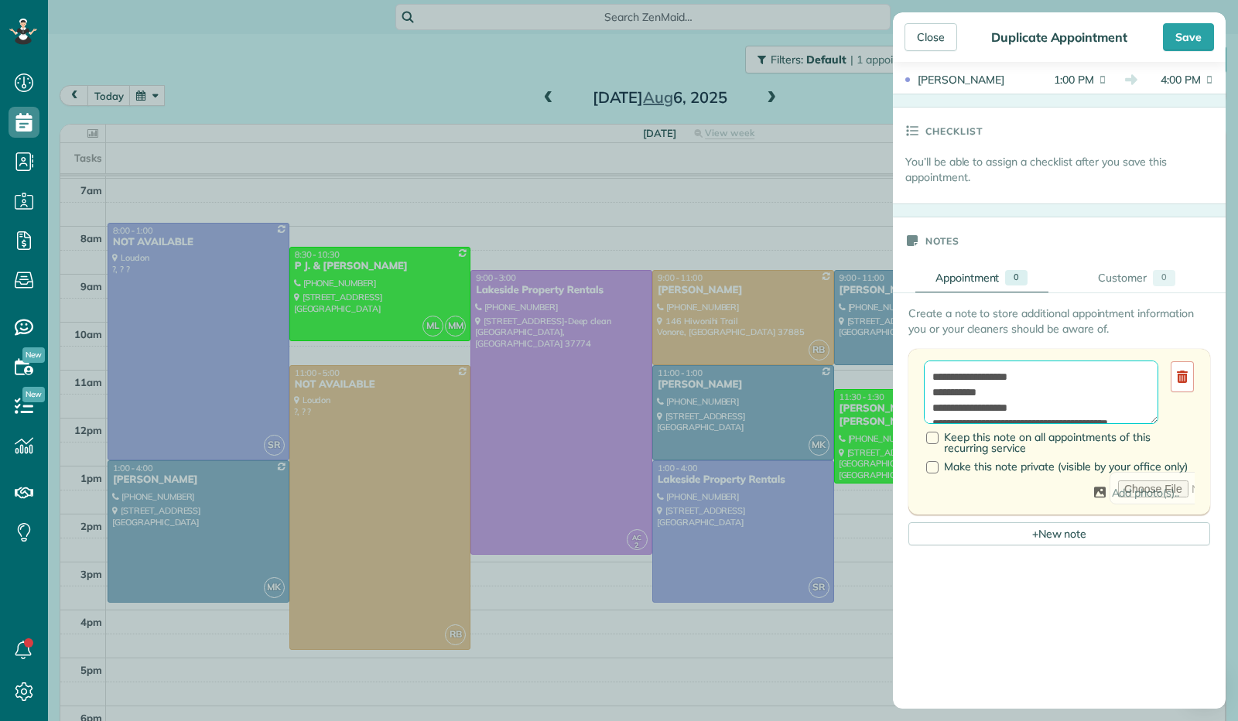
scroll to position [387, 0]
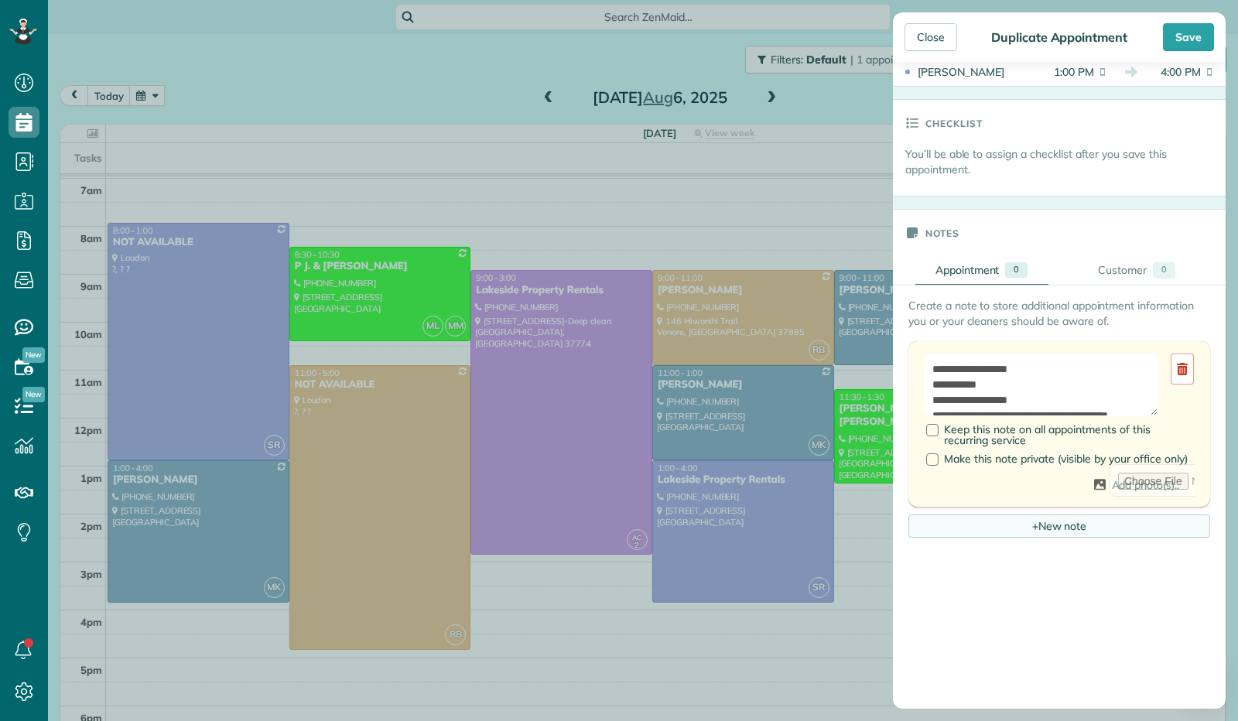
click at [1097, 536] on div "+ New note" at bounding box center [1059, 525] width 302 height 23
click at [1041, 529] on div "+ New note" at bounding box center [1059, 525] width 302 height 23
click at [1041, 530] on div "+ New note" at bounding box center [1059, 525] width 302 height 23
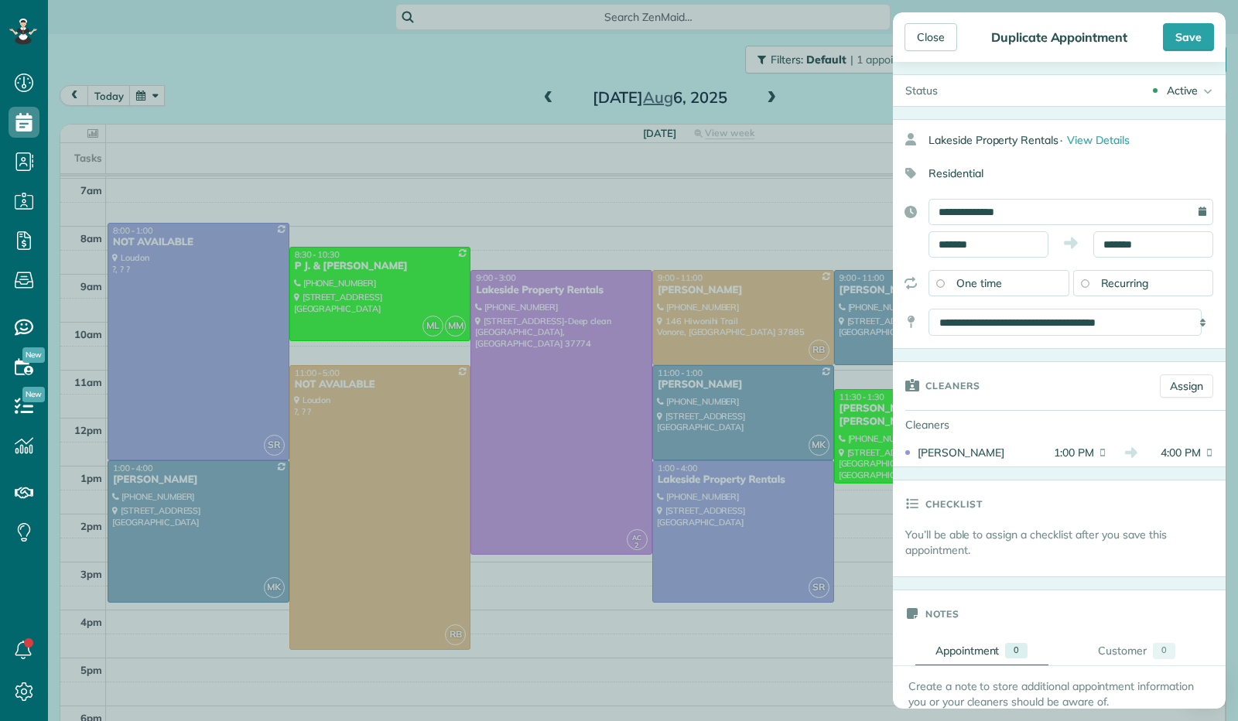
scroll to position [0, 0]
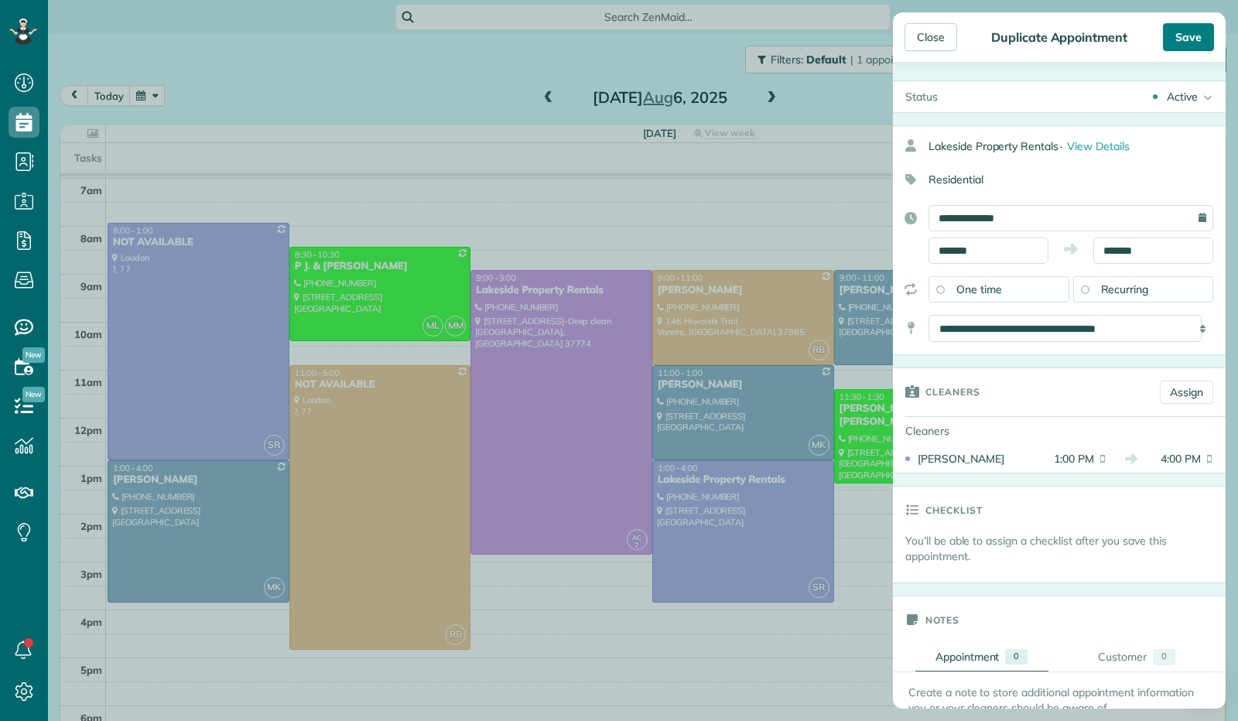
click at [1176, 36] on div "Save" at bounding box center [1188, 37] width 51 height 28
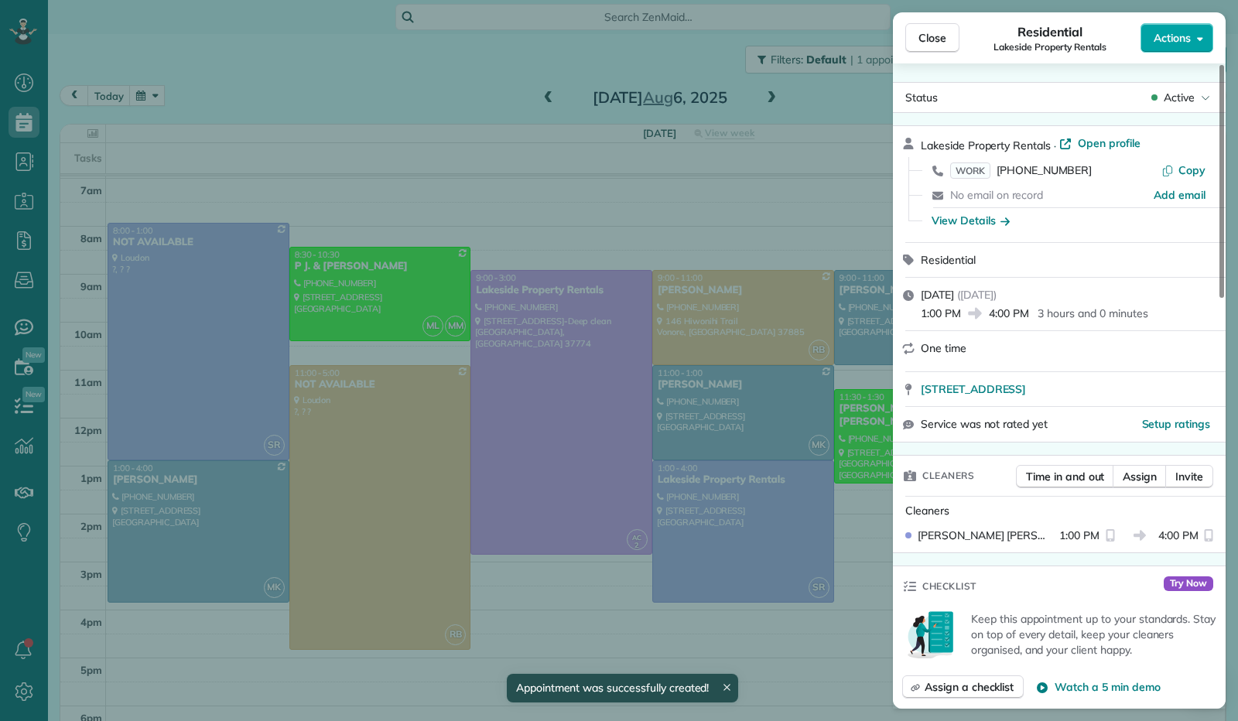
click at [1198, 36] on icon "button" at bounding box center [1200, 38] width 6 height 12
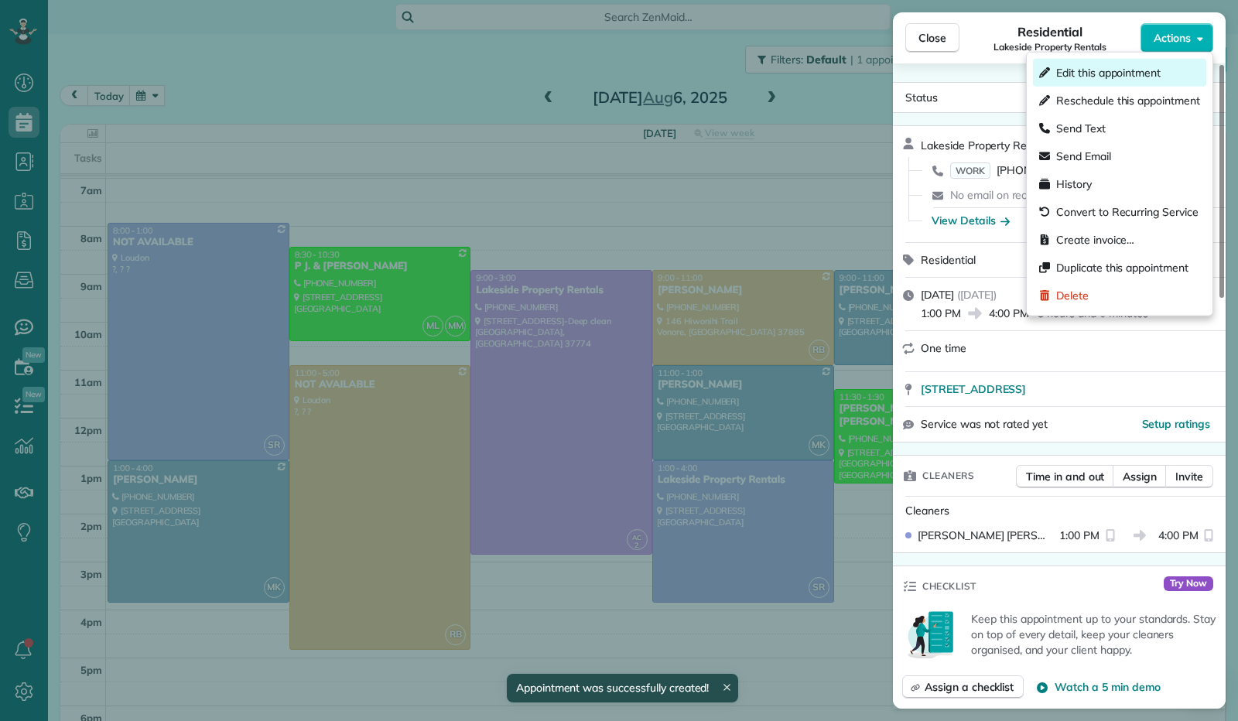
click at [1177, 70] on div "Edit this appointment" at bounding box center [1119, 73] width 173 height 28
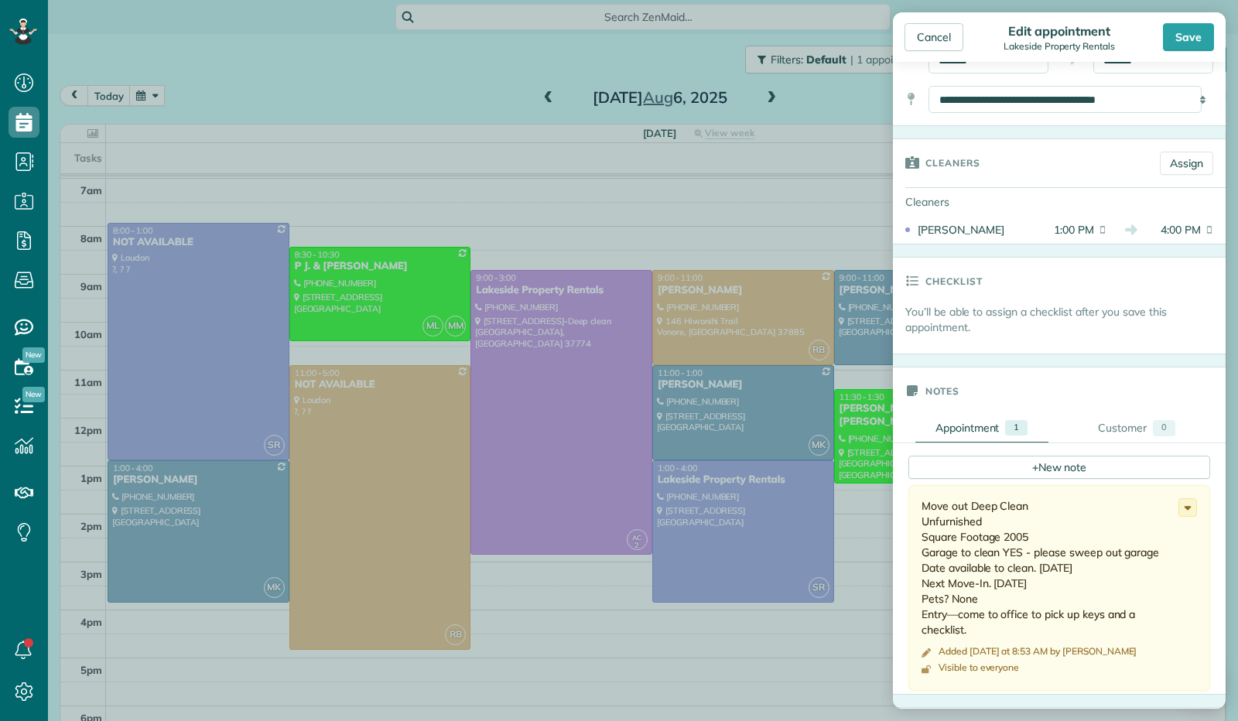
scroll to position [309, 0]
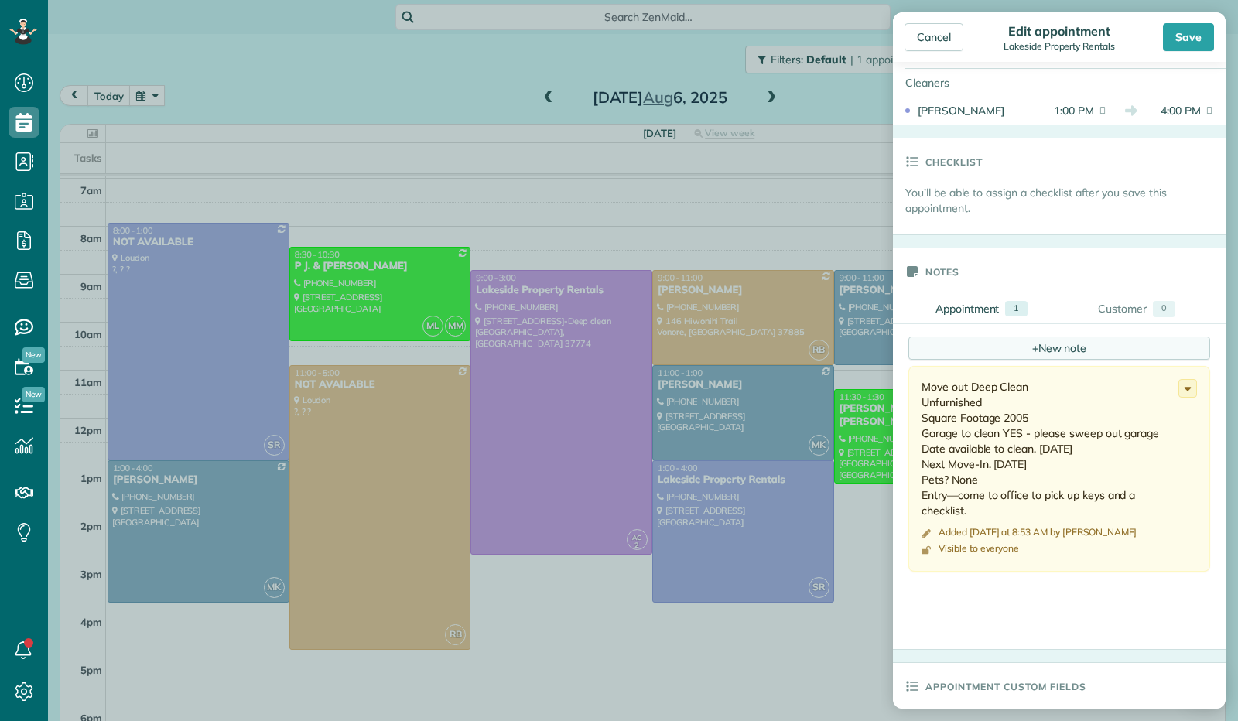
click at [1037, 337] on div "+ New note" at bounding box center [1059, 348] width 302 height 23
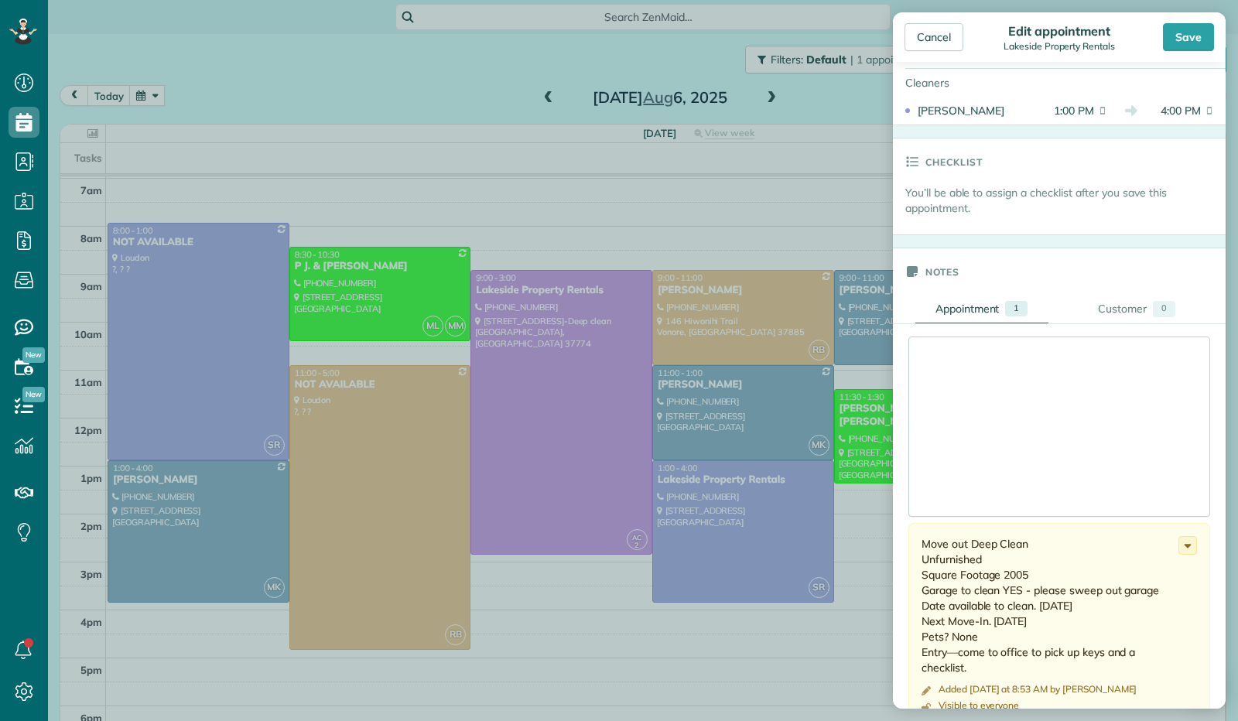
click at [1006, 366] on div at bounding box center [1059, 426] width 300 height 179
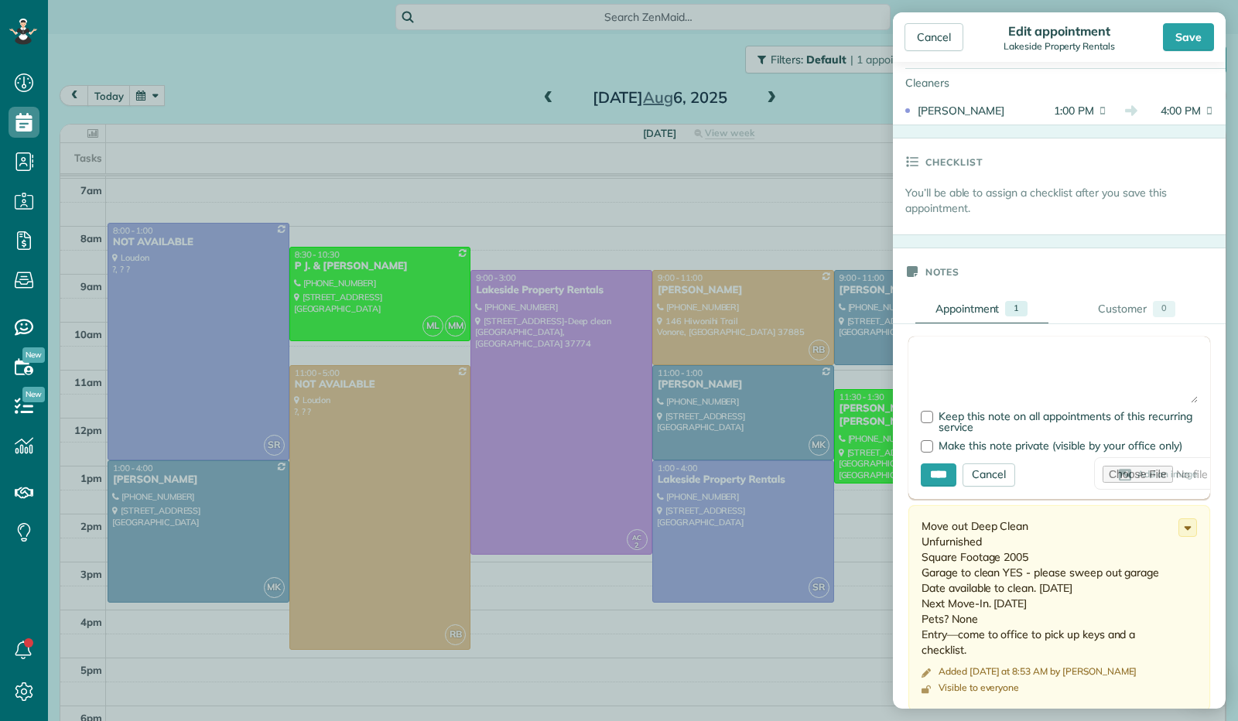
paste textarea "**********"
click at [984, 354] on textarea "**********" at bounding box center [1059, 376] width 277 height 54
click at [1034, 357] on textarea "**********" at bounding box center [1059, 376] width 277 height 54
paste textarea "**********"
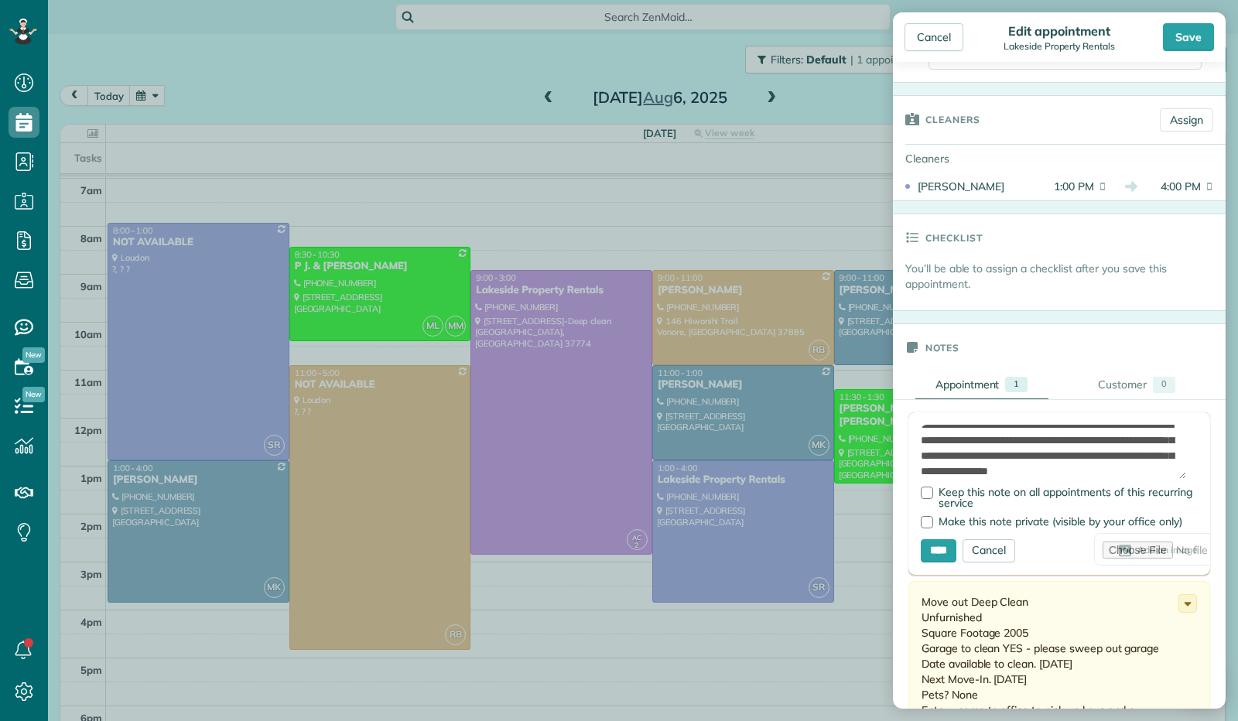
scroll to position [232, 0]
type textarea "**********"
click at [938, 553] on input "****" at bounding box center [939, 552] width 36 height 23
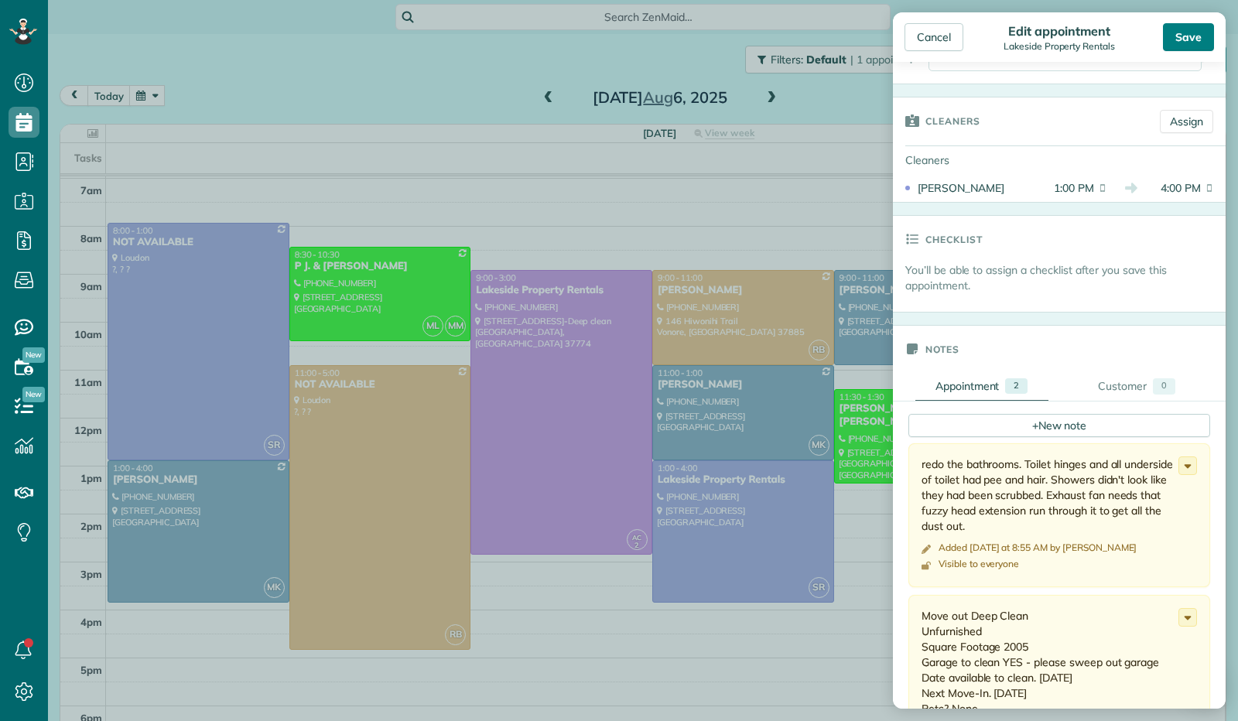
click at [1176, 27] on div "Save" at bounding box center [1188, 37] width 51 height 28
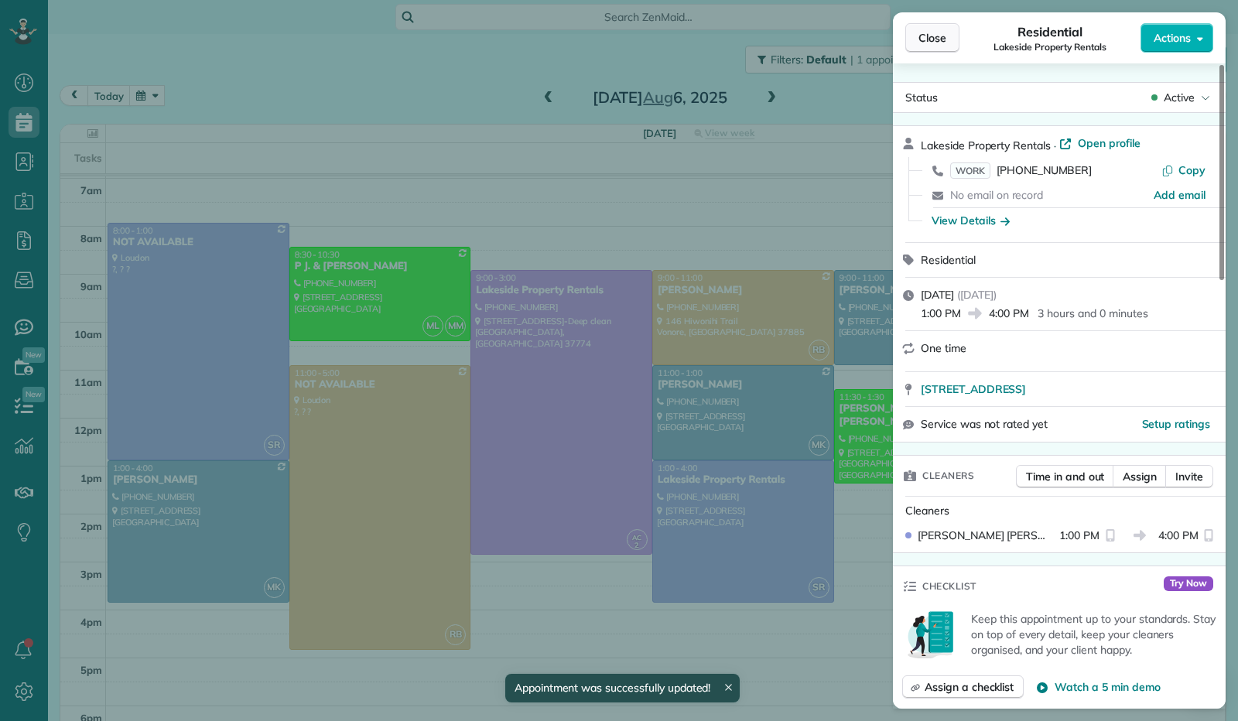
click at [926, 39] on span "Close" at bounding box center [932, 37] width 28 height 15
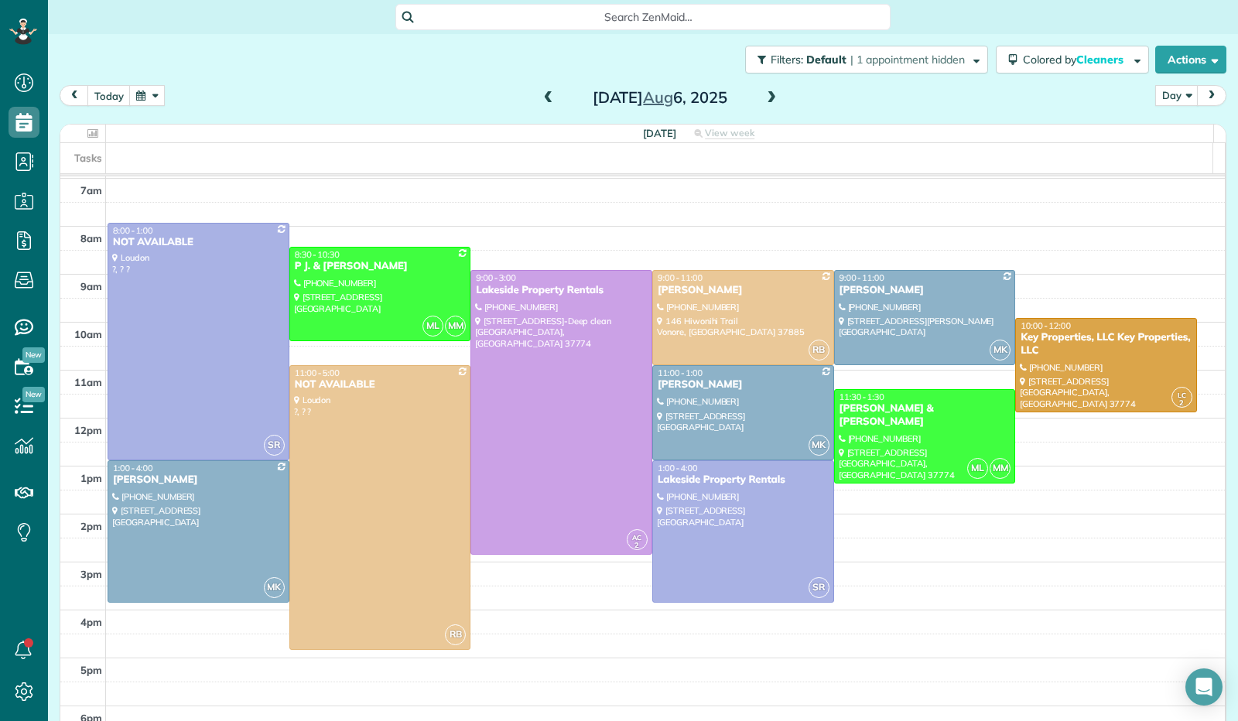
click at [767, 103] on span at bounding box center [771, 98] width 17 height 14
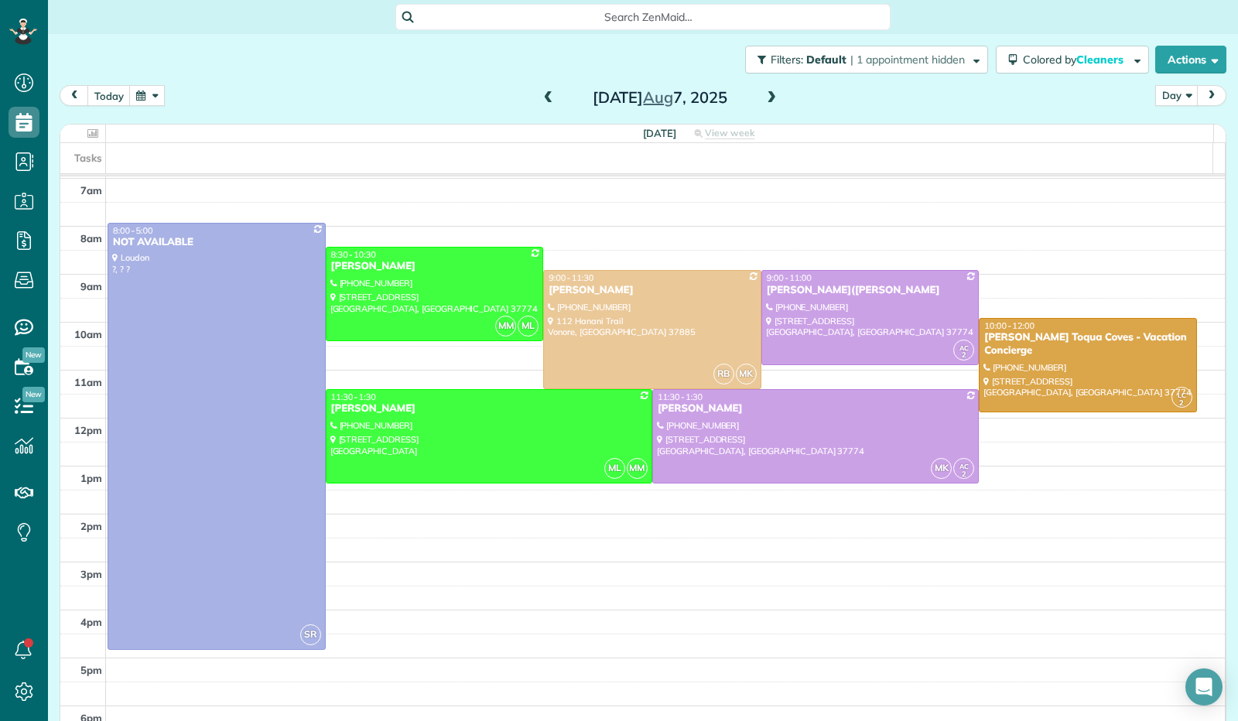
click at [767, 103] on span at bounding box center [771, 98] width 17 height 14
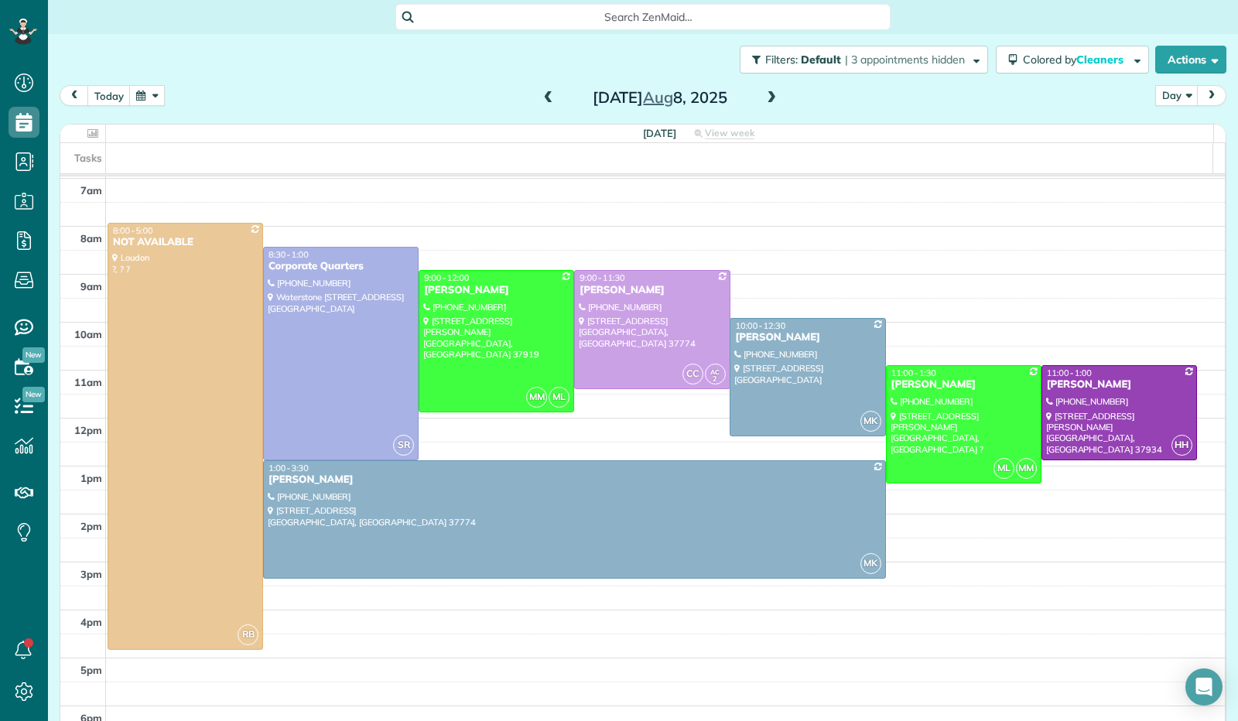
click at [543, 101] on span at bounding box center [548, 98] width 17 height 14
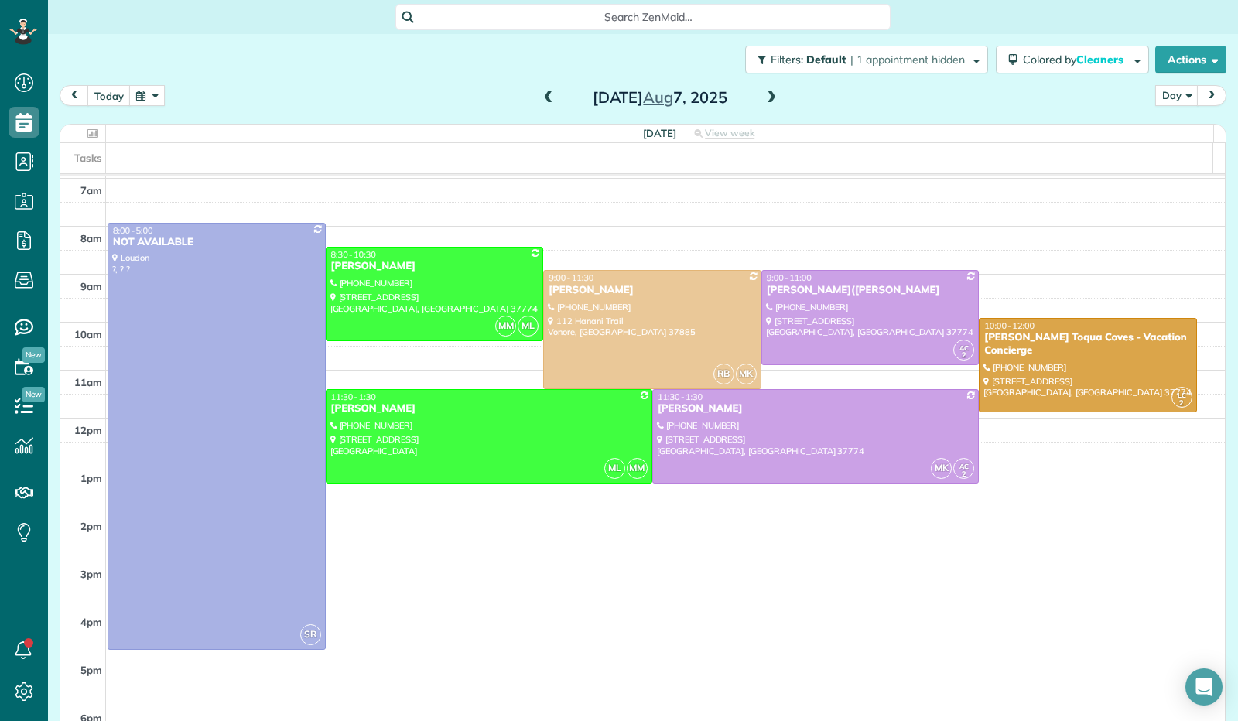
click at [543, 101] on span at bounding box center [548, 98] width 17 height 14
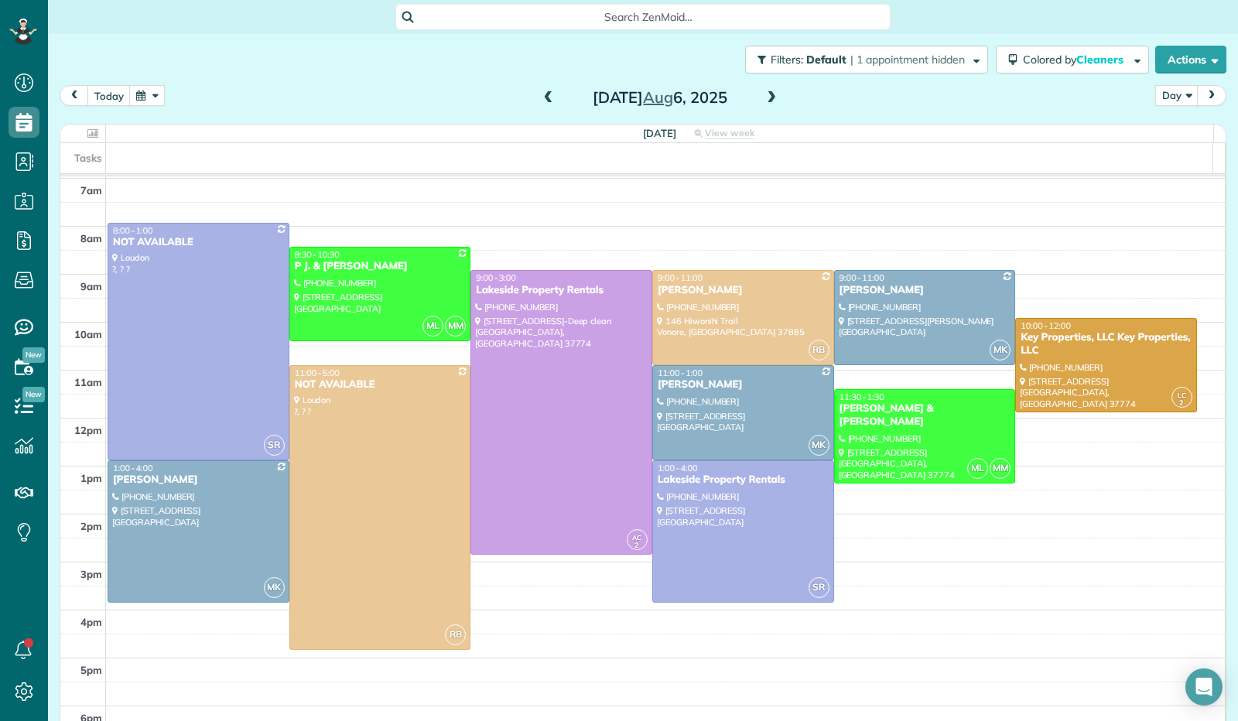
click at [543, 101] on span at bounding box center [548, 98] width 17 height 14
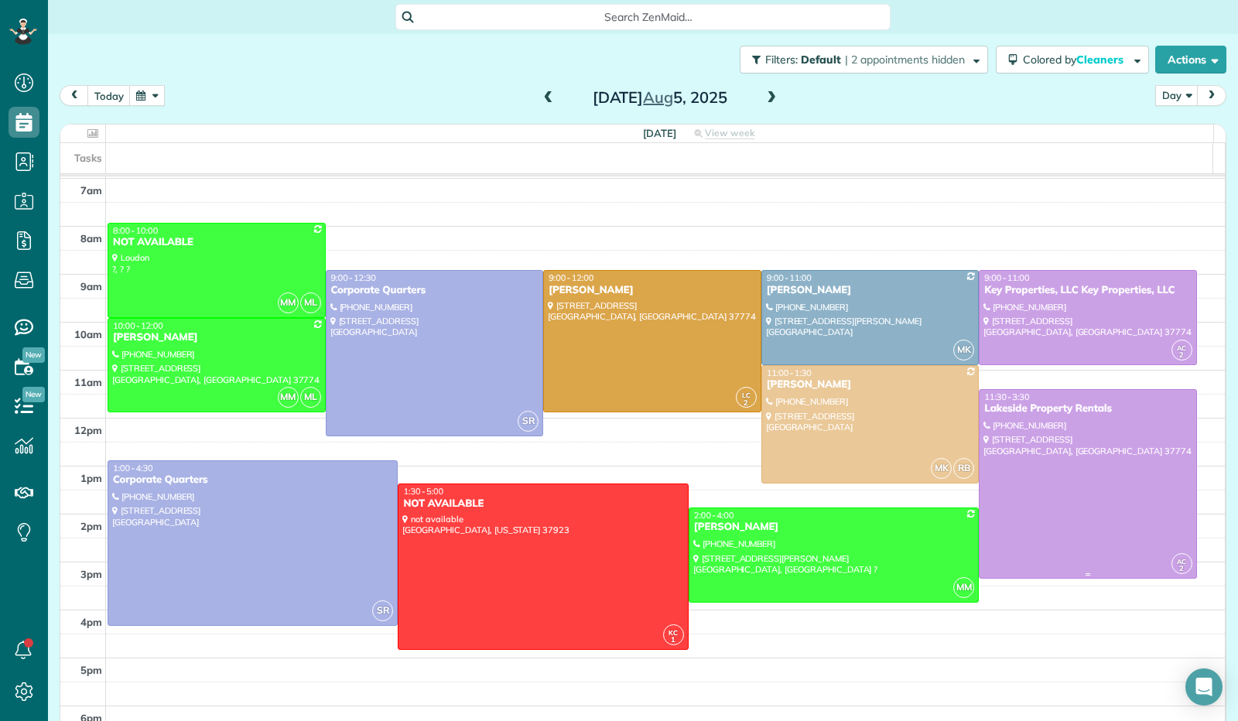
click at [1056, 425] on div at bounding box center [1087, 484] width 217 height 188
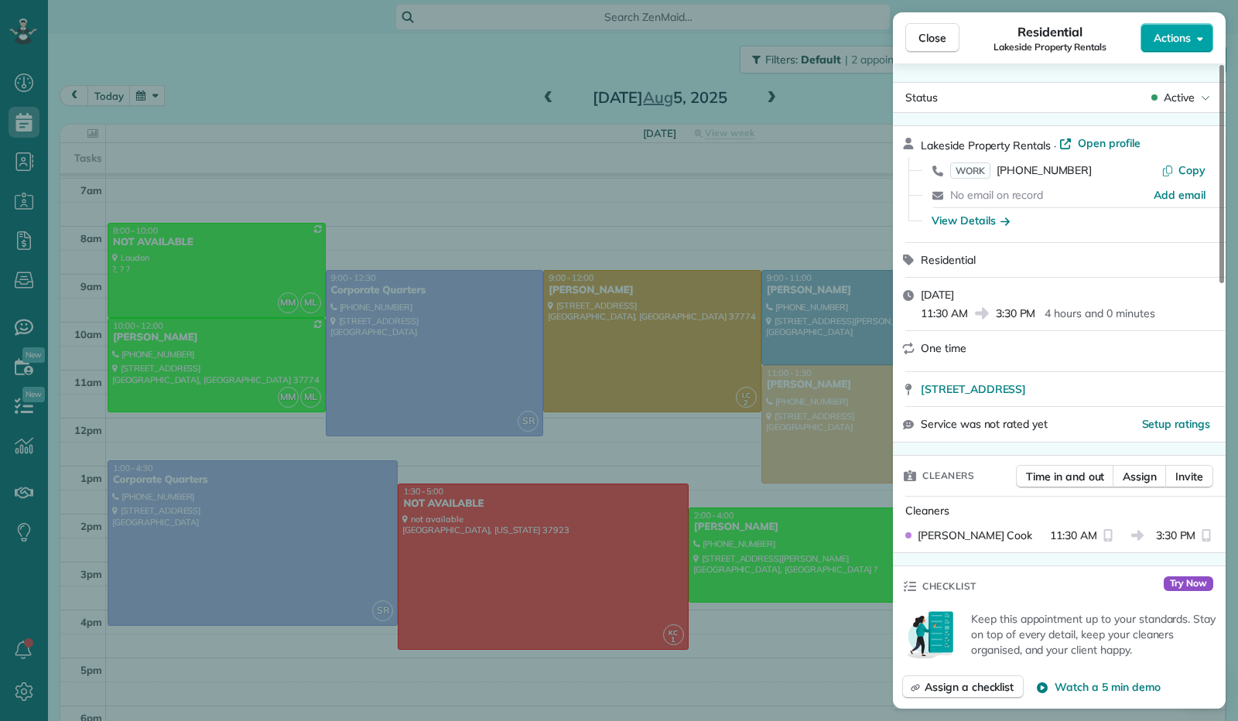
click at [1203, 39] on button "Actions" at bounding box center [1176, 37] width 73 height 29
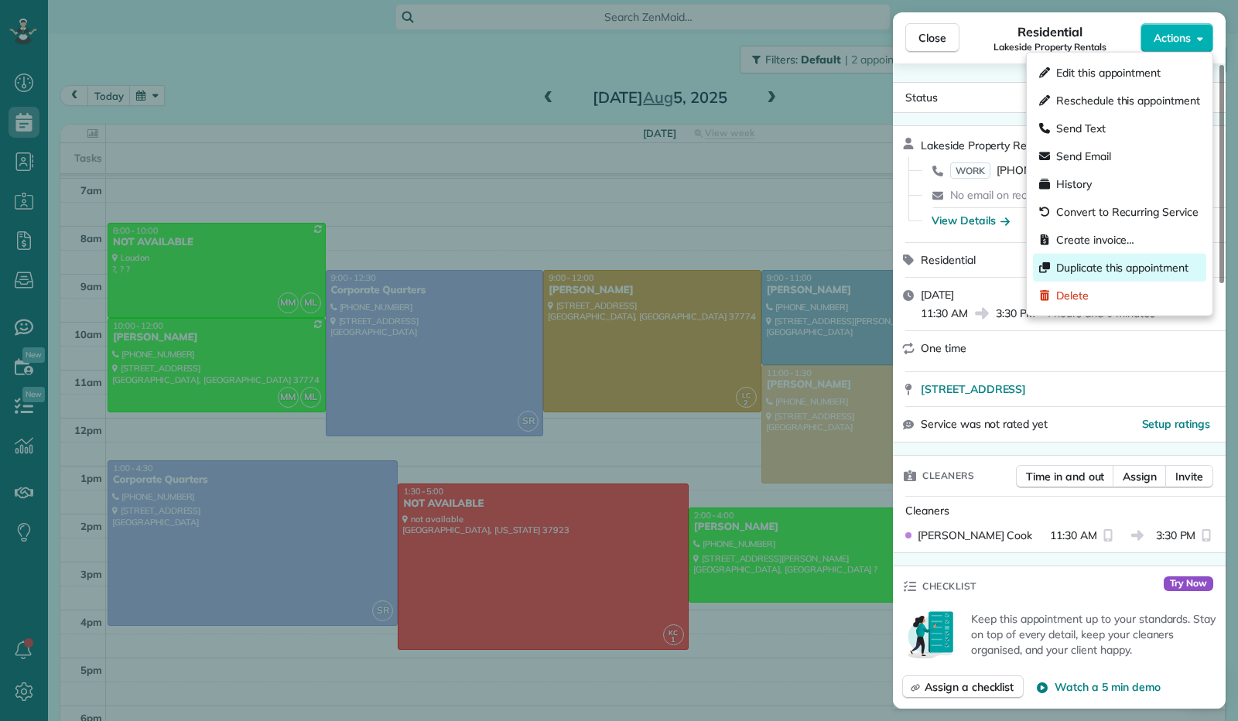
click at [1107, 268] on span "Duplicate this appointment" at bounding box center [1122, 267] width 132 height 15
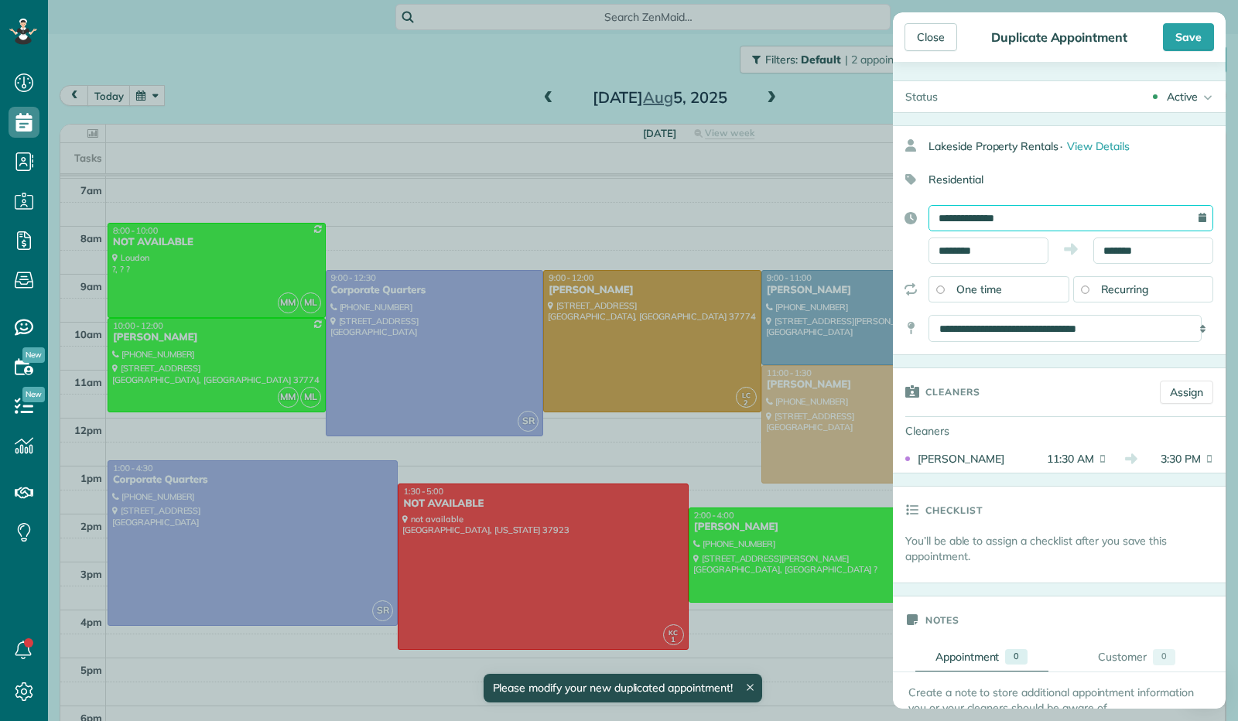
click at [978, 210] on input "**********" at bounding box center [1070, 218] width 285 height 26
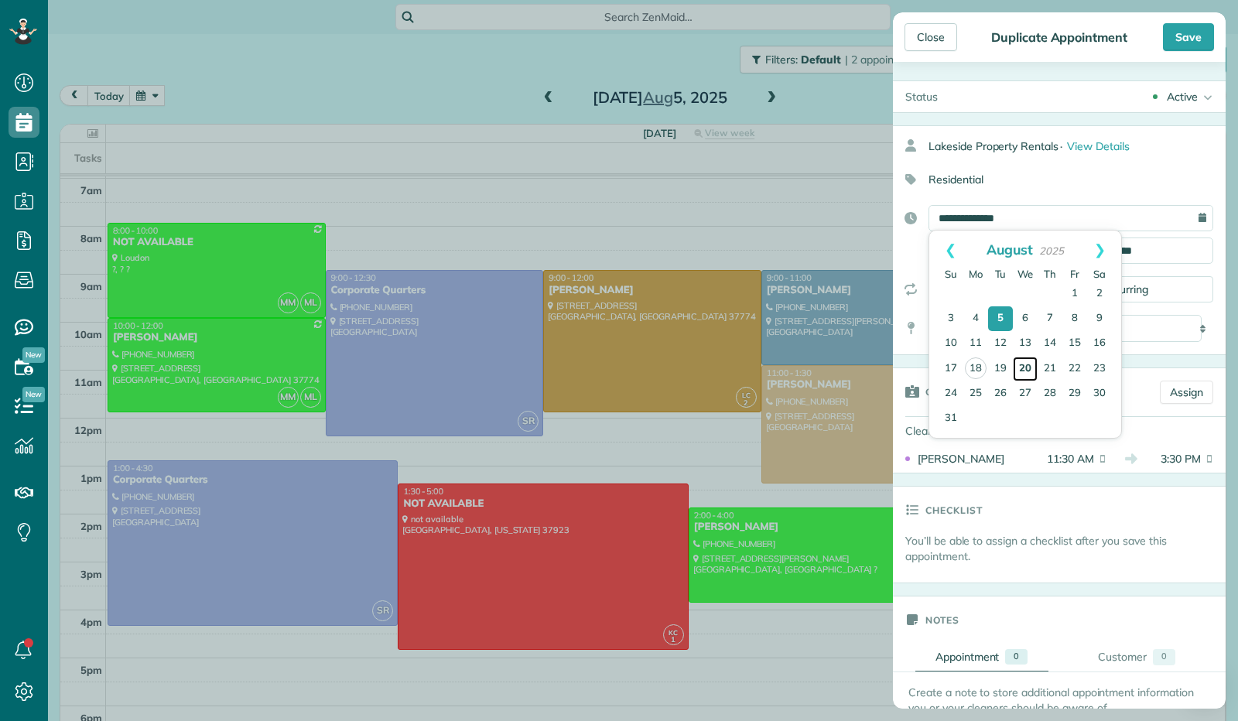
click at [1029, 372] on link "20" at bounding box center [1025, 369] width 25 height 25
type input "**********"
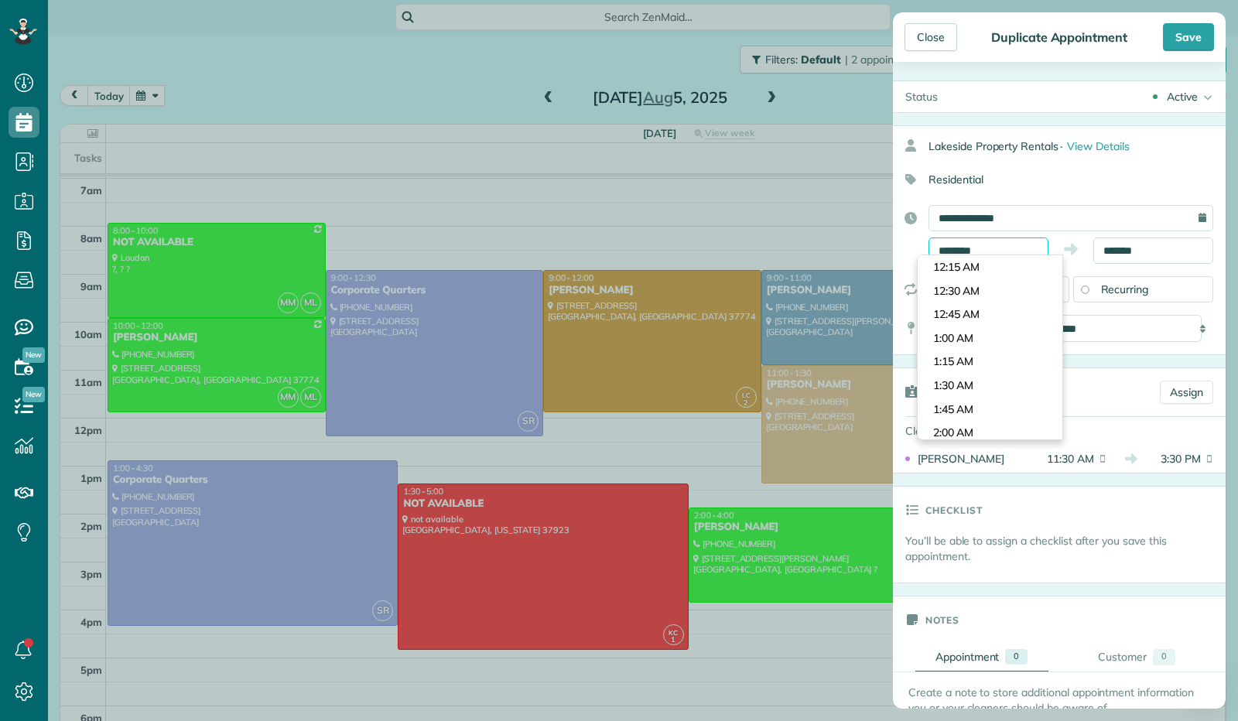
click at [974, 245] on input "********" at bounding box center [988, 250] width 120 height 26
type input "*******"
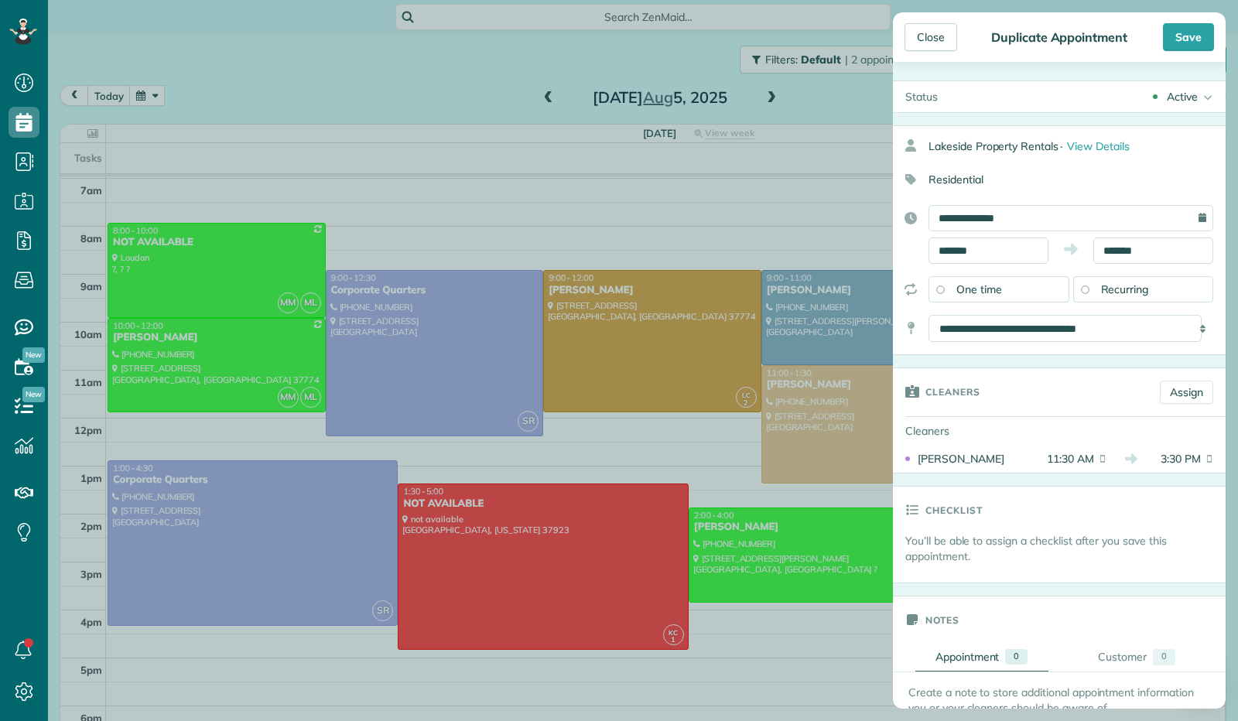
click at [984, 316] on body "Dashboard Scheduling Calendar View List View Dispatch View - Weekly scheduling …" at bounding box center [619, 360] width 1238 height 721
click at [1123, 252] on input "*******" at bounding box center [1153, 250] width 120 height 26
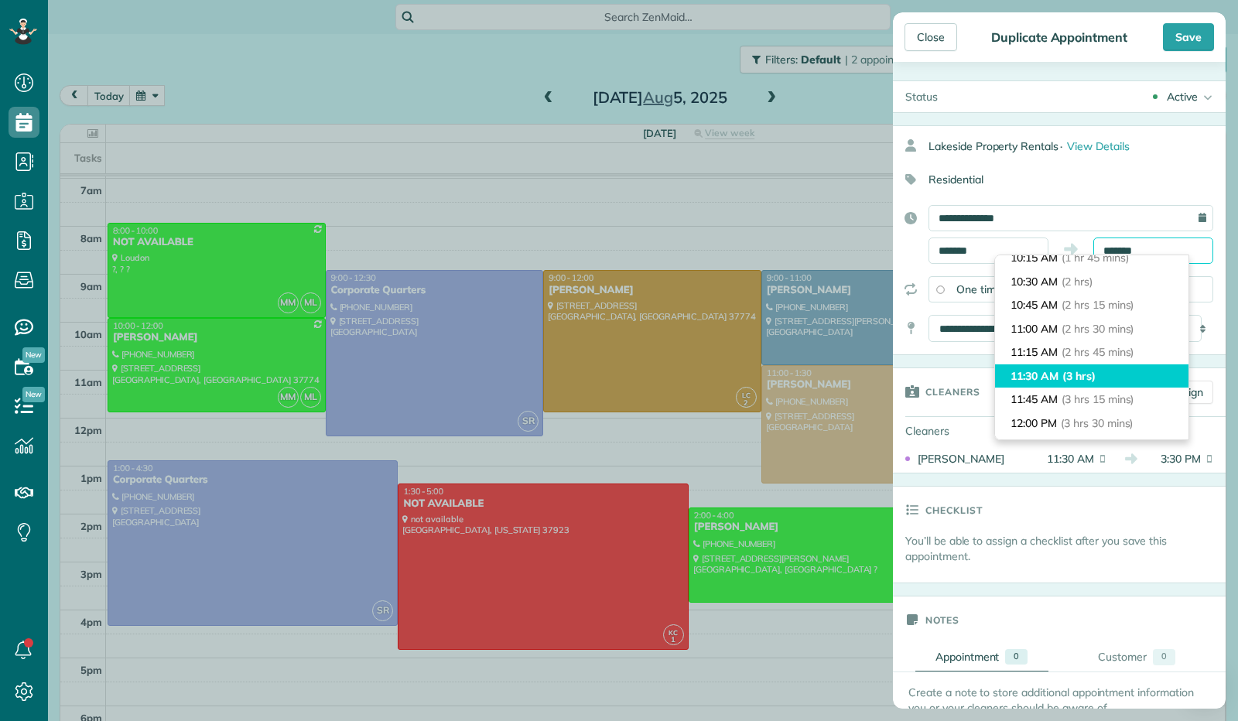
scroll to position [173, 0]
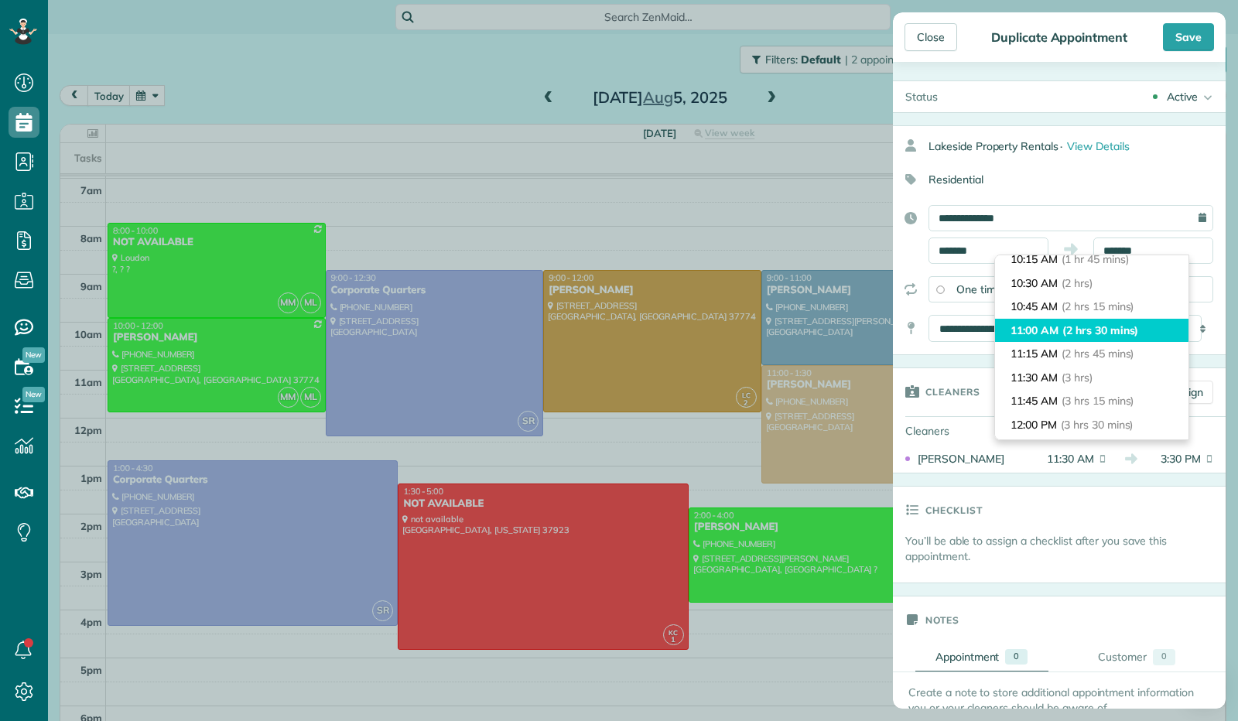
type input "********"
click at [1086, 330] on span "(2 hrs 30 mins)" at bounding box center [1100, 330] width 76 height 14
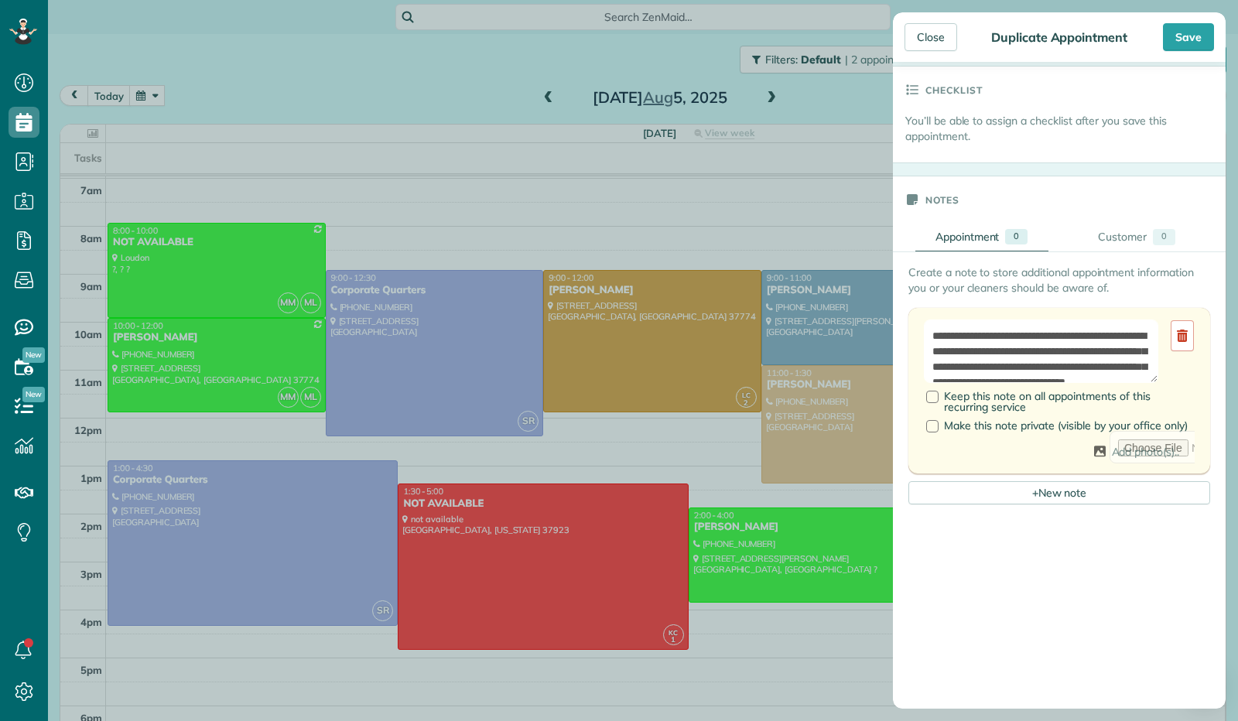
scroll to position [464, 0]
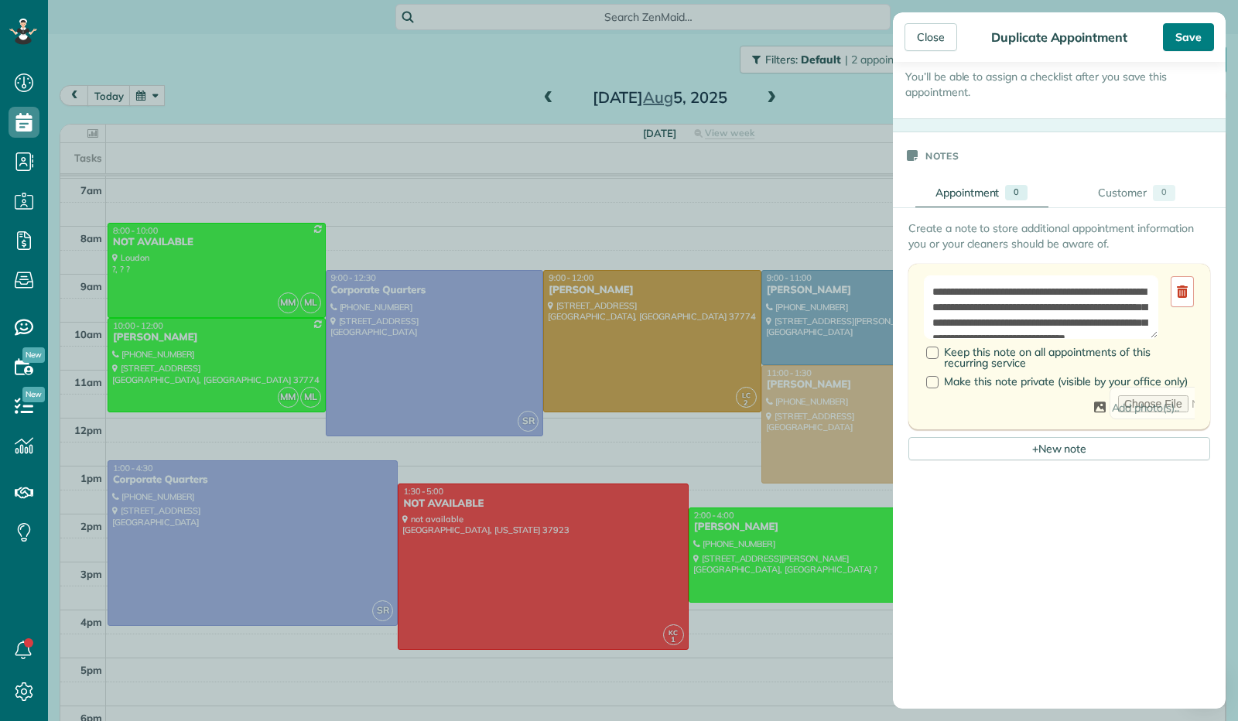
click at [1190, 38] on div "Save" at bounding box center [1188, 37] width 51 height 28
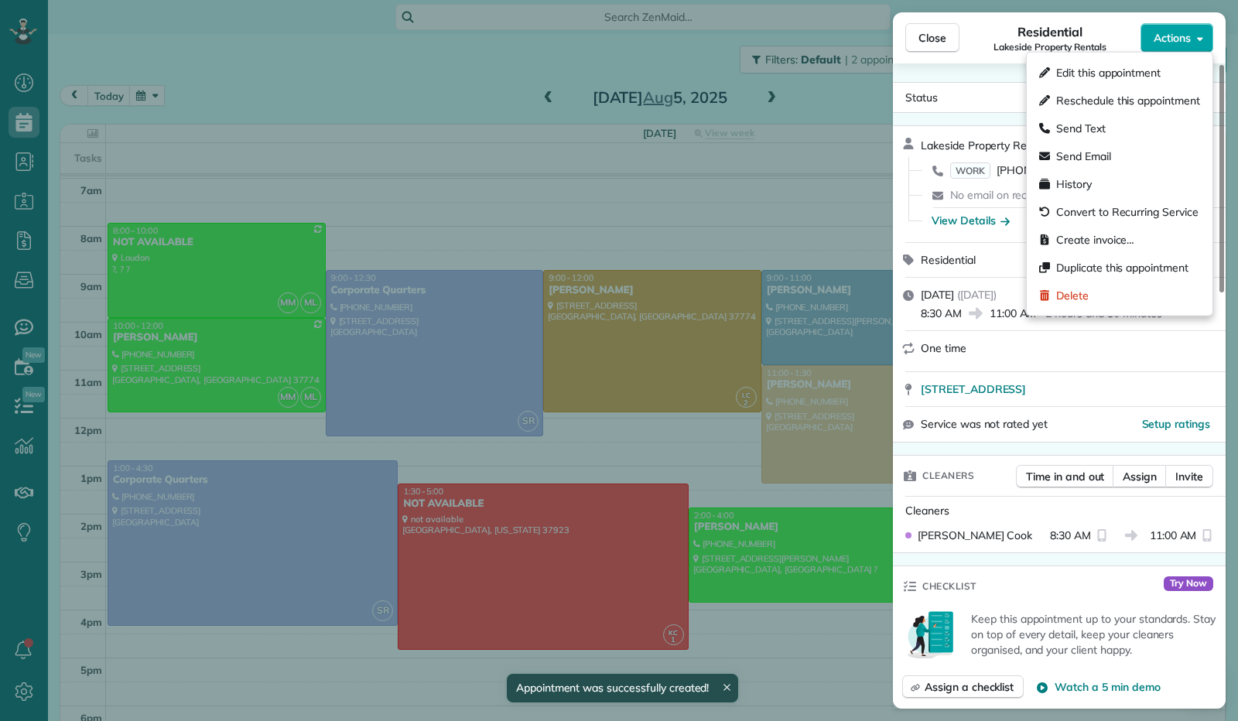
click at [1200, 41] on icon "button" at bounding box center [1200, 39] width 6 height 4
click at [1164, 81] on div "Edit this appointment" at bounding box center [1119, 73] width 173 height 28
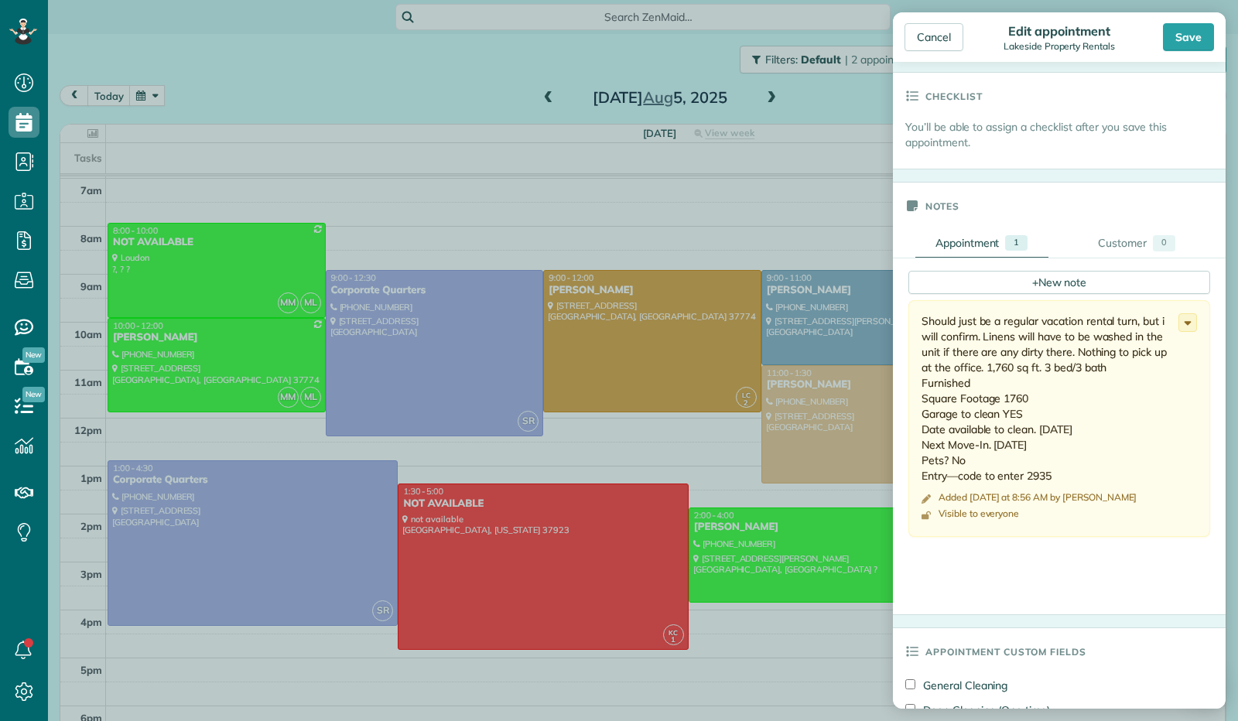
scroll to position [387, 0]
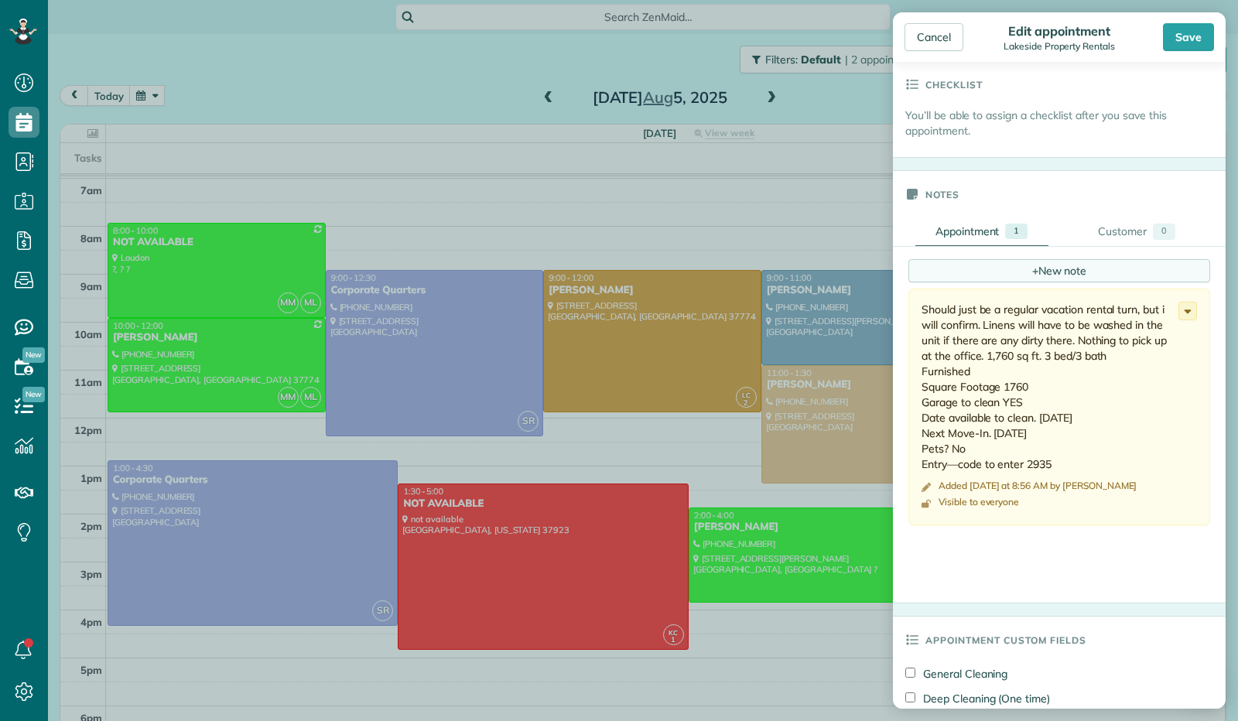
click at [1032, 268] on div "+ New note" at bounding box center [1059, 270] width 302 height 23
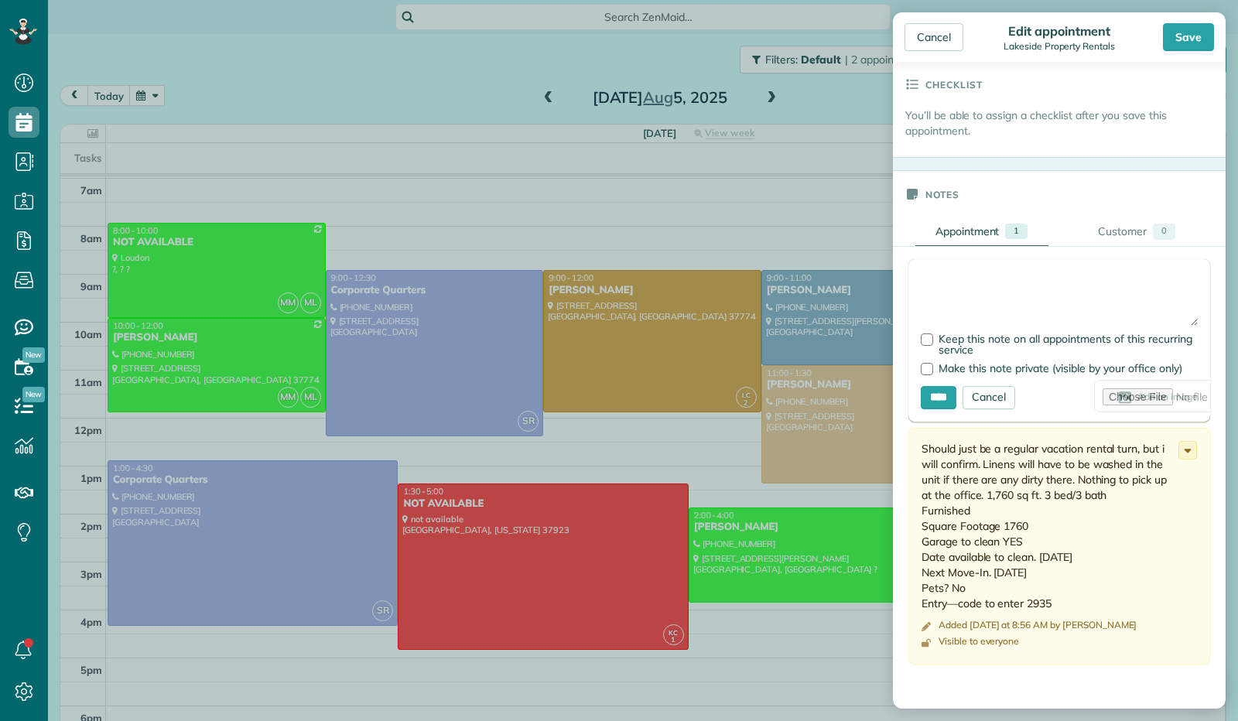
paste textarea "**********"
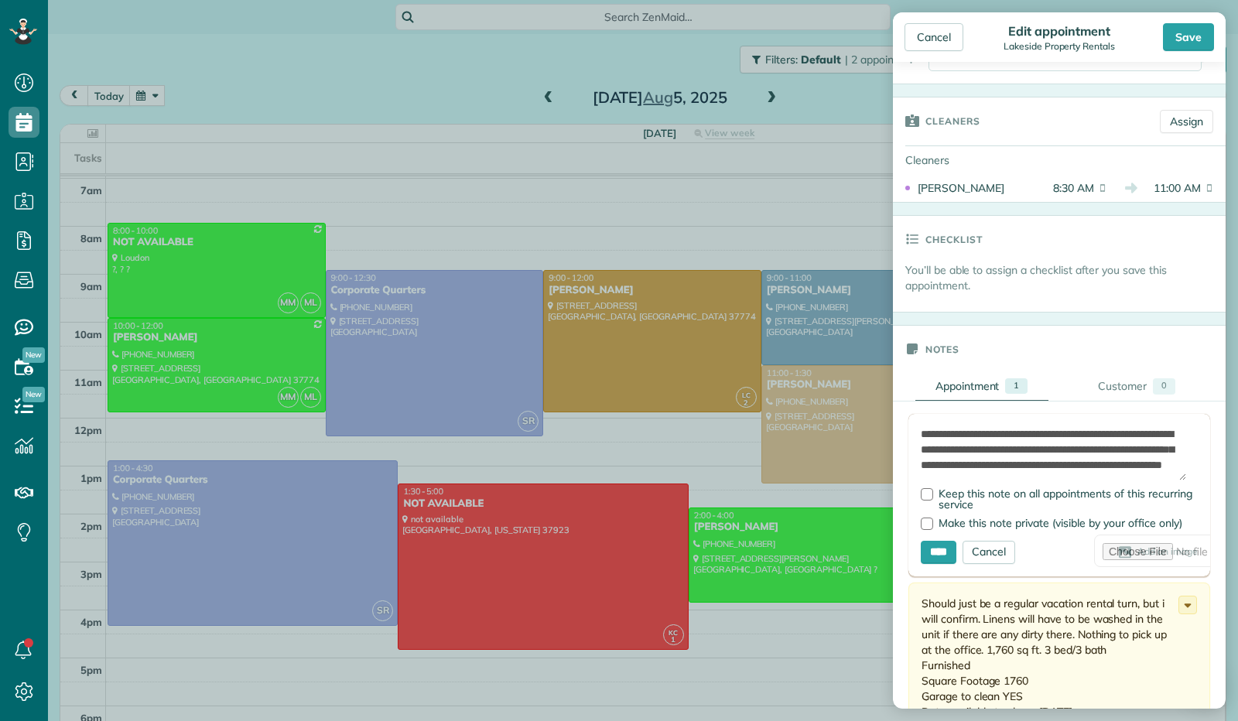
scroll to position [0, 0]
click at [922, 431] on textarea "**********" at bounding box center [1053, 453] width 265 height 54
type textarea "**********"
click at [945, 548] on input "****" at bounding box center [939, 552] width 36 height 23
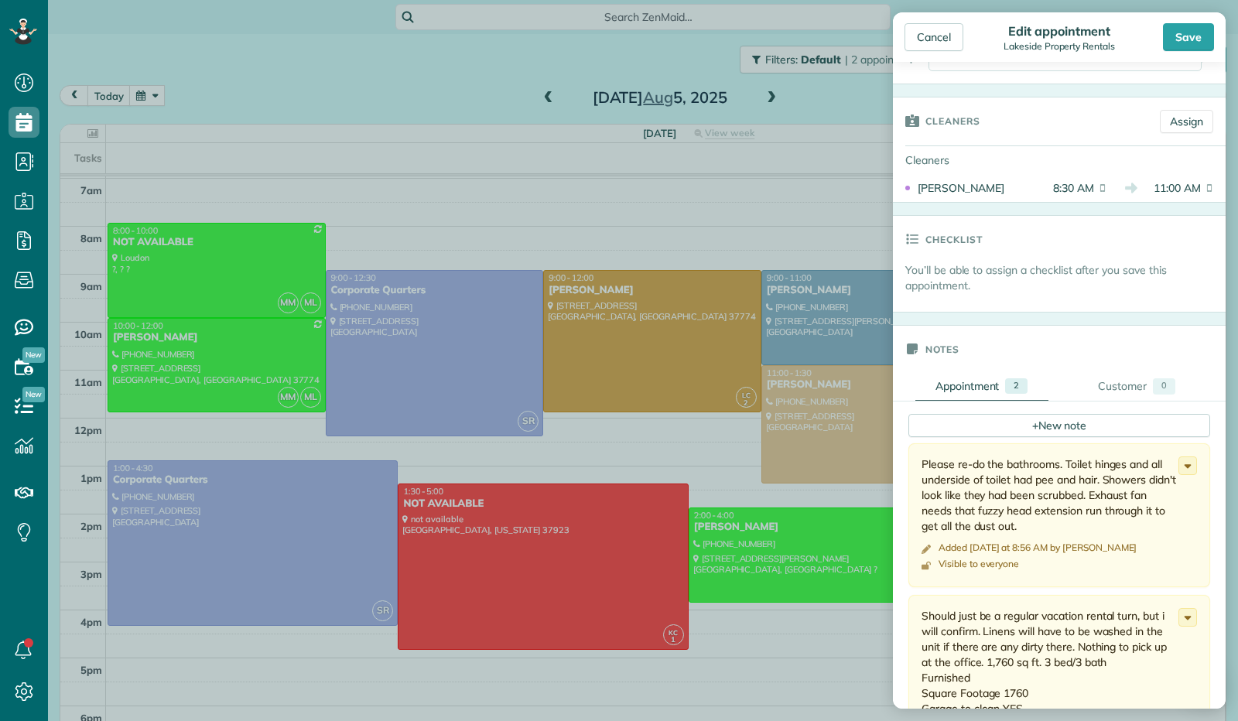
click at [1179, 33] on div "Save" at bounding box center [1188, 37] width 51 height 28
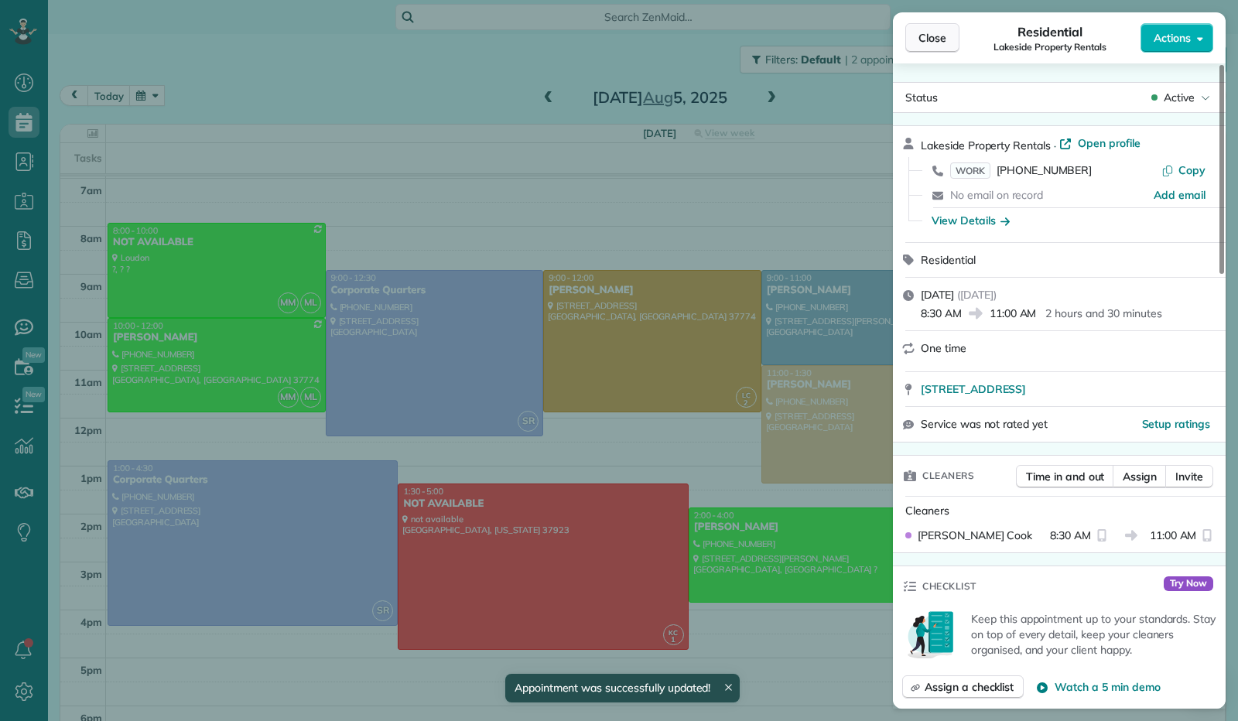
click at [919, 31] on span "Close" at bounding box center [932, 37] width 28 height 15
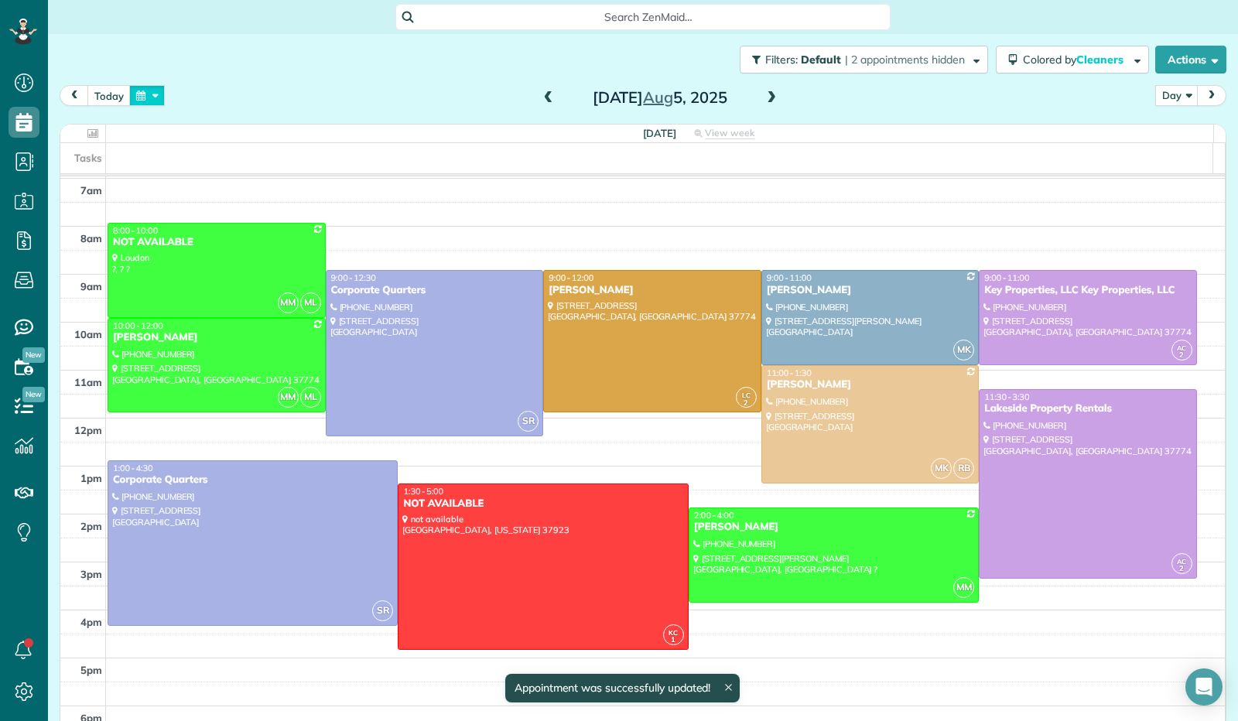
click at [141, 96] on button "button" at bounding box center [147, 95] width 36 height 21
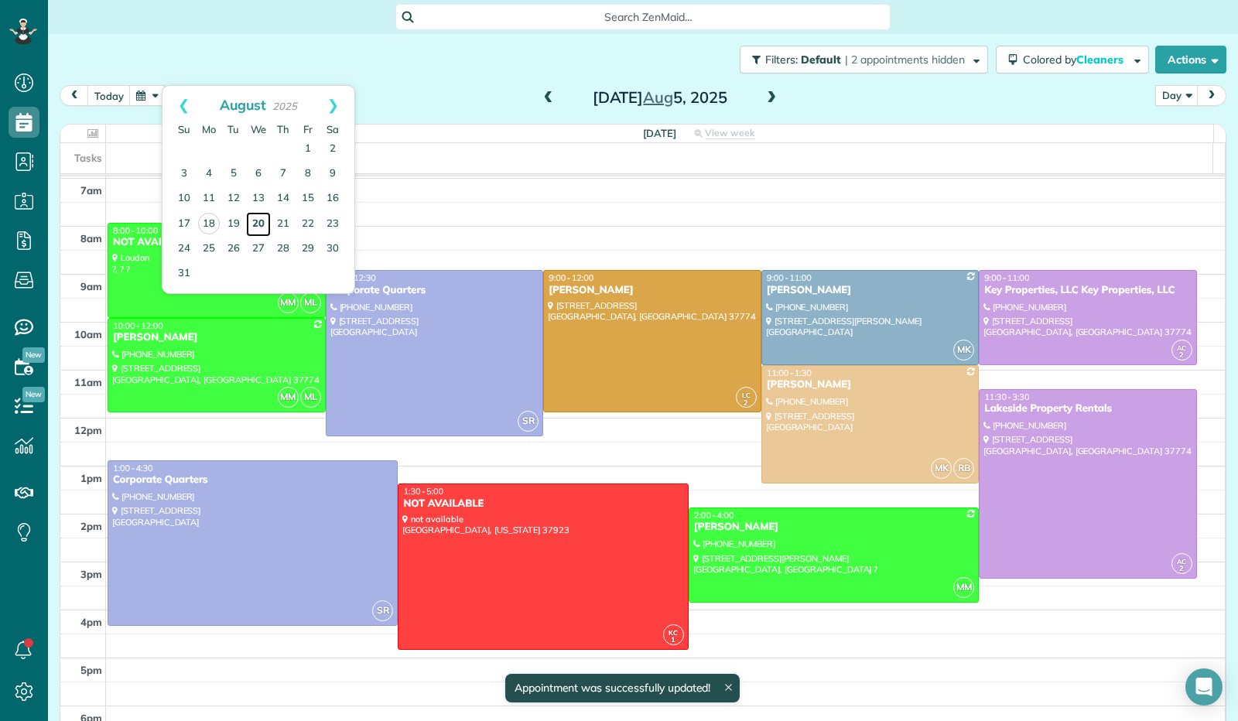
click at [257, 220] on link "20" at bounding box center [258, 224] width 25 height 25
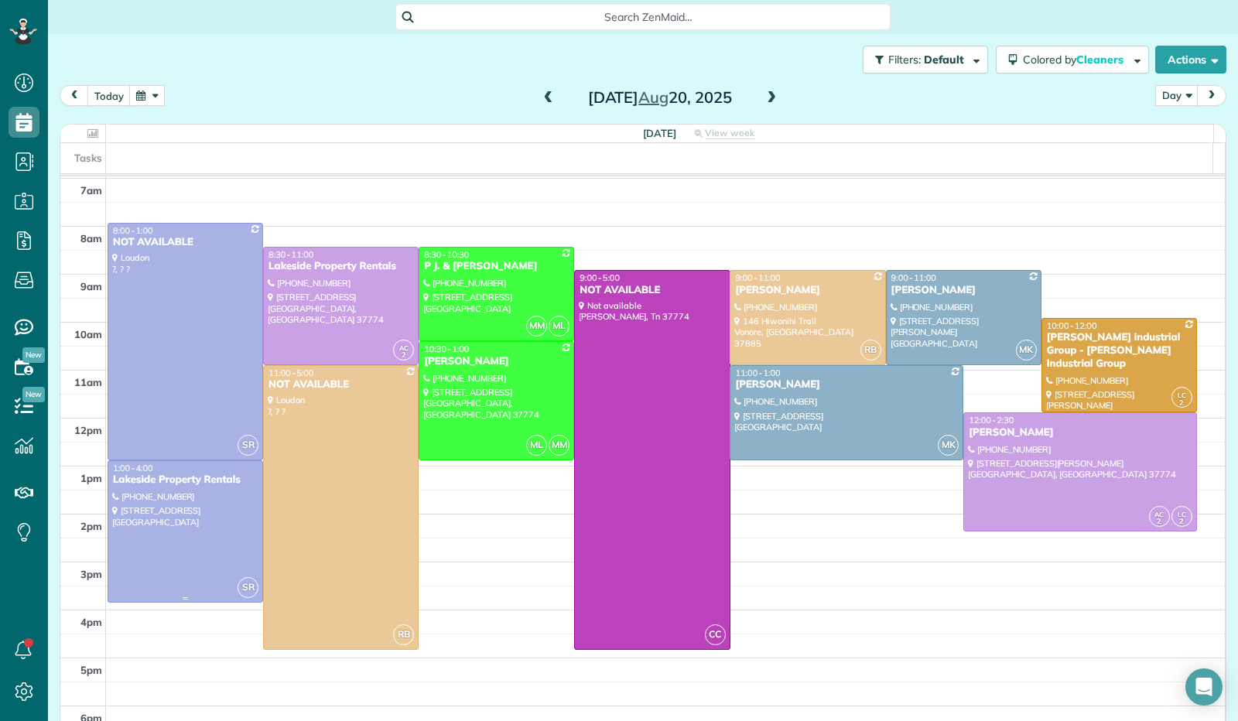
click at [234, 485] on div "Lakeside Property Rentals" at bounding box center [185, 479] width 146 height 13
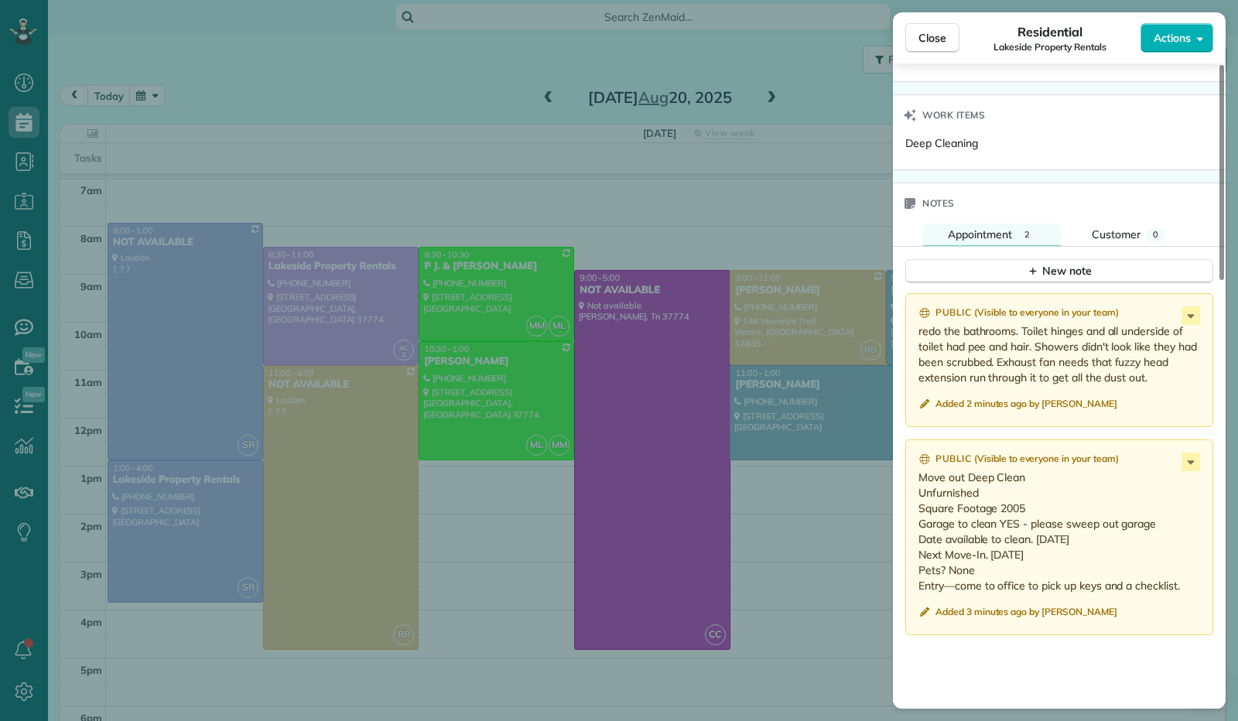
scroll to position [1007, 0]
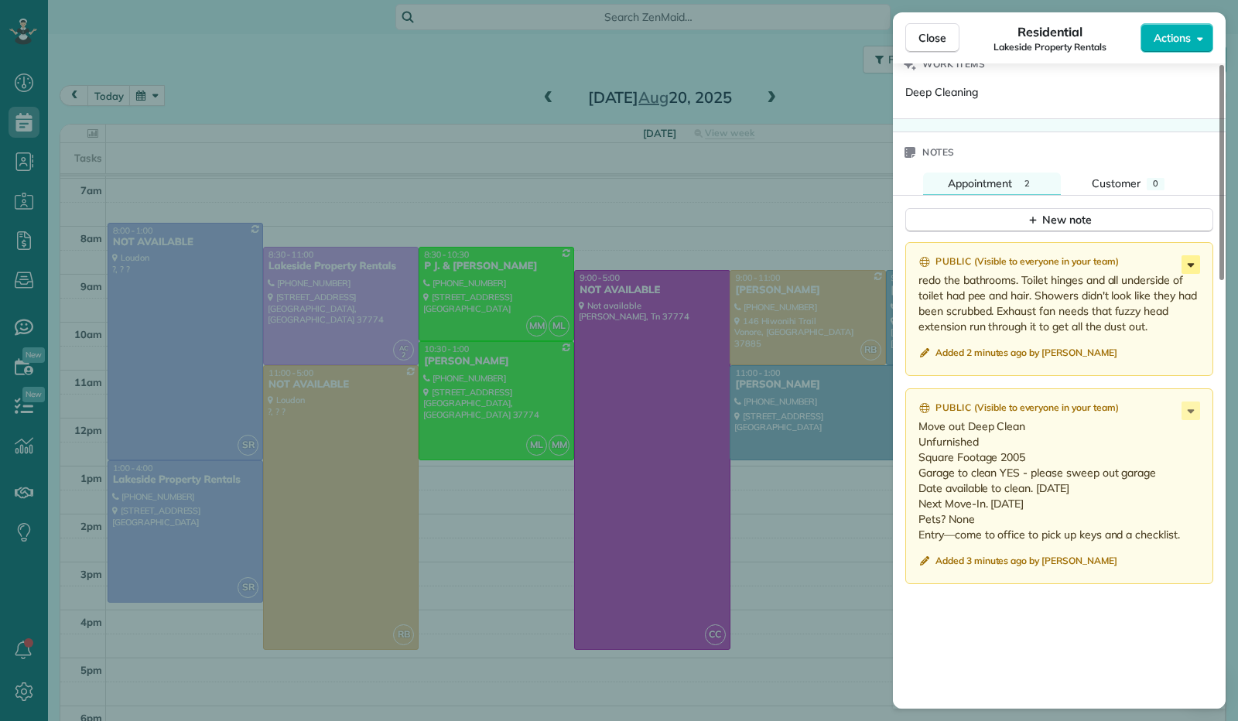
click at [1195, 255] on icon at bounding box center [1190, 264] width 19 height 19
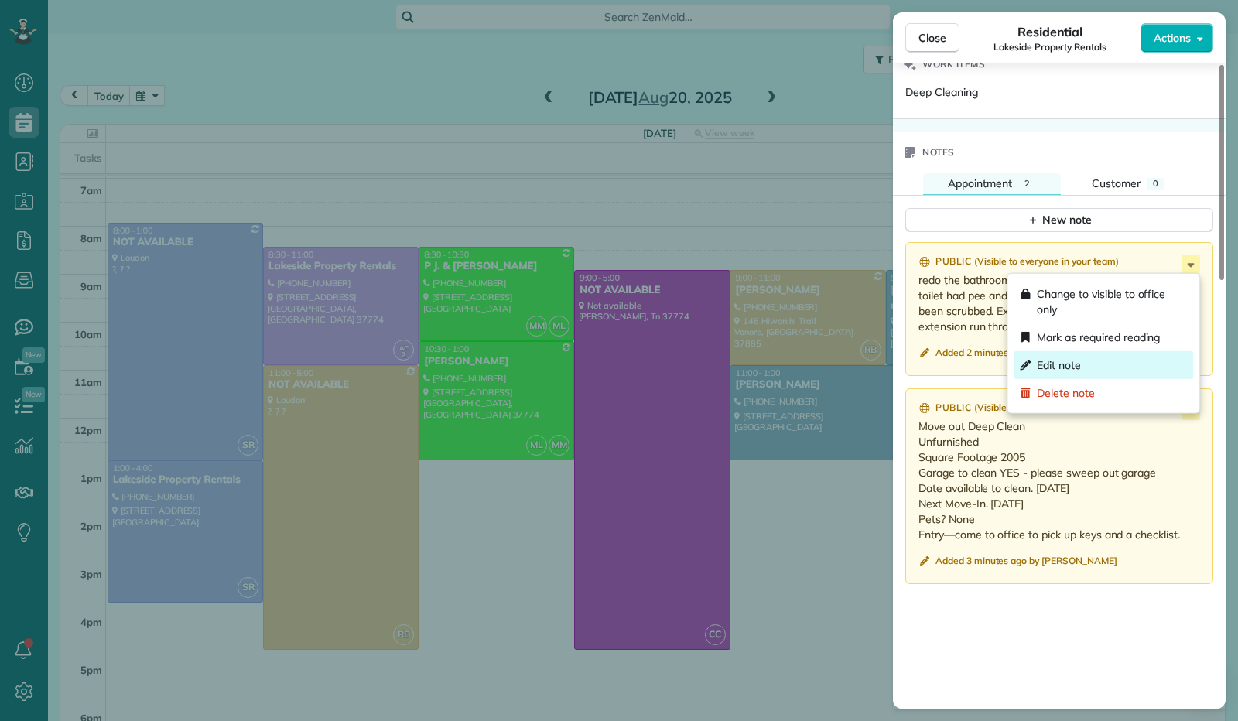
click at [1102, 364] on div "Edit note" at bounding box center [1102, 365] width 179 height 28
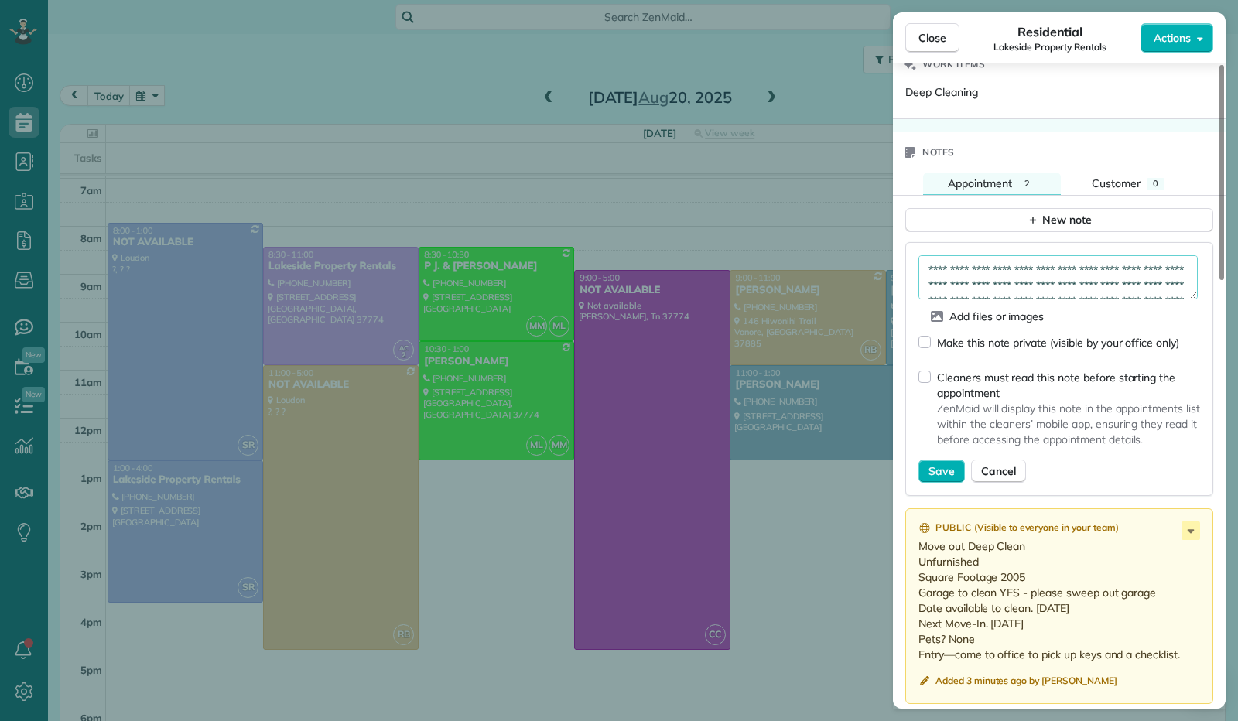
click at [924, 271] on textarea "**********" at bounding box center [1057, 277] width 279 height 44
type textarea "**********"
click at [931, 468] on span "Save" at bounding box center [941, 470] width 26 height 15
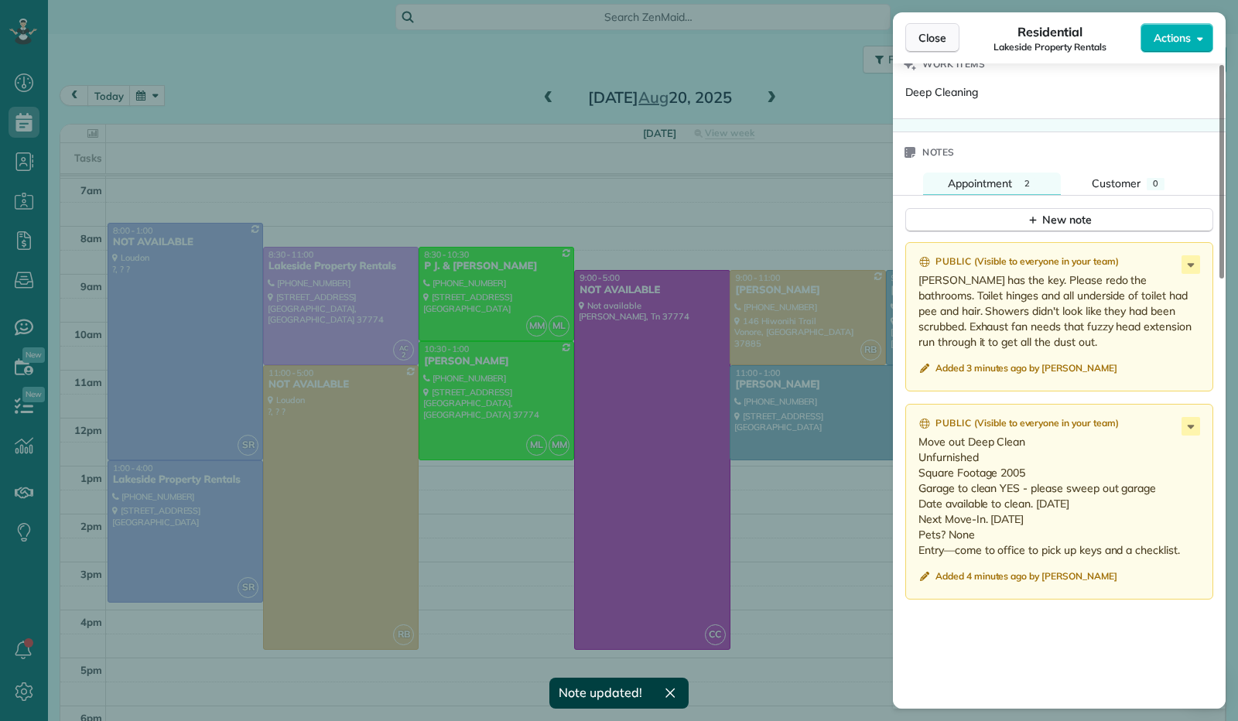
click at [931, 40] on span "Close" at bounding box center [932, 37] width 28 height 15
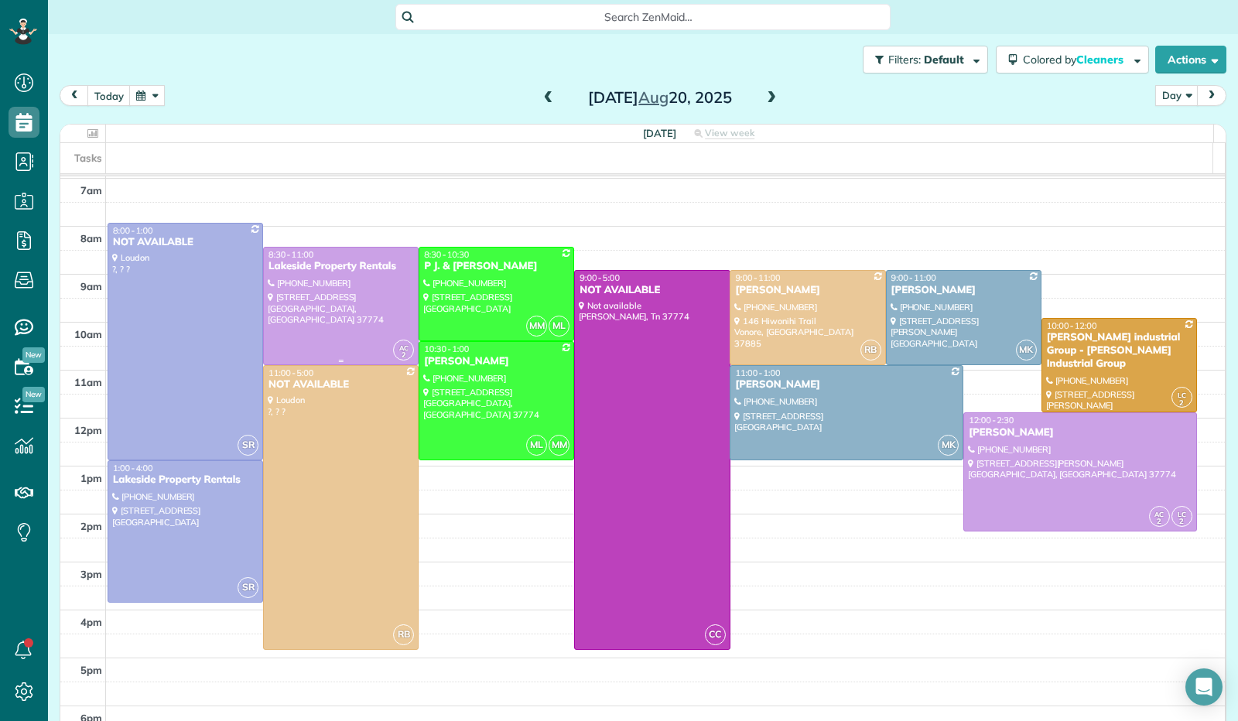
click at [333, 323] on div at bounding box center [341, 306] width 154 height 117
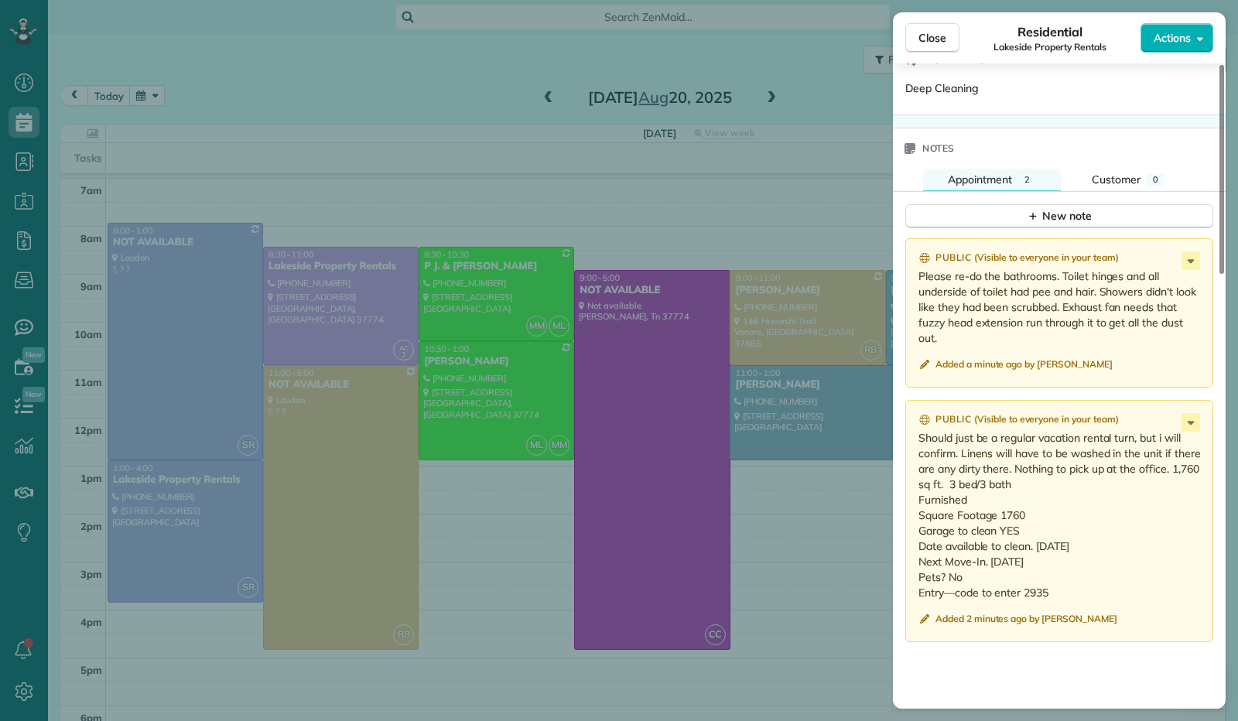
scroll to position [1083, 0]
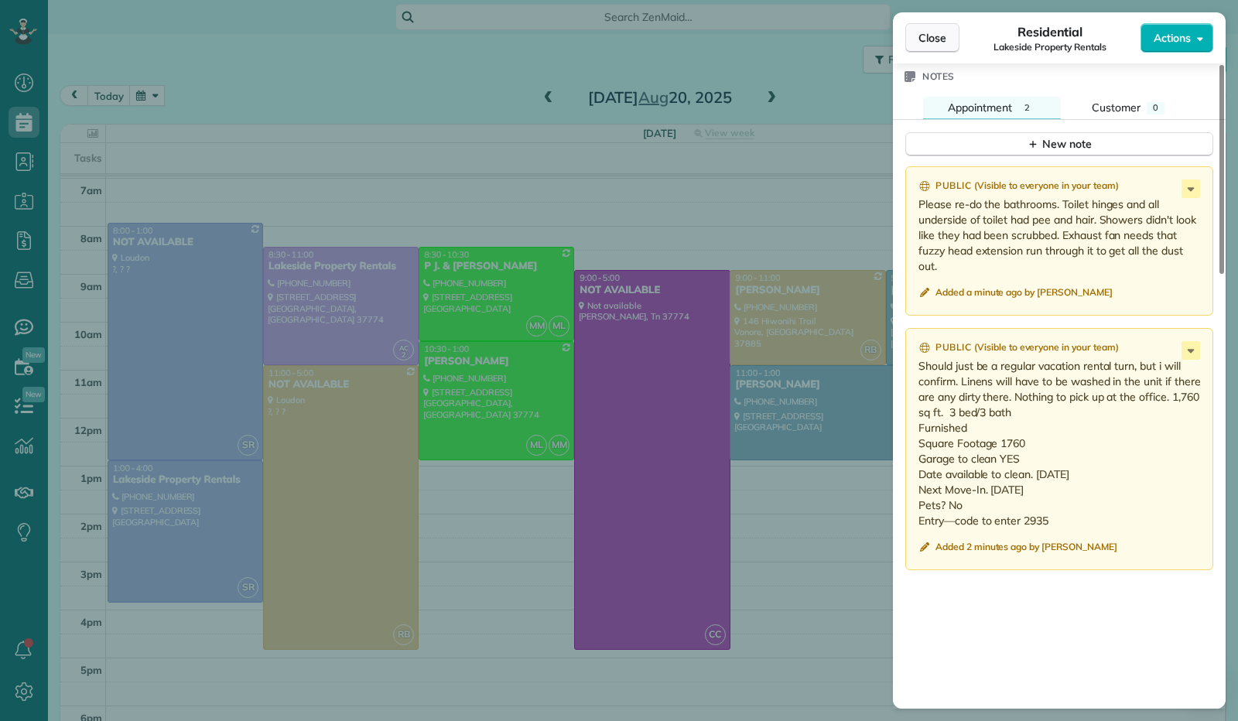
click at [919, 33] on span "Close" at bounding box center [932, 37] width 28 height 15
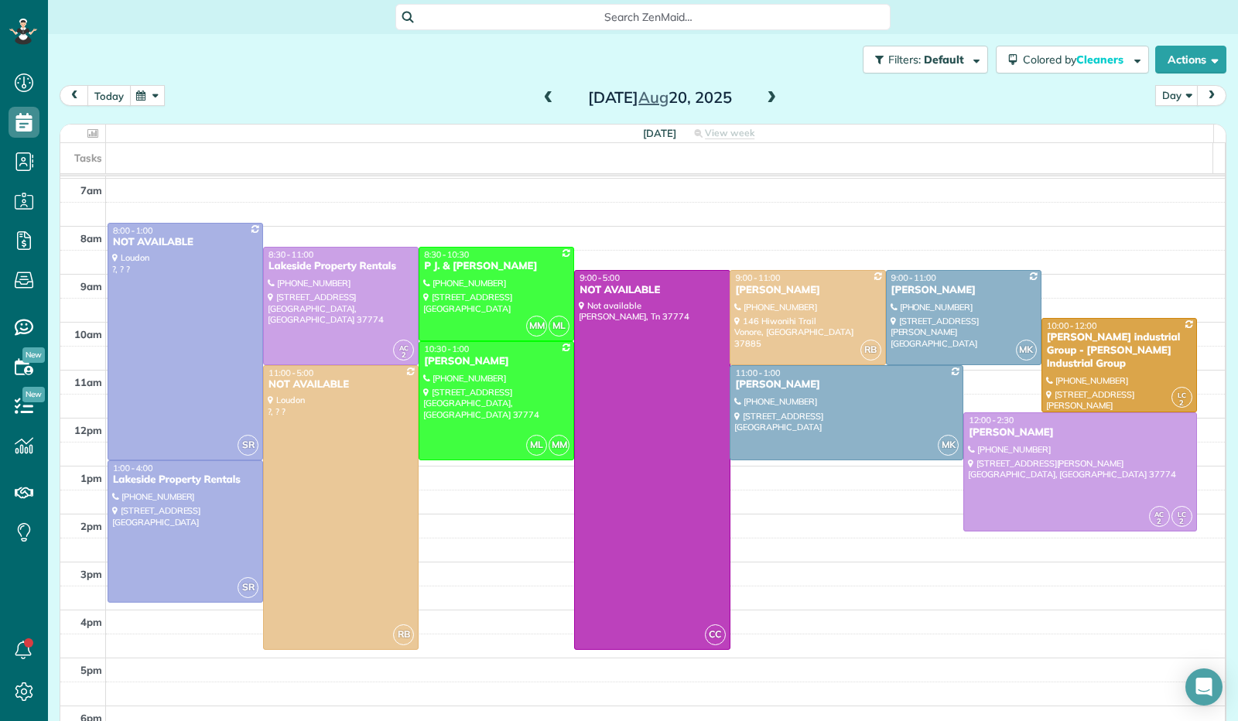
click at [108, 94] on button "today" at bounding box center [108, 95] width 43 height 21
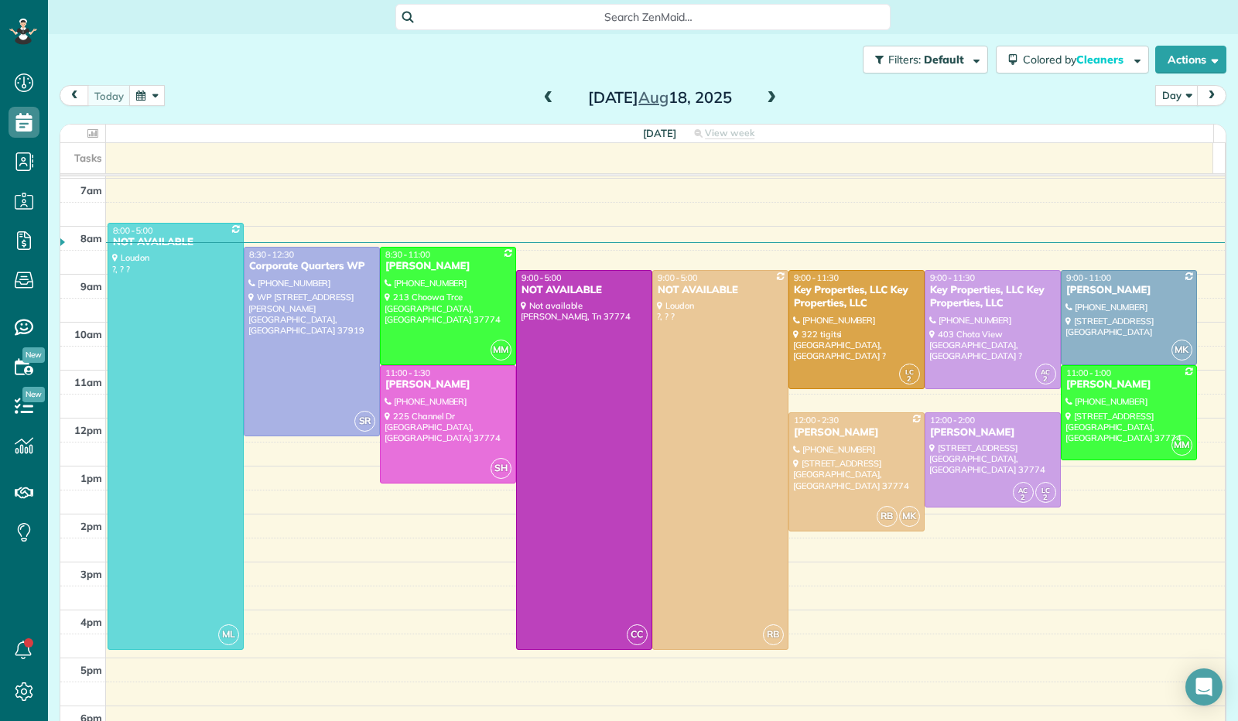
click at [157, 98] on button "button" at bounding box center [147, 95] width 36 height 21
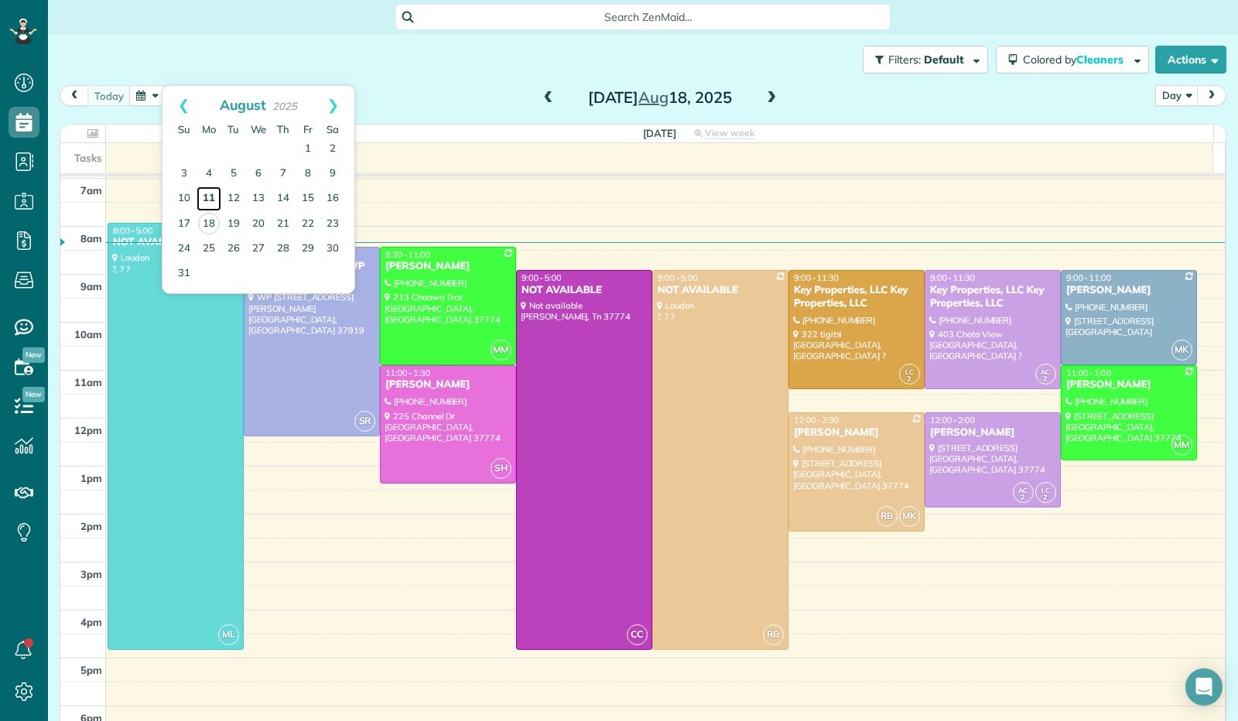
click at [206, 203] on link "11" at bounding box center [208, 198] width 25 height 25
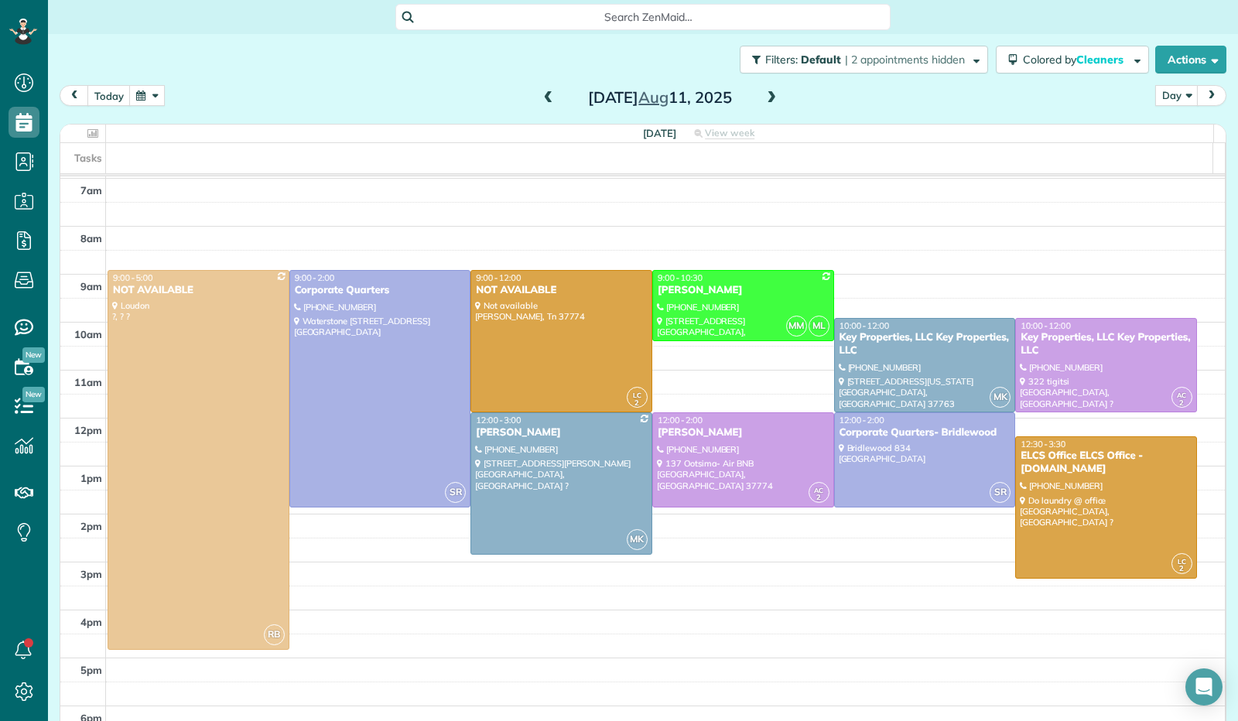
click at [764, 103] on span at bounding box center [771, 98] width 17 height 14
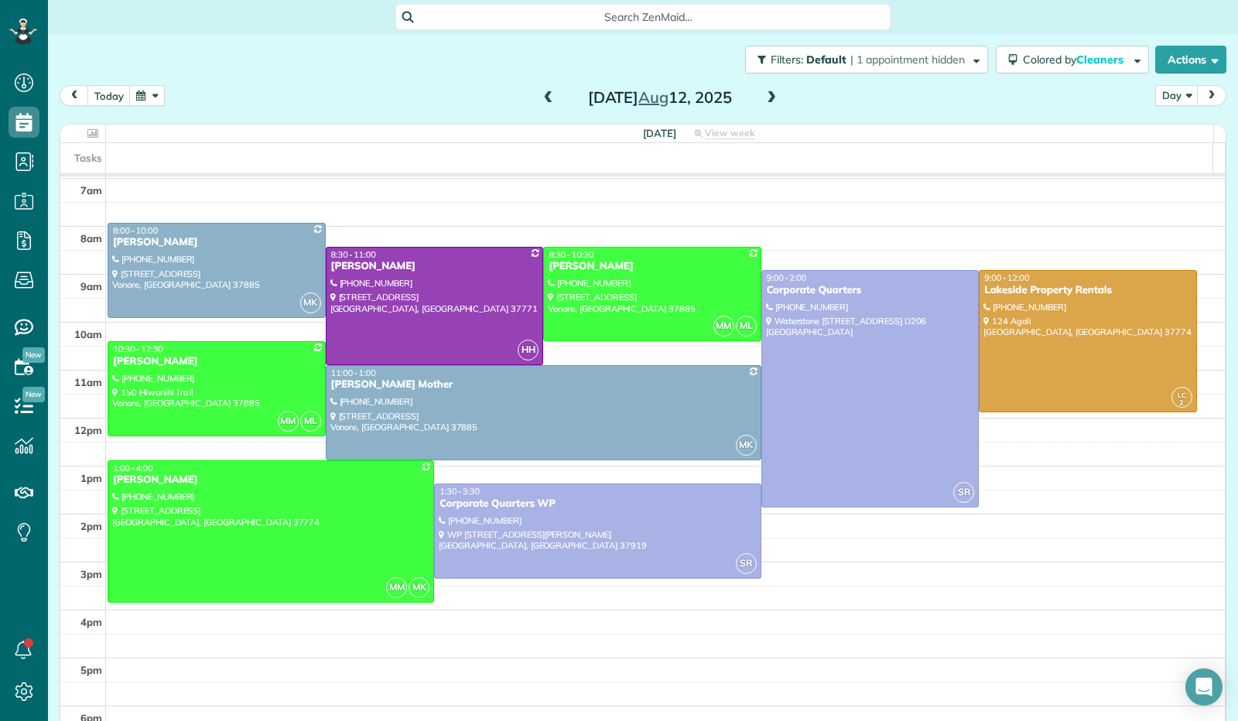
click at [763, 96] on span at bounding box center [771, 98] width 17 height 14
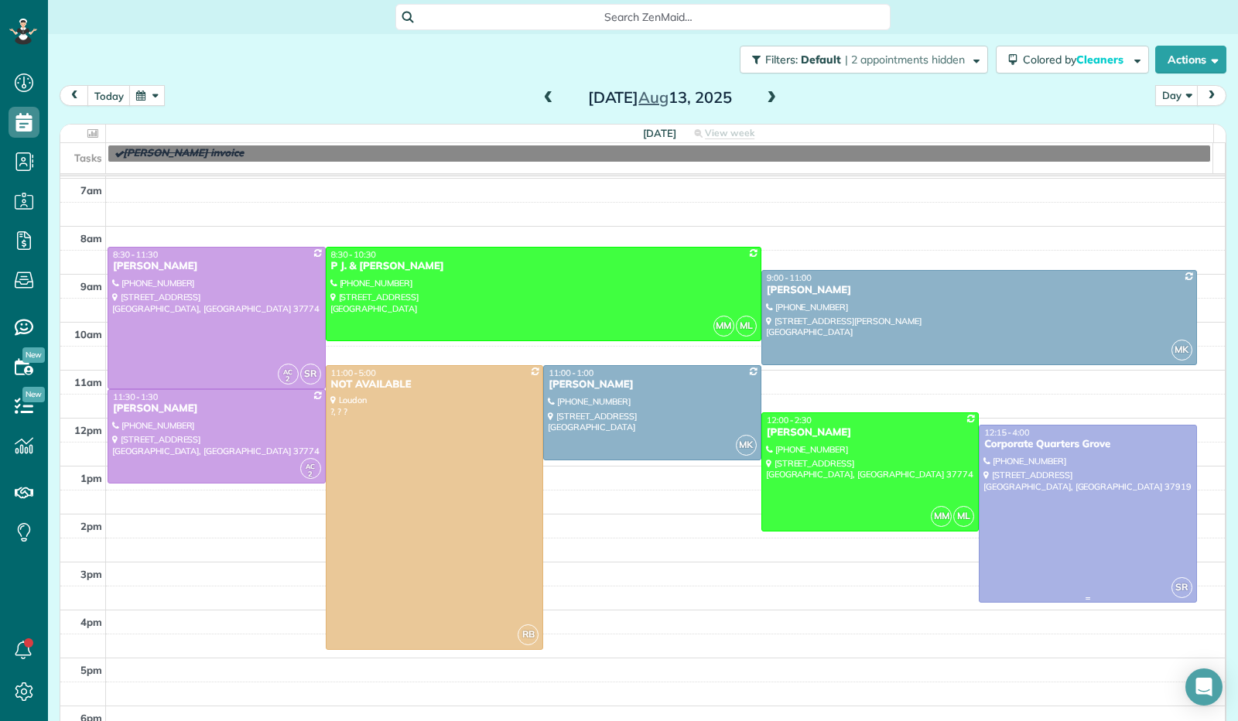
click at [987, 539] on div at bounding box center [1087, 513] width 217 height 176
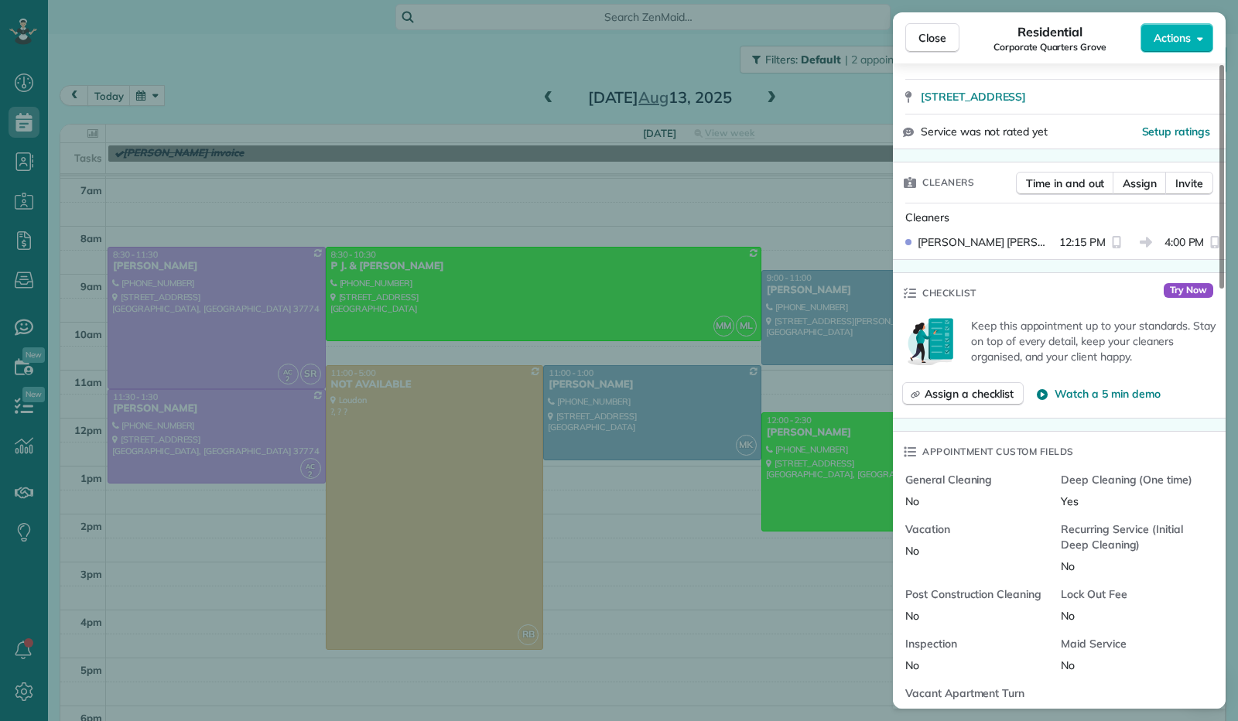
scroll to position [77, 0]
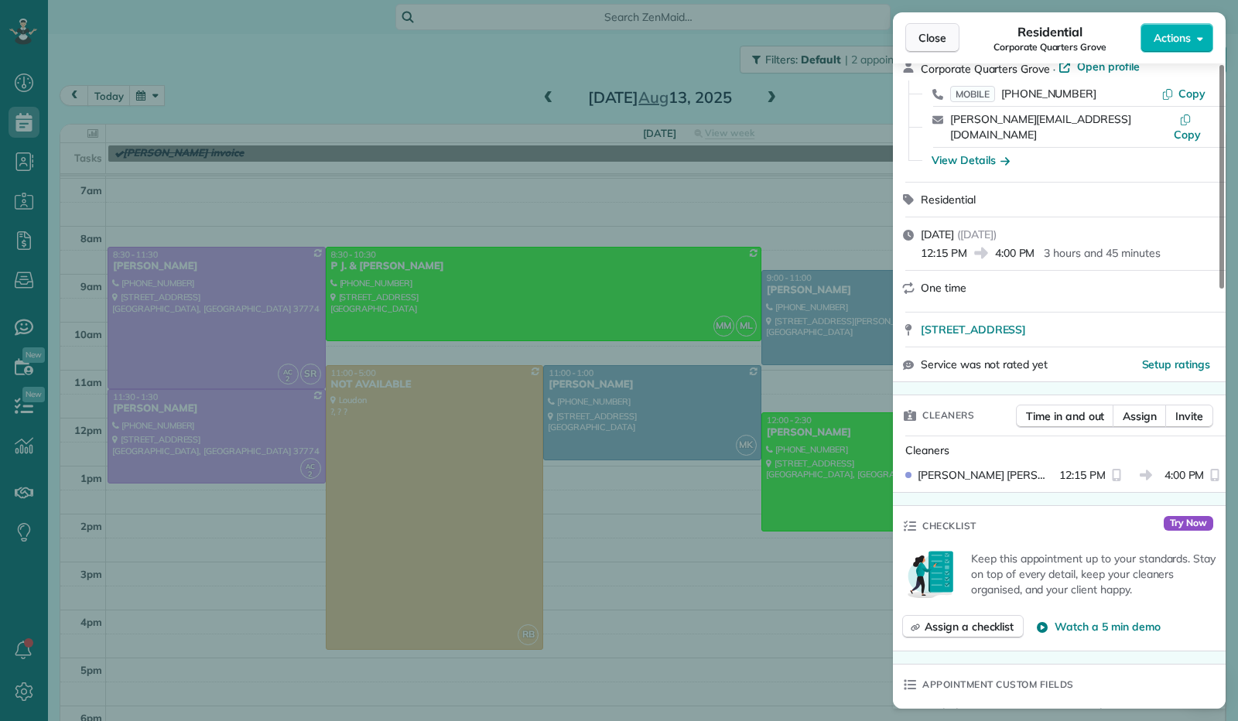
click at [933, 39] on span "Close" at bounding box center [932, 37] width 28 height 15
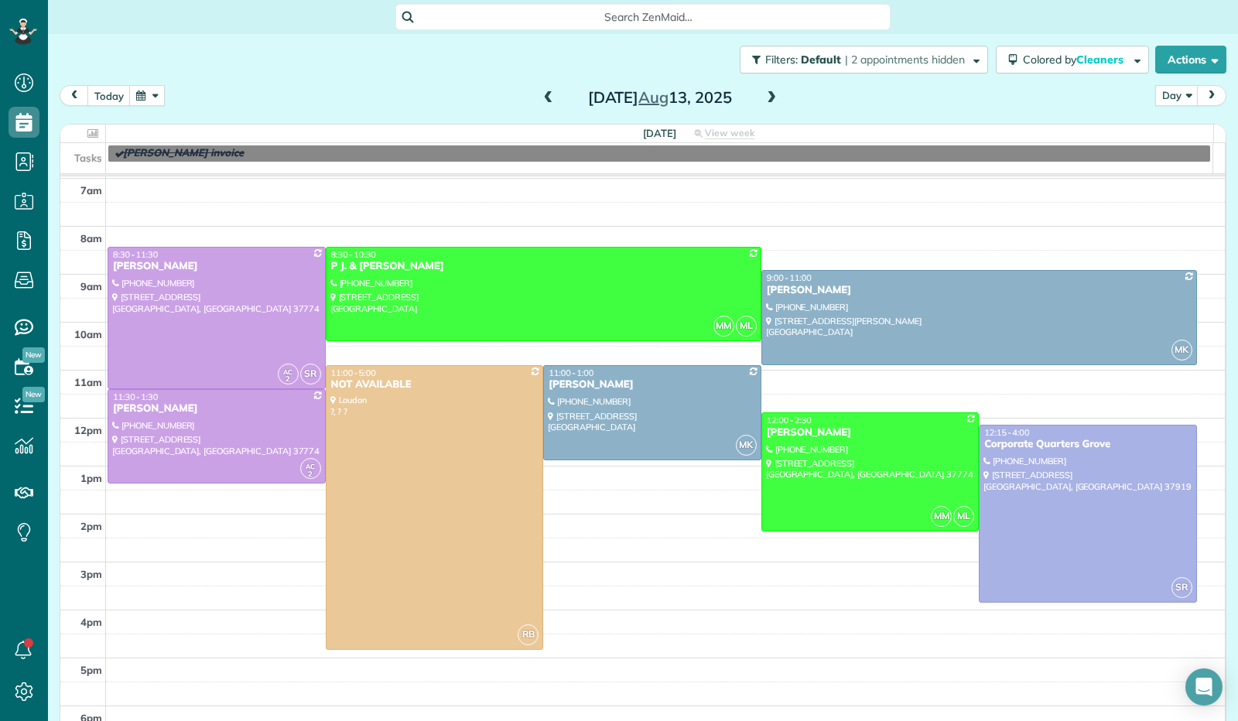
click at [543, 102] on span at bounding box center [548, 98] width 17 height 14
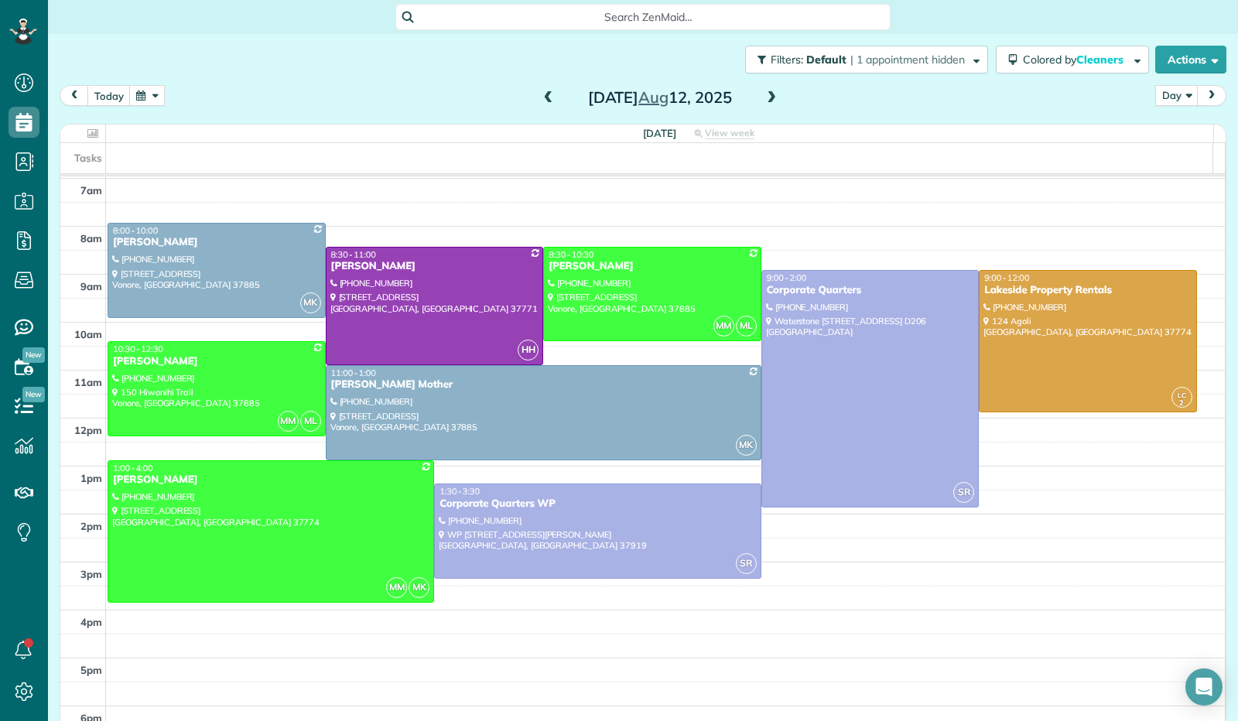
click at [536, 104] on div "[DATE]" at bounding box center [660, 97] width 248 height 25
click at [542, 95] on span at bounding box center [548, 98] width 17 height 14
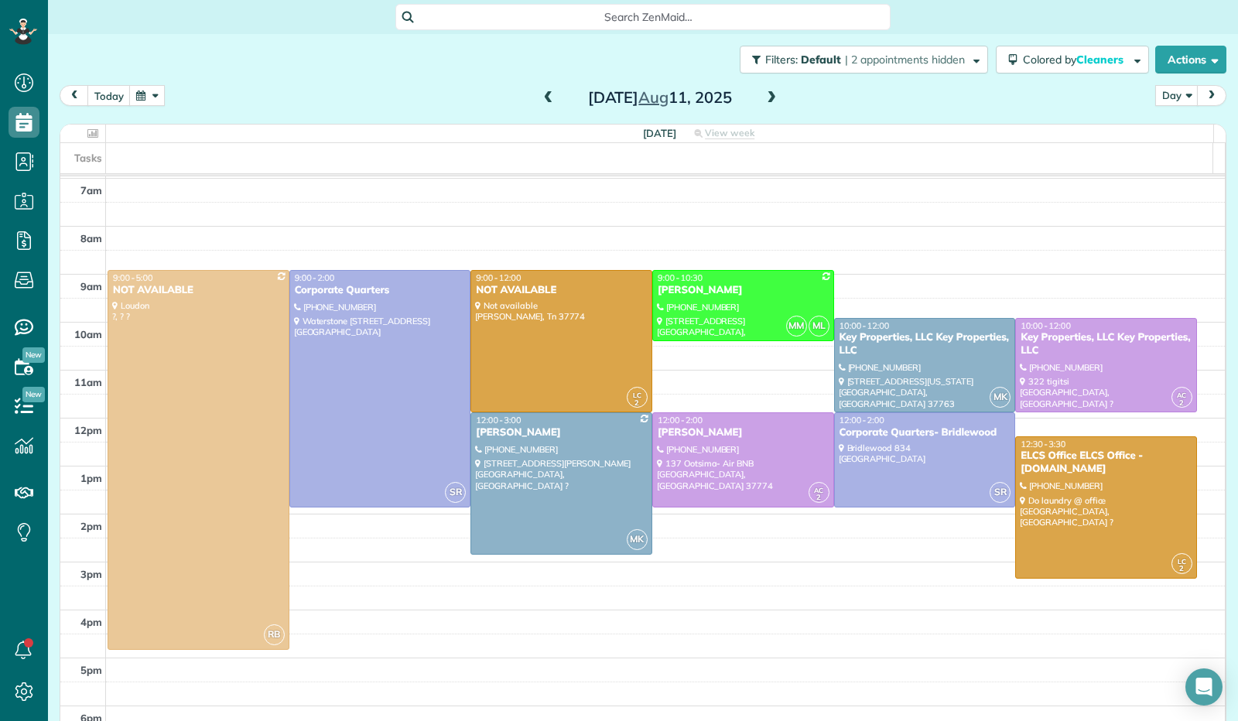
click at [764, 97] on span at bounding box center [771, 98] width 17 height 14
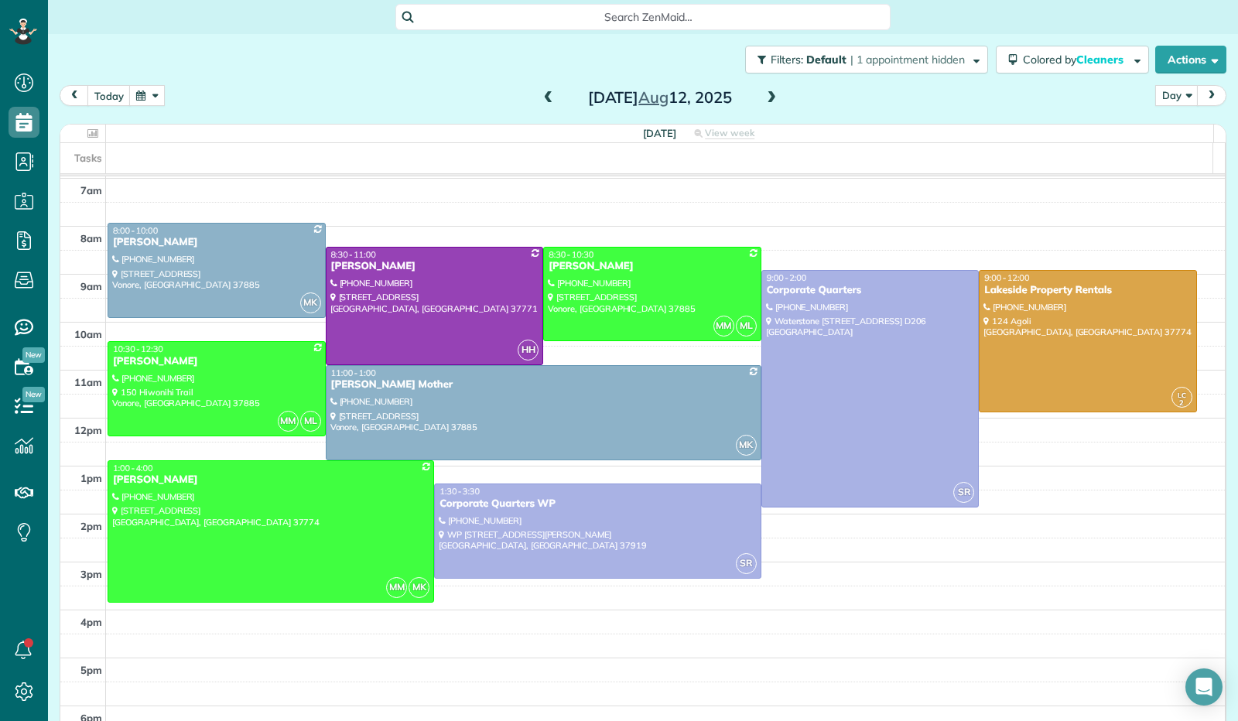
click at [763, 101] on span at bounding box center [771, 98] width 17 height 14
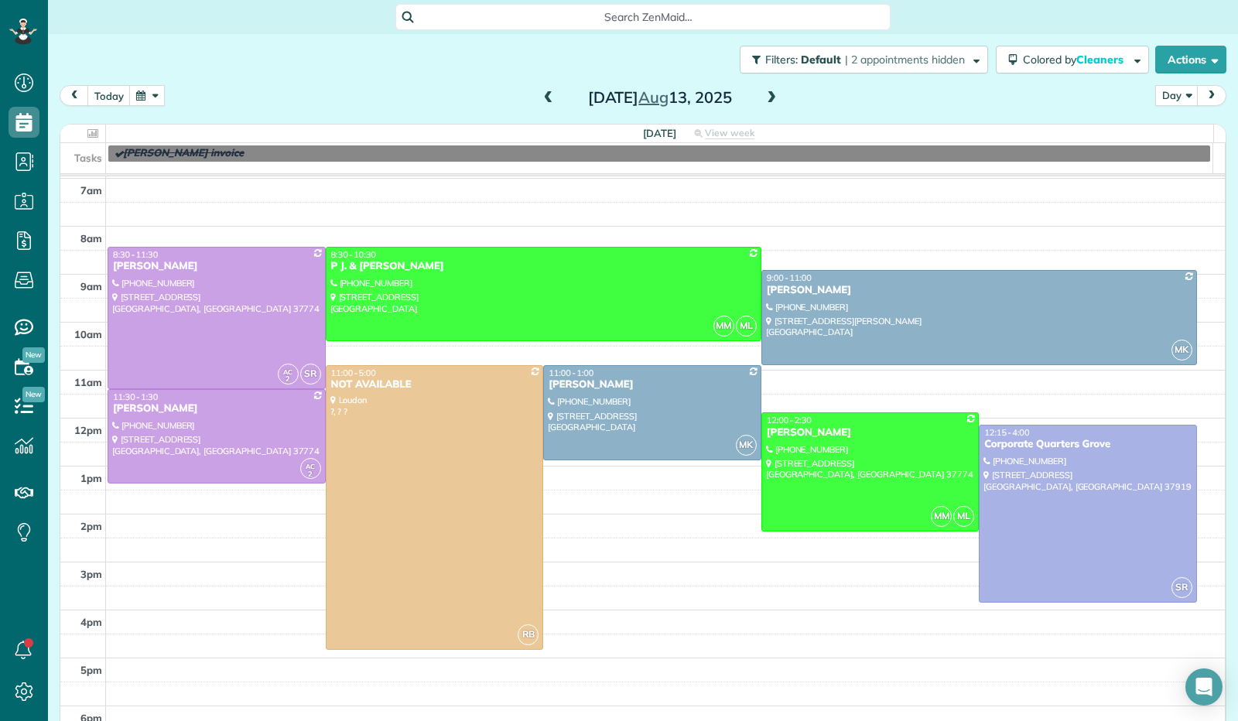
click at [763, 103] on span at bounding box center [771, 98] width 17 height 14
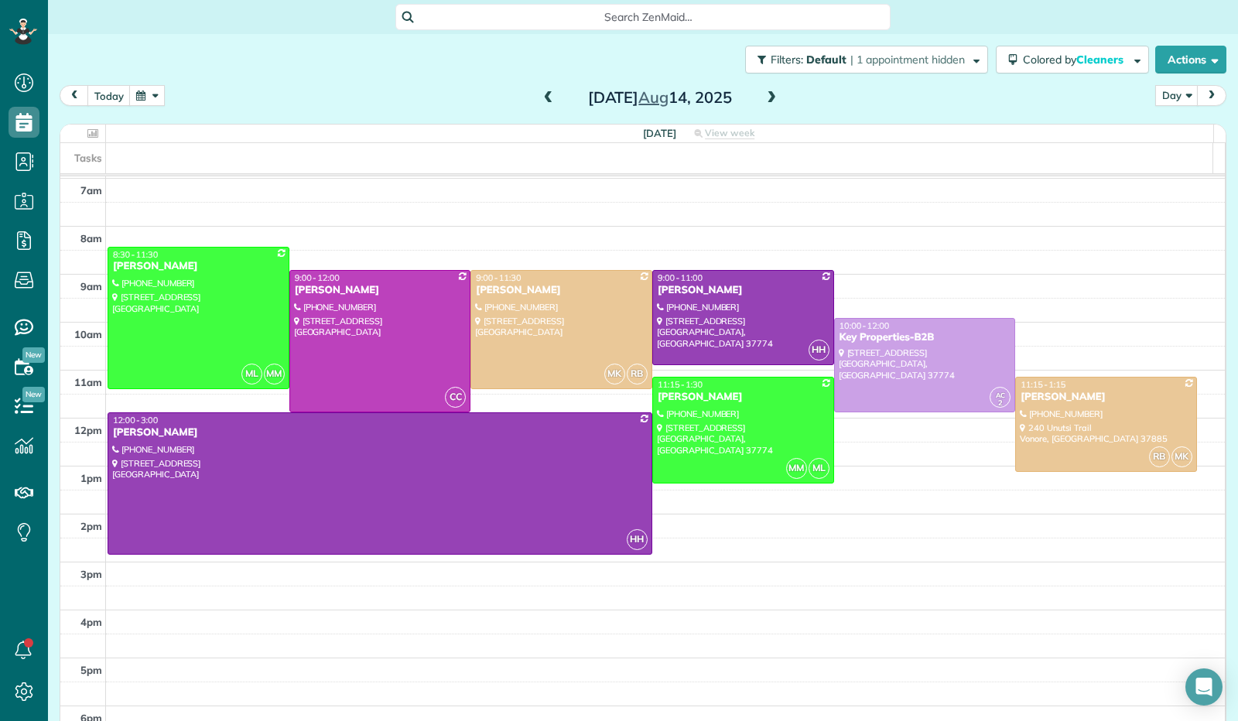
click at [764, 99] on span at bounding box center [771, 98] width 17 height 14
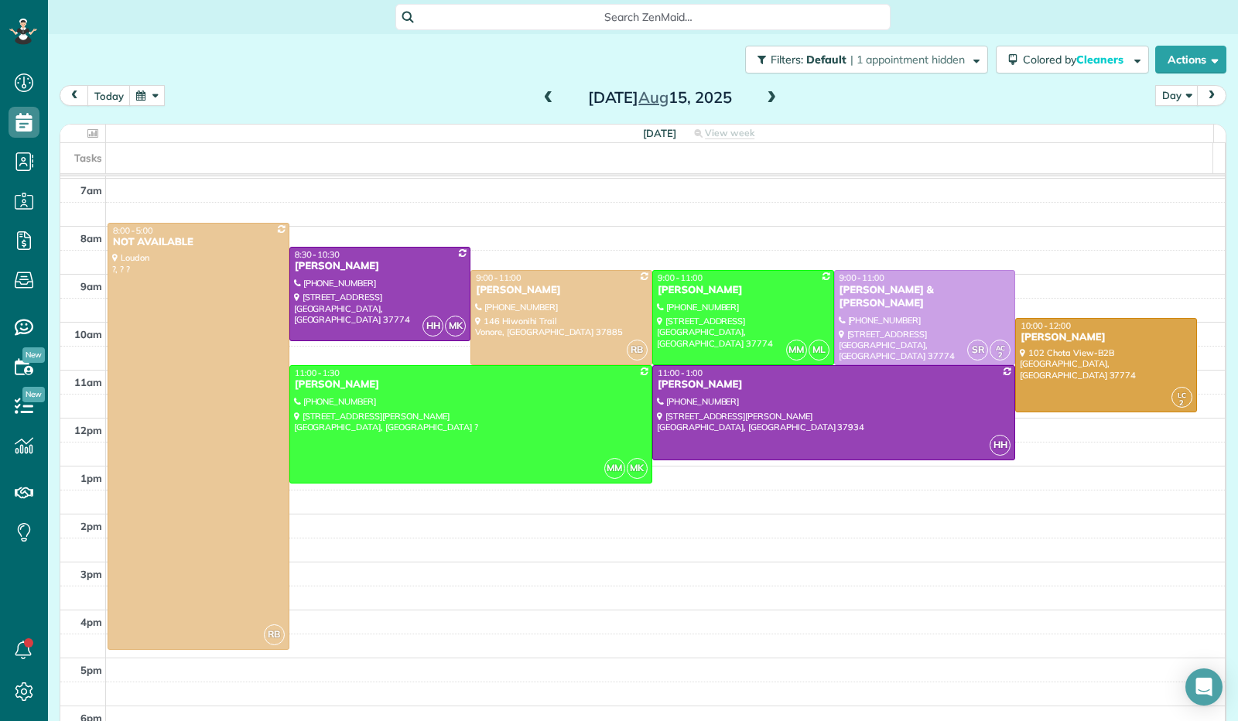
click at [763, 99] on span at bounding box center [771, 98] width 17 height 14
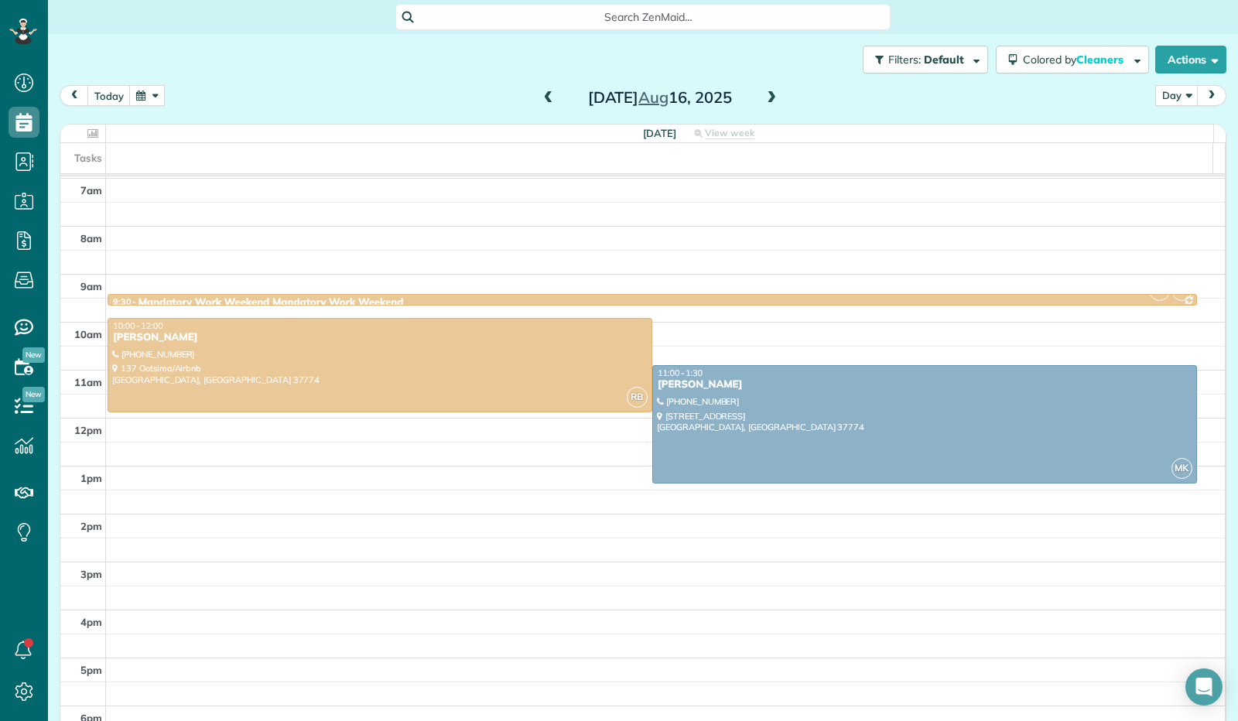
click at [763, 101] on span at bounding box center [771, 98] width 17 height 14
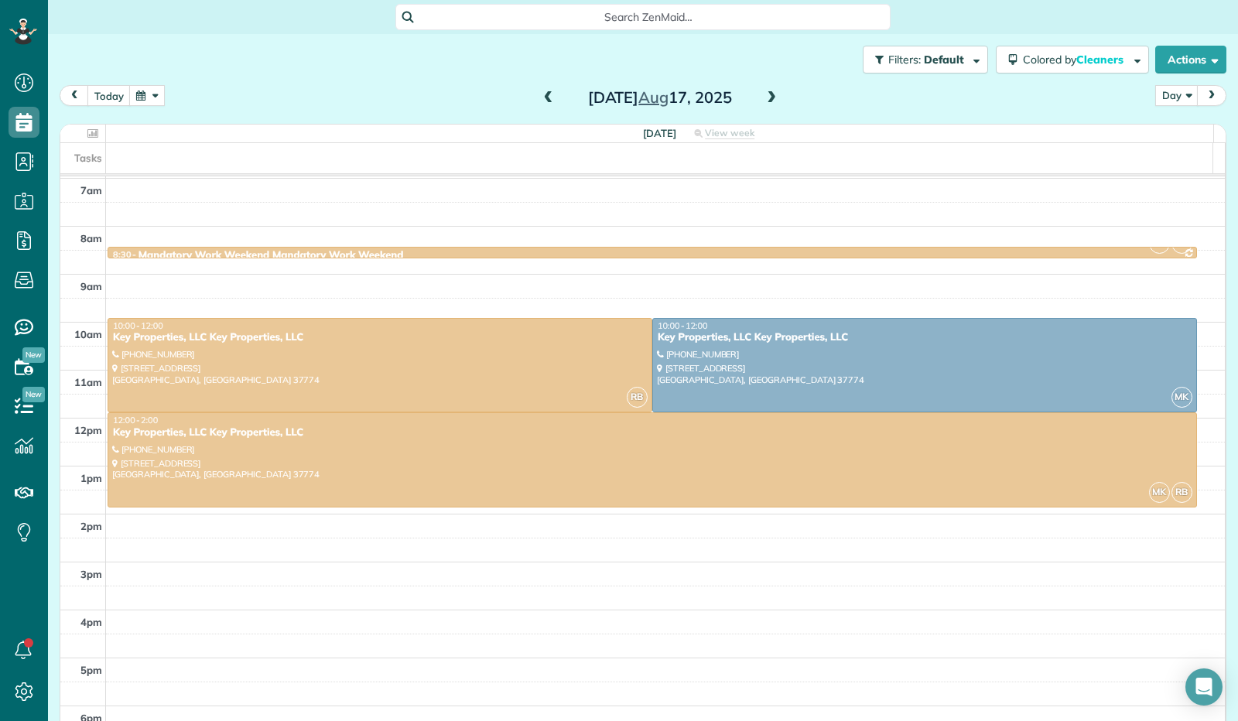
click at [763, 101] on span at bounding box center [771, 98] width 17 height 14
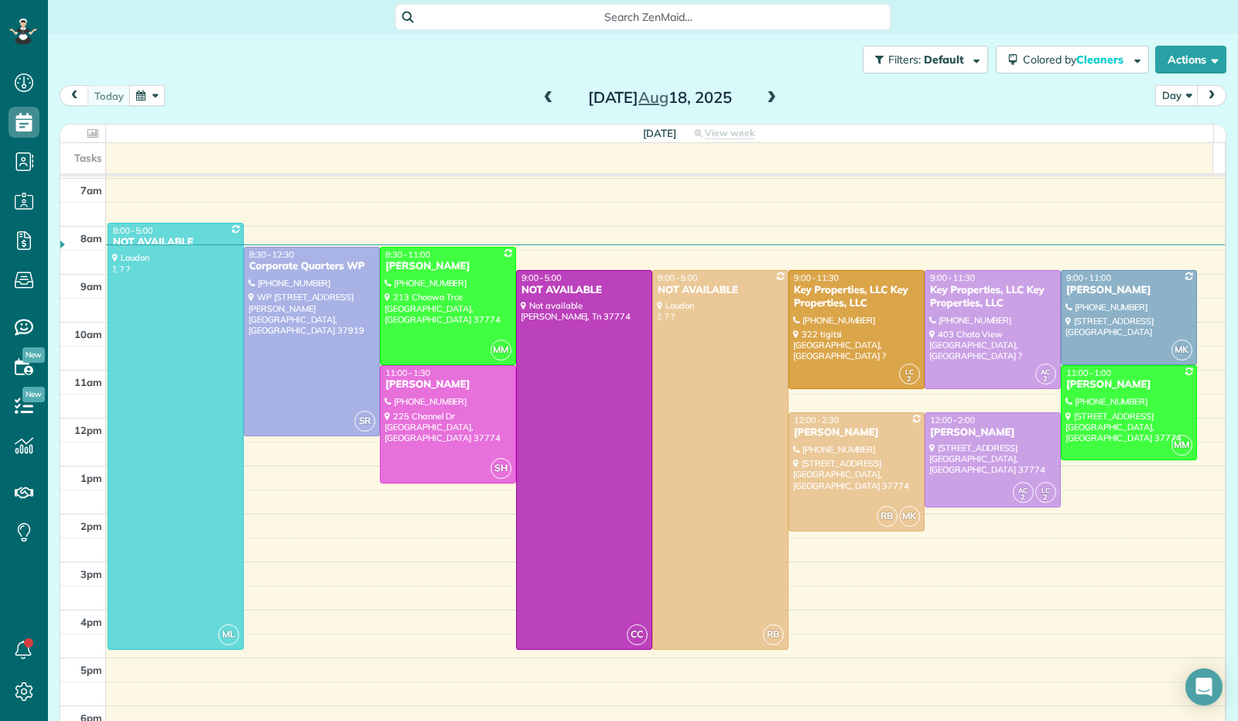
click at [542, 94] on span at bounding box center [548, 98] width 17 height 14
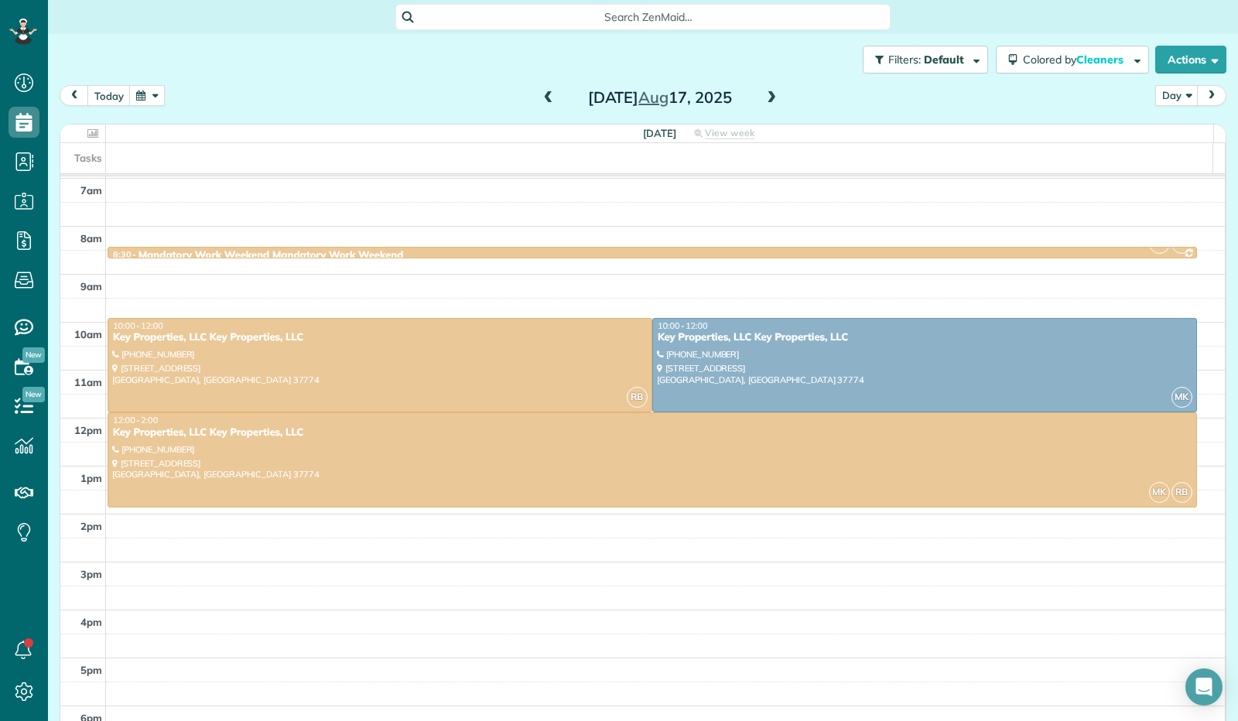
click at [542, 94] on span at bounding box center [548, 98] width 17 height 14
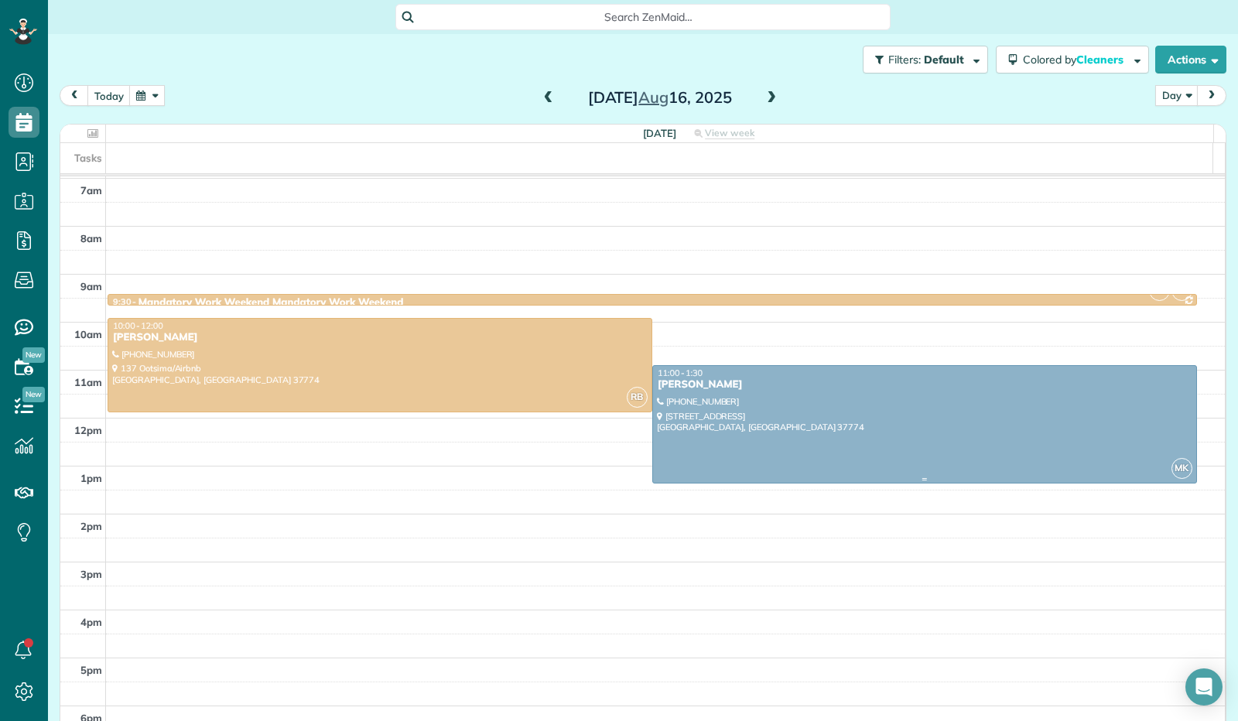
click at [782, 398] on div at bounding box center [924, 424] width 543 height 117
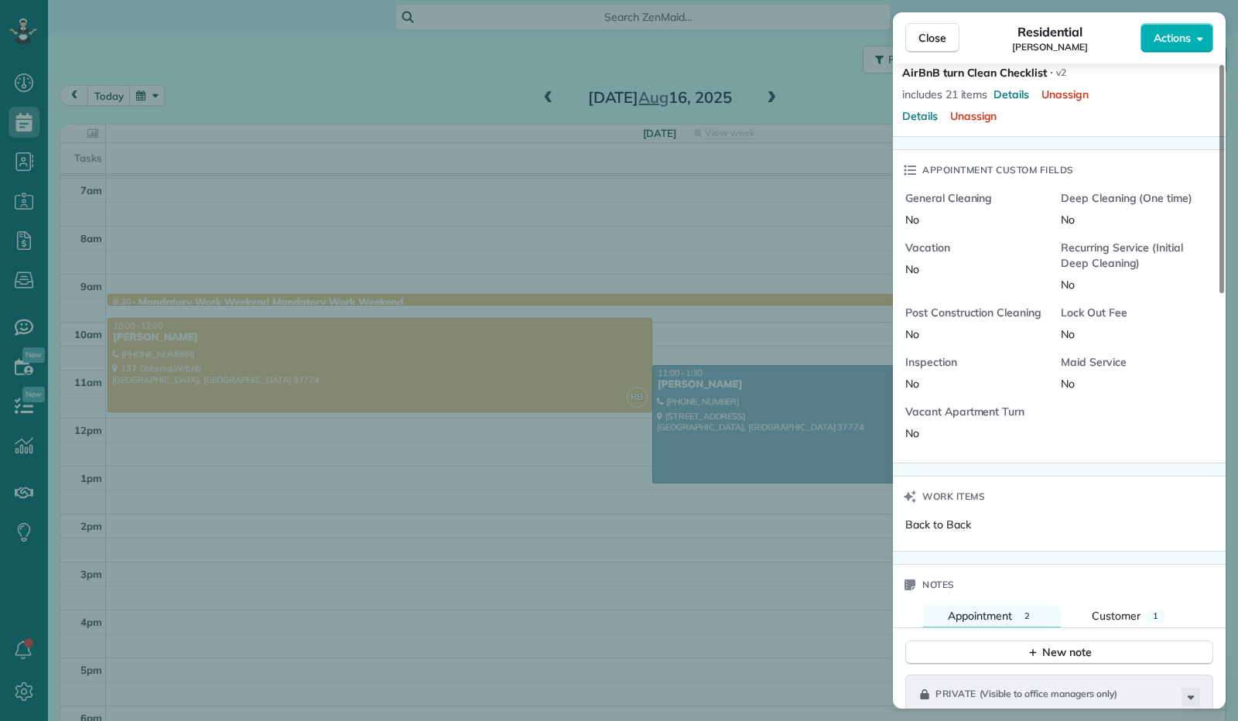
scroll to position [775, 0]
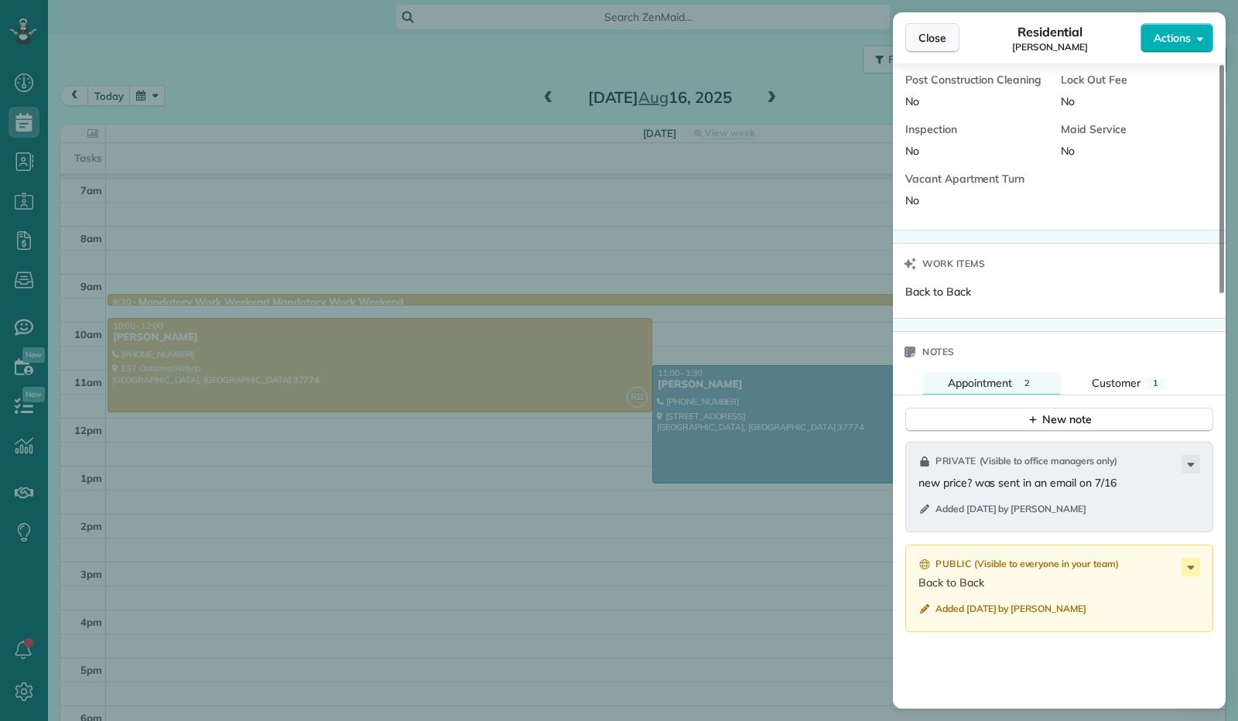
click at [931, 47] on button "Close" at bounding box center [932, 37] width 54 height 29
